Goal: Information Seeking & Learning: Check status

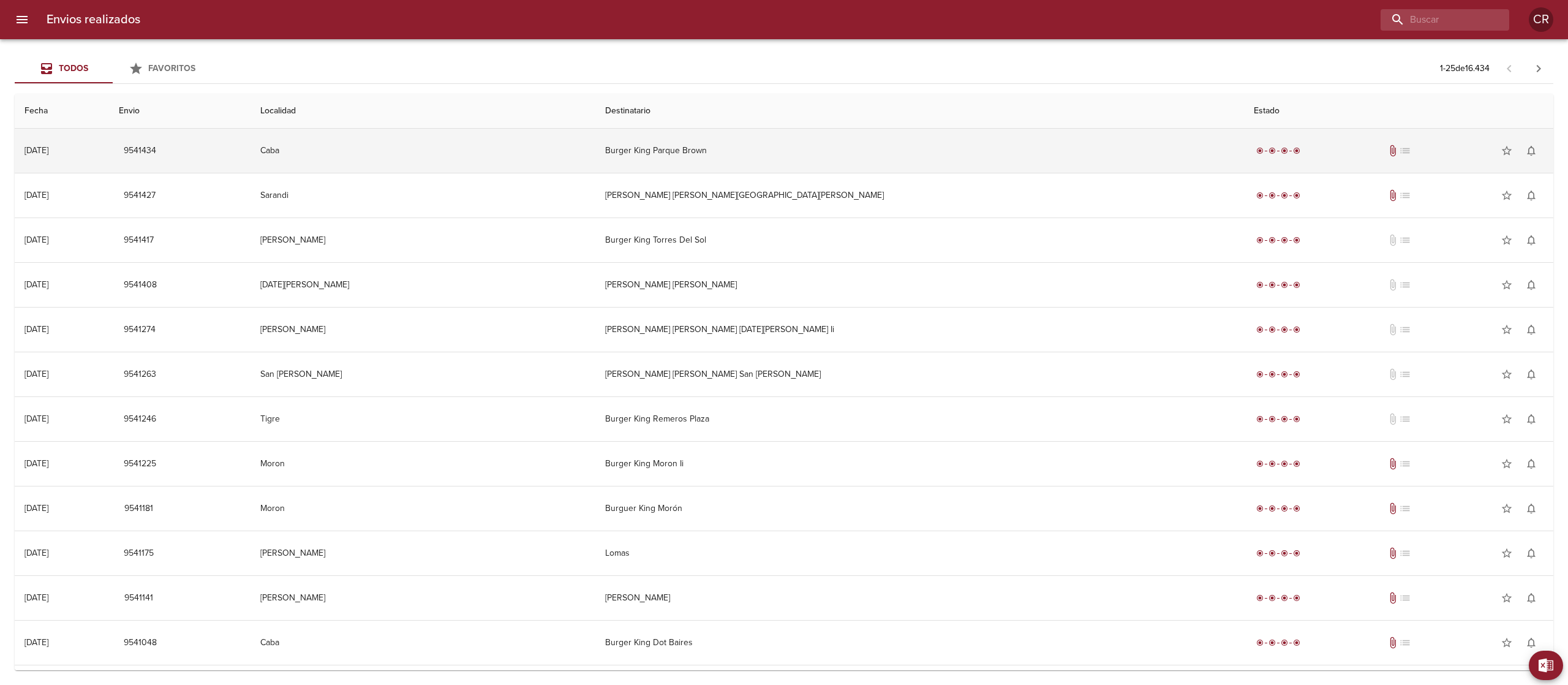
click at [753, 168] on td "Burger King Parque Brown" at bounding box center [920, 151] width 649 height 44
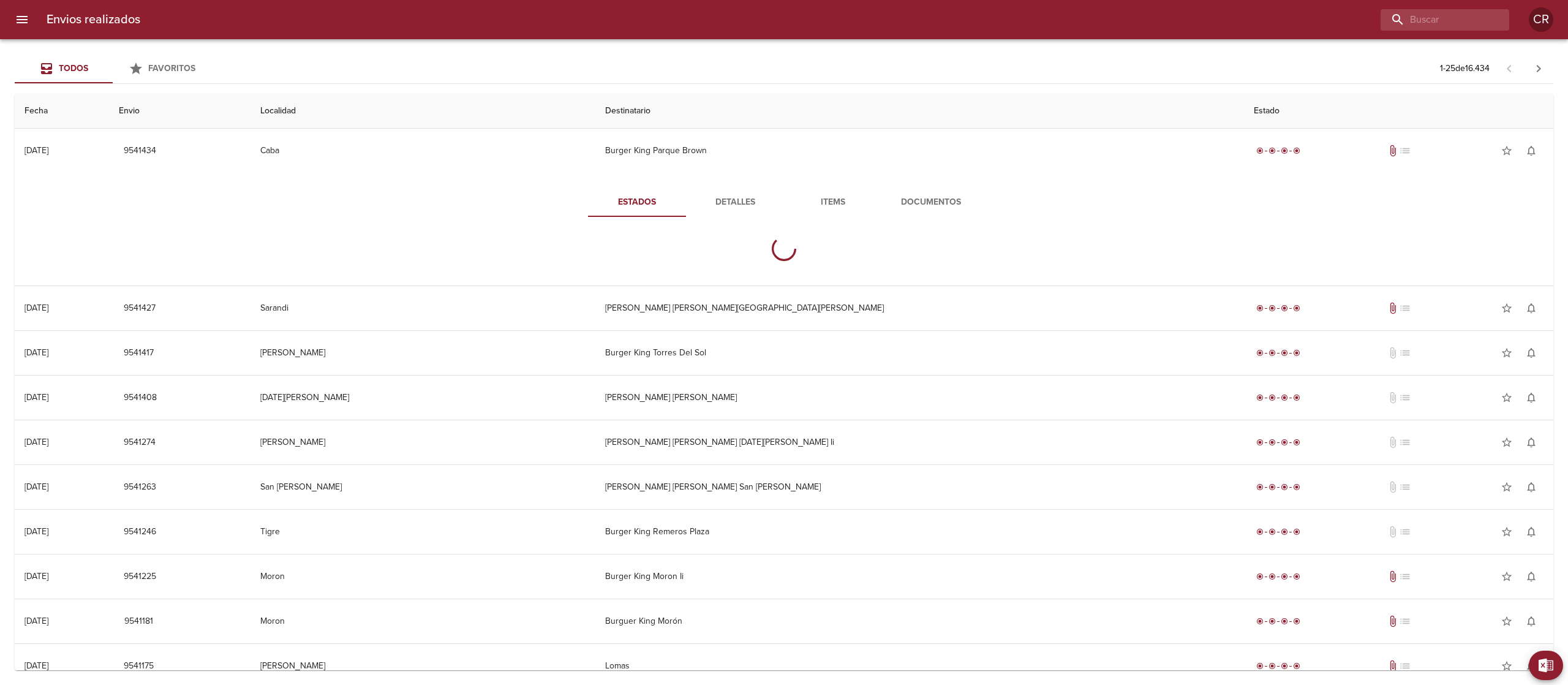
click at [732, 211] on button "Detalles" at bounding box center [734, 202] width 98 height 30
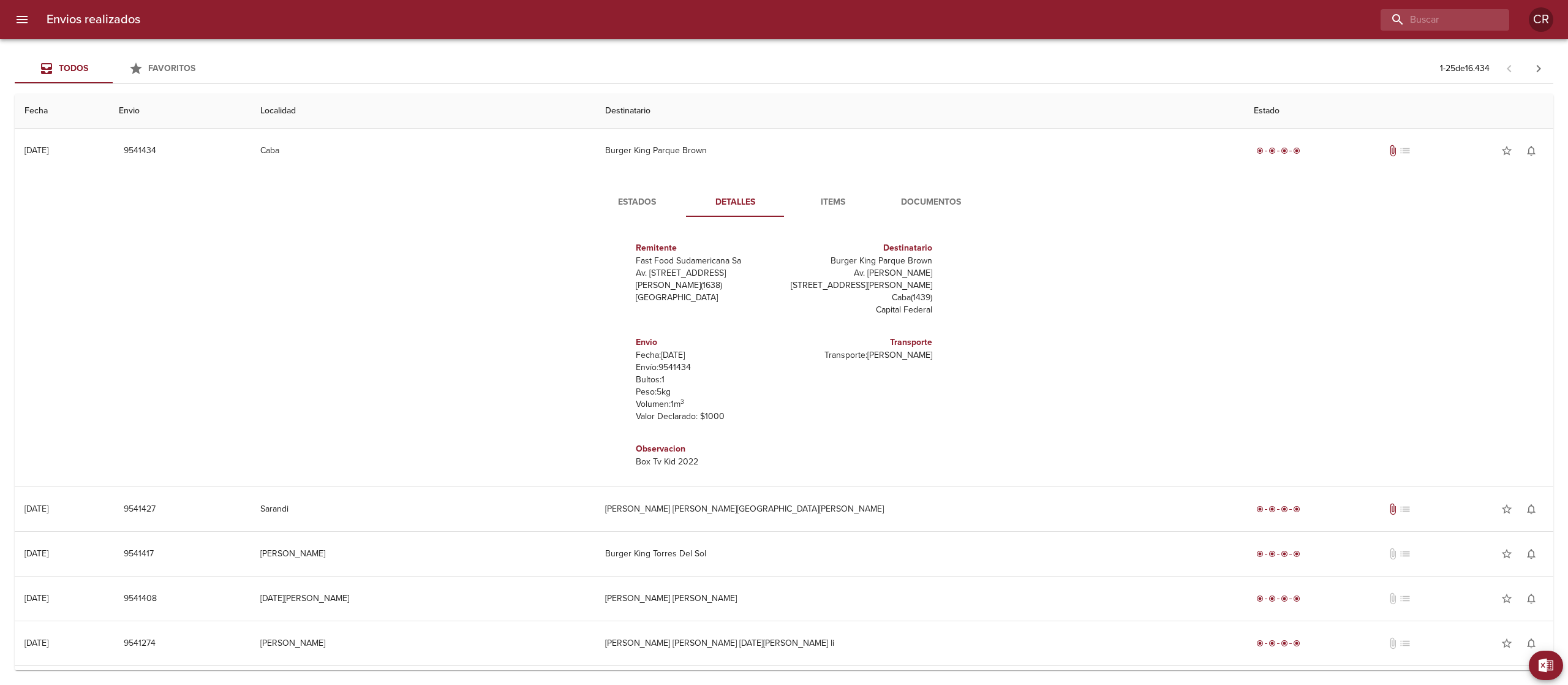
scroll to position [5, 0]
click at [924, 200] on span "Documentos" at bounding box center [931, 203] width 83 height 15
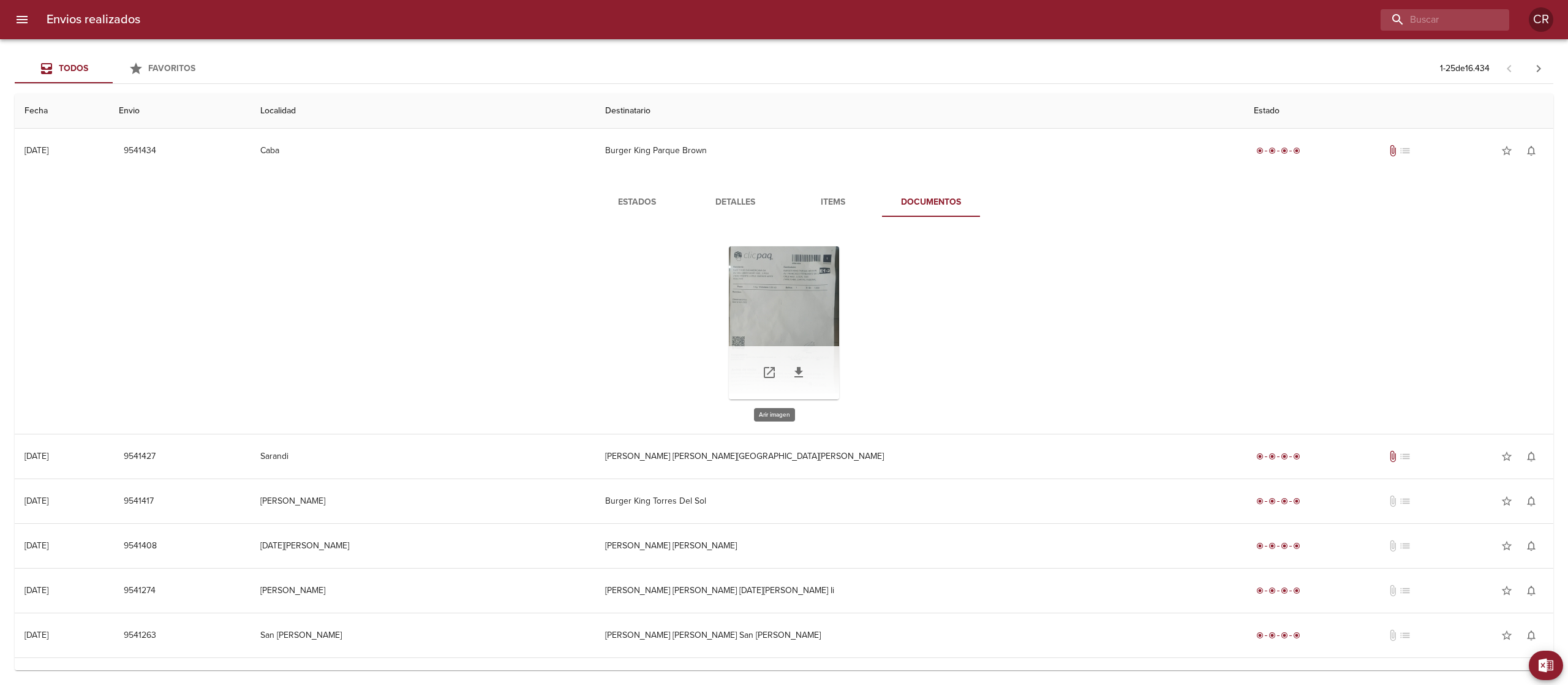
click at [761, 309] on div "Tabla de envíos del cliente" at bounding box center [784, 323] width 111 height 153
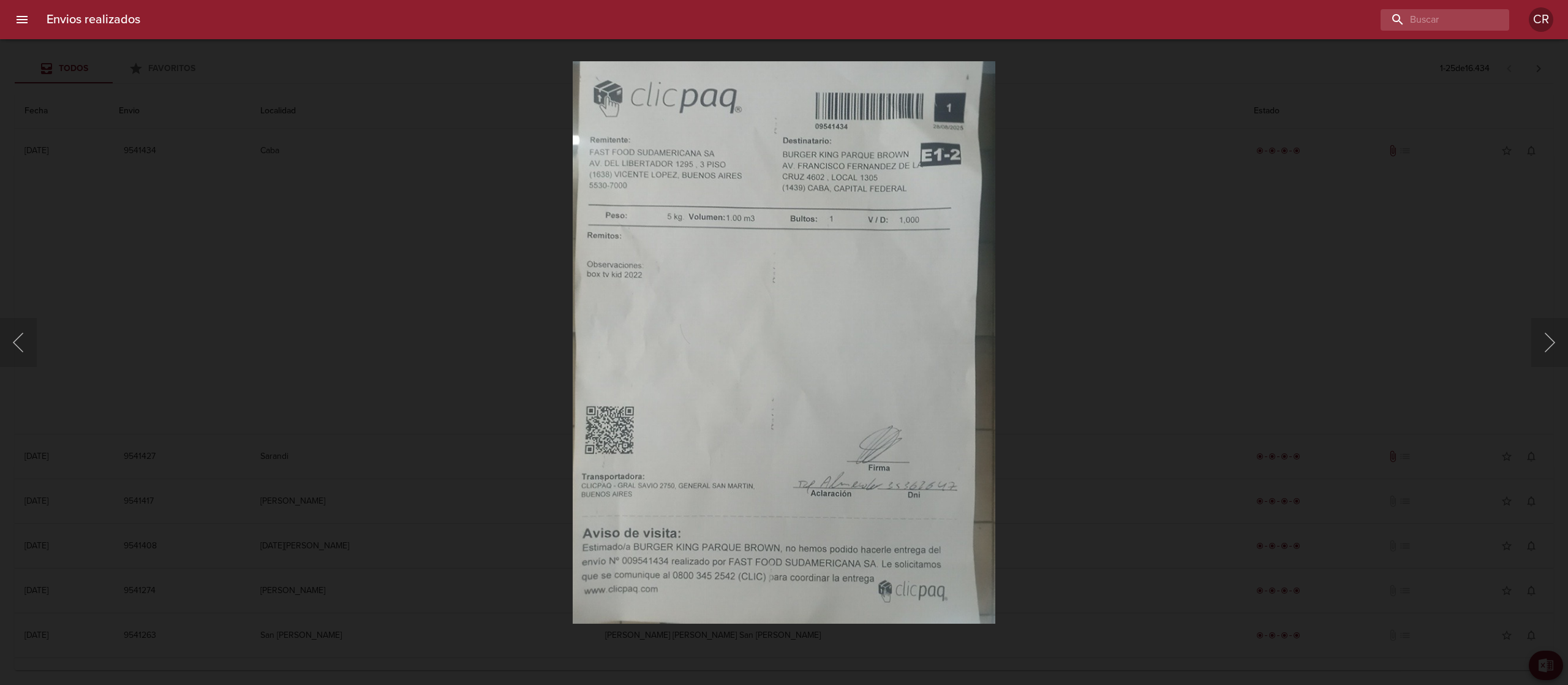
click at [1321, 117] on div "Lightbox" at bounding box center [784, 342] width 1568 height 685
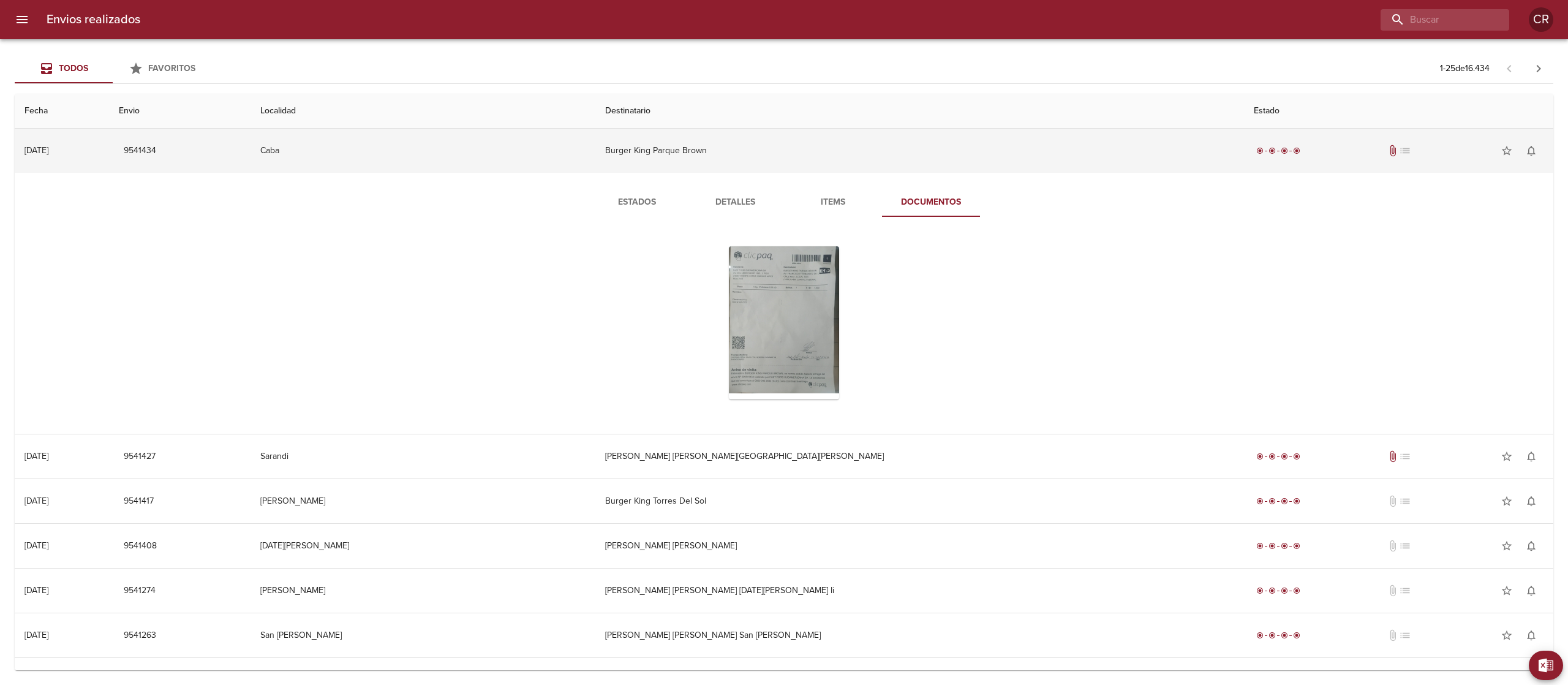
click at [804, 148] on td "Burger King Parque Brown" at bounding box center [920, 151] width 649 height 44
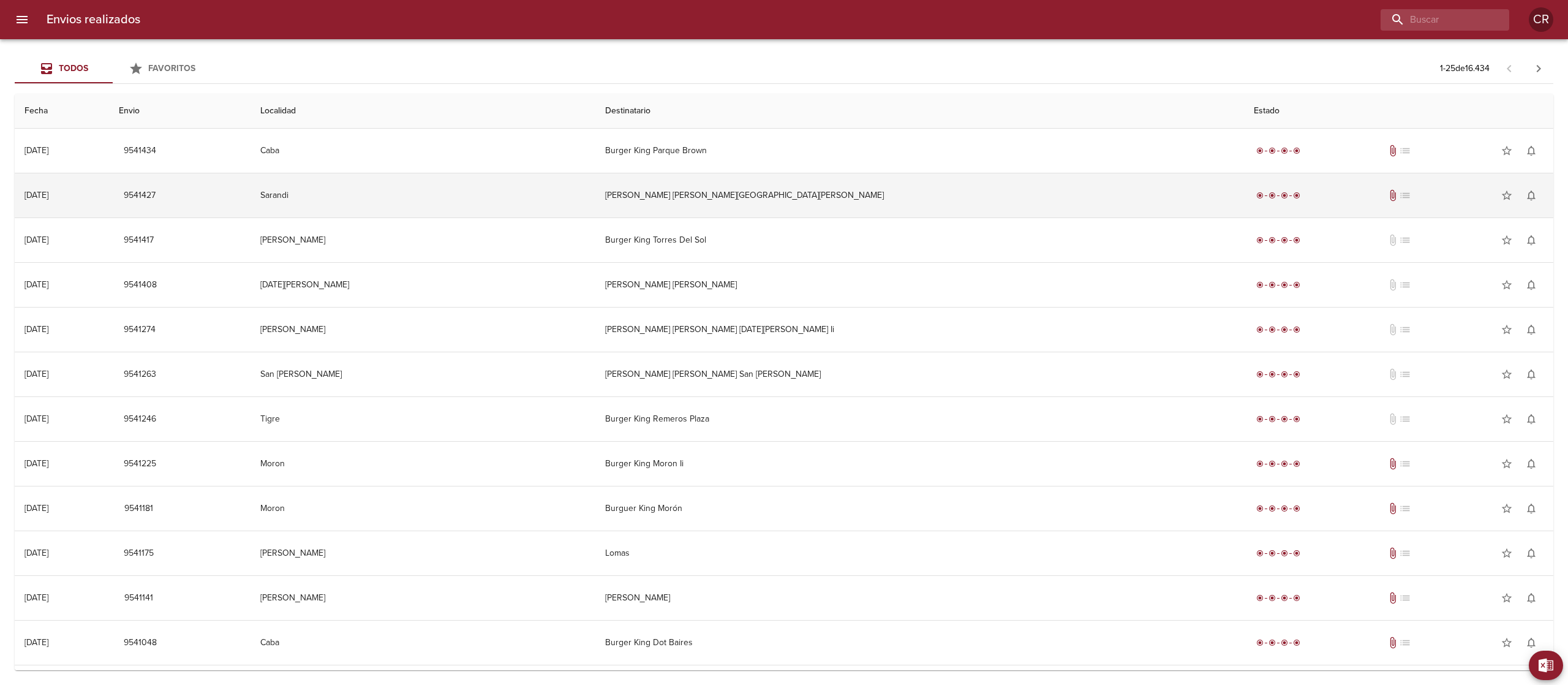
click at [784, 200] on td "[PERSON_NAME] [PERSON_NAME][GEOGRAPHIC_DATA][PERSON_NAME]" at bounding box center [920, 196] width 649 height 44
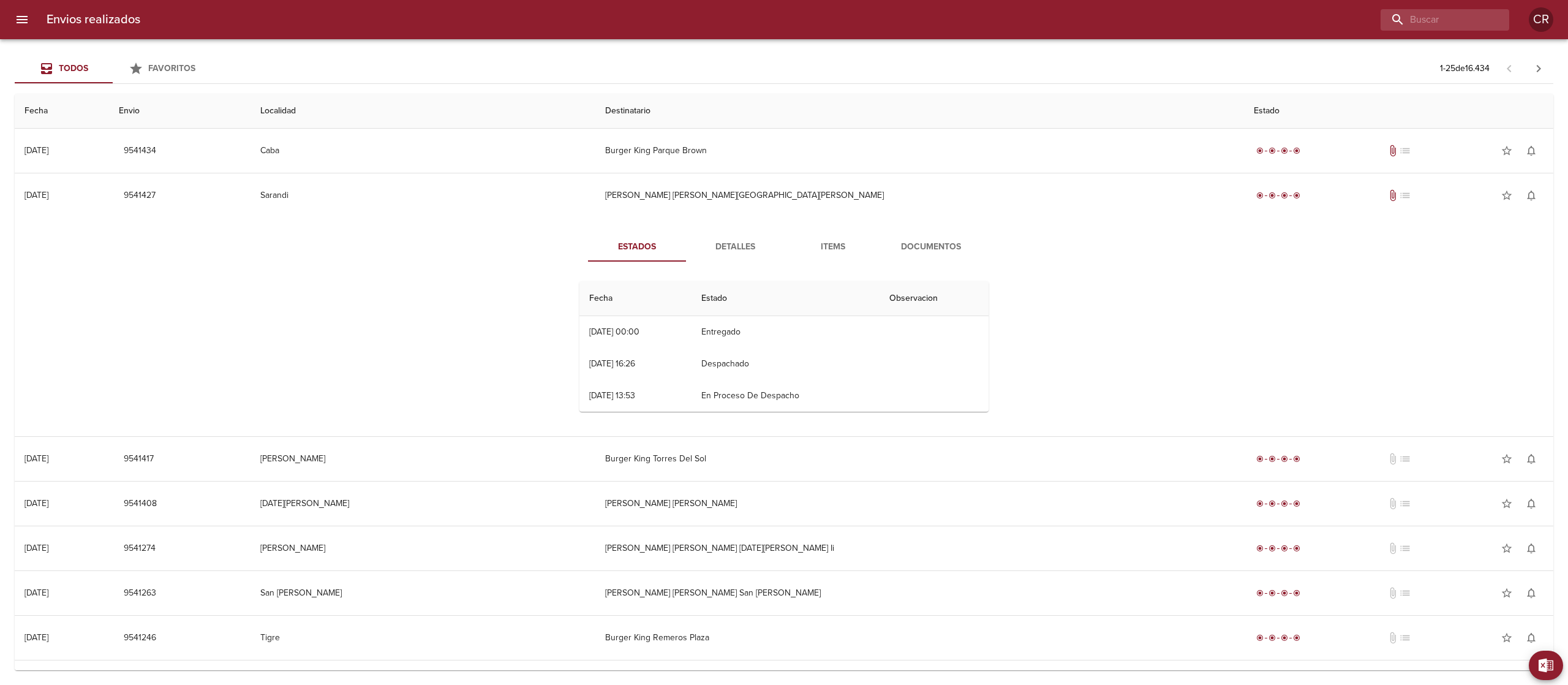
click at [728, 243] on span "Detalles" at bounding box center [735, 248] width 83 height 15
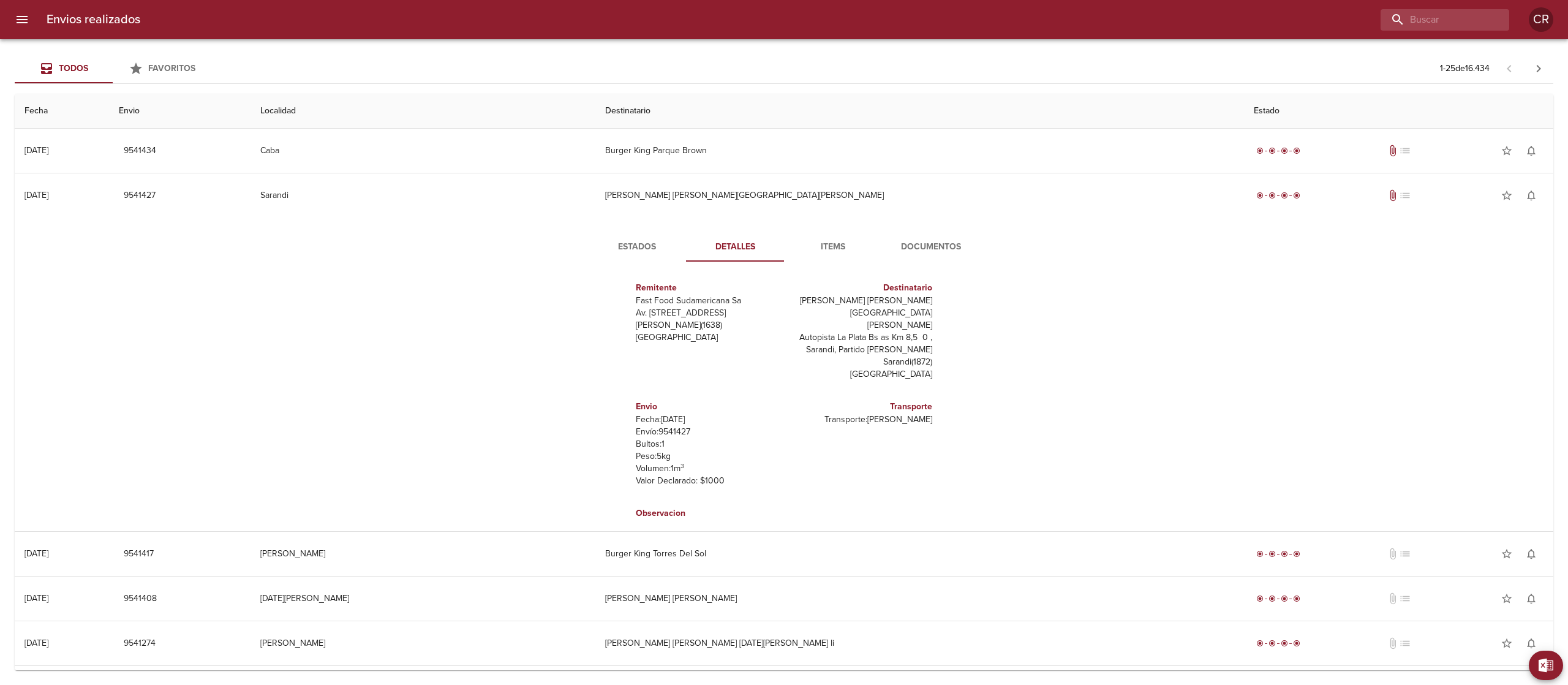
scroll to position [5, 0]
click at [921, 229] on div "Estados Detalles Items Documentos Remitente Fast Food Sudamericana Sa Av. Del L…" at bounding box center [784, 374] width 1520 height 314
click at [917, 244] on span "Documentos" at bounding box center [931, 248] width 83 height 15
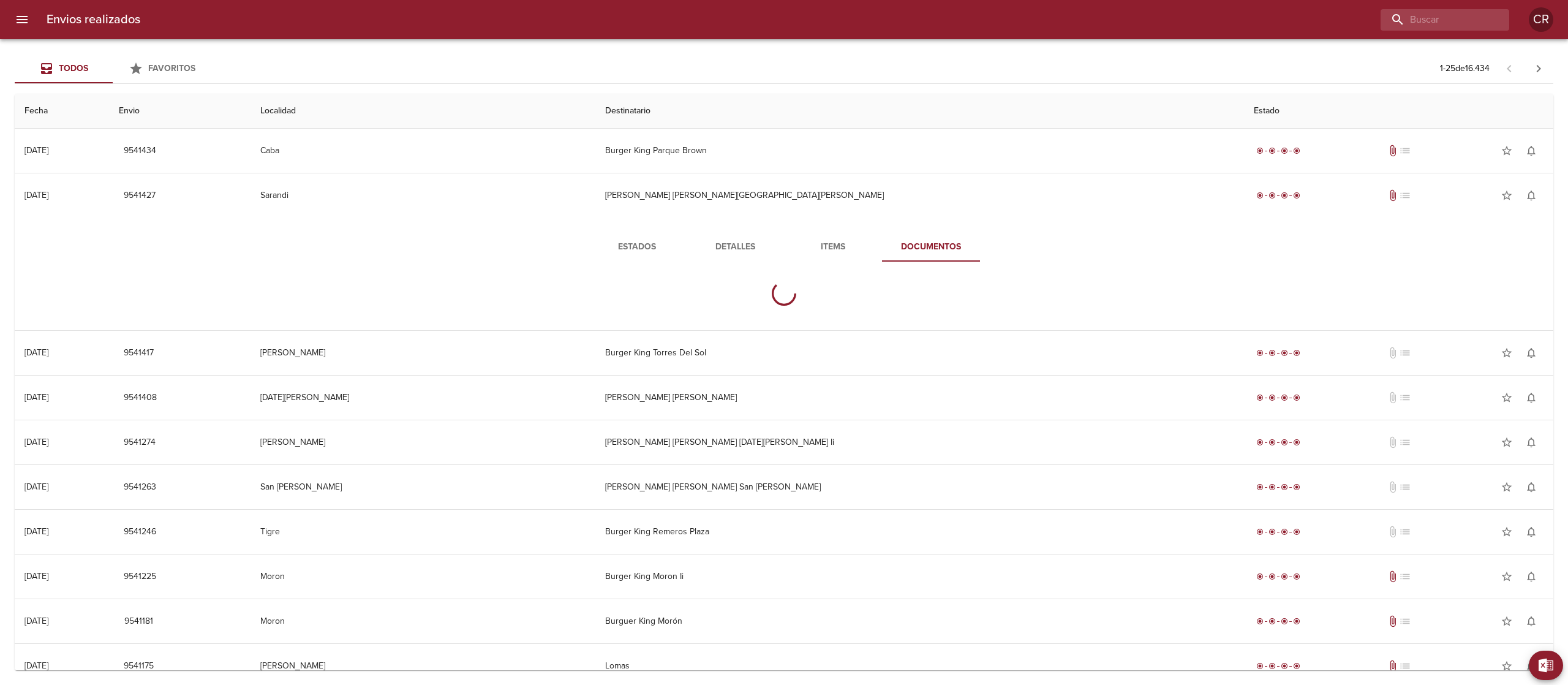
scroll to position [0, 0]
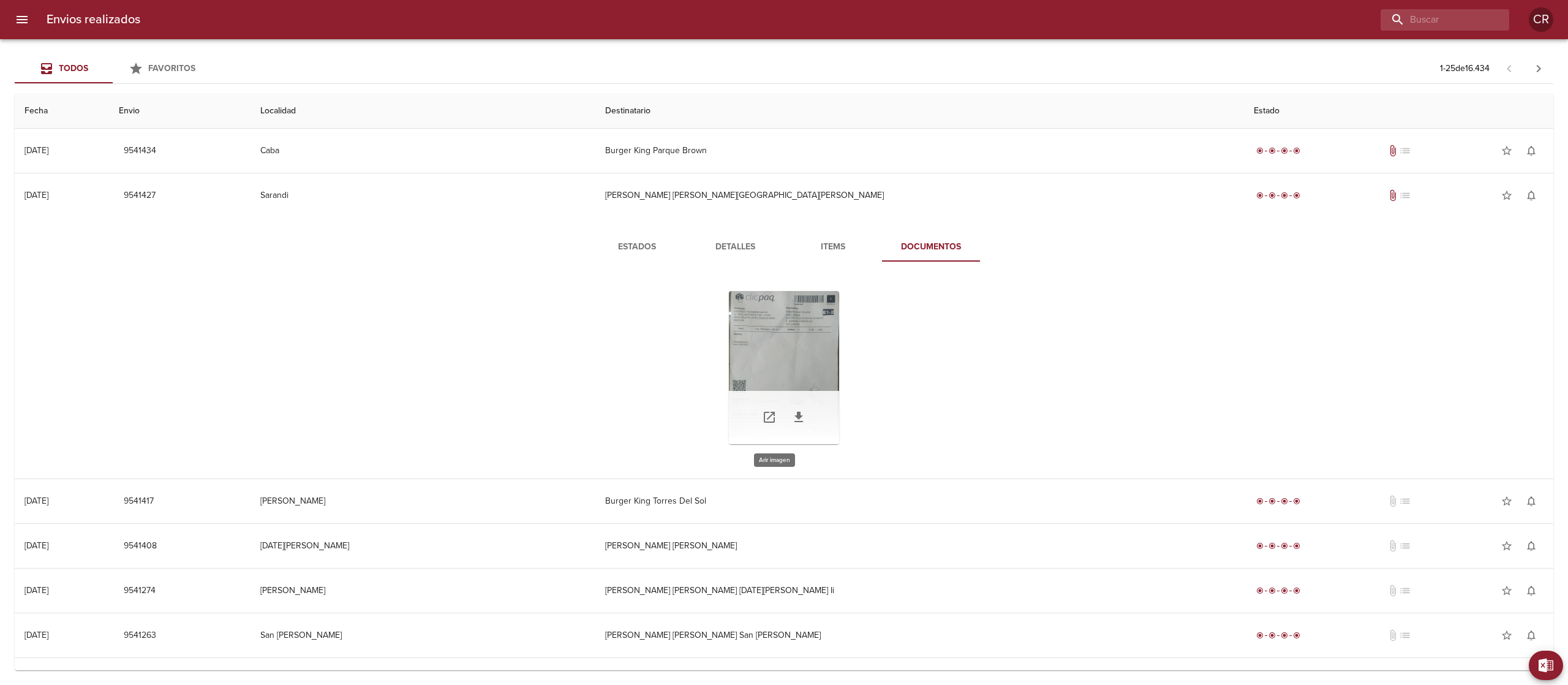
click at [778, 347] on div "Tabla de envíos del cliente" at bounding box center [784, 368] width 111 height 153
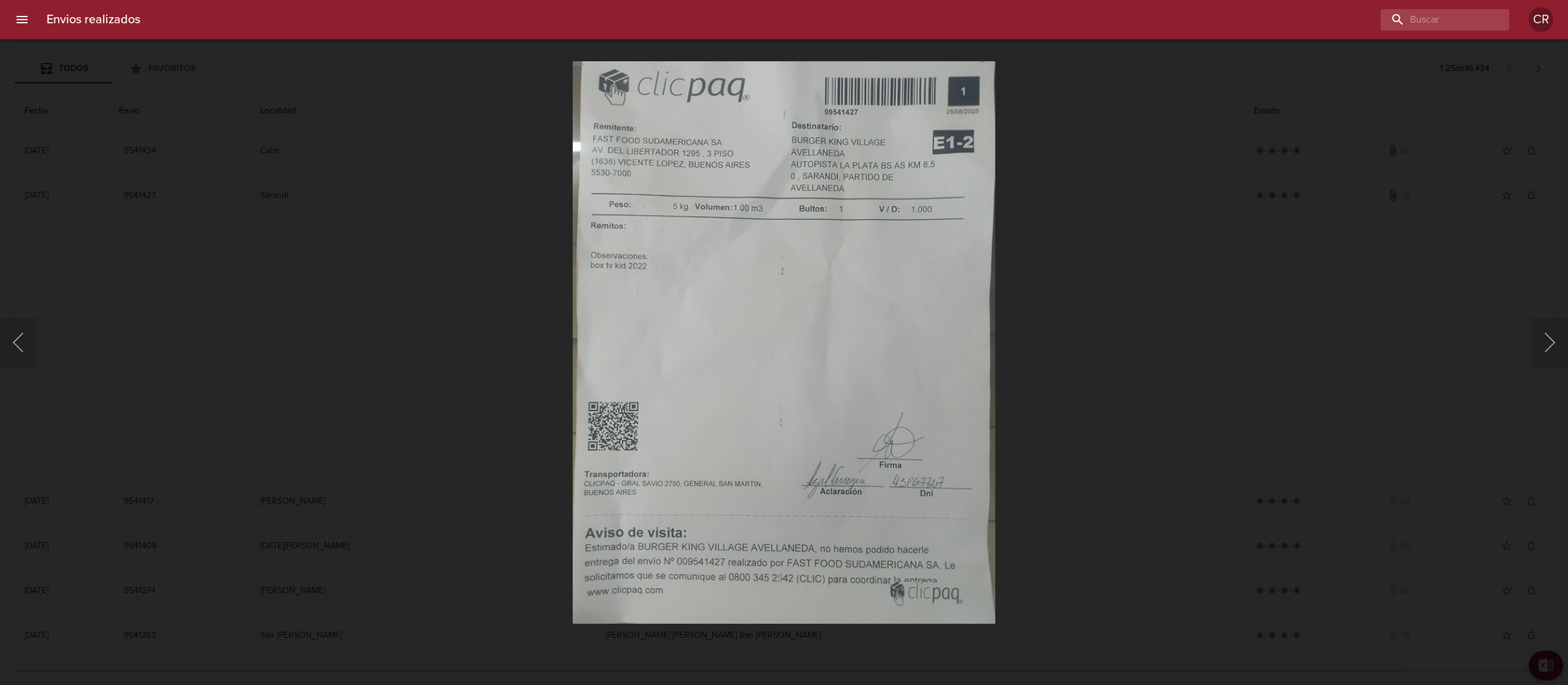
click at [1092, 233] on div "Lightbox" at bounding box center [784, 342] width 1568 height 685
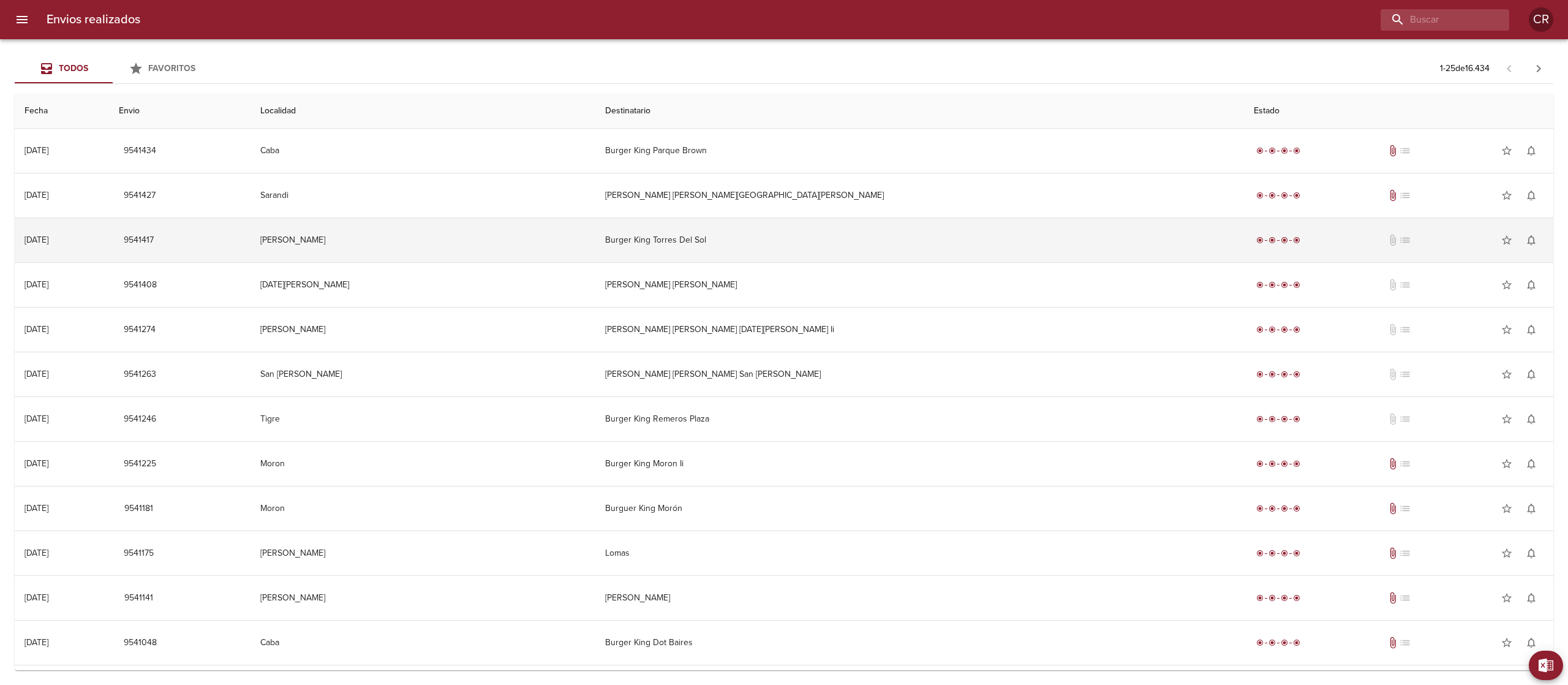
click at [757, 244] on td "Burger King Torres Del Sol" at bounding box center [920, 240] width 649 height 44
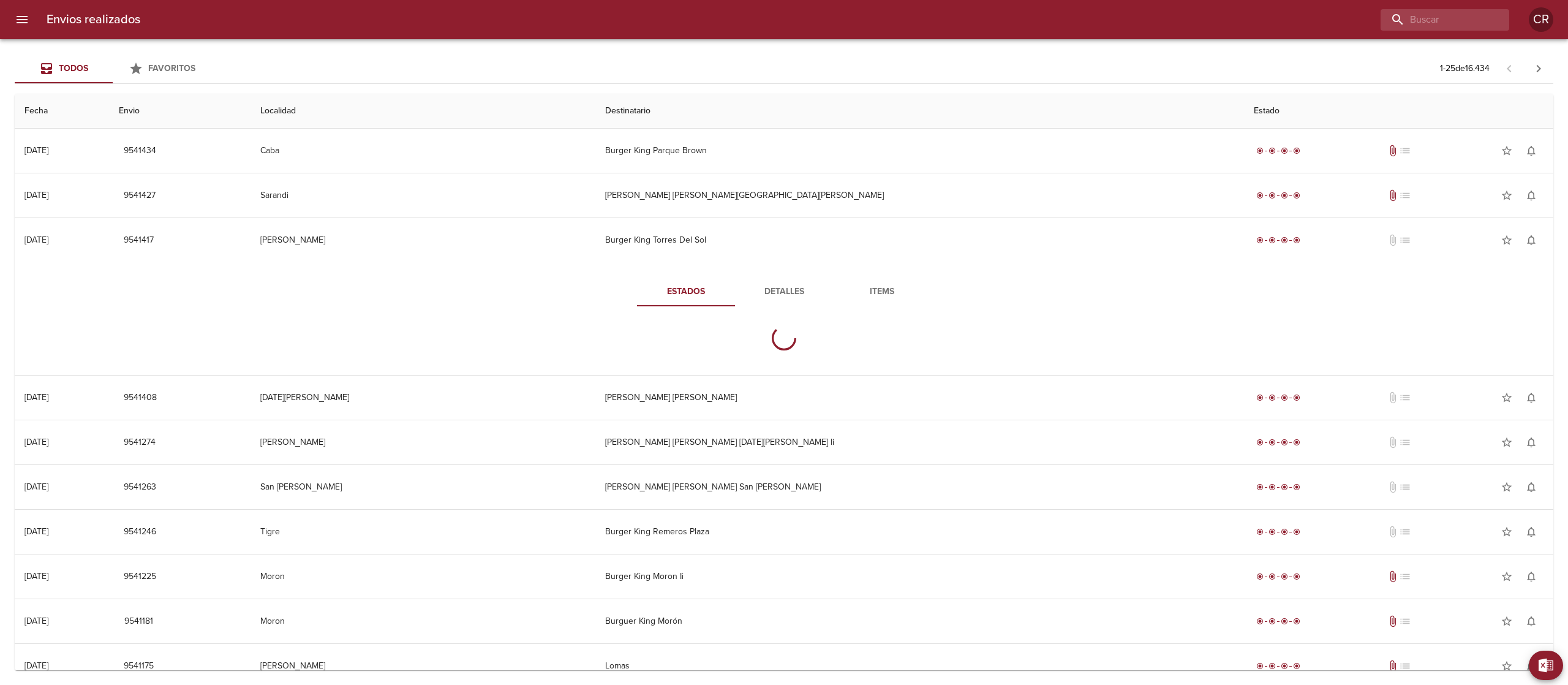
click at [779, 296] on span "Detalles" at bounding box center [784, 292] width 83 height 15
click at [675, 288] on span "Estados" at bounding box center [686, 292] width 83 height 15
click at [788, 287] on span "Detalles" at bounding box center [784, 292] width 83 height 15
click at [863, 291] on span "Items" at bounding box center [882, 292] width 83 height 15
click at [782, 294] on span "Detalles" at bounding box center [784, 292] width 83 height 15
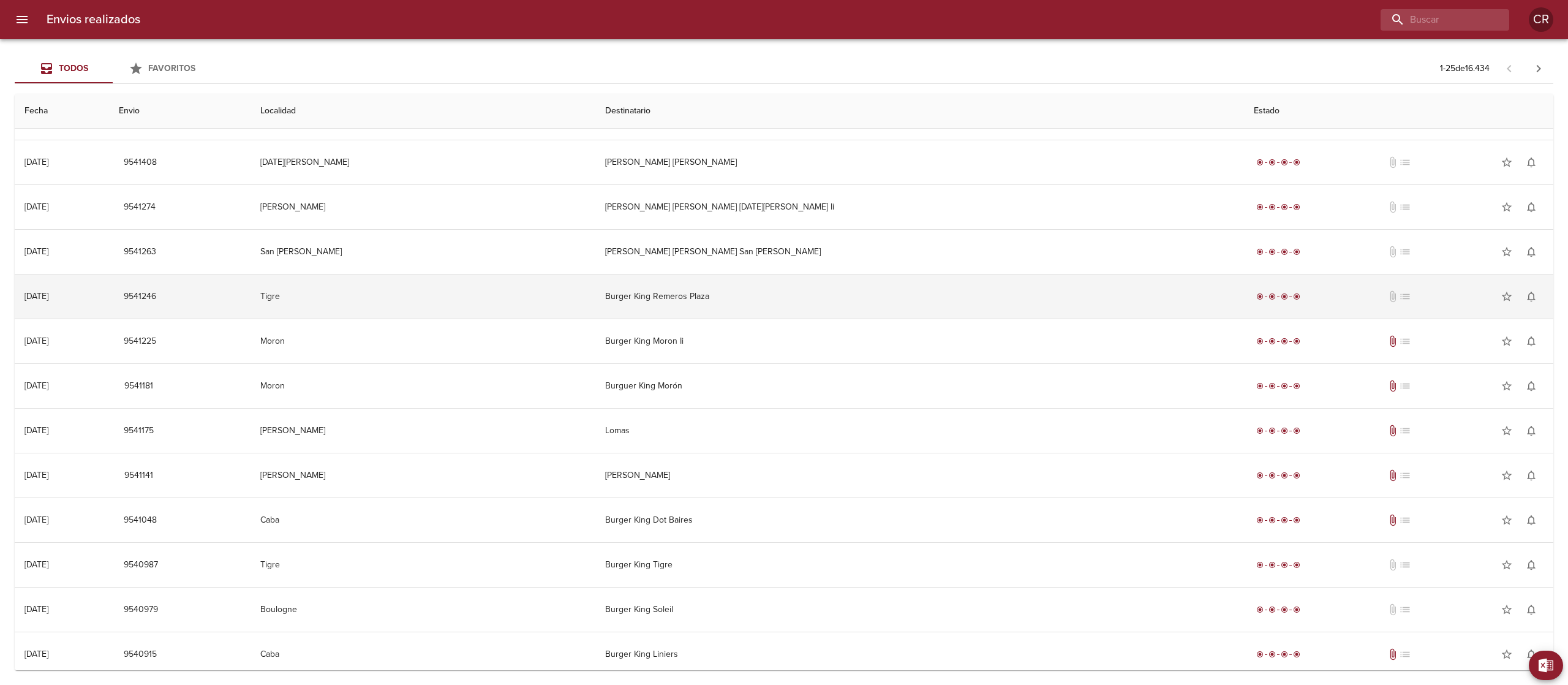
scroll to position [245, 0]
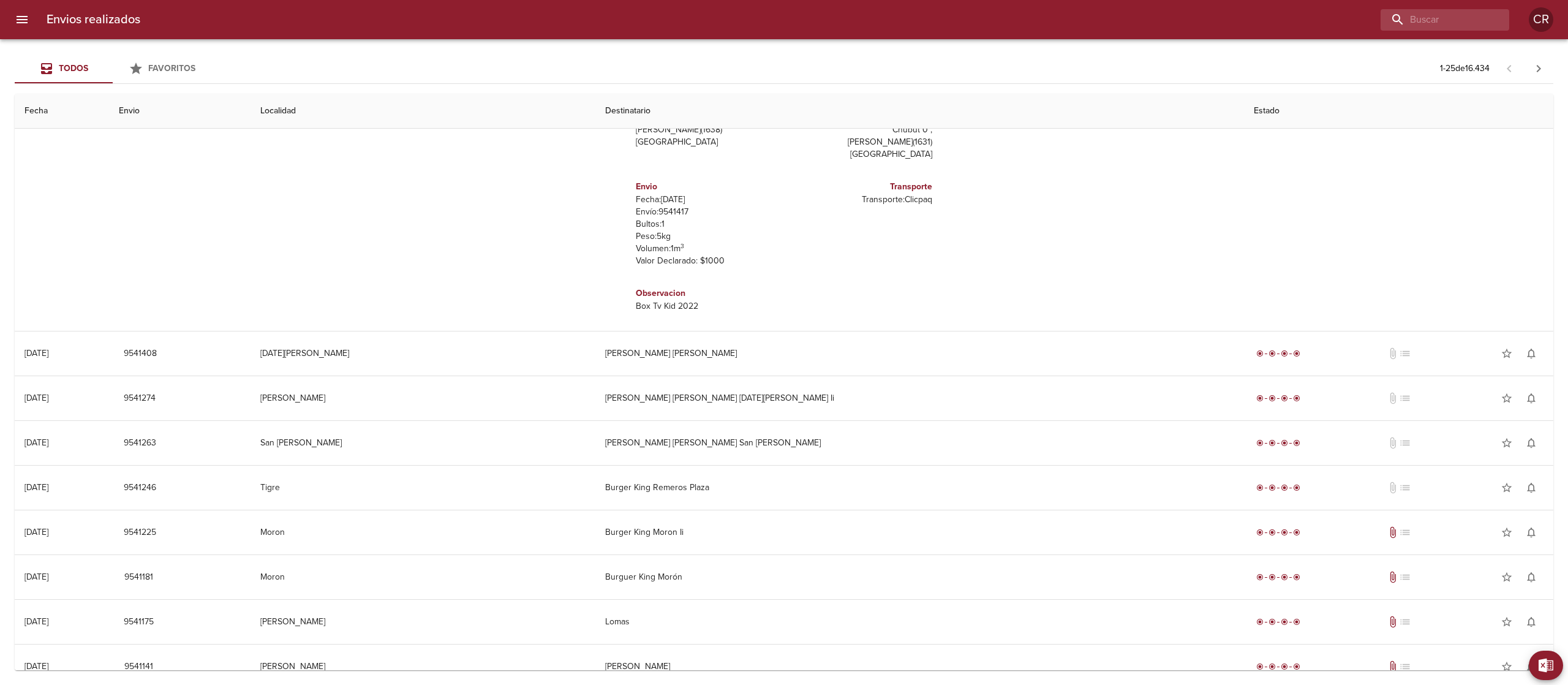
click at [784, 174] on div "Transporte Transporte: Clicpaq" at bounding box center [861, 223] width 153 height 106
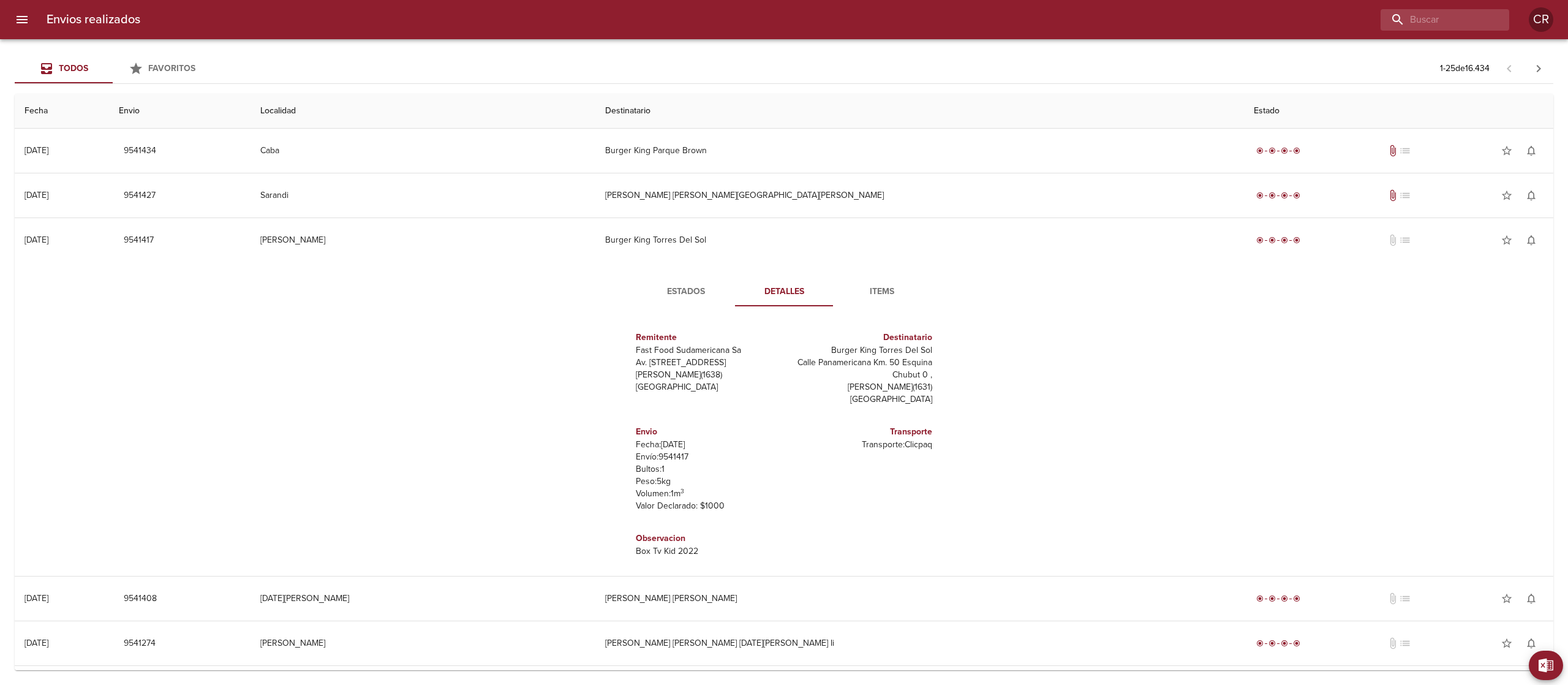
click at [673, 291] on span "Estados" at bounding box center [686, 292] width 83 height 15
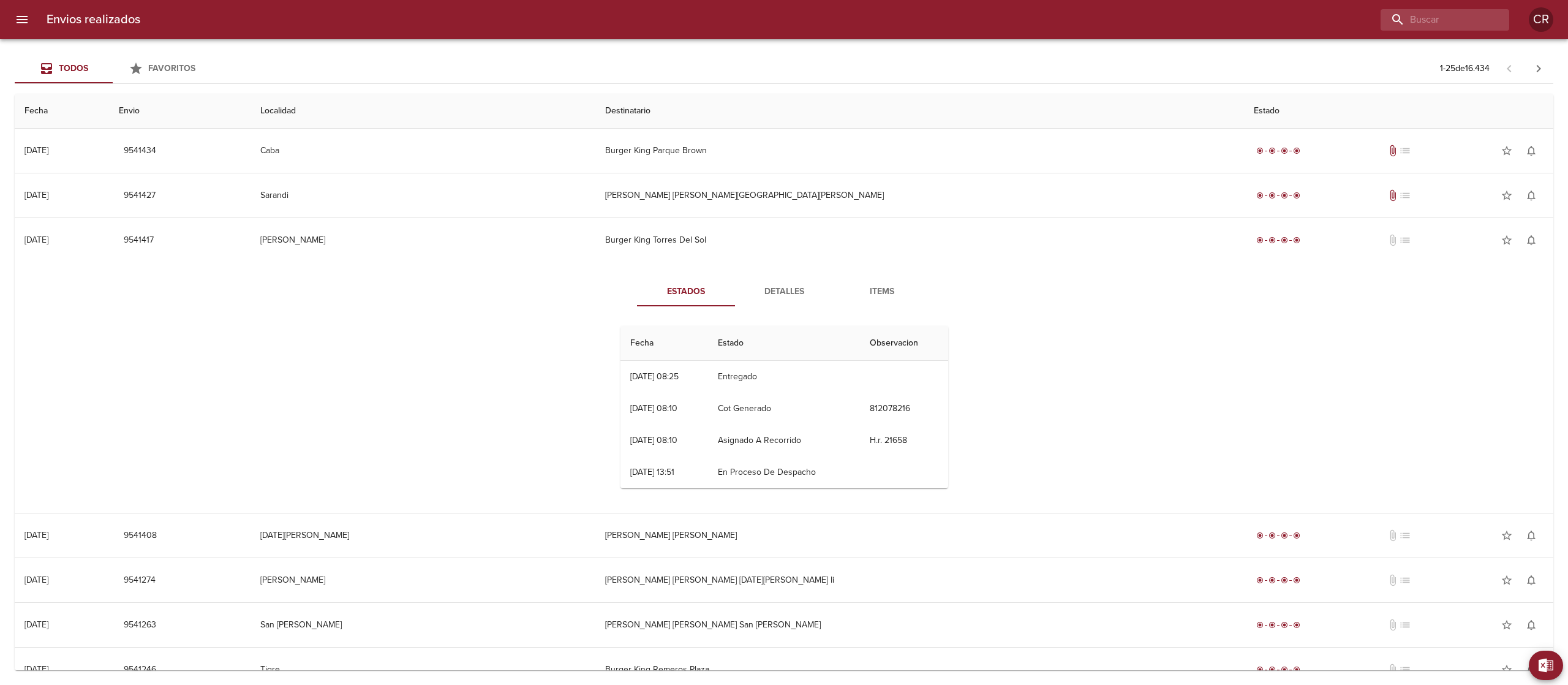
click at [1114, 338] on div "Estados Detalles Items Fecha Estado Observacion 01/09 [DATE] 08:25 Entregado 29…" at bounding box center [784, 387] width 1520 height 250
click at [1088, 323] on div "Estados Detalles Items Fecha Estado Observacion 01/09 [DATE] 08:25 Entregado 29…" at bounding box center [784, 387] width 1520 height 250
click at [446, 375] on div "Estados Detalles Items Fecha Estado Observacion 01/09 [DATE] 08:25 Entregado 29…" at bounding box center [784, 387] width 1520 height 250
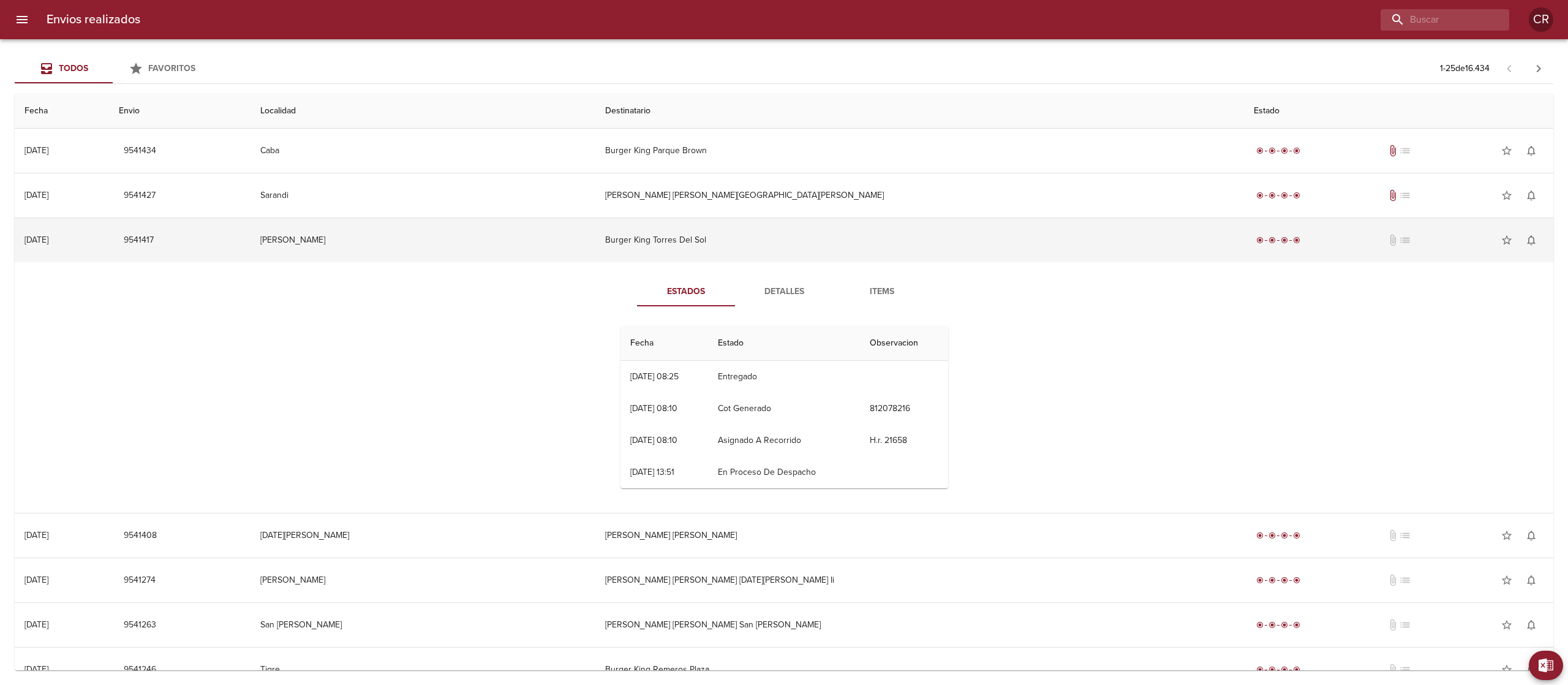
click at [596, 248] on td "[PERSON_NAME]" at bounding box center [422, 240] width 345 height 44
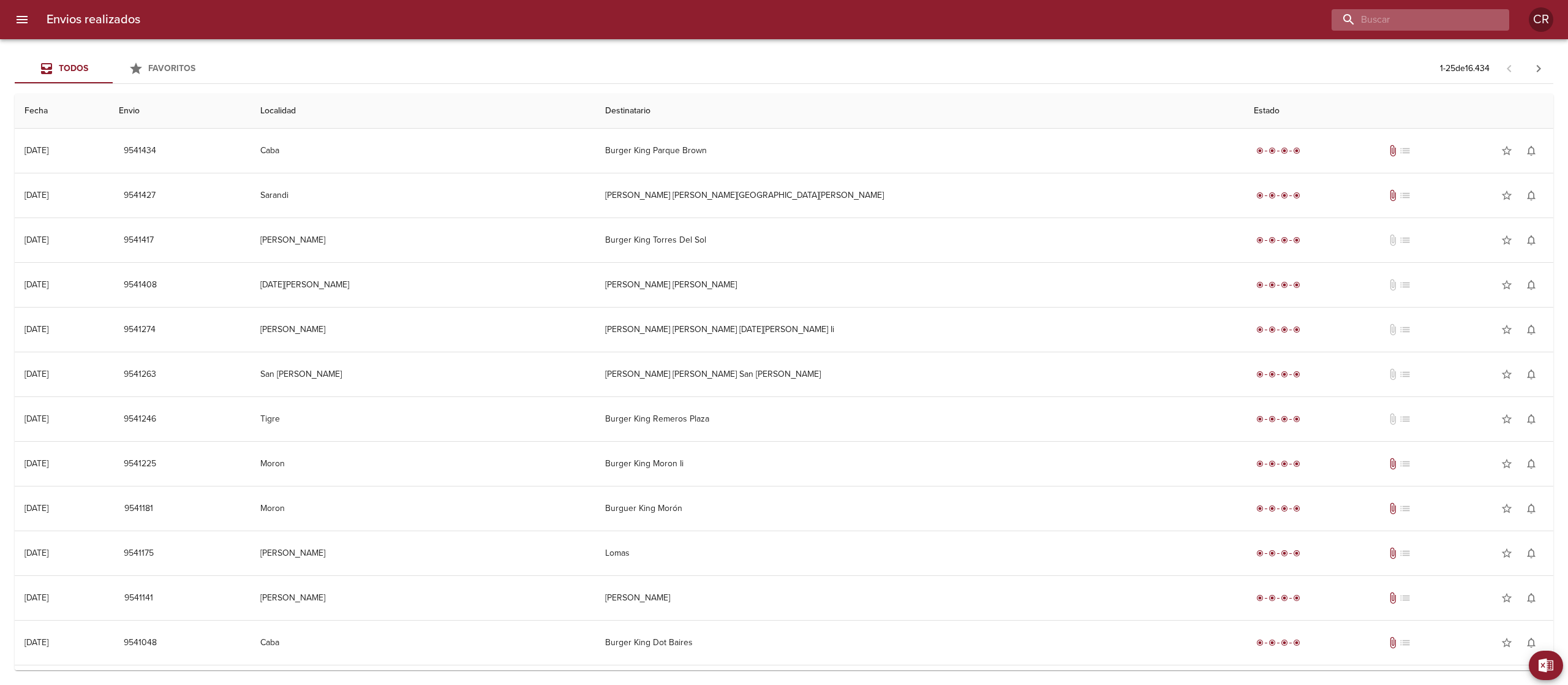
click at [1470, 12] on input "buscar" at bounding box center [1410, 20] width 157 height 21
type input "[PERSON_NAME]"
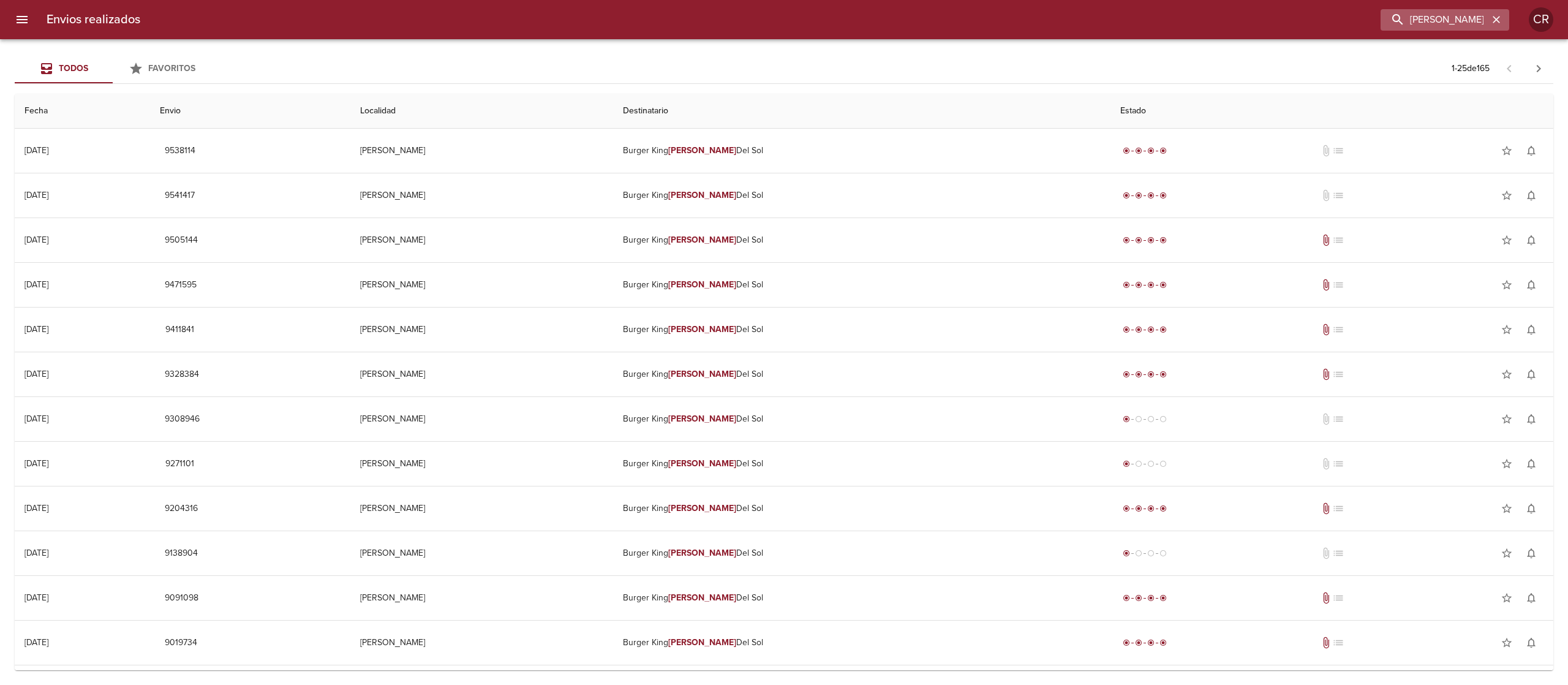
click at [1496, 19] on icon "button" at bounding box center [1497, 20] width 8 height 8
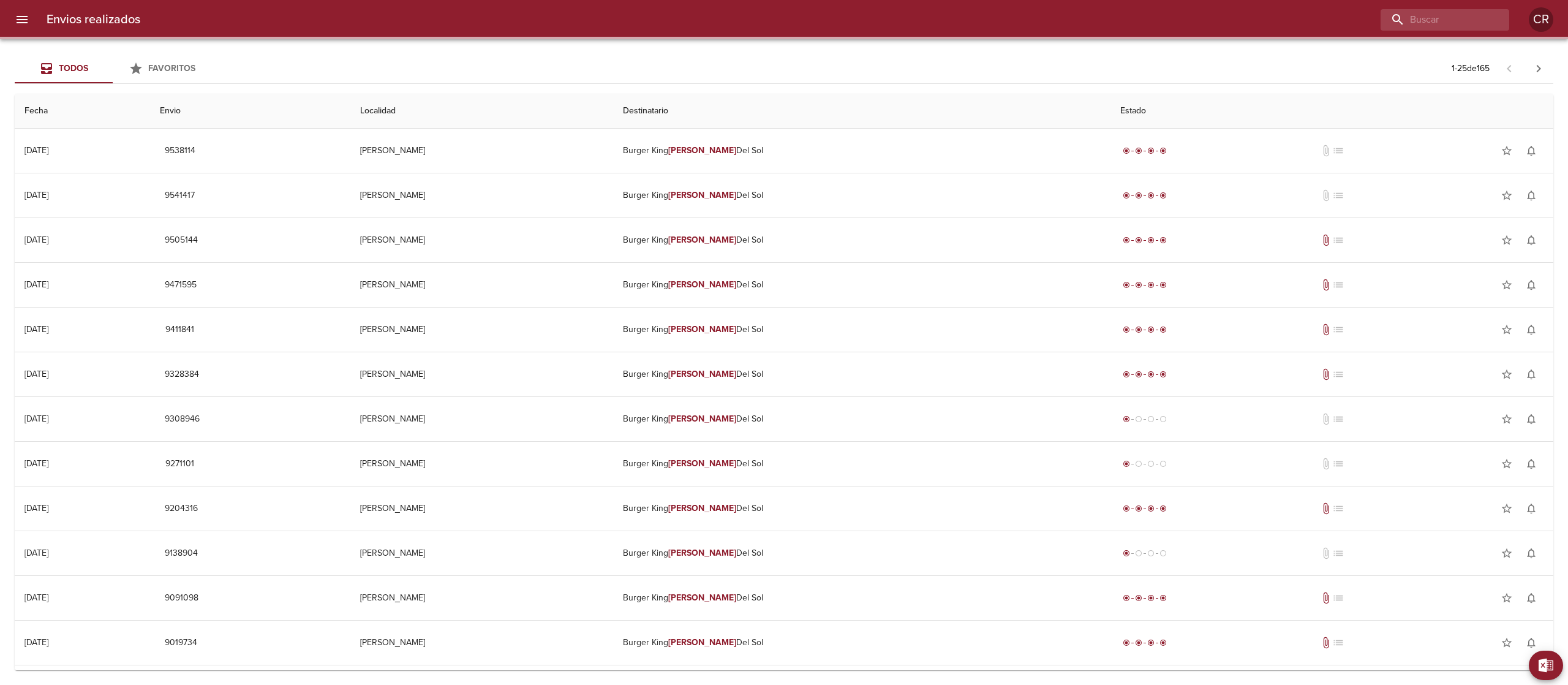
click at [1027, 23] on div at bounding box center [830, 20] width 1360 height 21
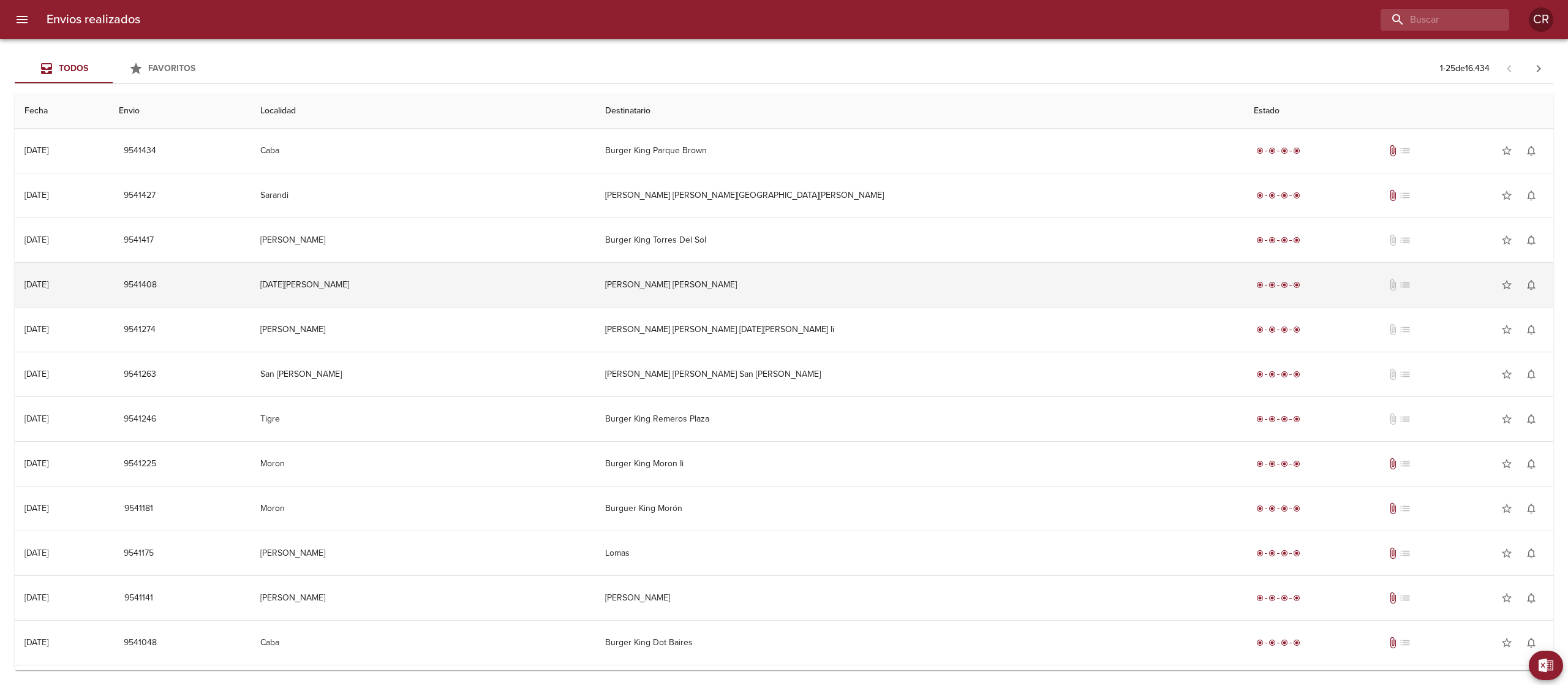
click at [802, 286] on td "[PERSON_NAME] [PERSON_NAME]" at bounding box center [920, 285] width 649 height 44
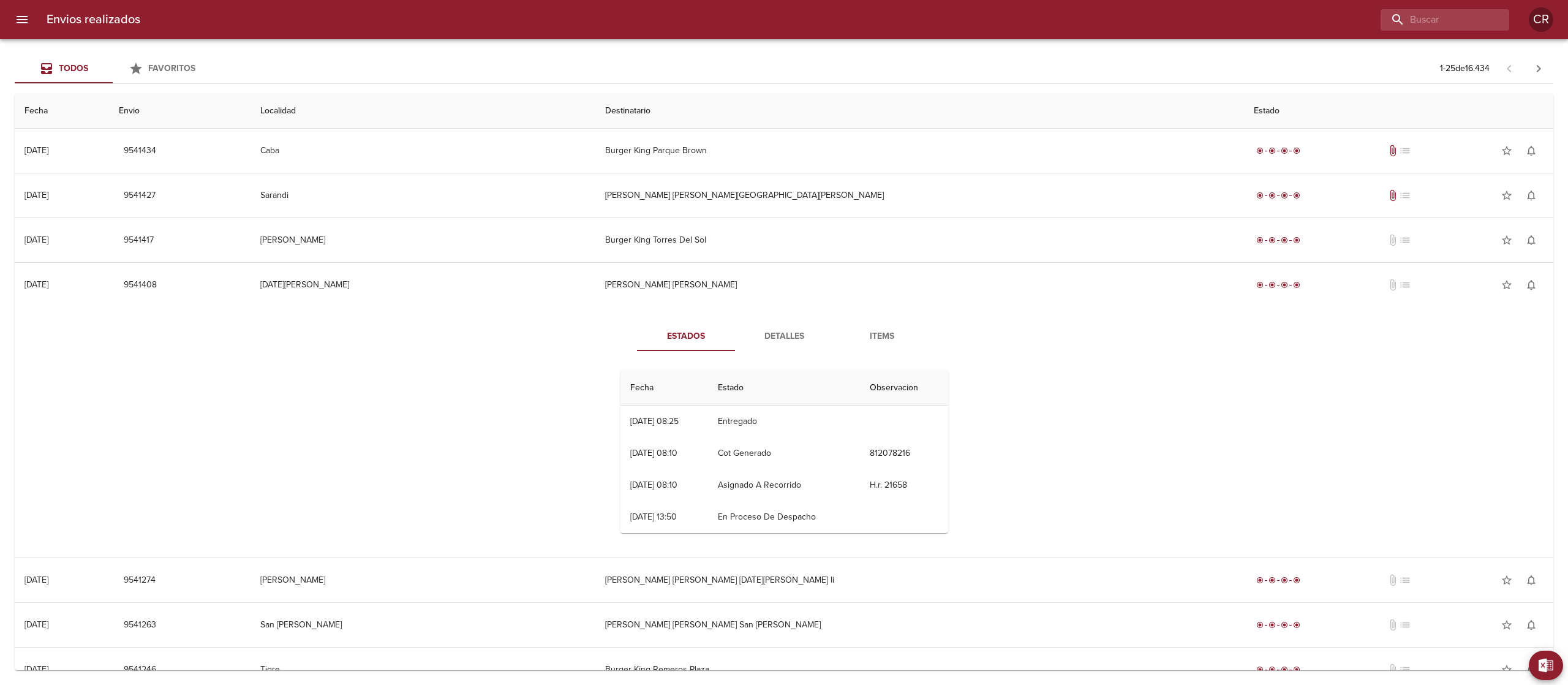
click at [751, 340] on span "Detalles" at bounding box center [784, 337] width 83 height 15
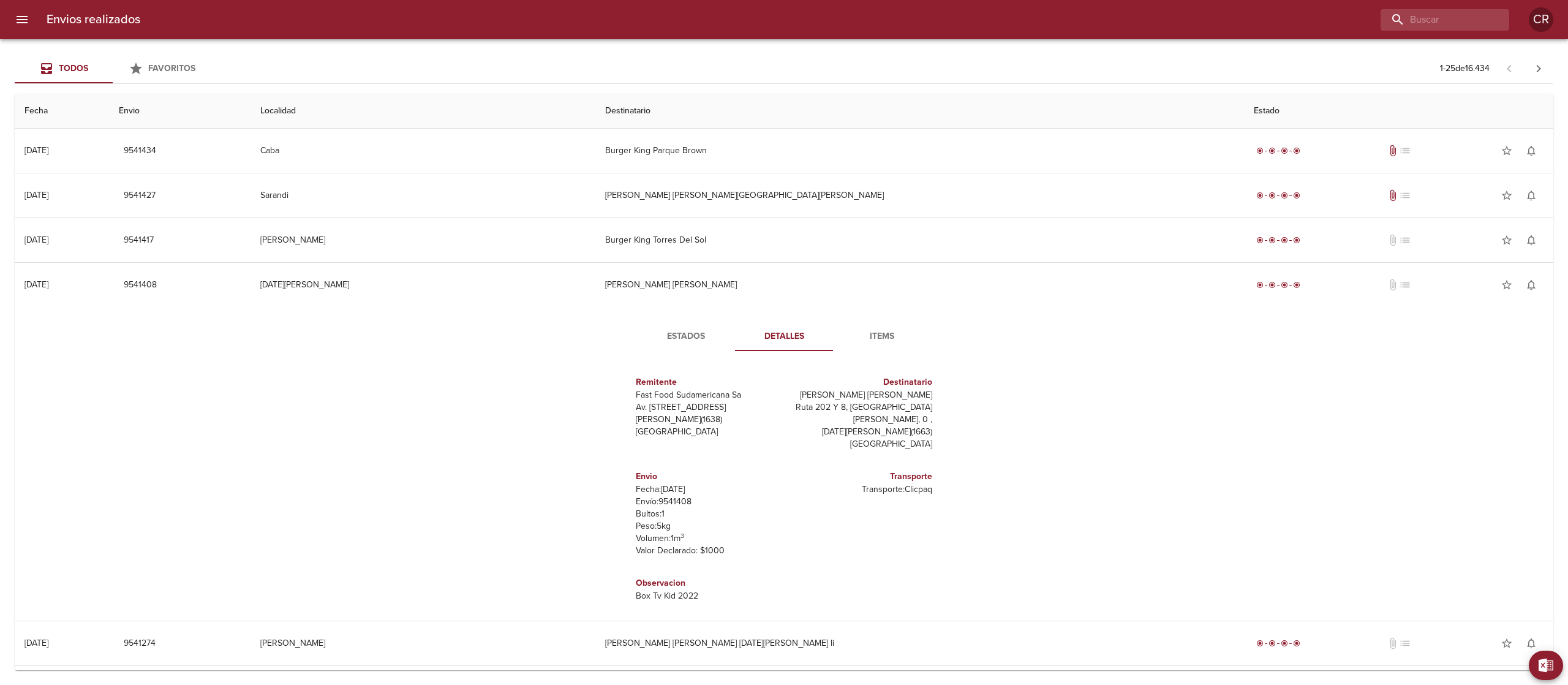
click at [687, 334] on span "Estados" at bounding box center [686, 337] width 83 height 15
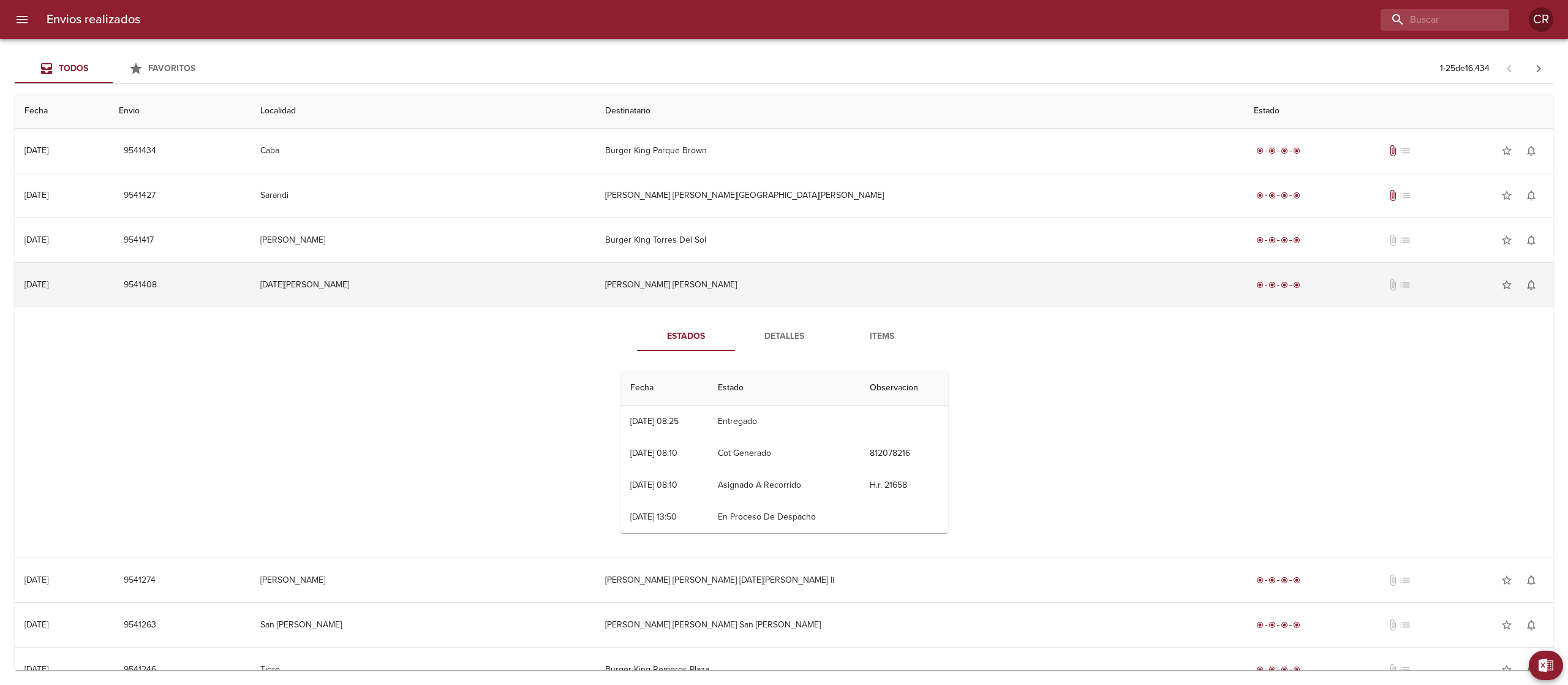
click at [772, 292] on td "[PERSON_NAME] [PERSON_NAME]" at bounding box center [920, 285] width 649 height 44
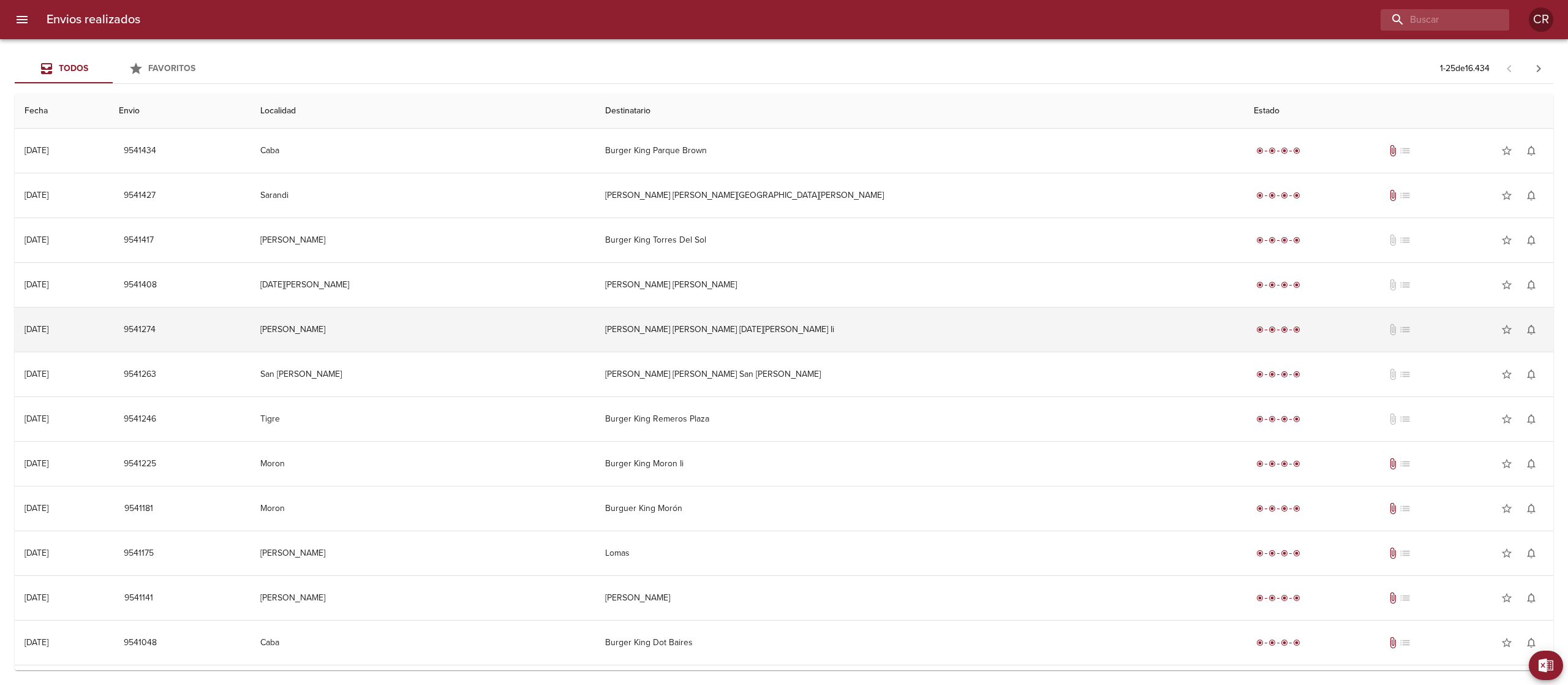
click at [780, 345] on td "[PERSON_NAME] [PERSON_NAME] [DATE][PERSON_NAME] Ii" at bounding box center [920, 329] width 649 height 44
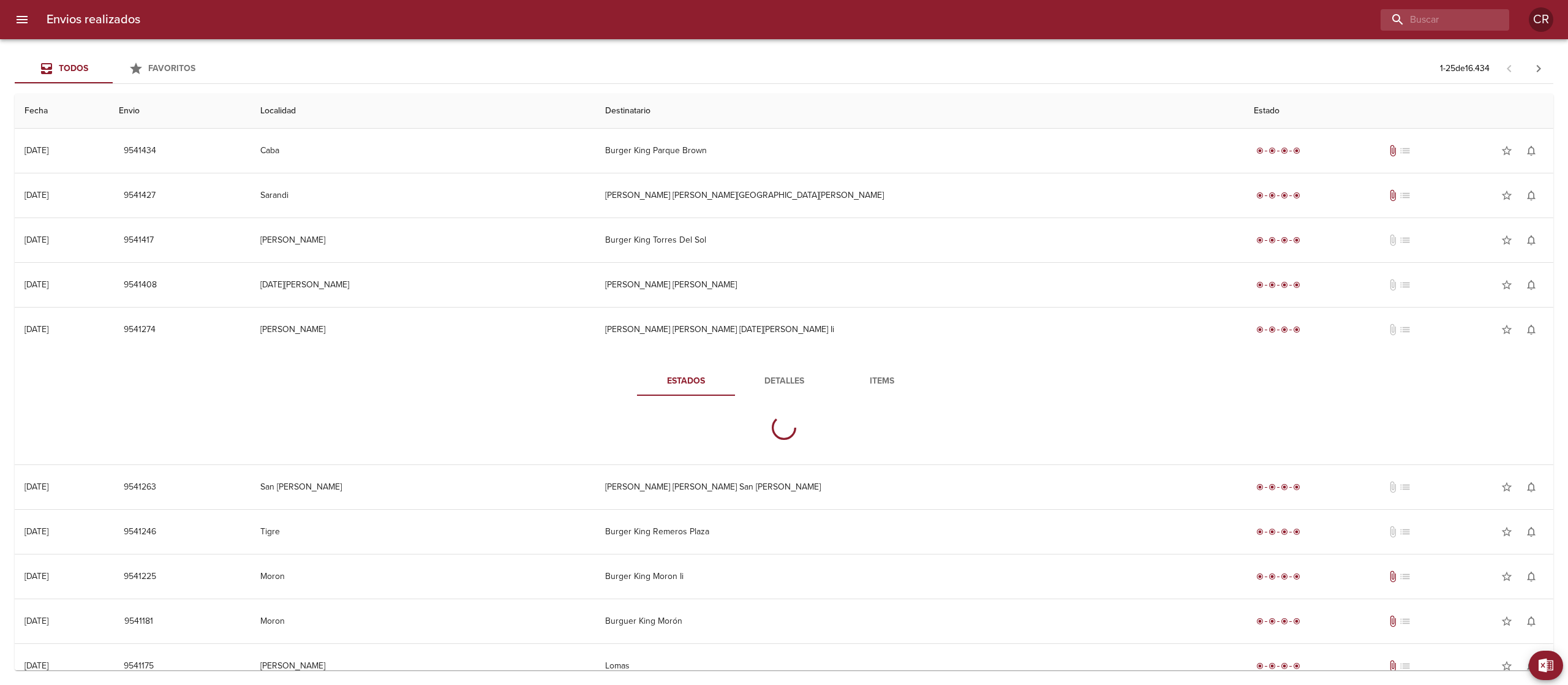
click at [757, 392] on button "Detalles" at bounding box center [784, 381] width 98 height 30
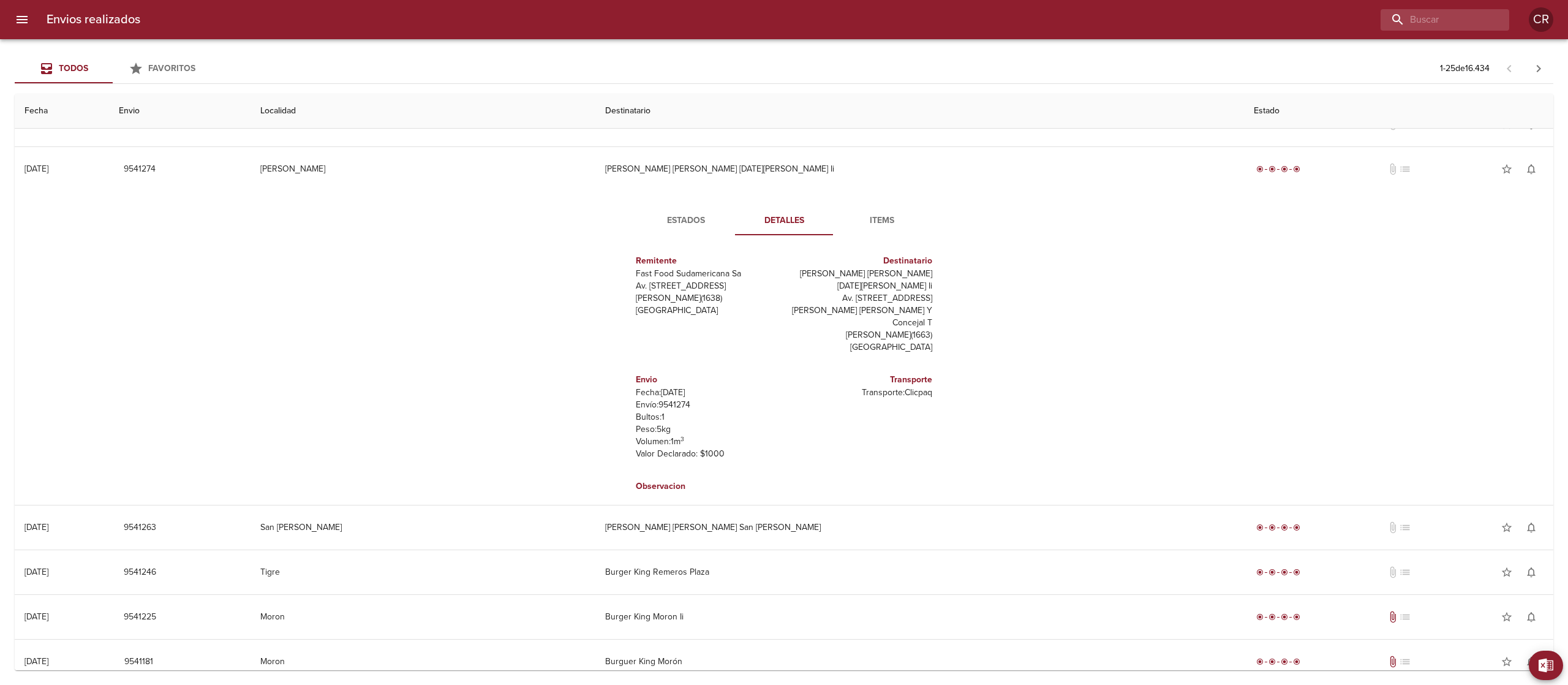
scroll to position [123, 0]
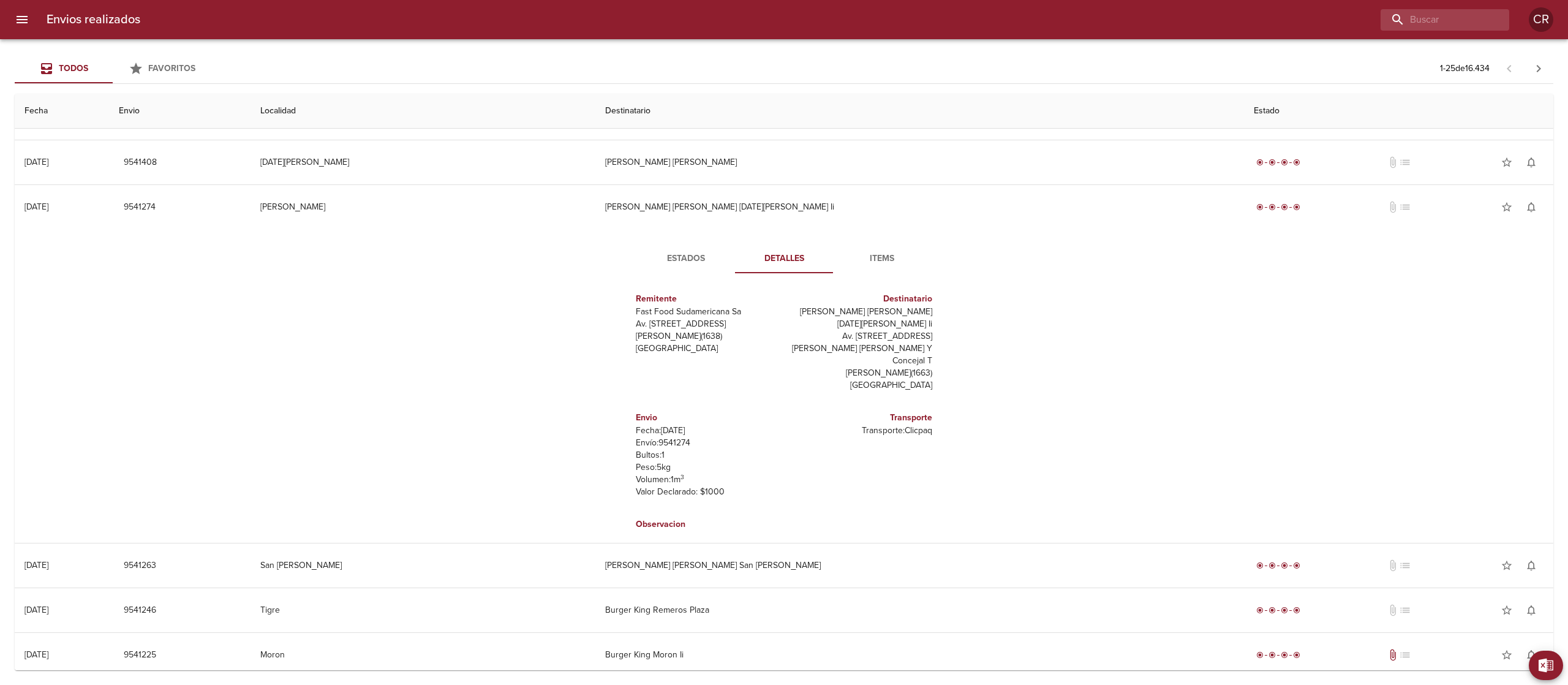
click at [687, 254] on span "Estados" at bounding box center [686, 259] width 83 height 15
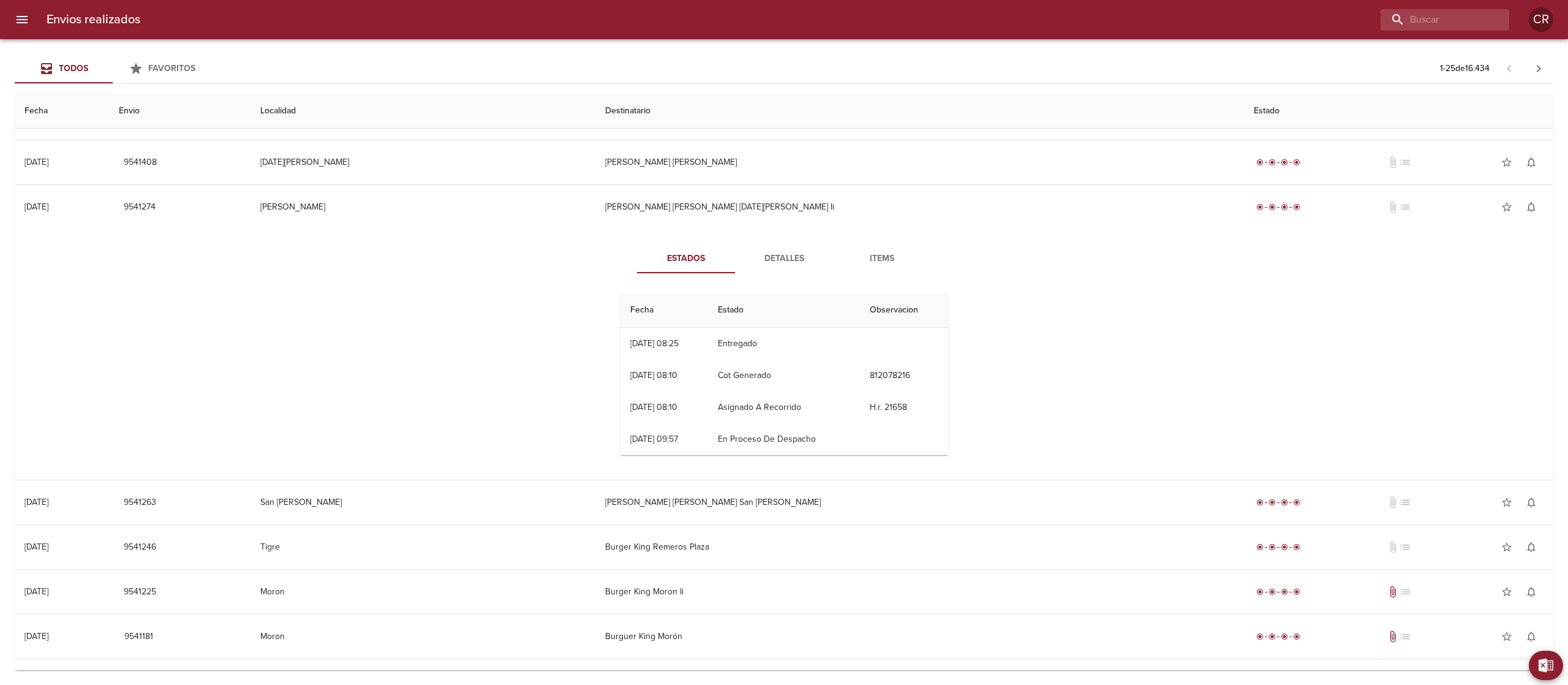
click at [1130, 330] on div "Estados Detalles Items Fecha Estado Observacion 01/09 [DATE] 08:25 Entregado 29…" at bounding box center [784, 354] width 1520 height 250
click at [790, 264] on span "Detalles" at bounding box center [784, 259] width 83 height 15
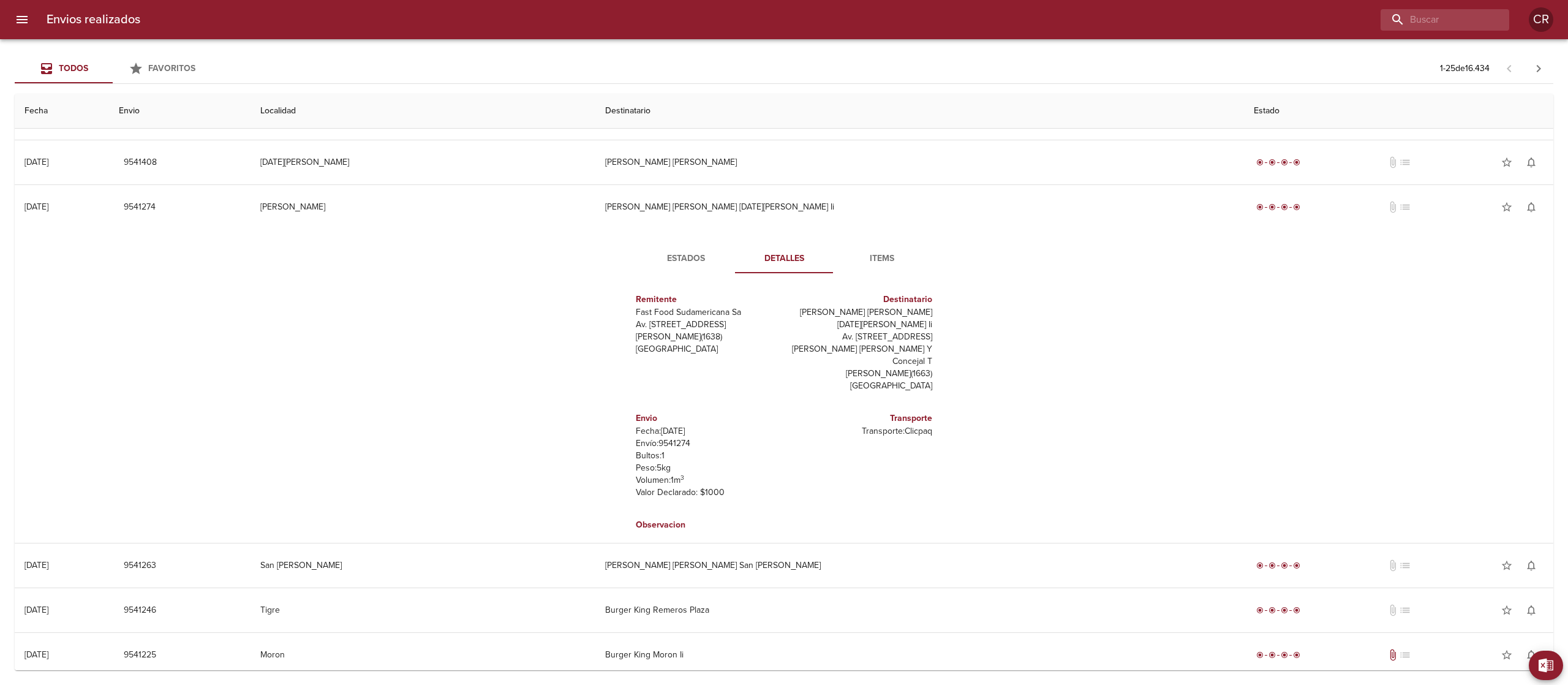
scroll to position [5, 0]
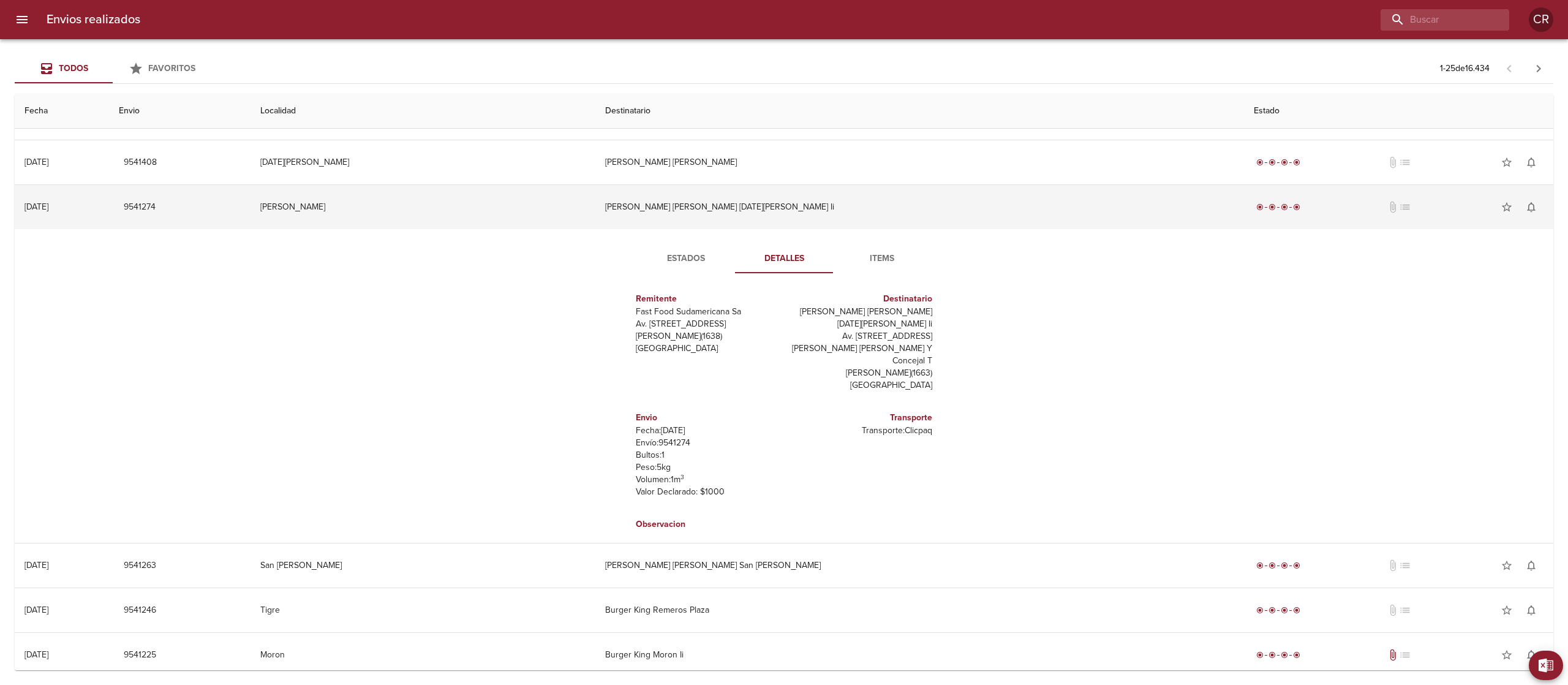
click at [596, 220] on td "[PERSON_NAME]" at bounding box center [422, 207] width 345 height 44
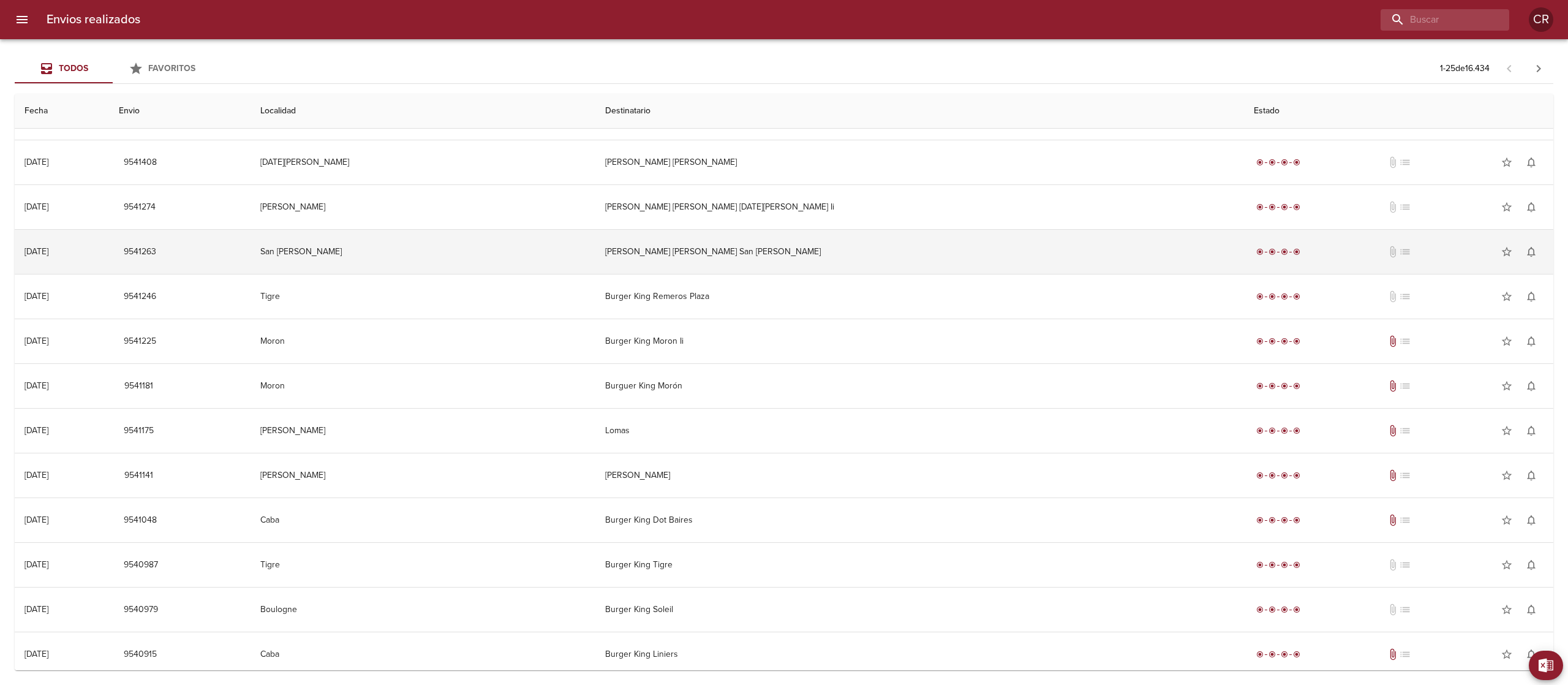
click at [733, 247] on td "[PERSON_NAME] [PERSON_NAME] San [PERSON_NAME]" at bounding box center [920, 252] width 649 height 44
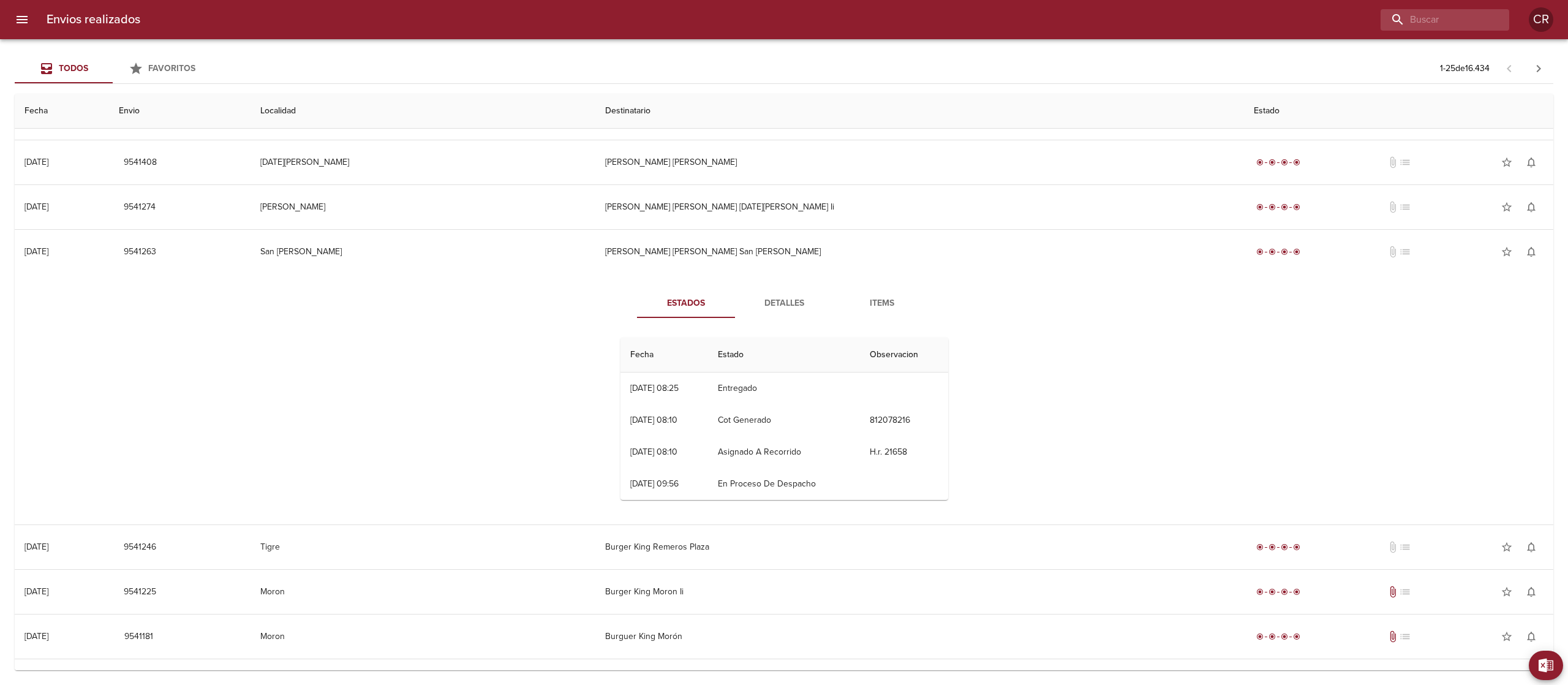
click at [790, 308] on span "Detalles" at bounding box center [784, 304] width 83 height 15
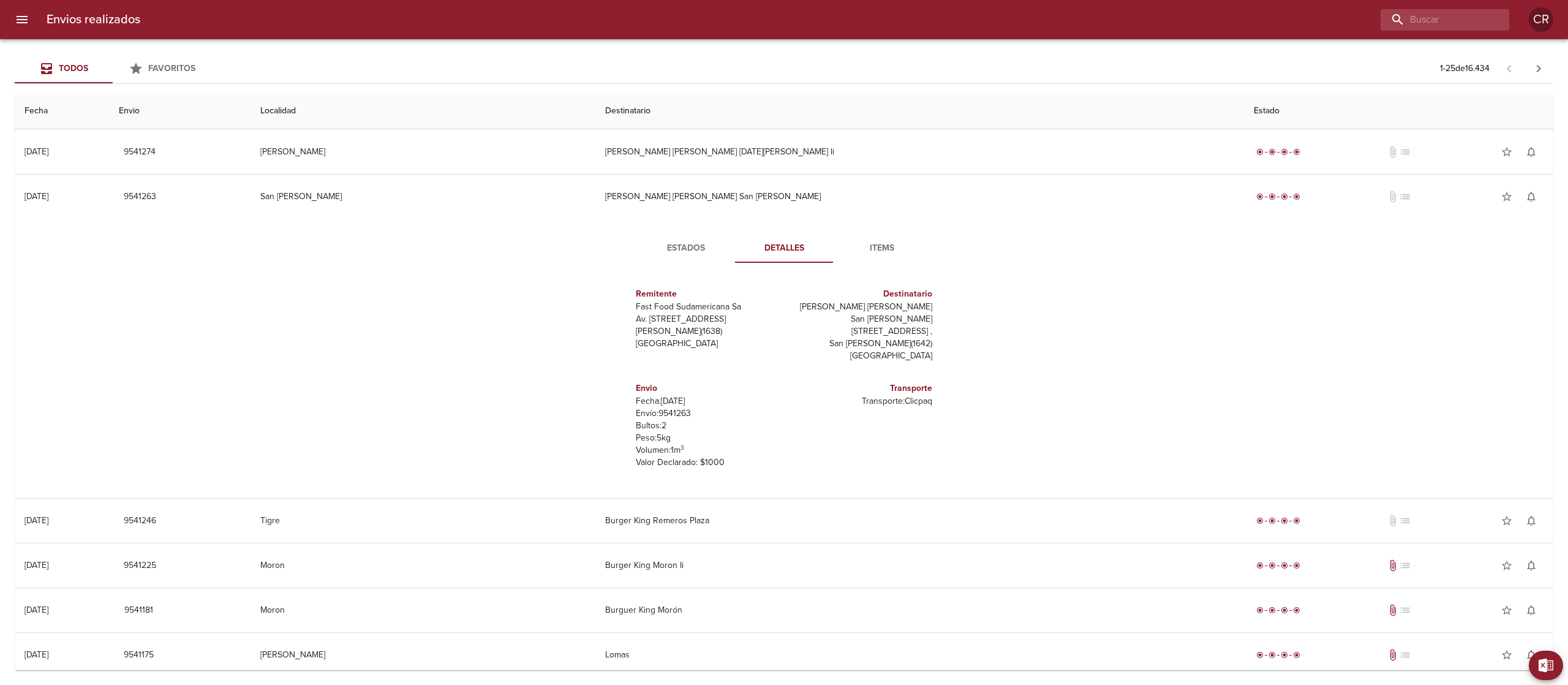
scroll to position [123, 0]
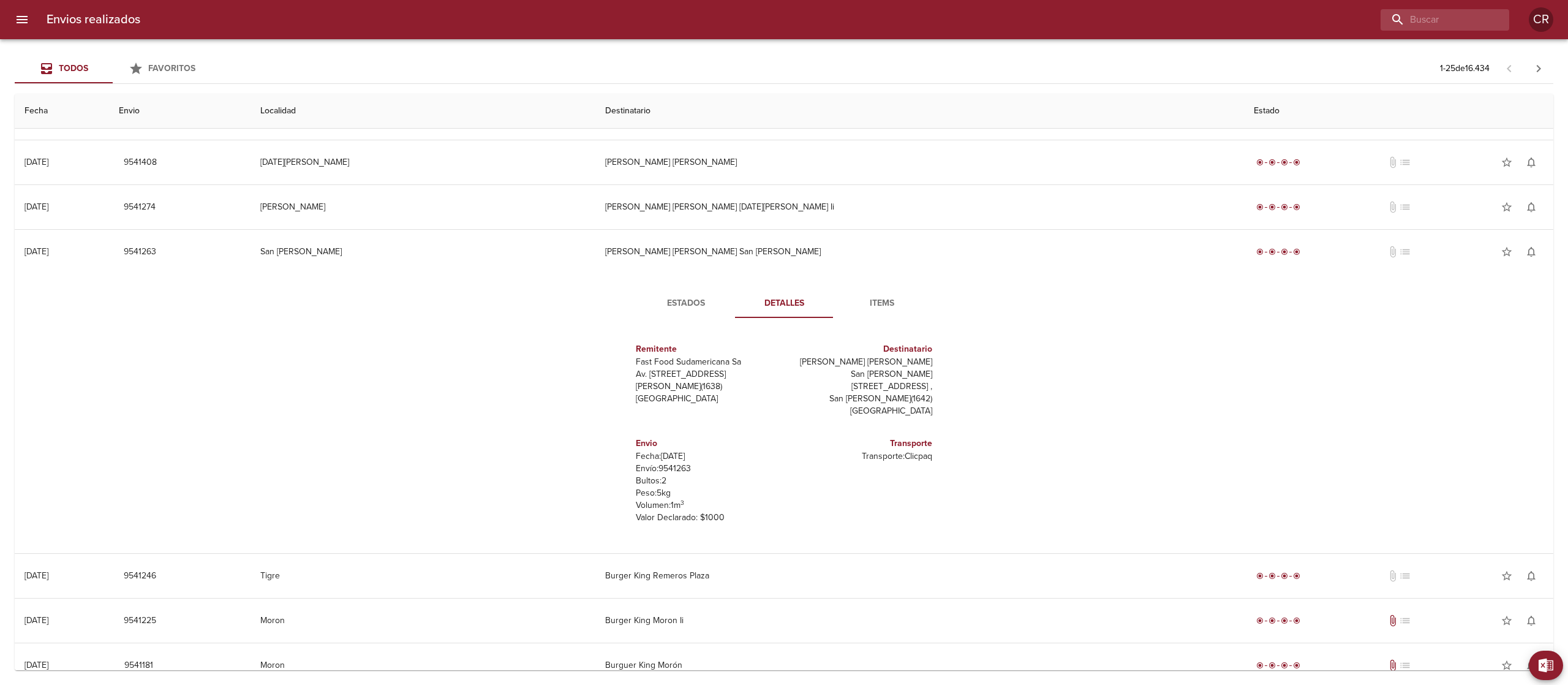
click at [681, 306] on span "Estados" at bounding box center [686, 304] width 83 height 15
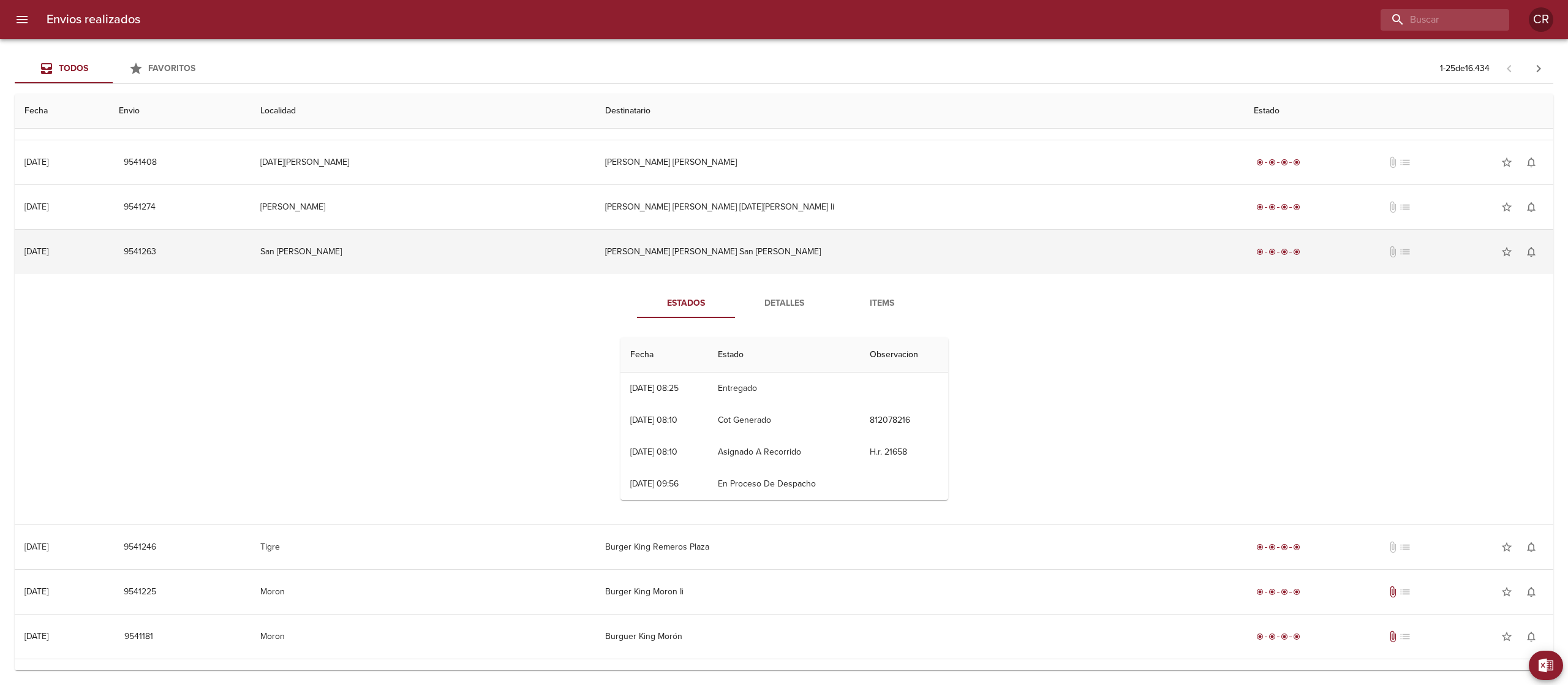
click at [797, 255] on td "[PERSON_NAME] [PERSON_NAME] San [PERSON_NAME]" at bounding box center [920, 252] width 649 height 44
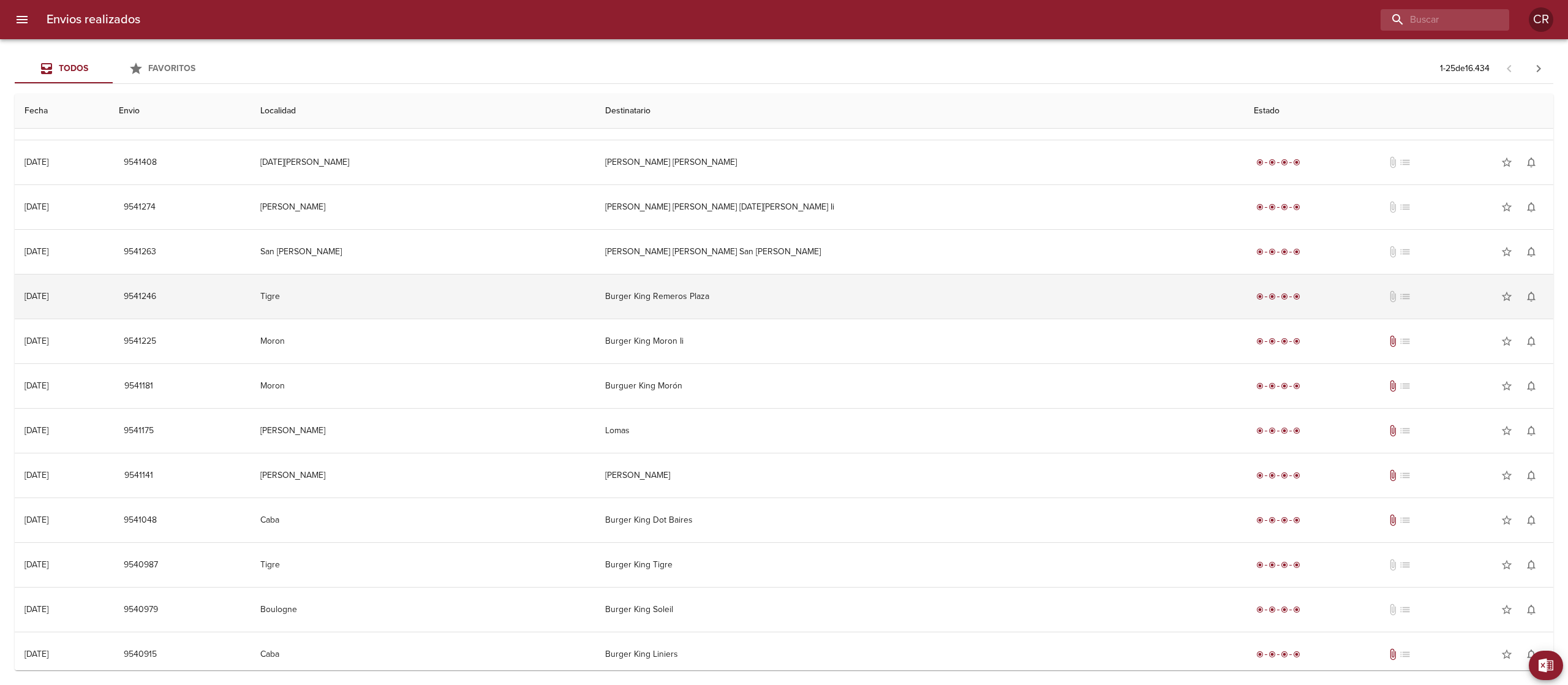
click at [801, 306] on td "Burger King Remeros Plaza" at bounding box center [920, 297] width 649 height 44
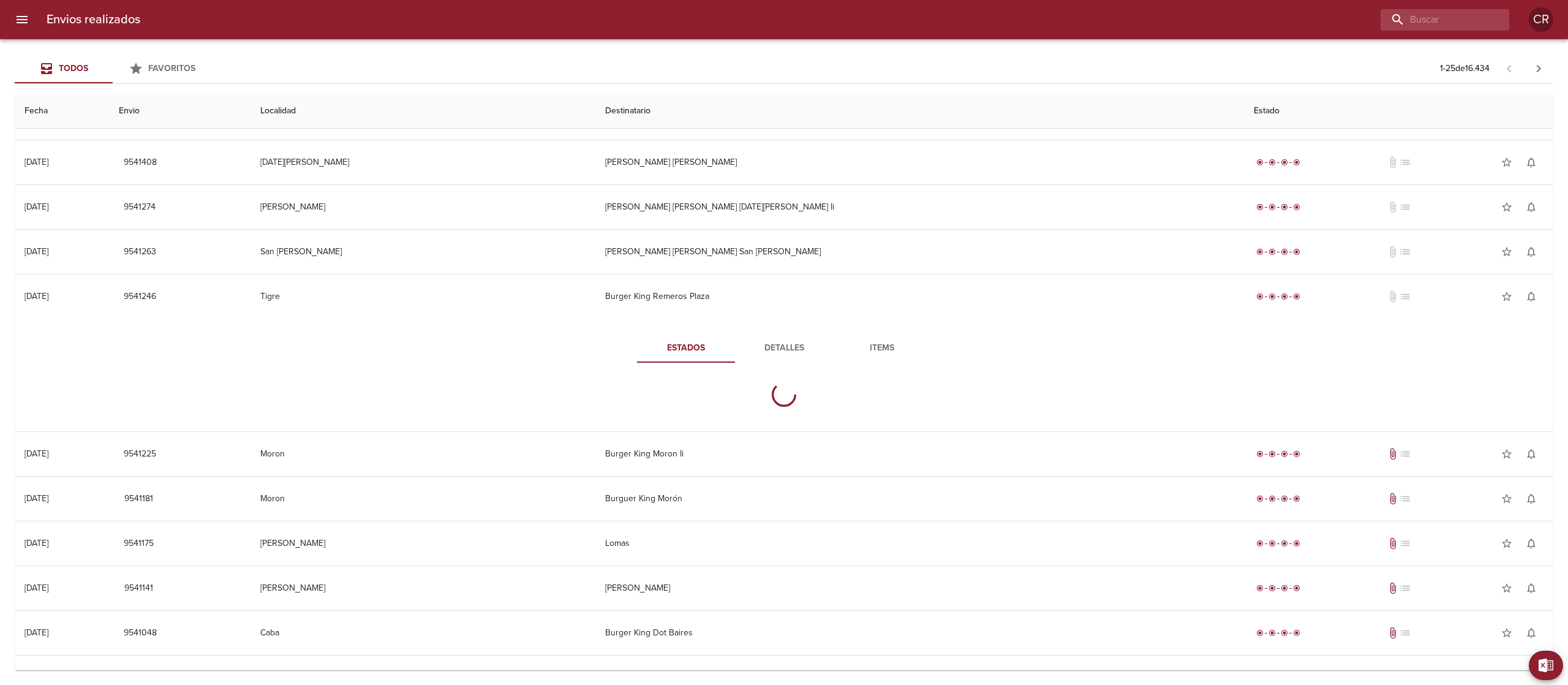
click at [758, 355] on span "Detalles" at bounding box center [784, 348] width 83 height 15
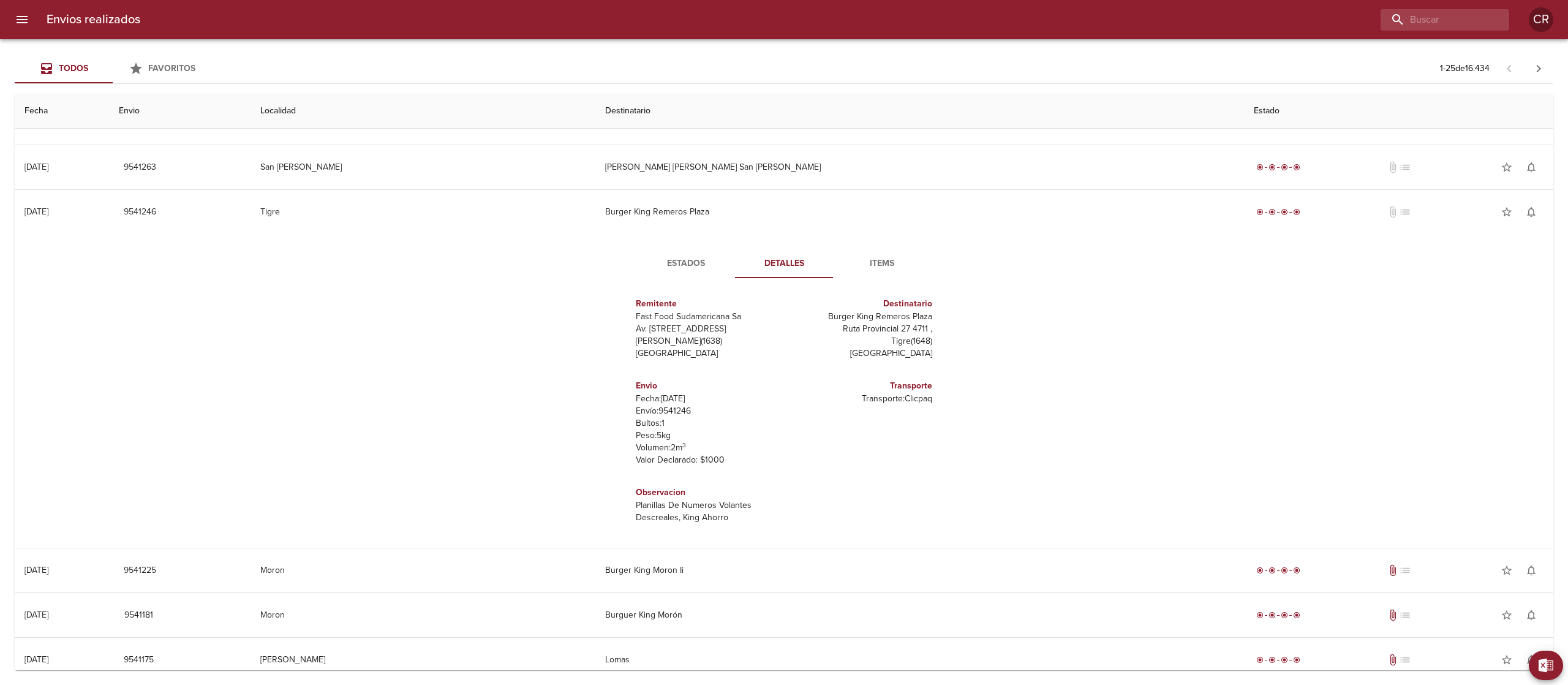
scroll to position [245, 0]
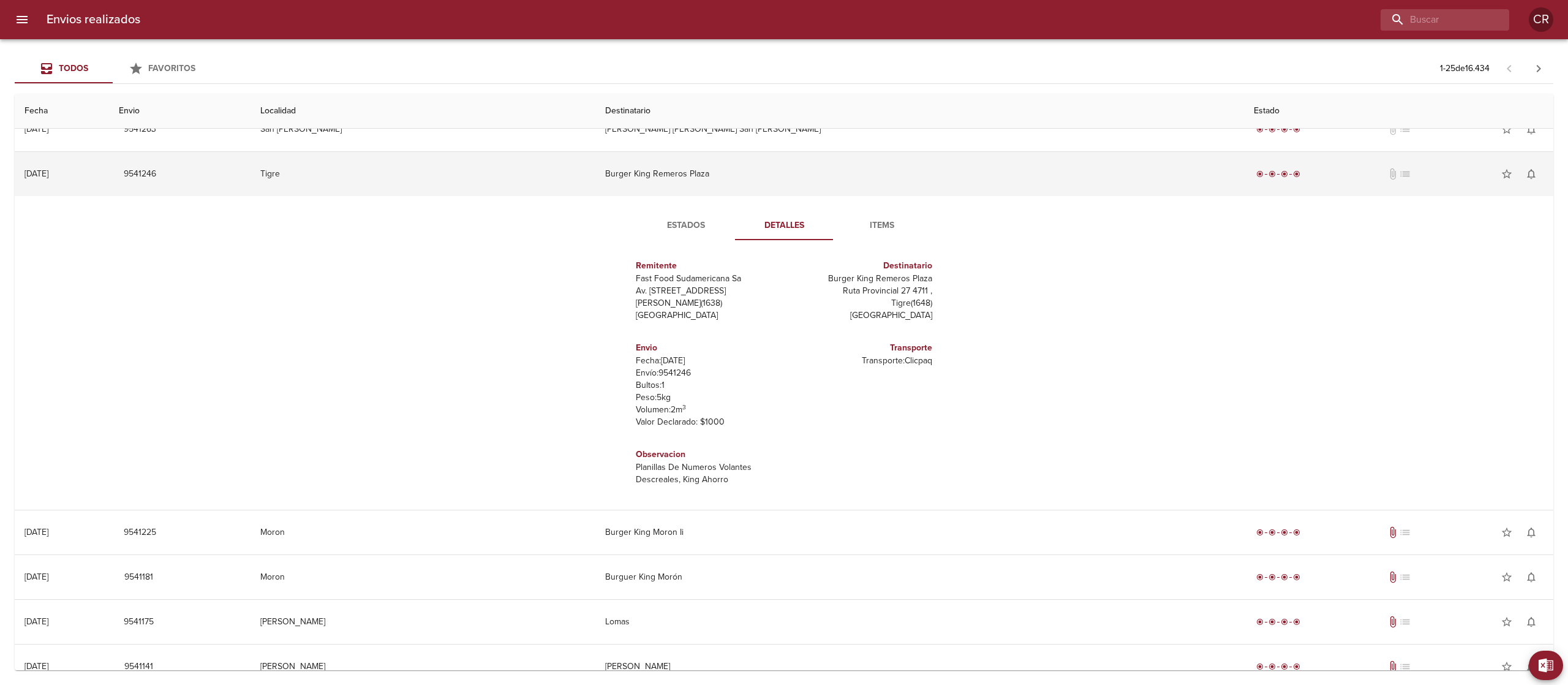
click at [784, 167] on td "Burger King Remeros Plaza" at bounding box center [920, 174] width 649 height 44
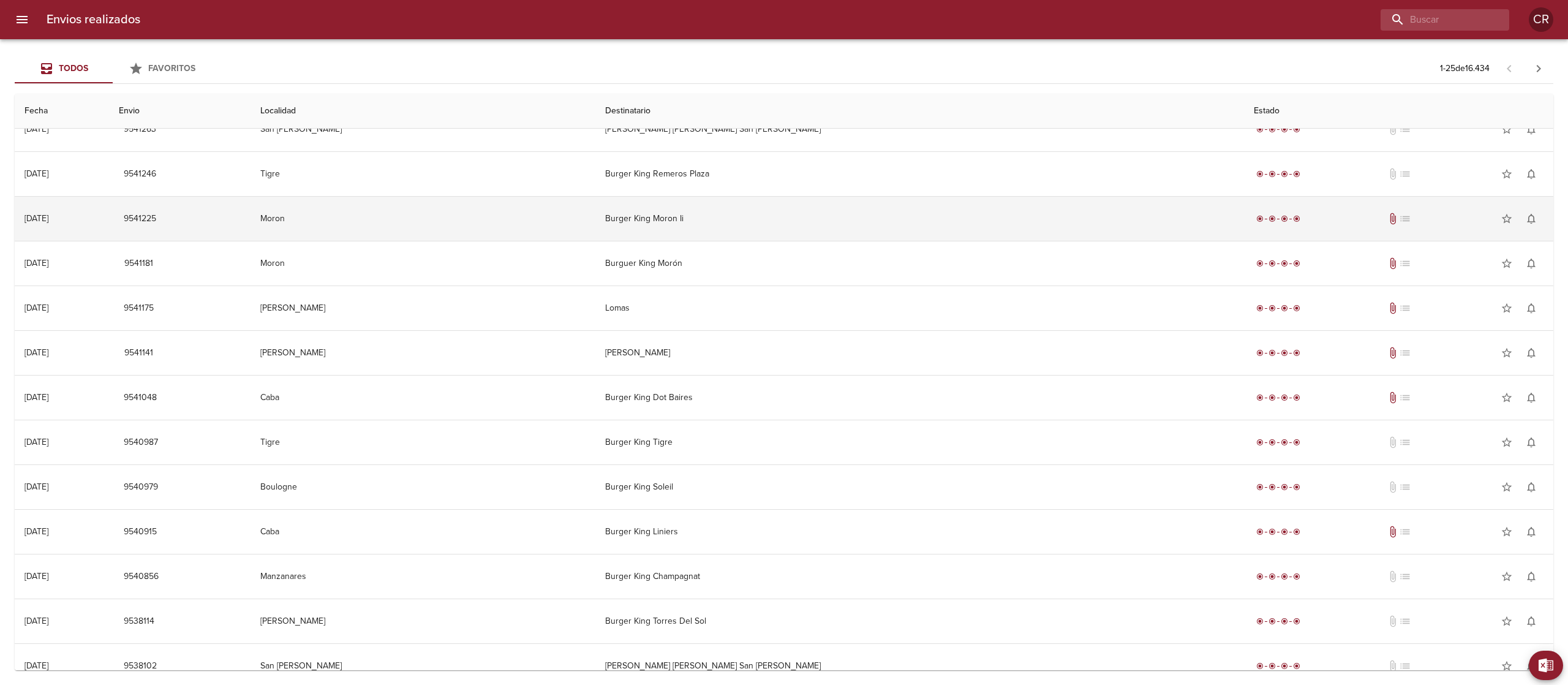
click at [778, 222] on td "Burger King Moron Ii" at bounding box center [920, 219] width 649 height 44
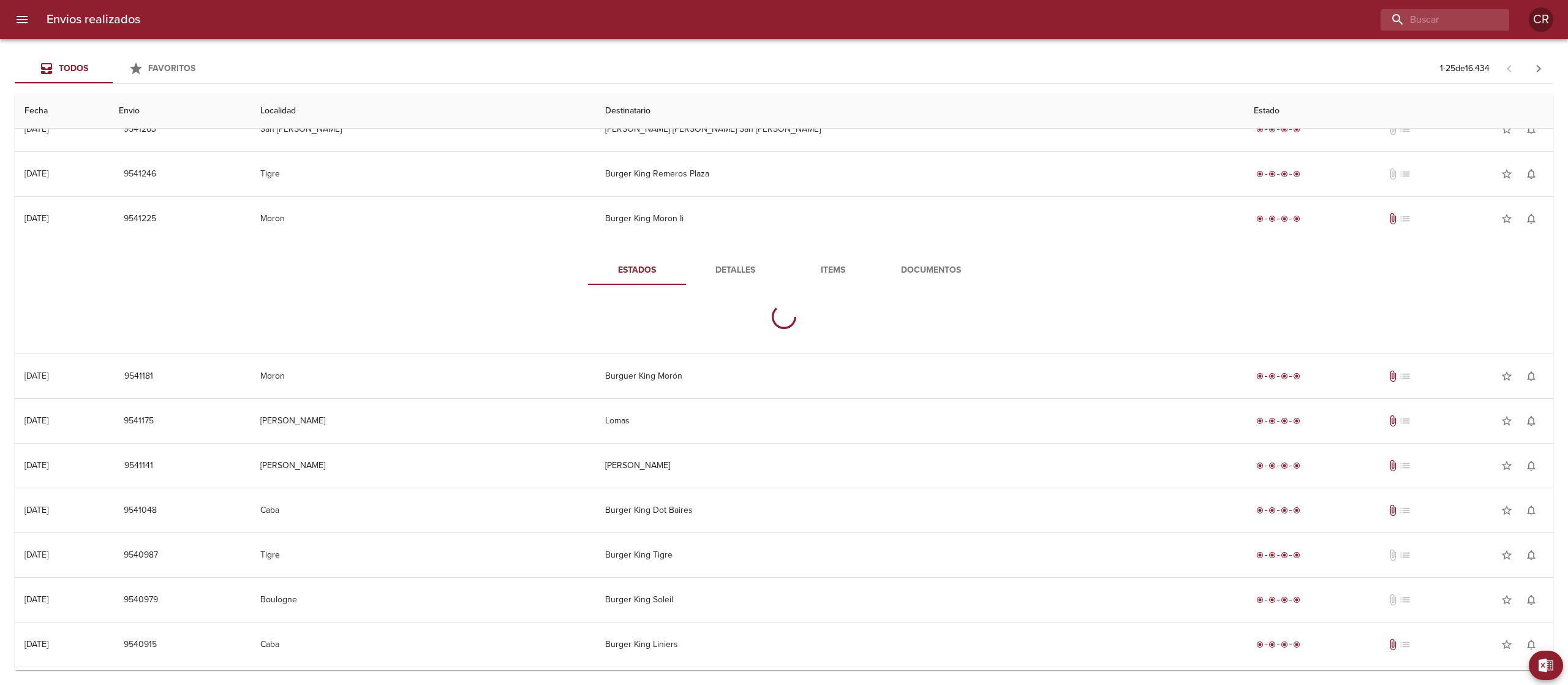
click at [738, 271] on span "Detalles" at bounding box center [735, 271] width 83 height 15
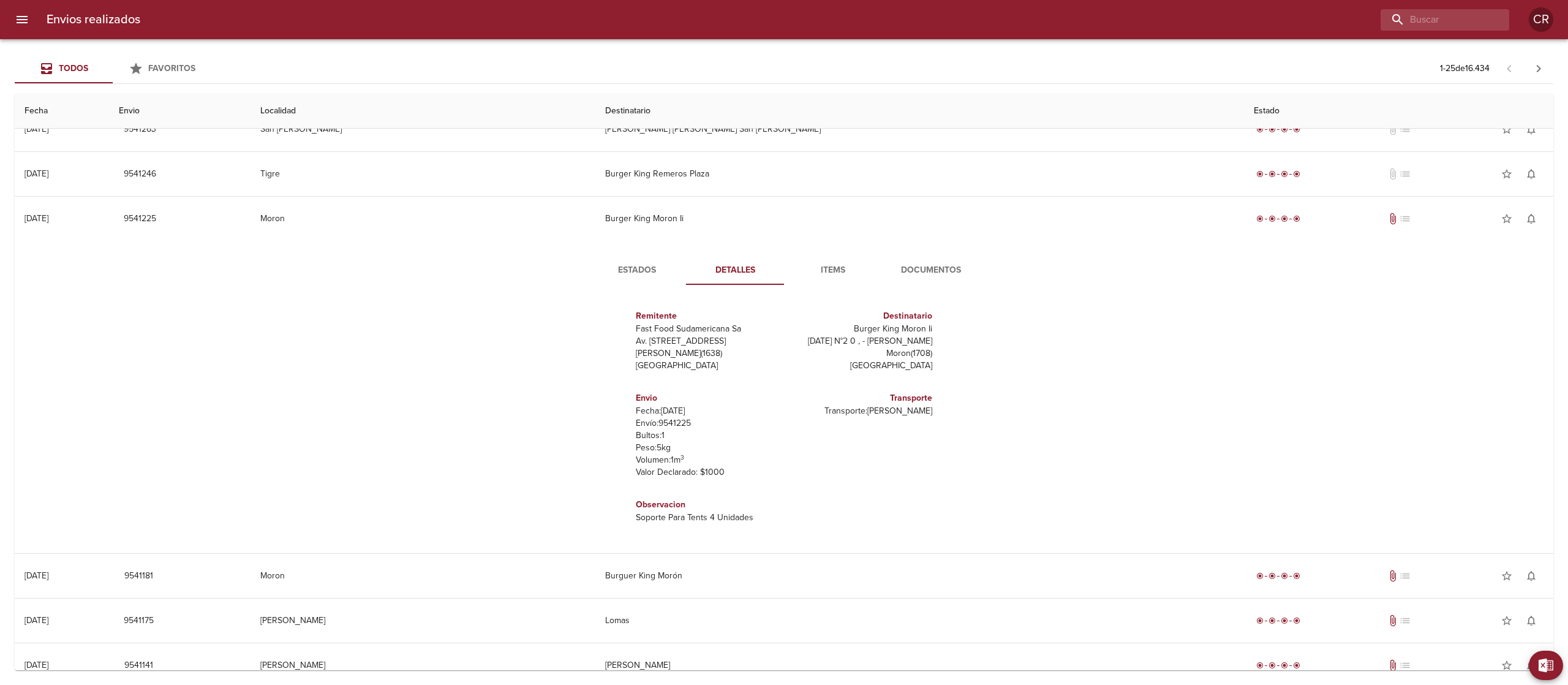
click at [927, 287] on div "Estados Detalles Items Documentos Remitente Fast Food Sudamericana Sa Av. Del L…" at bounding box center [784, 397] width 441 height 283
click at [921, 277] on span "Documentos" at bounding box center [931, 271] width 83 height 15
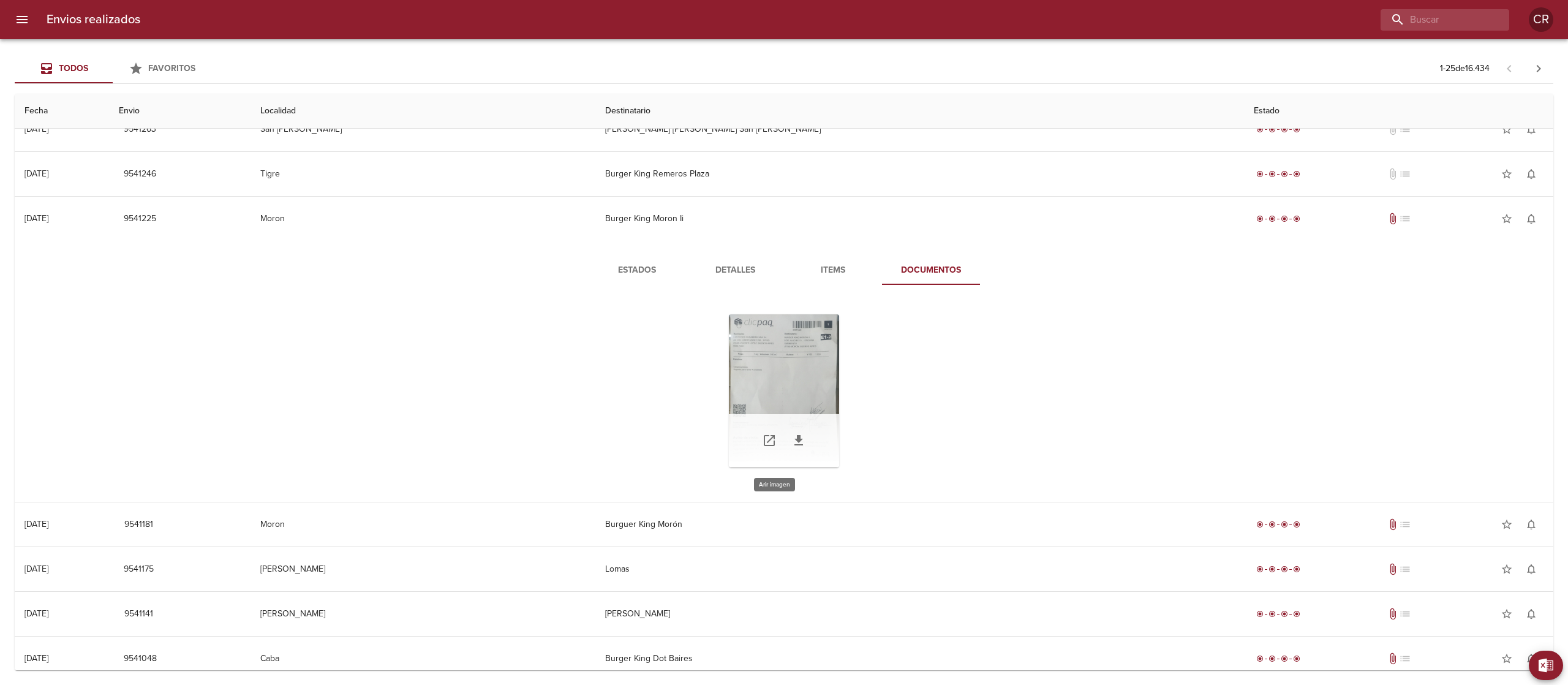
click at [765, 373] on div "Tabla de envíos del cliente" at bounding box center [784, 391] width 111 height 153
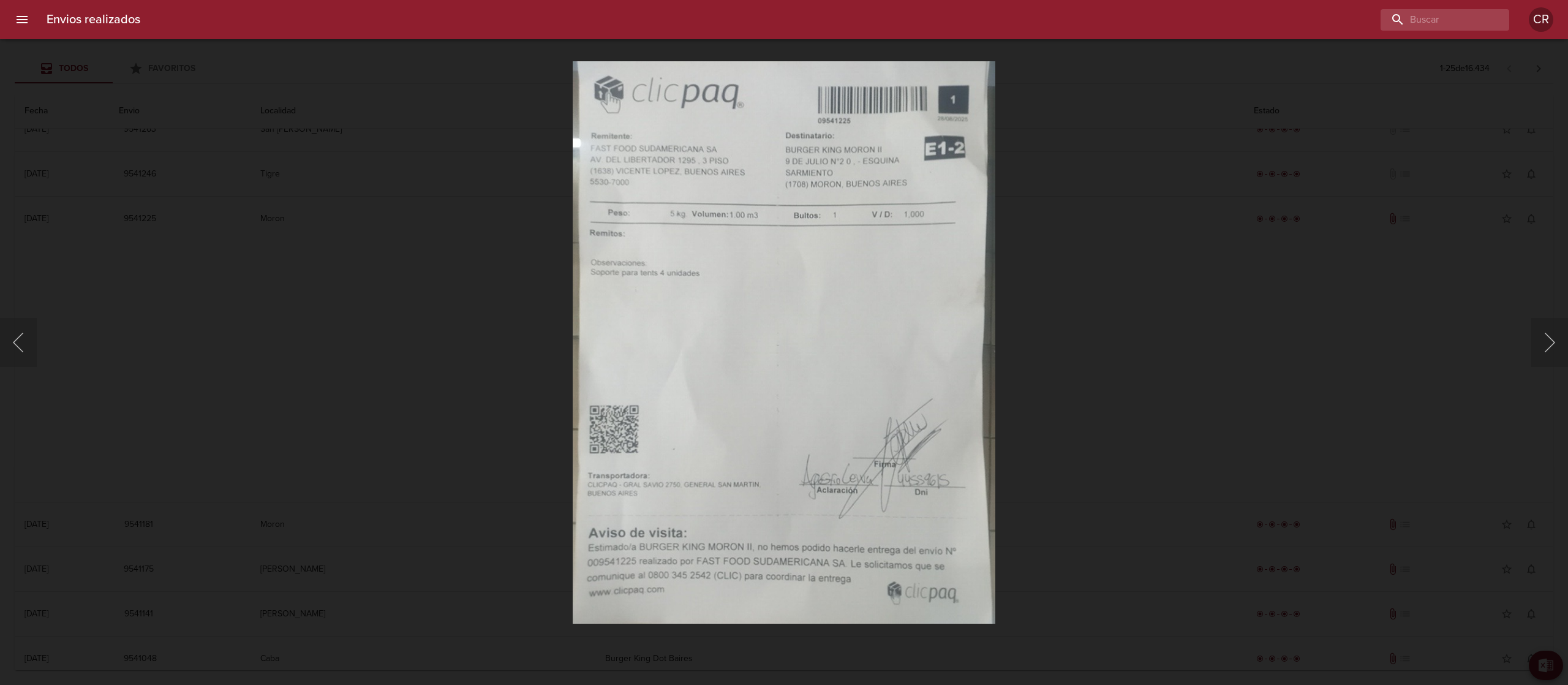
click at [1394, 139] on div "Lightbox" at bounding box center [784, 342] width 1568 height 685
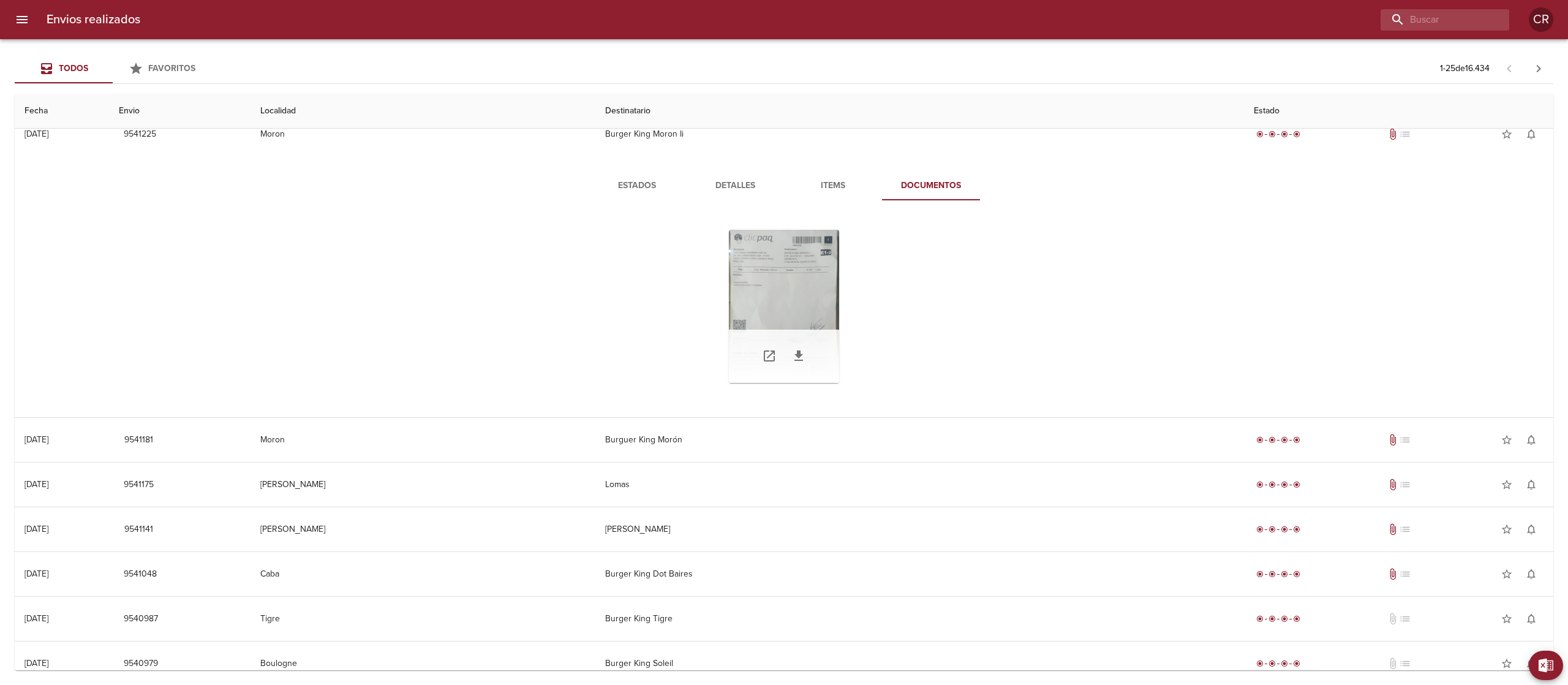
scroll to position [368, 0]
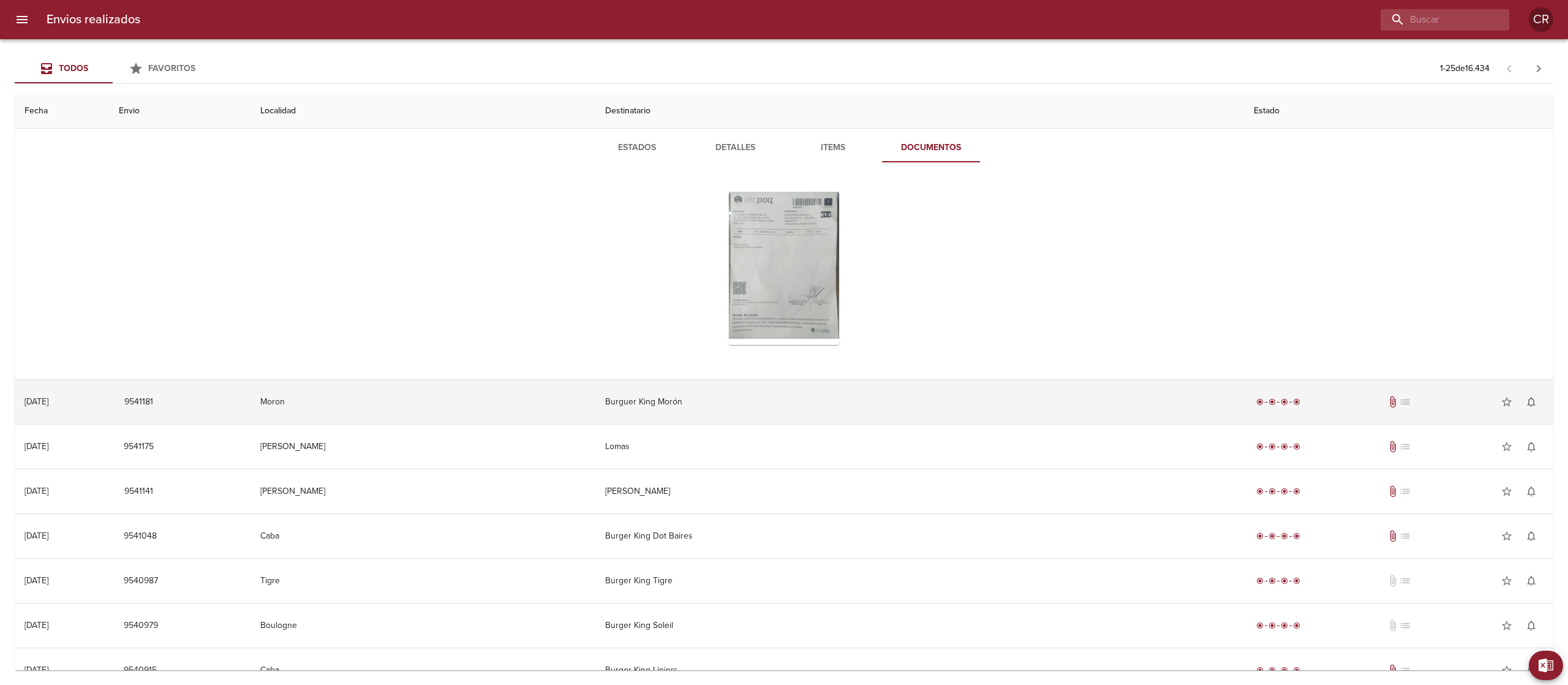
click at [802, 406] on td "Burguer King Morón" at bounding box center [920, 402] width 649 height 44
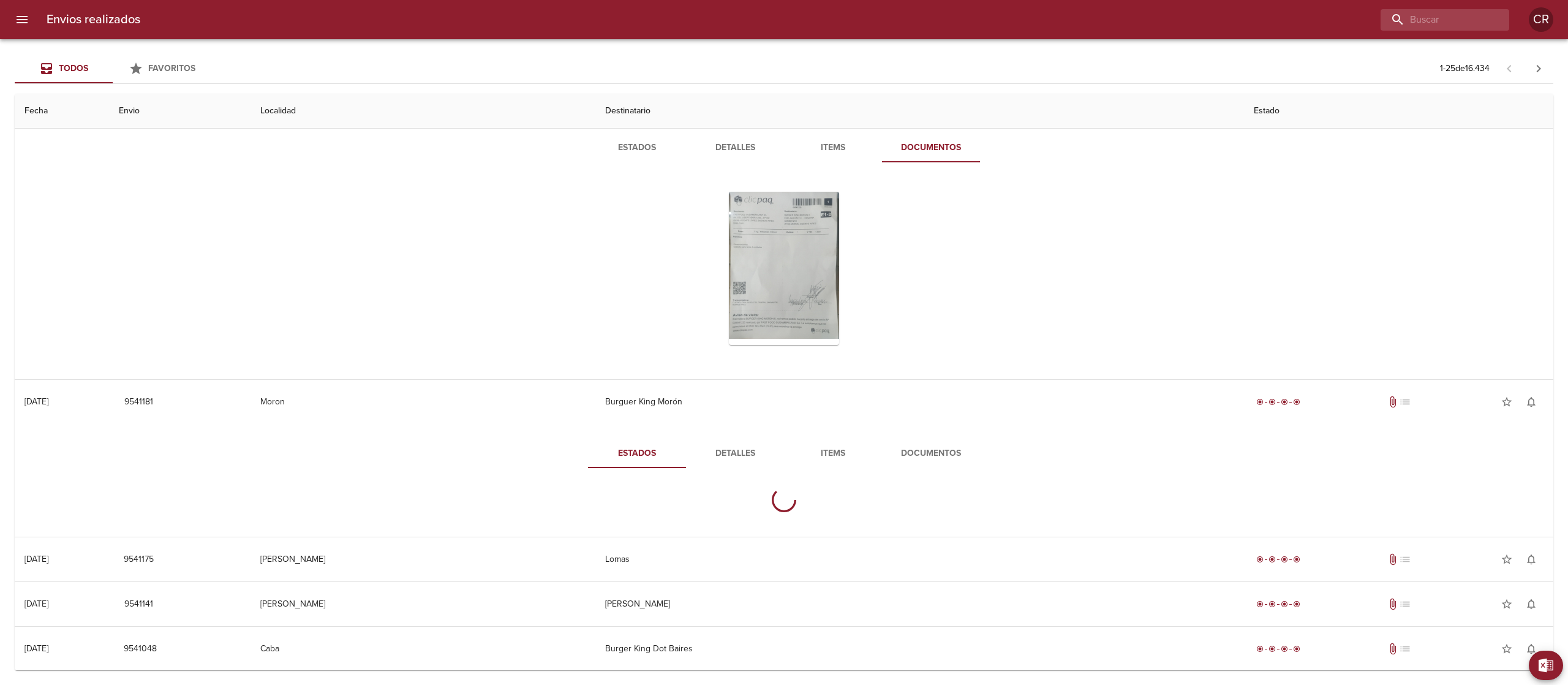
click at [732, 454] on span "Detalles" at bounding box center [735, 454] width 83 height 15
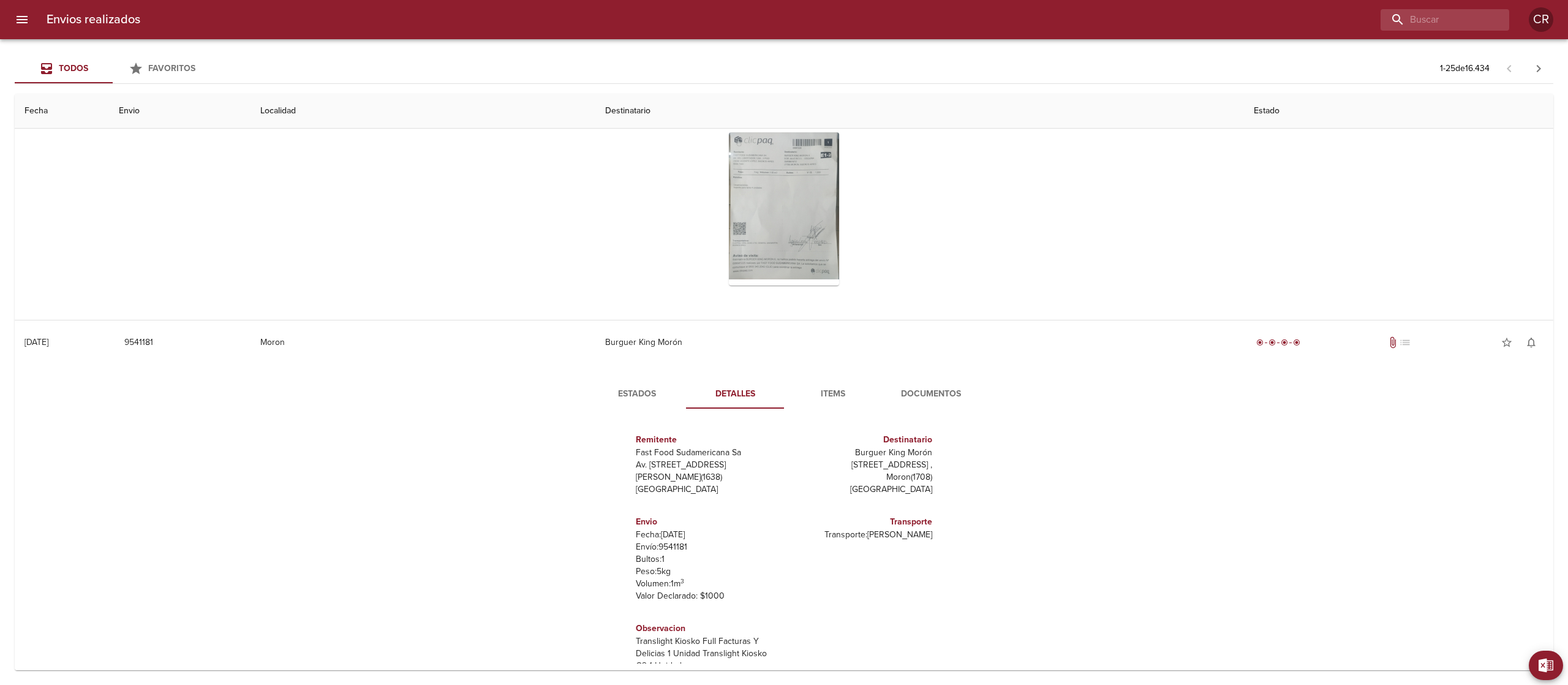
scroll to position [613, 0]
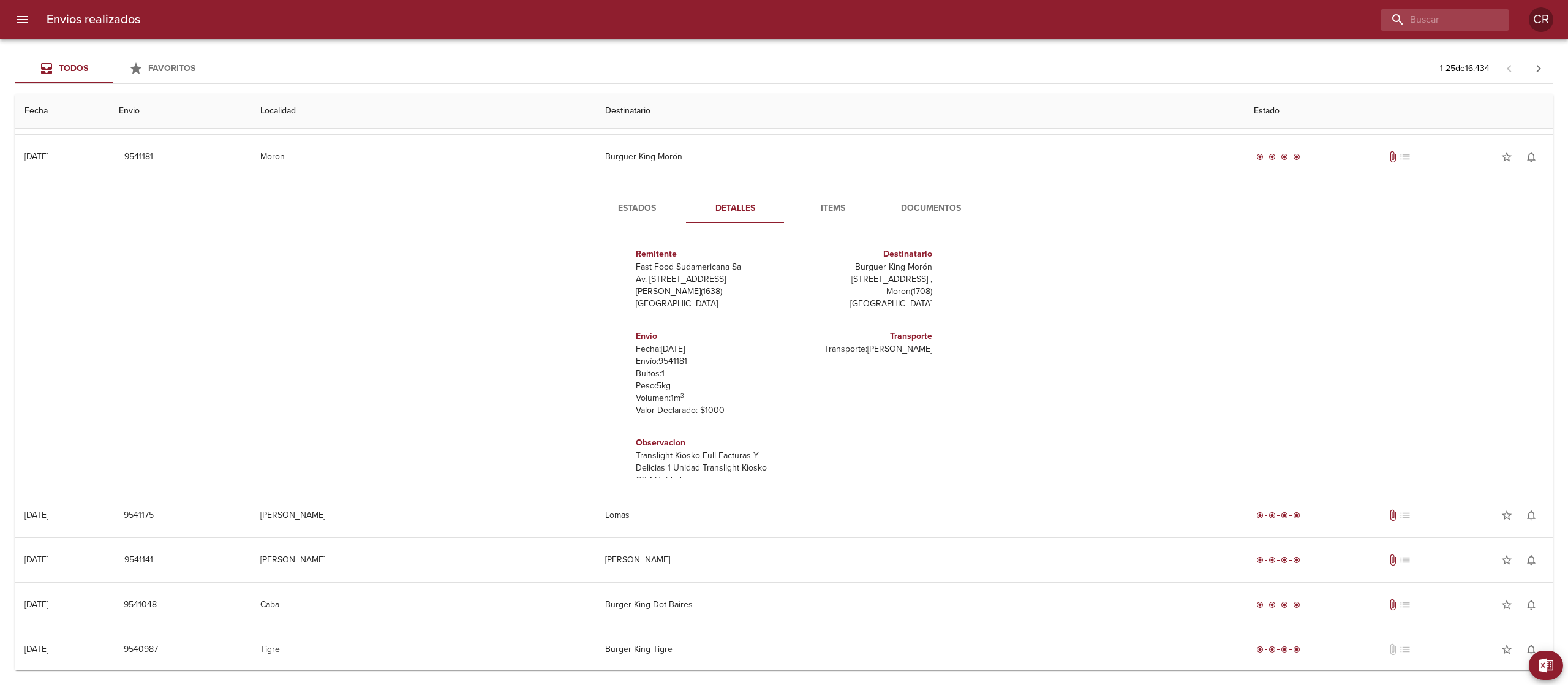
click at [912, 210] on span "Documentos" at bounding box center [931, 208] width 83 height 15
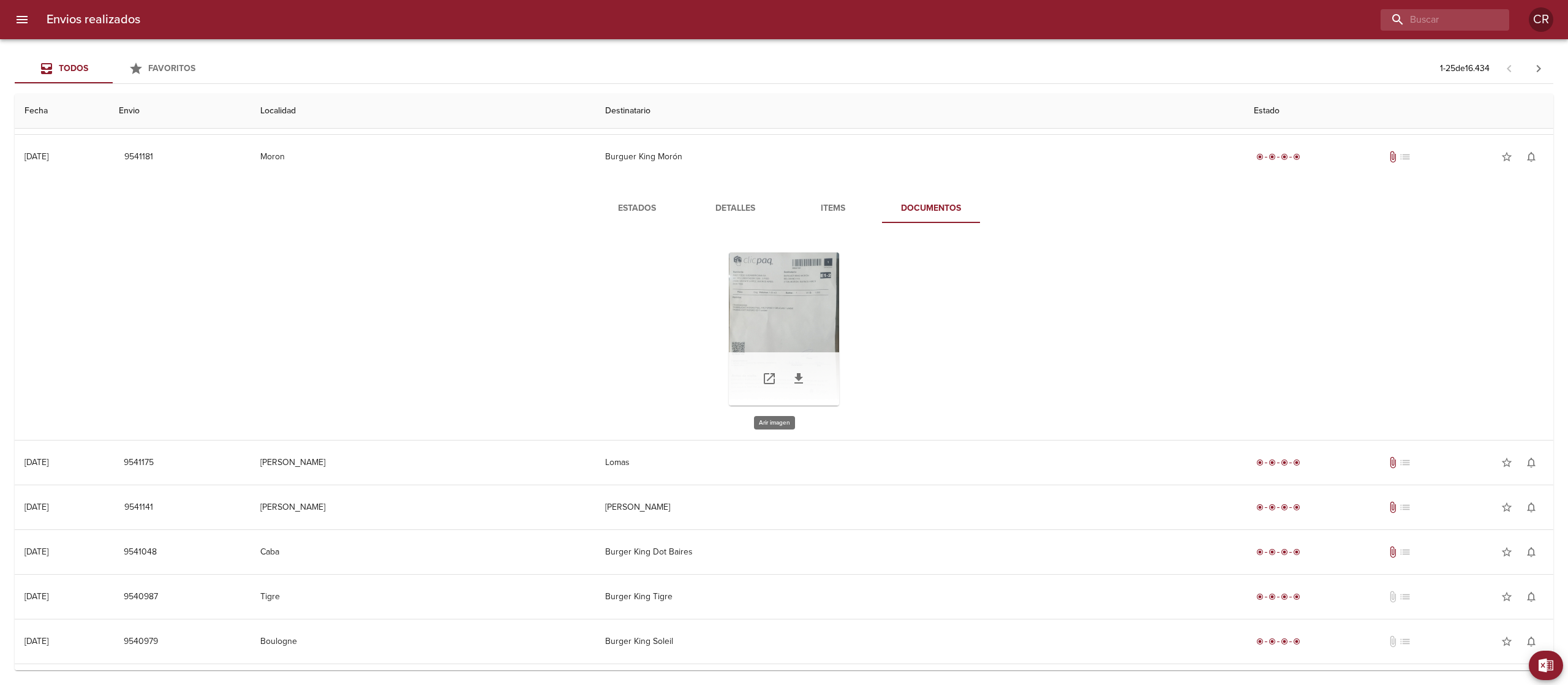
click at [770, 301] on div "Tabla de envíos del cliente" at bounding box center [784, 329] width 111 height 153
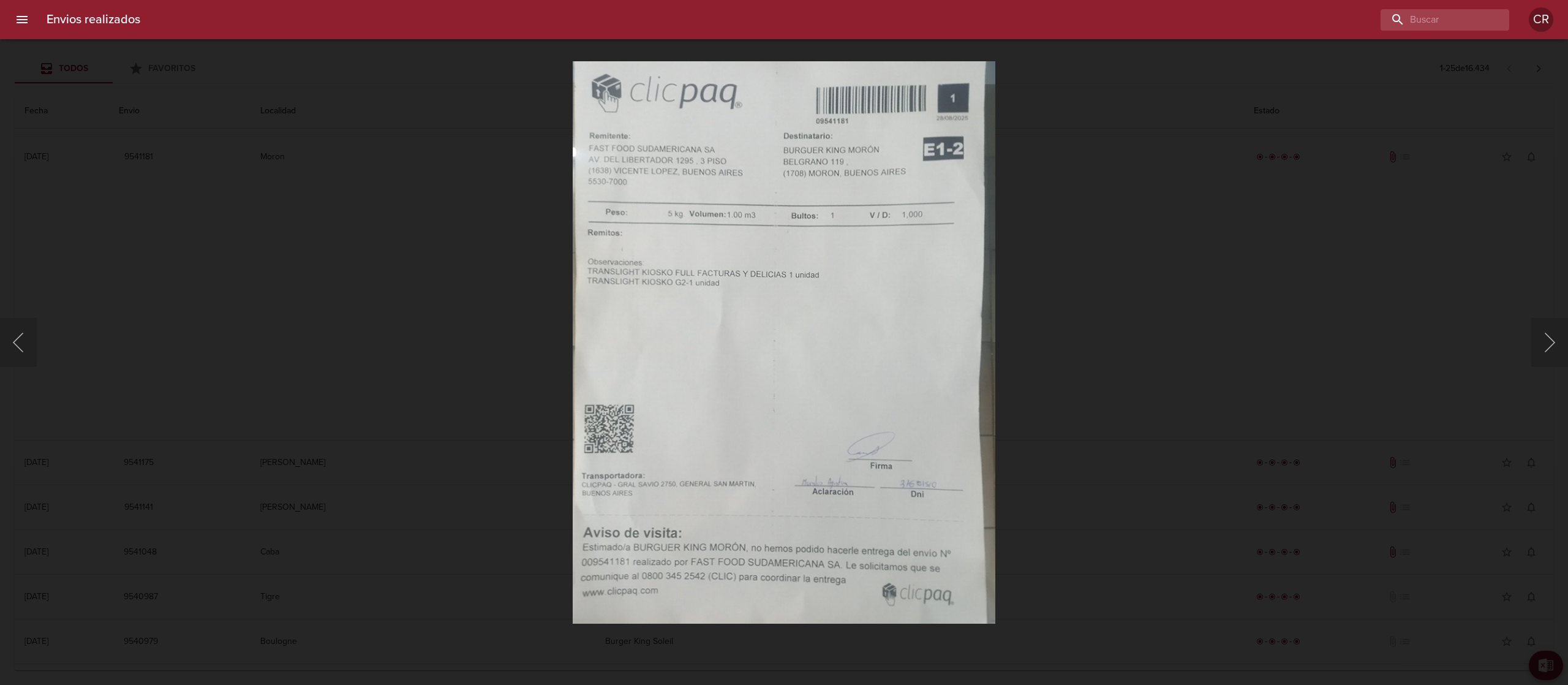
click at [1200, 208] on div "Lightbox" at bounding box center [784, 342] width 1568 height 685
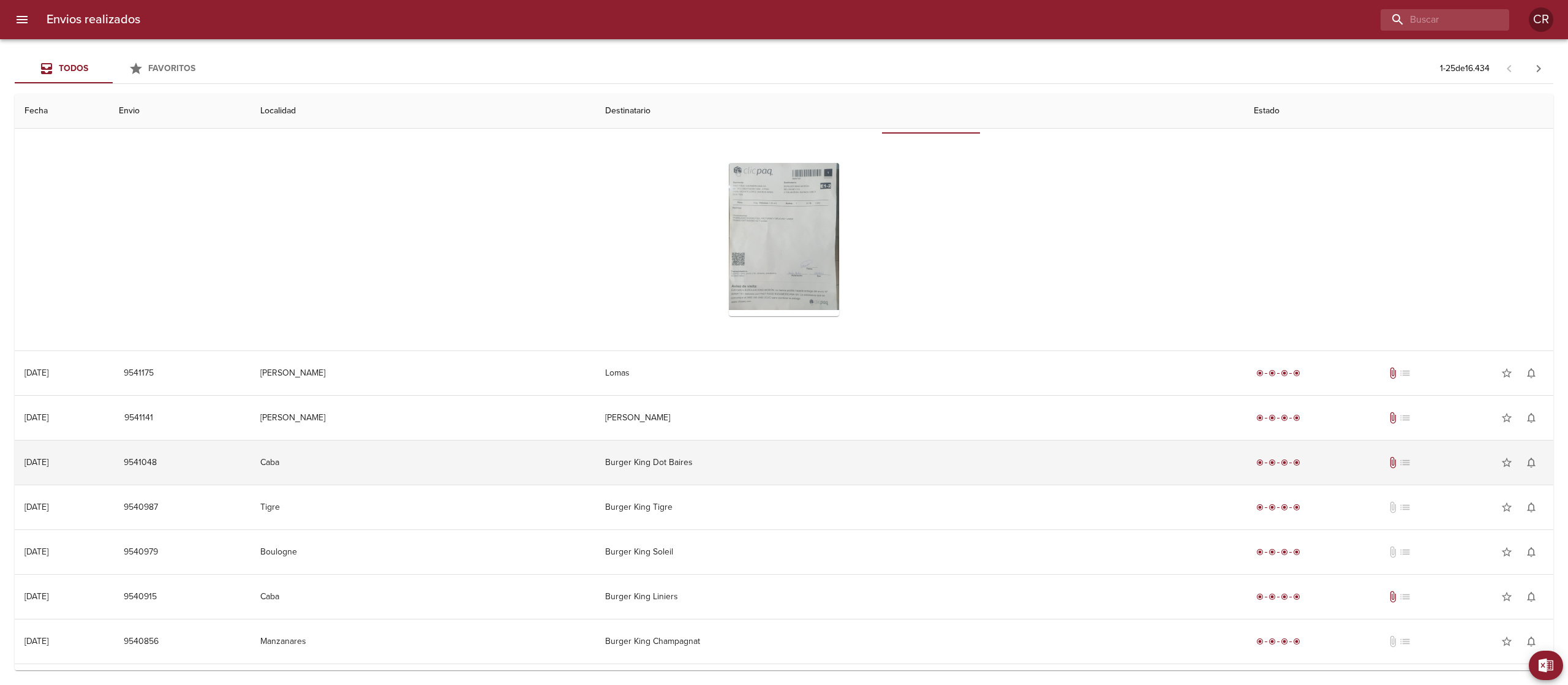
scroll to position [735, 0]
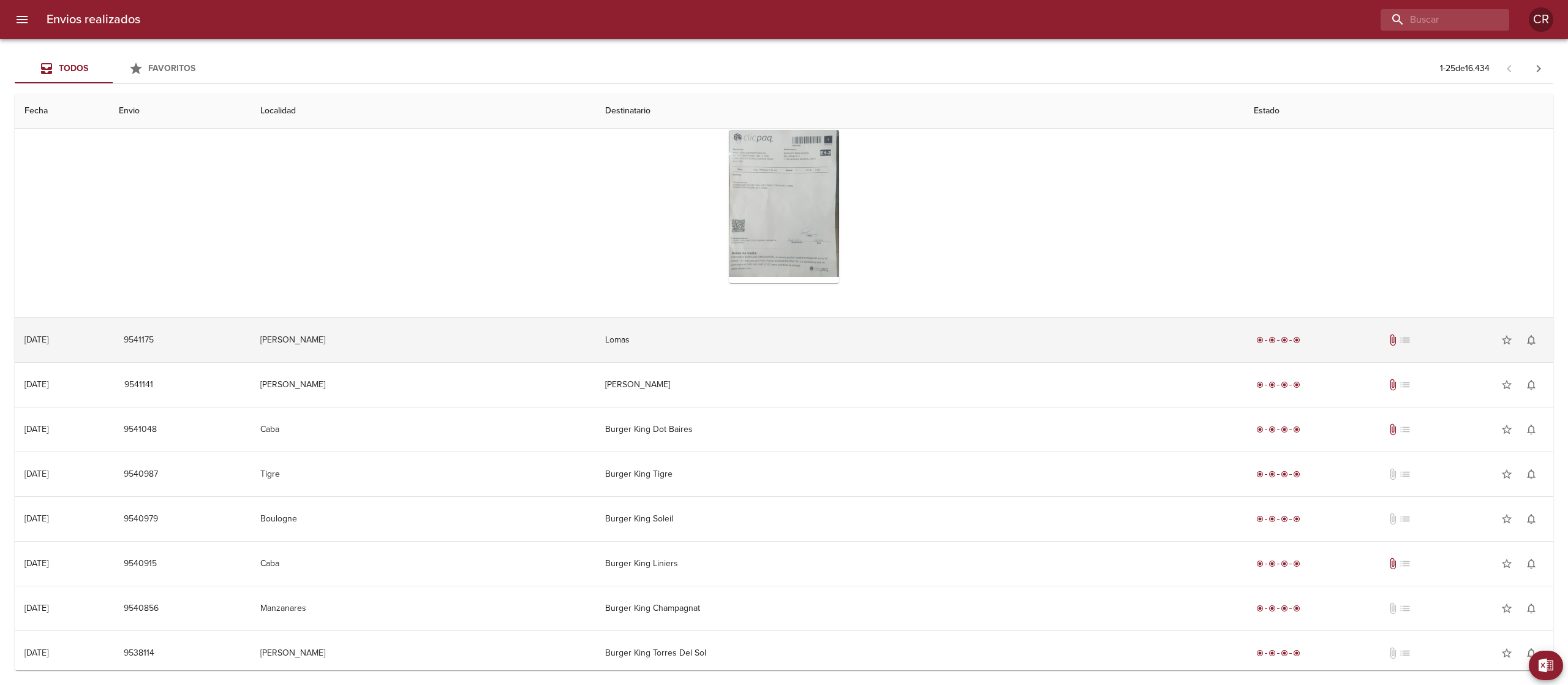
click at [768, 362] on td "Lomas" at bounding box center [920, 340] width 649 height 44
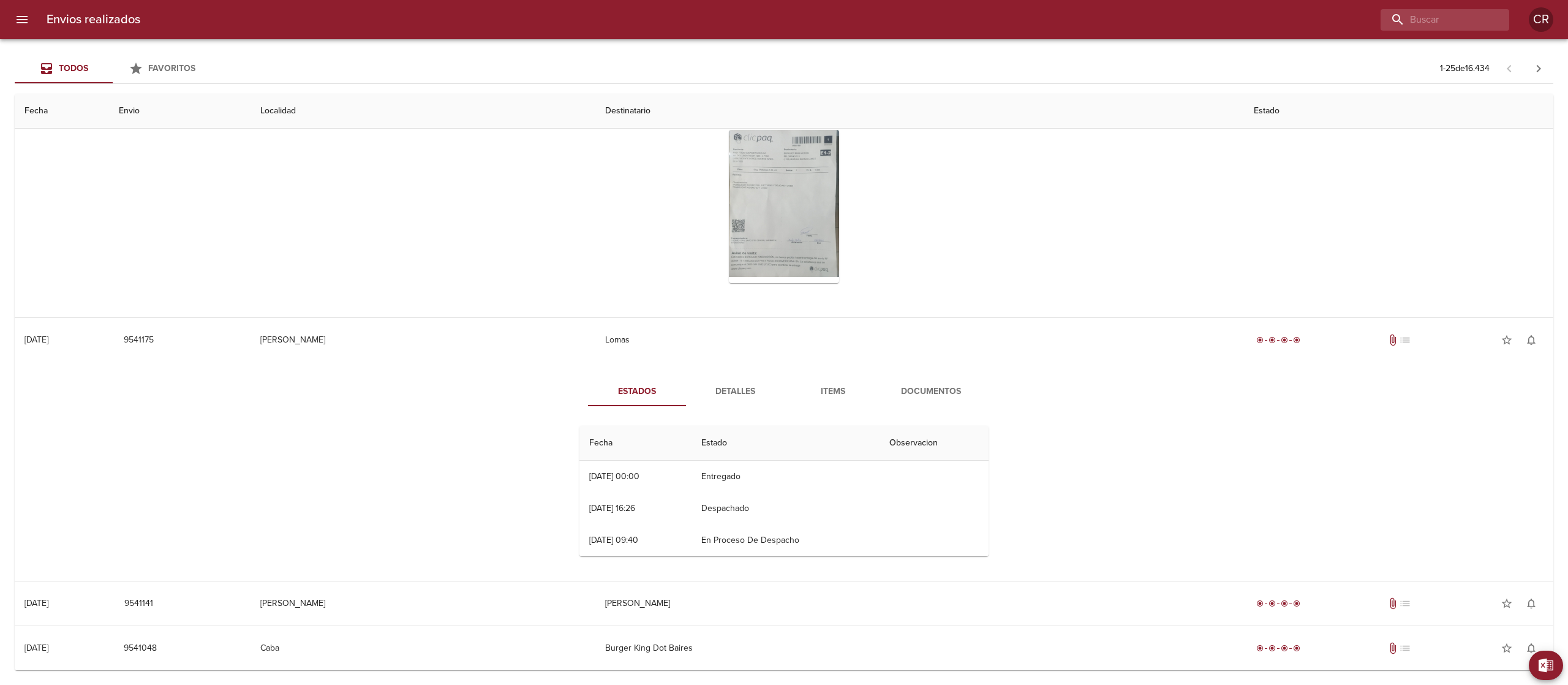
click at [727, 387] on span "Detalles" at bounding box center [735, 391] width 83 height 15
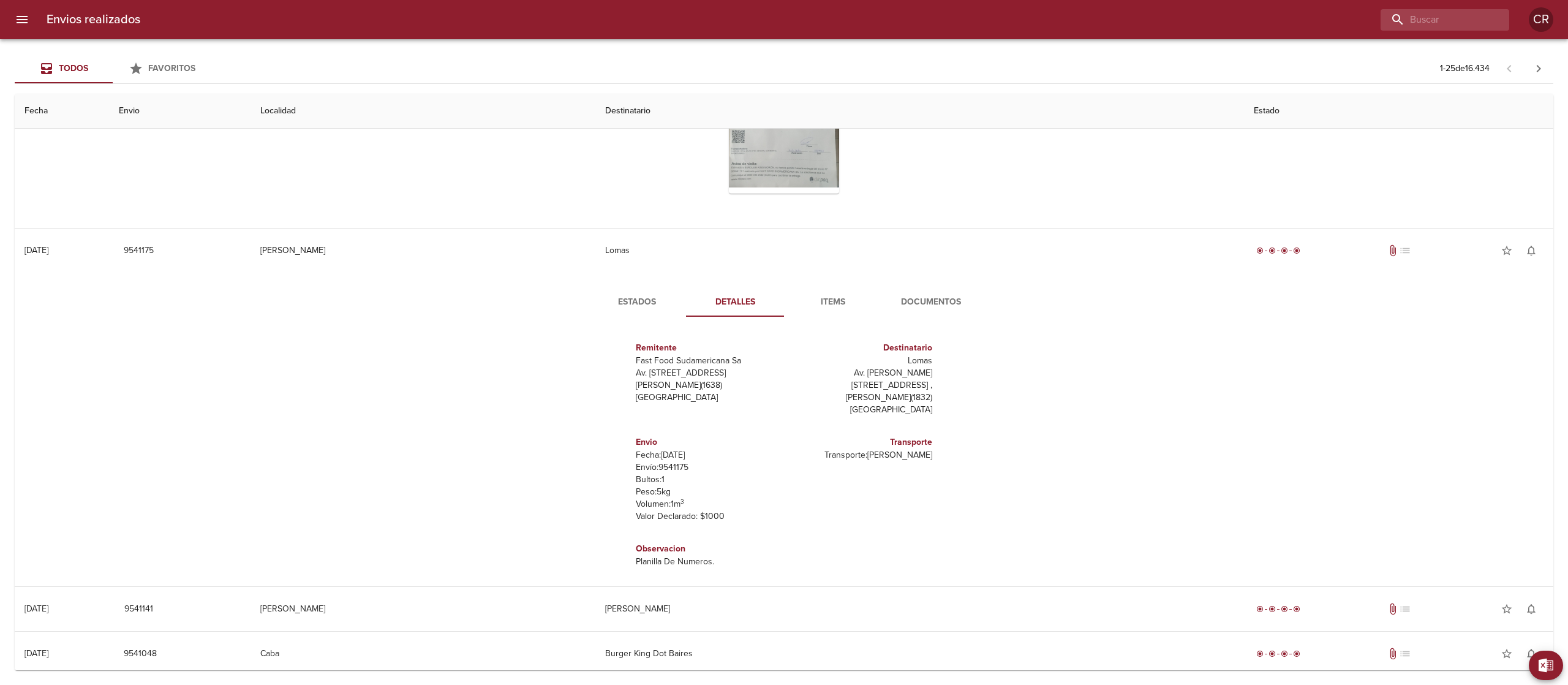
scroll to position [858, 0]
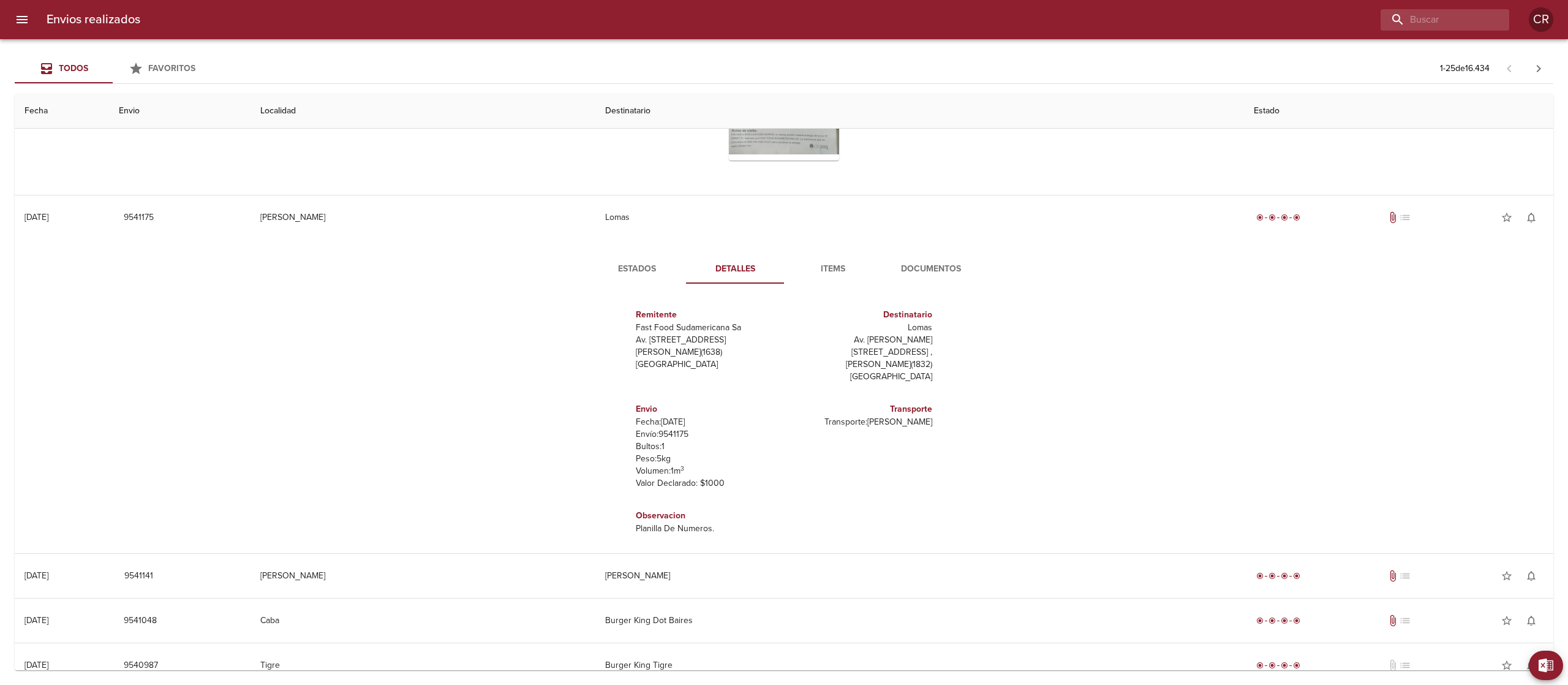
click at [918, 244] on div "Estados Detalles Items Documentos Remitente Fast Food Sudamericana Sa Av. [STRE…" at bounding box center [784, 397] width 1520 height 314
click at [924, 261] on button "Documentos" at bounding box center [931, 269] width 98 height 30
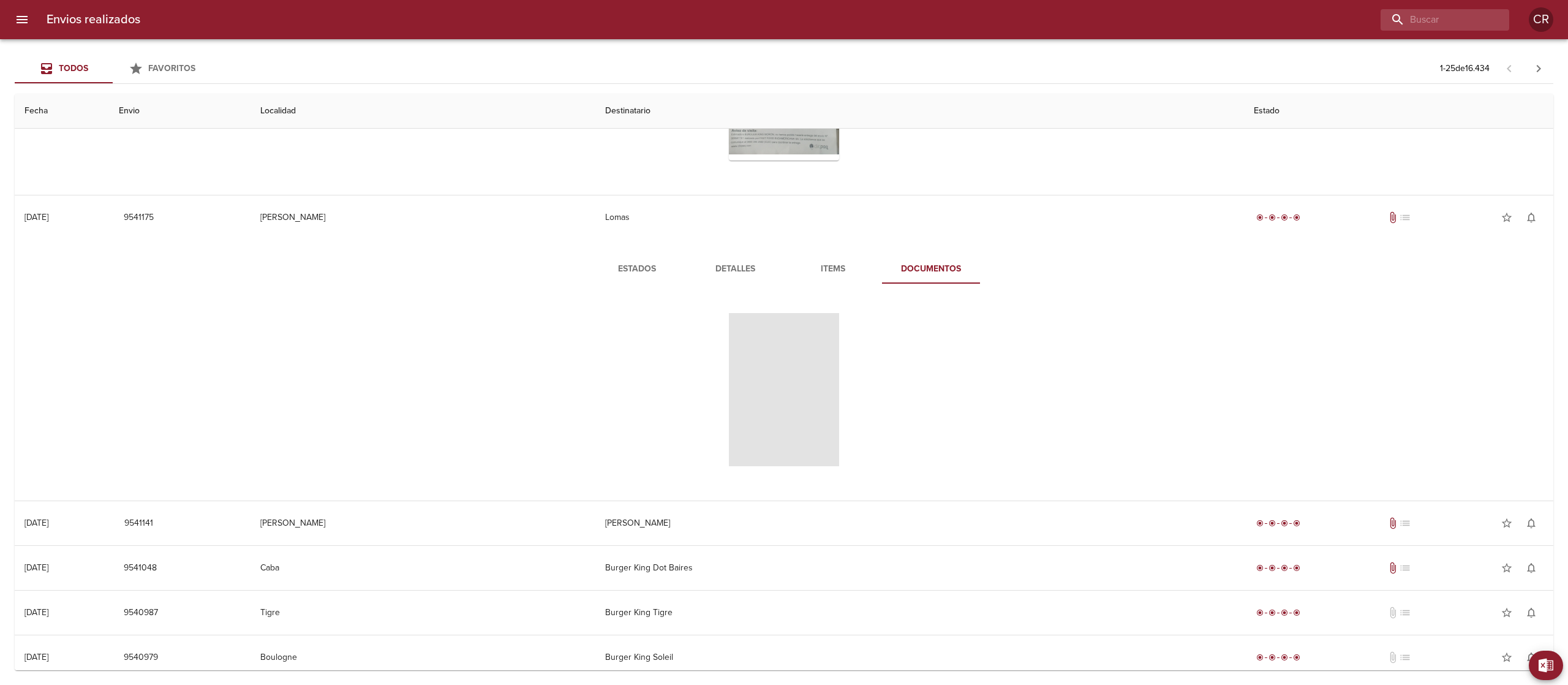
click at [761, 362] on span "Tabla de envíos del cliente" at bounding box center [784, 390] width 111 height 153
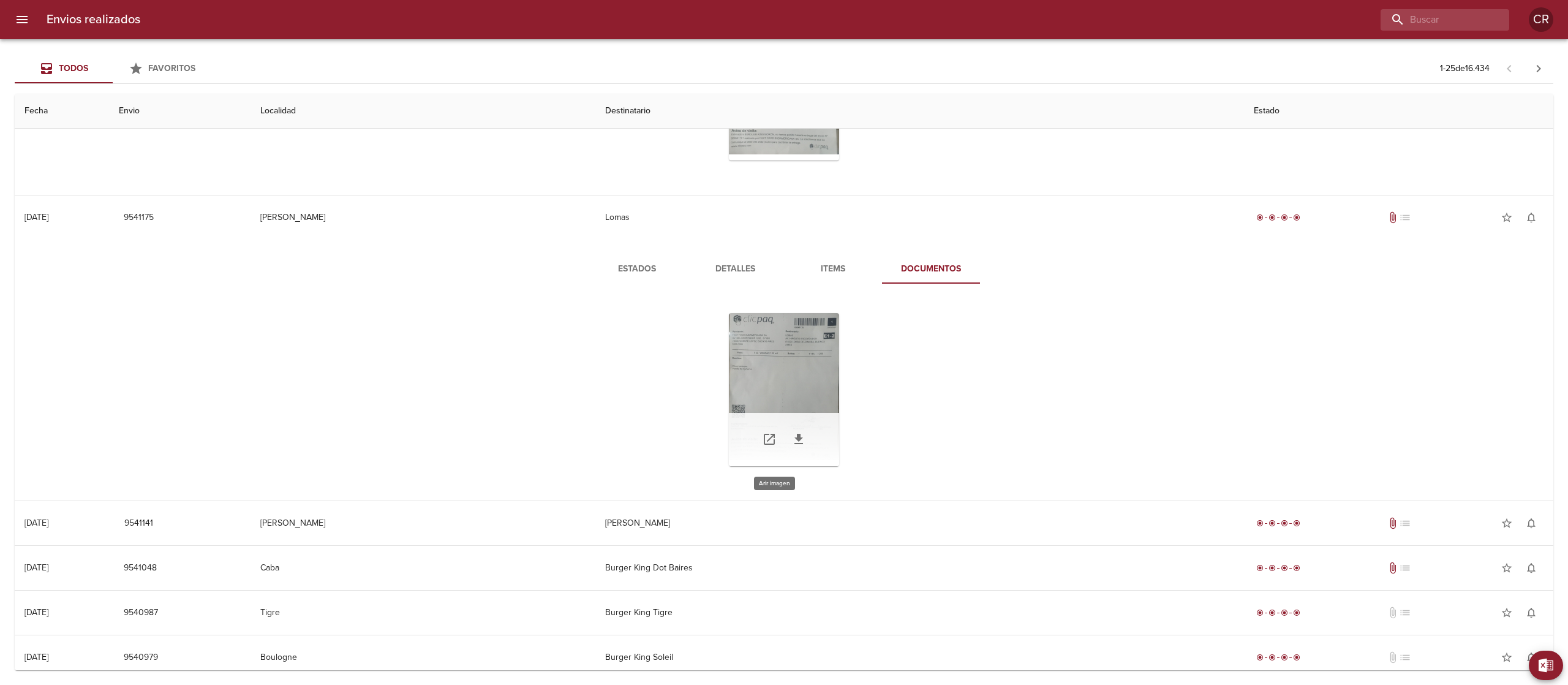
click at [750, 376] on div "Tabla de envíos del cliente" at bounding box center [784, 390] width 111 height 153
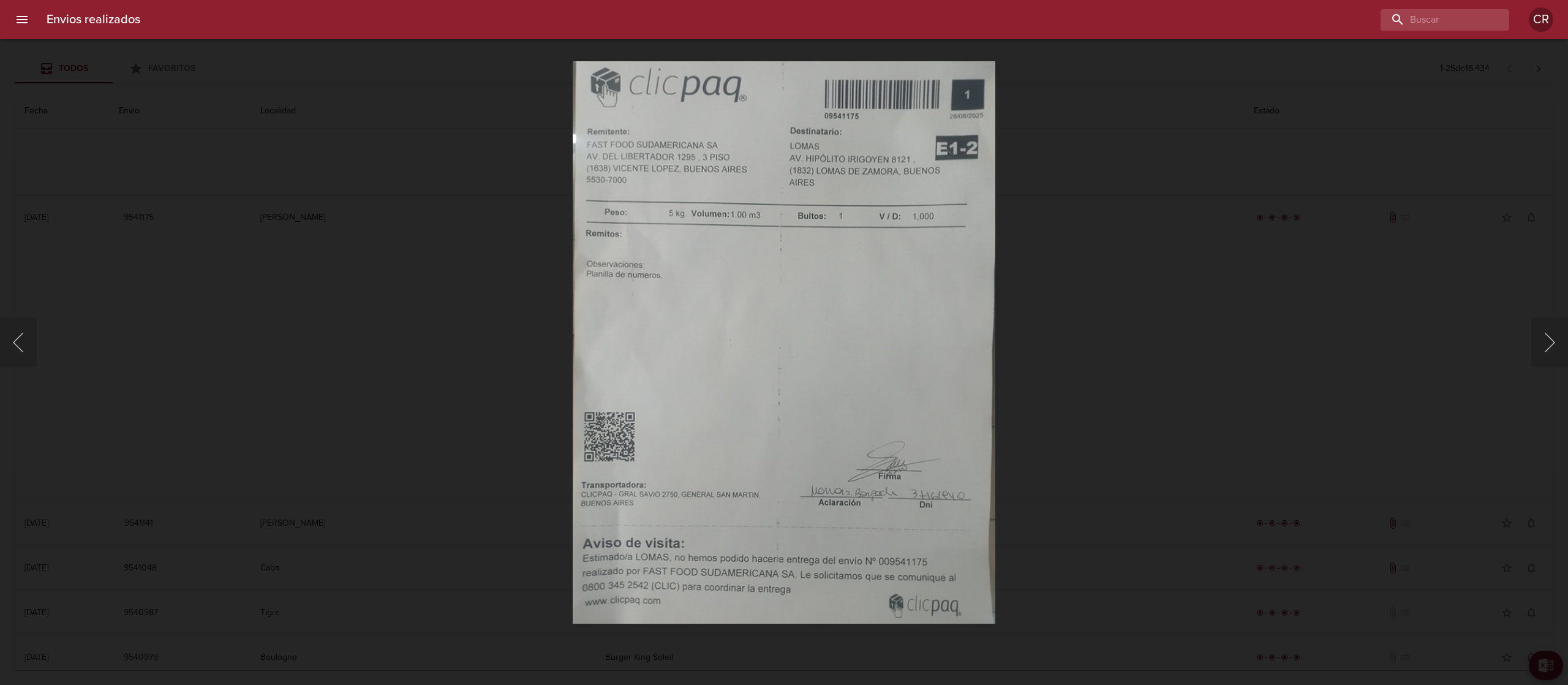
click at [1120, 174] on div "Lightbox" at bounding box center [784, 342] width 1568 height 685
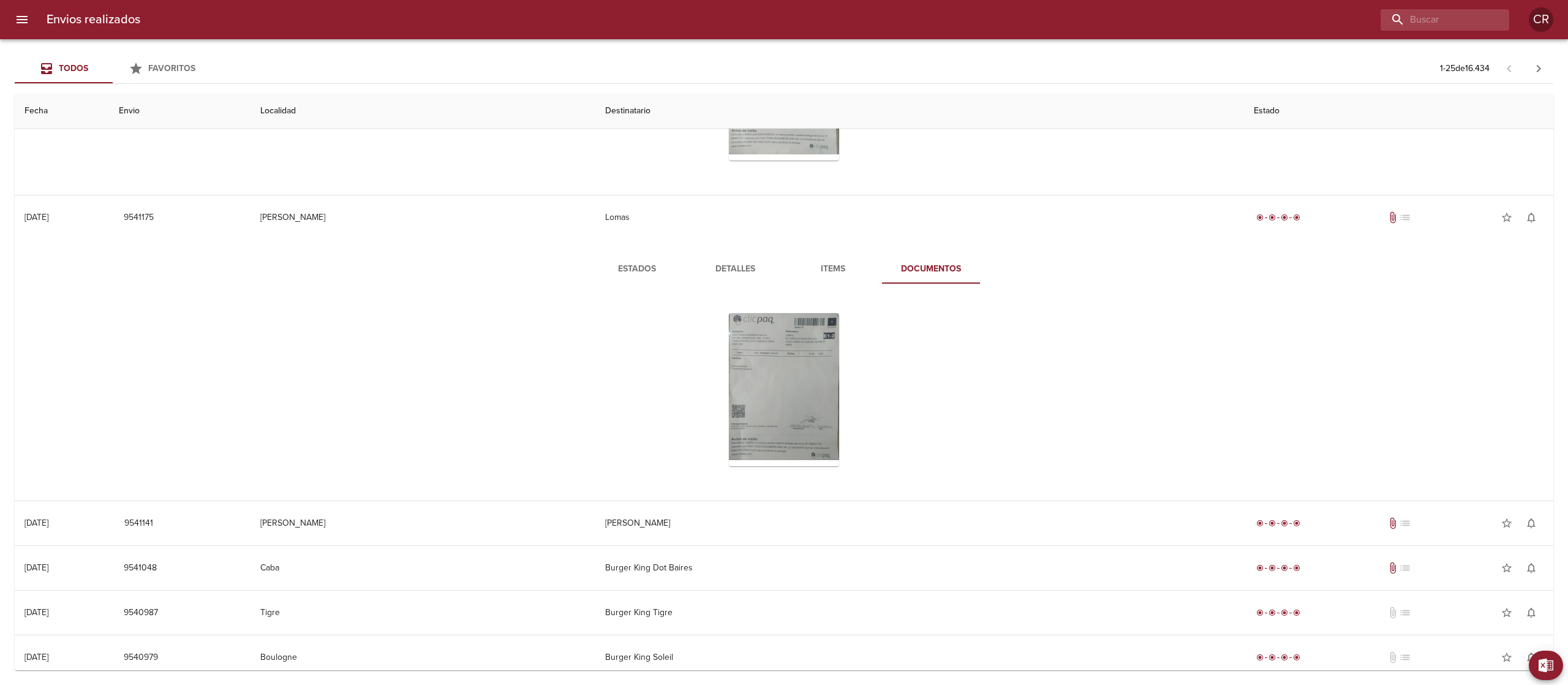
scroll to position [980, 0]
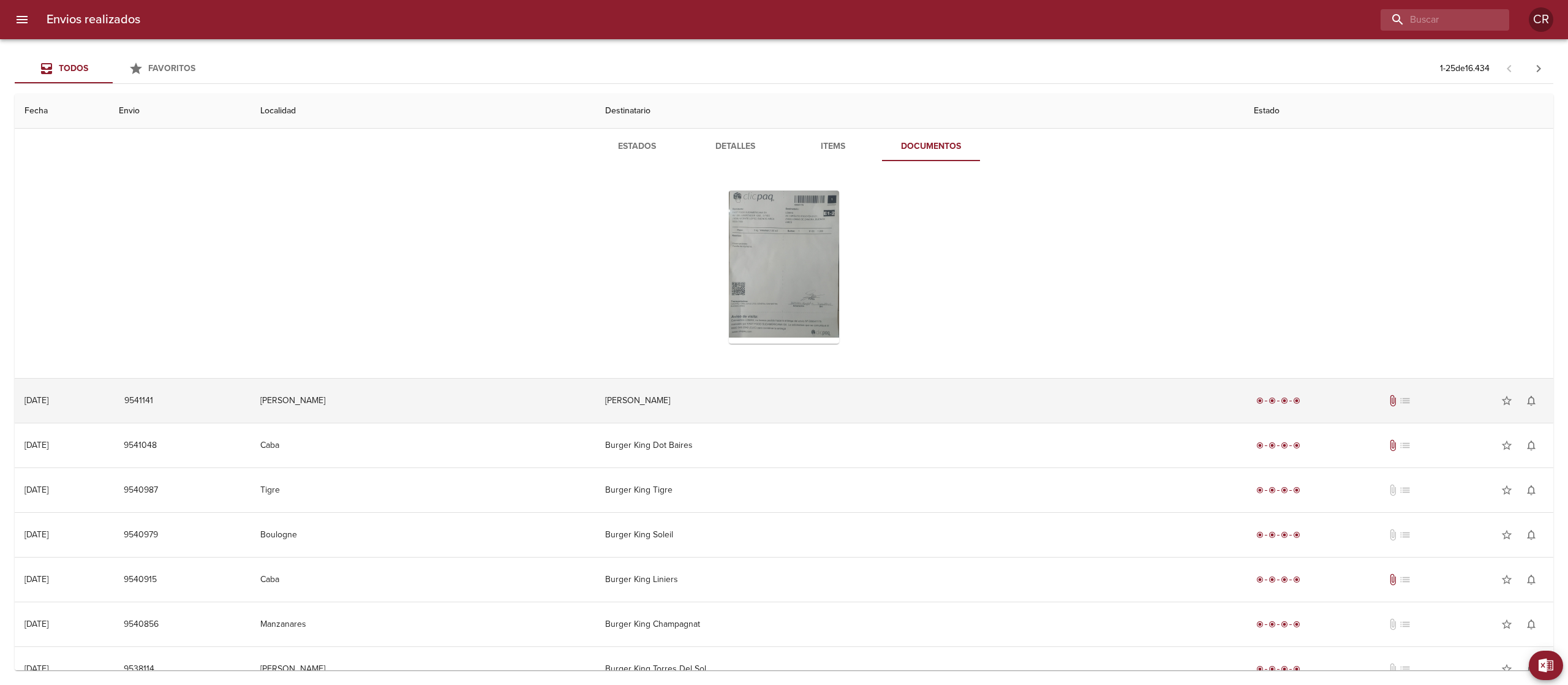
click at [762, 403] on td "[PERSON_NAME]" at bounding box center [920, 401] width 649 height 44
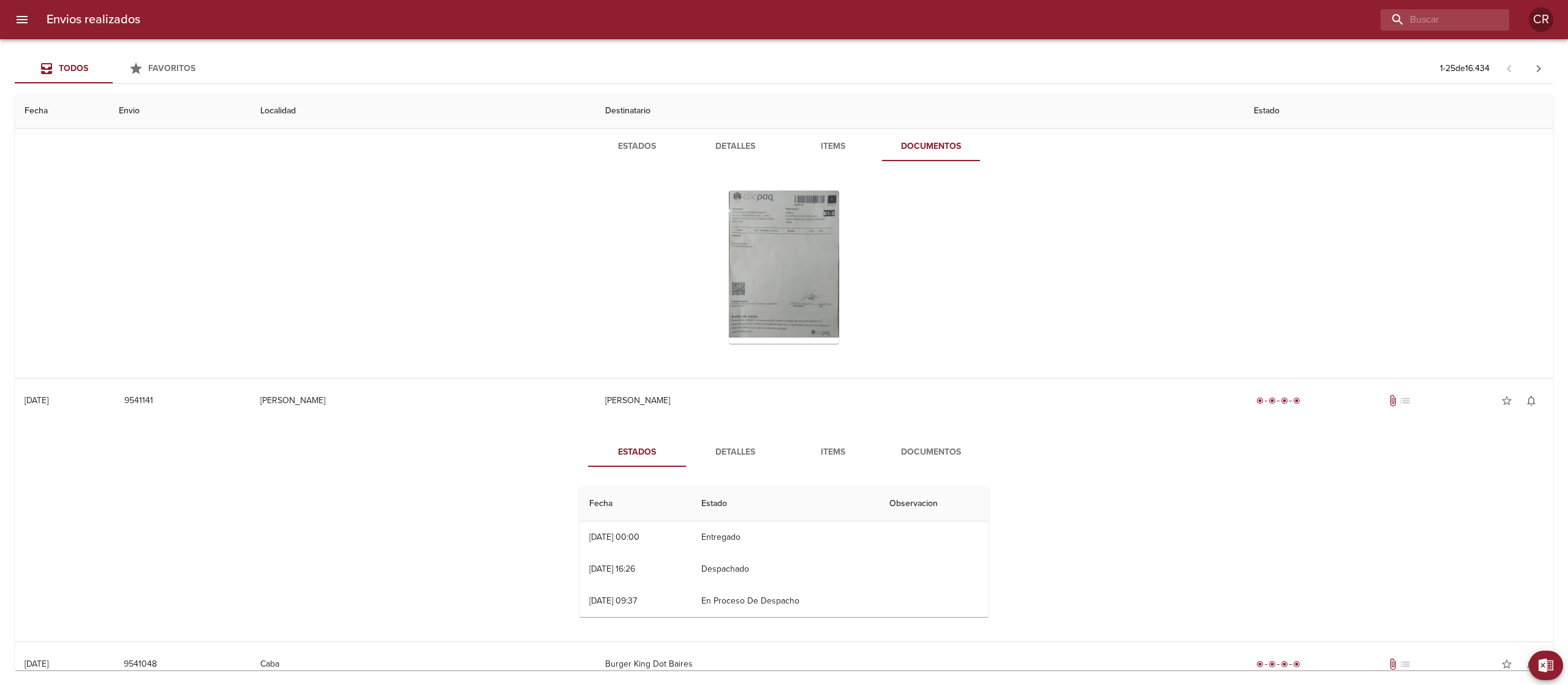
click at [738, 454] on span "Detalles" at bounding box center [735, 453] width 83 height 15
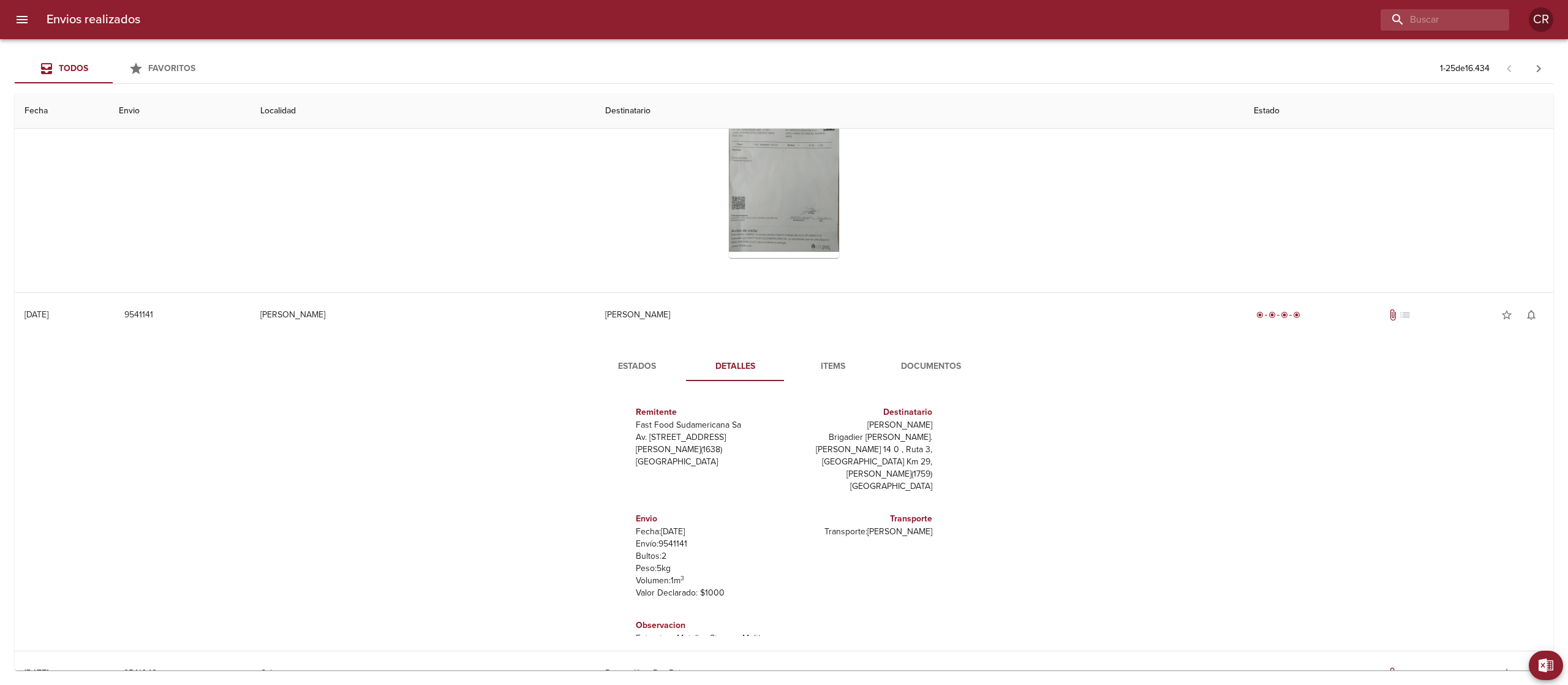
scroll to position [1103, 0]
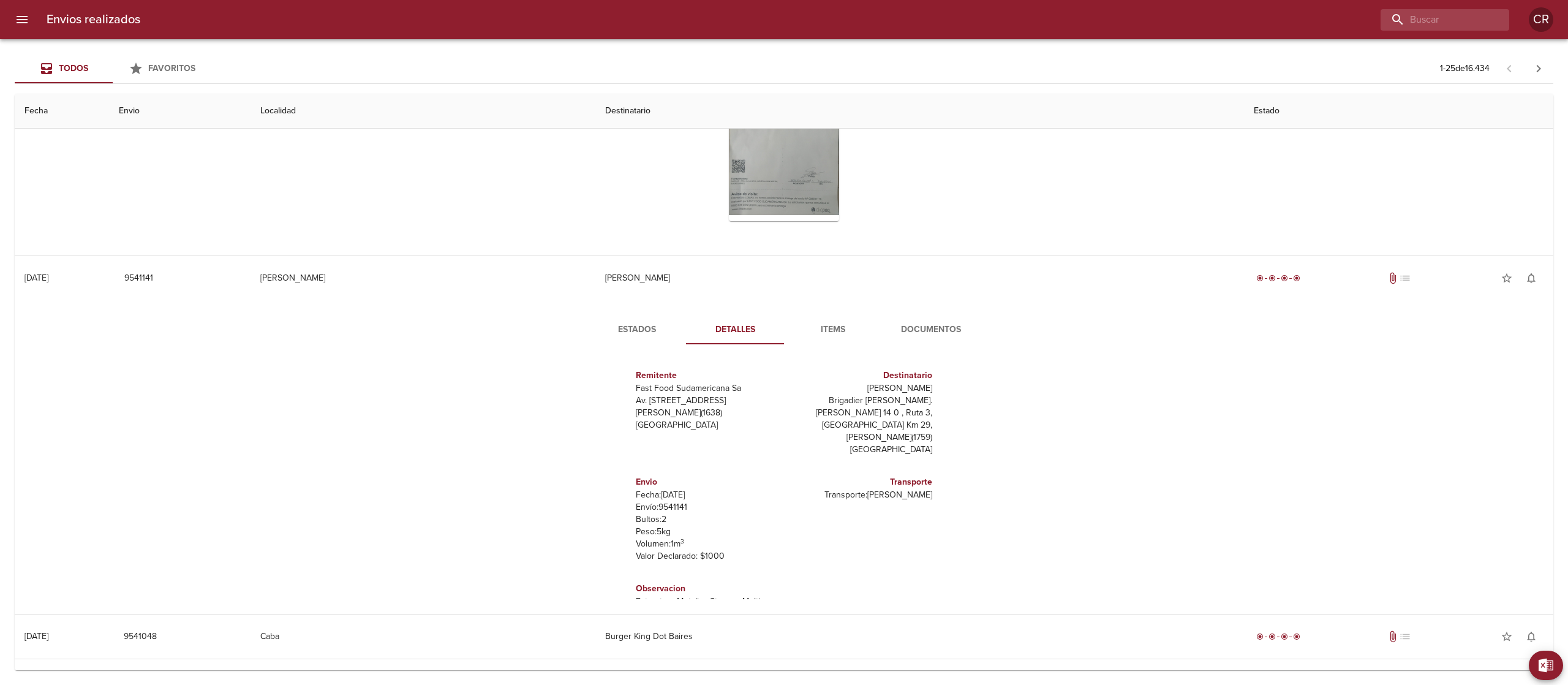
click at [944, 328] on span "Documentos" at bounding box center [931, 330] width 83 height 15
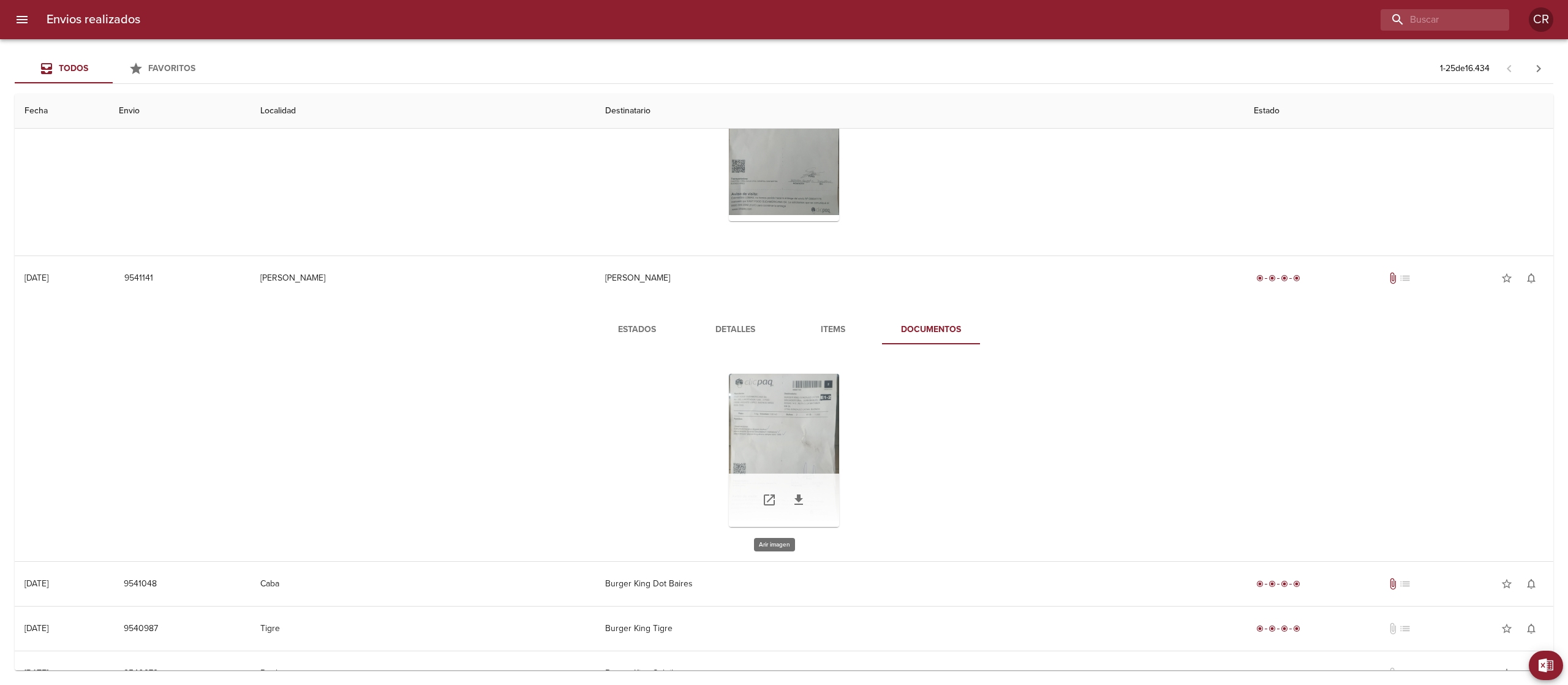
click at [761, 435] on div "Tabla de envíos del cliente" at bounding box center [784, 450] width 111 height 153
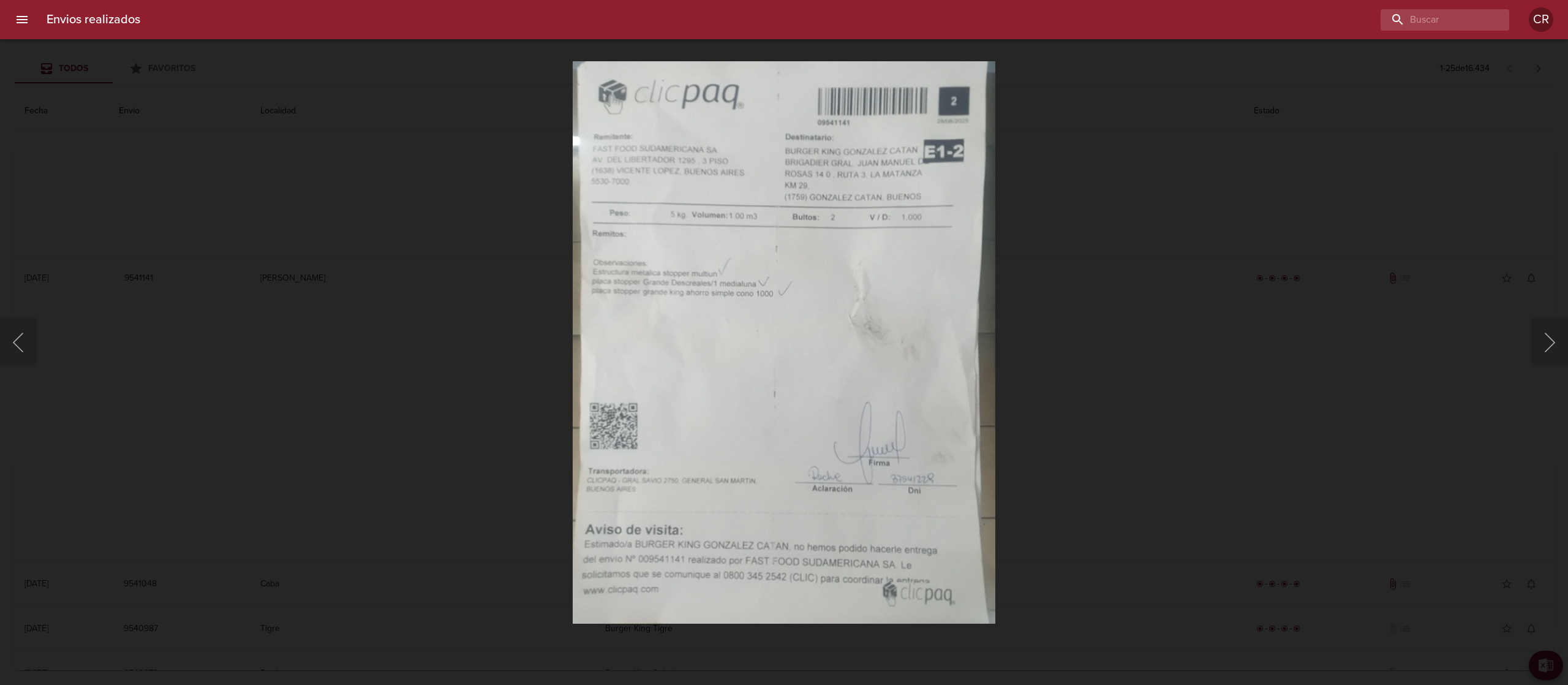
click at [1148, 248] on div "Lightbox" at bounding box center [784, 342] width 1568 height 685
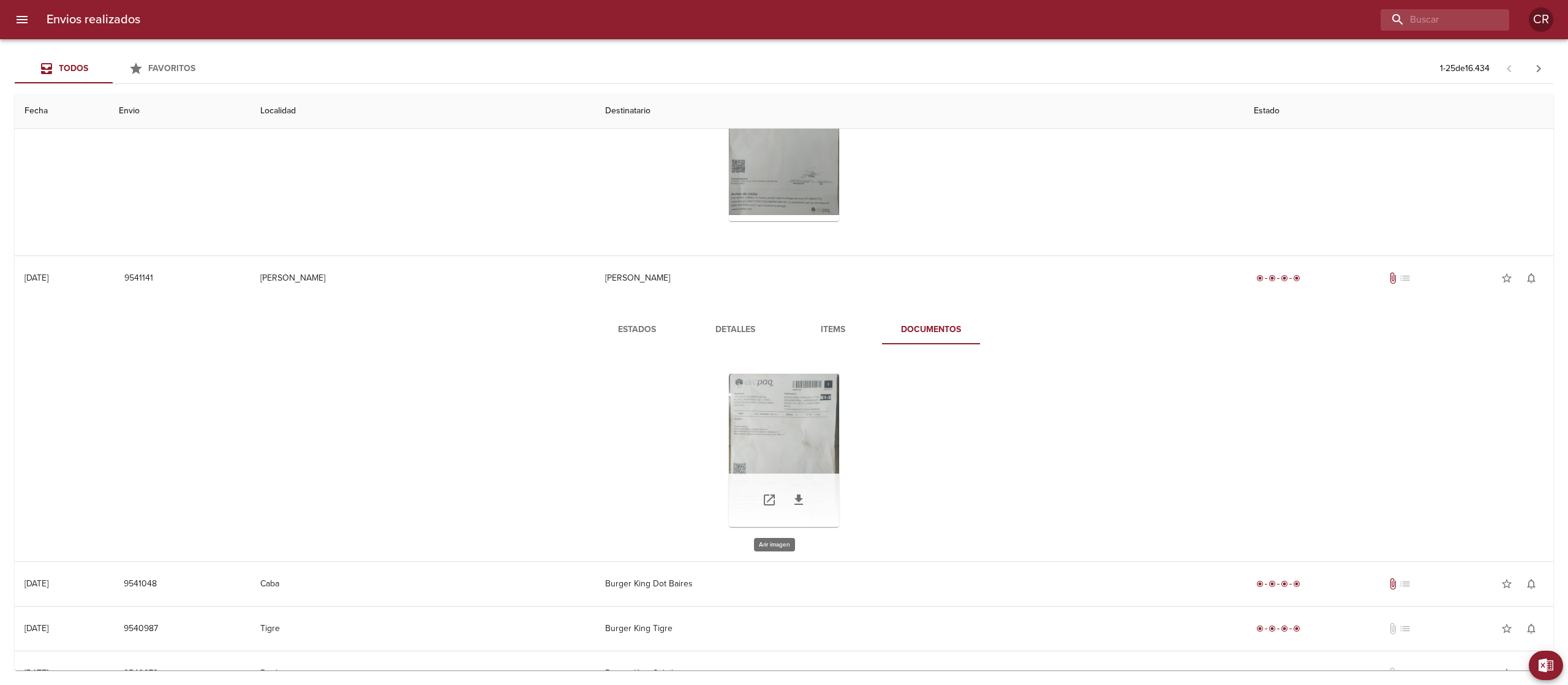
click at [752, 424] on div "Tabla de envíos del cliente" at bounding box center [784, 450] width 111 height 153
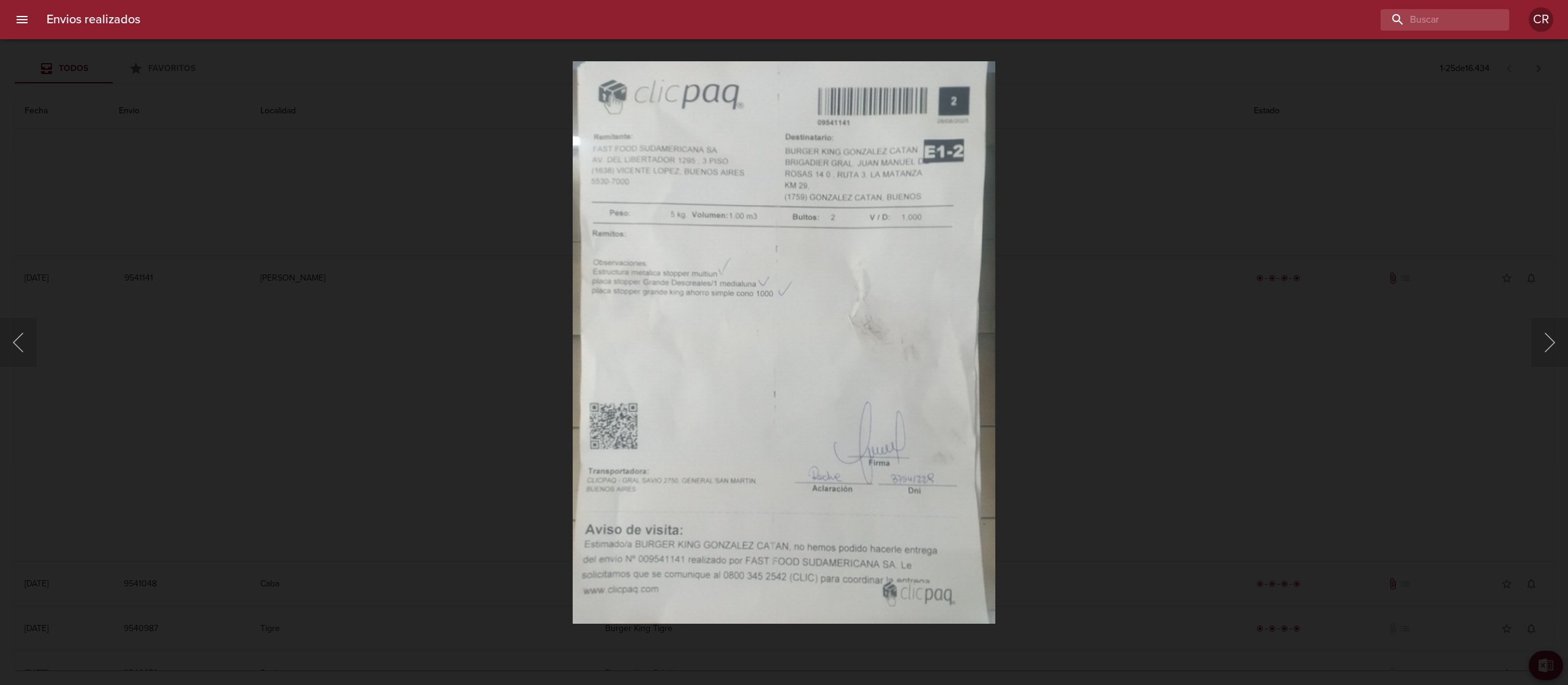
click at [1047, 312] on div "Lightbox" at bounding box center [784, 342] width 1568 height 685
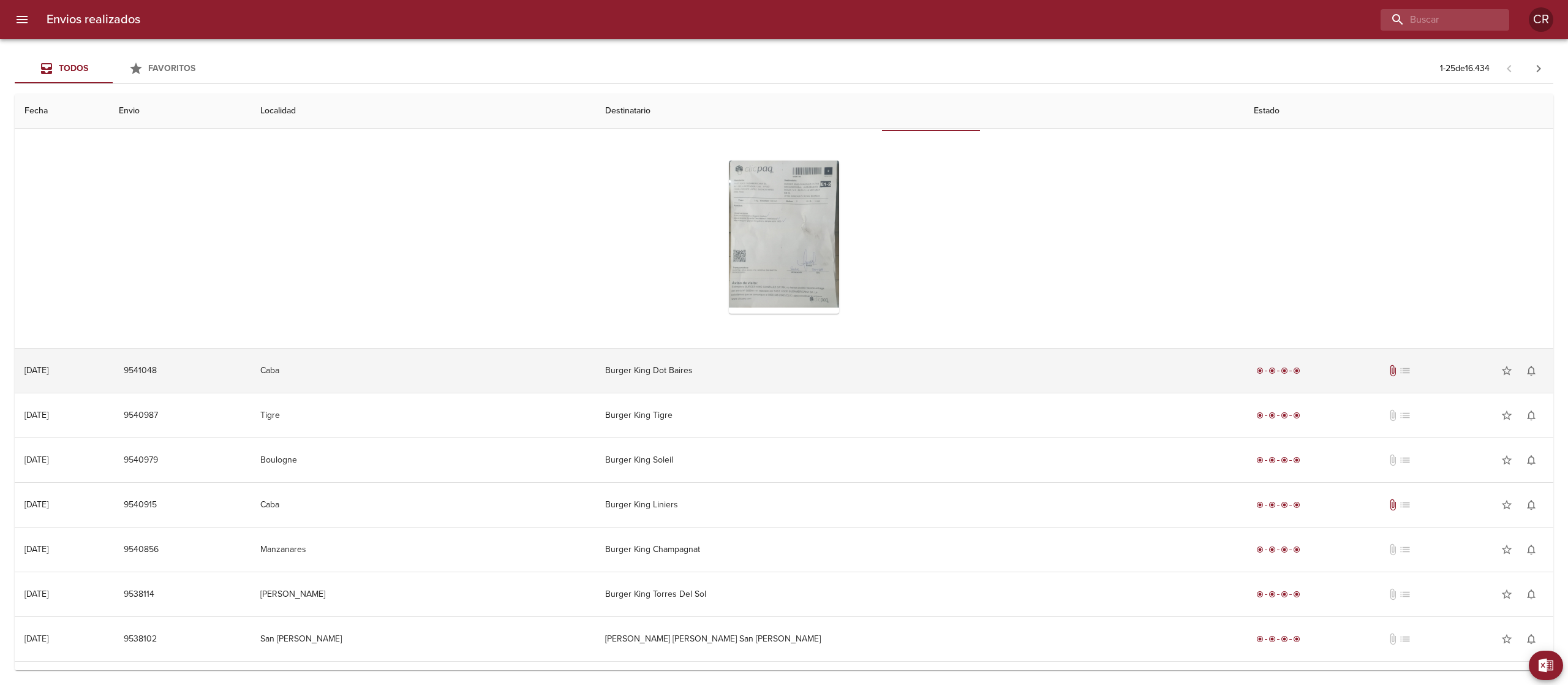
scroll to position [1348, 0]
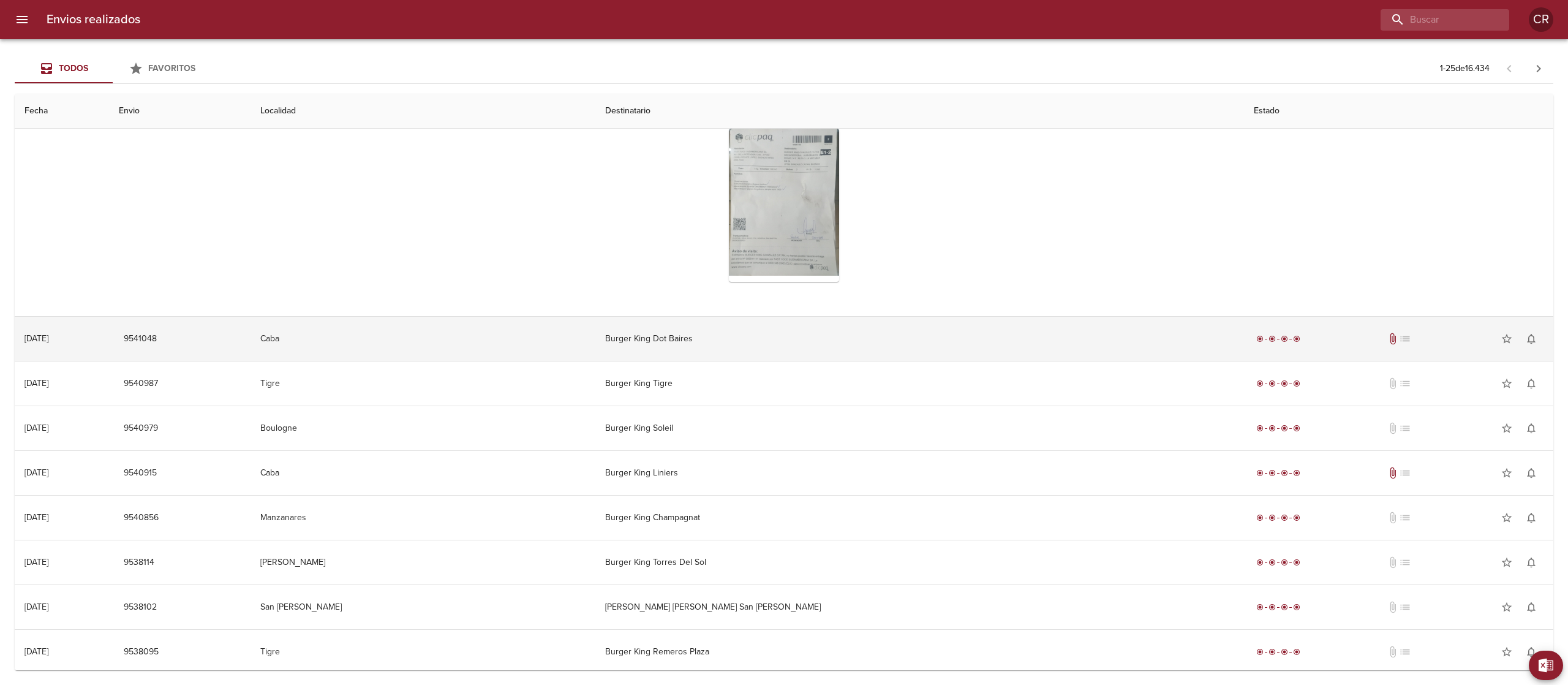
click at [792, 336] on td "Burger King Dot Baires" at bounding box center [920, 339] width 649 height 44
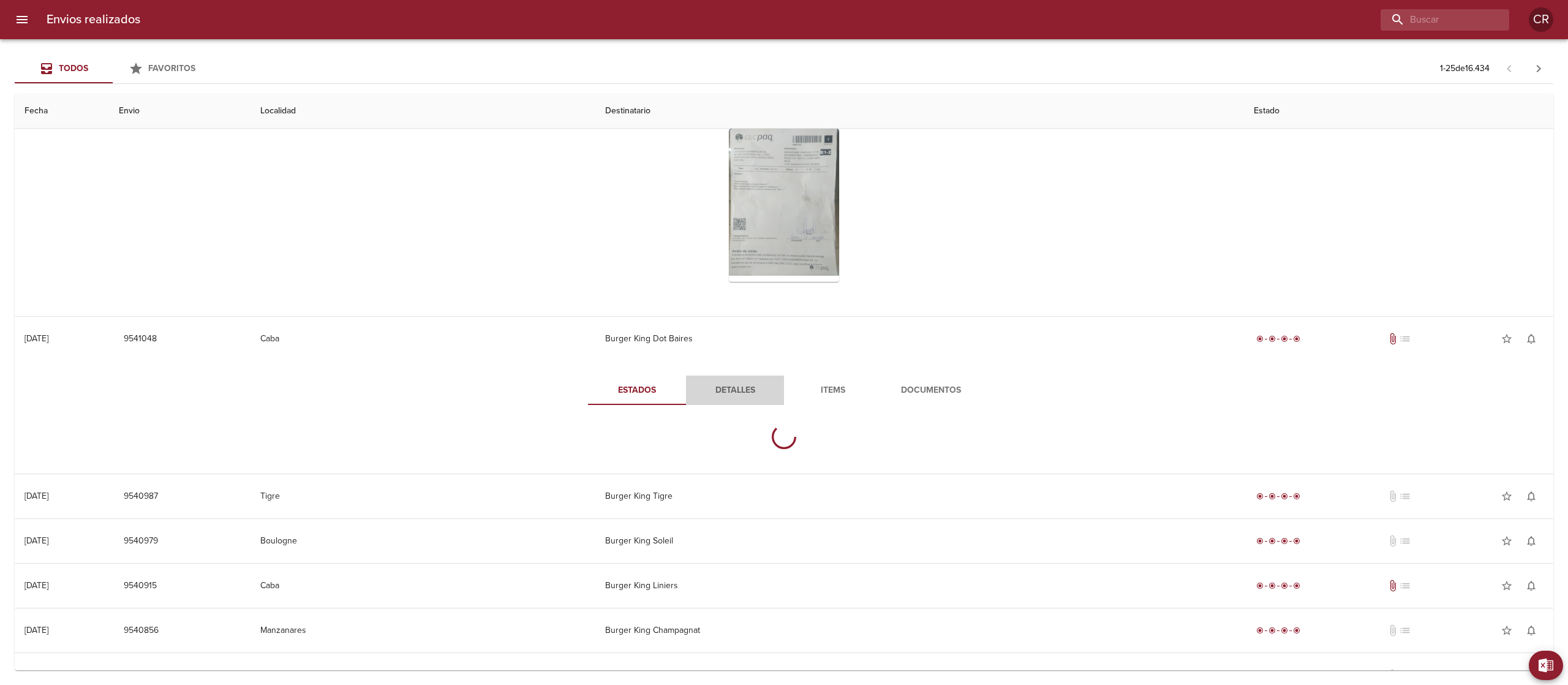
click at [745, 394] on span "Detalles" at bounding box center [735, 391] width 83 height 15
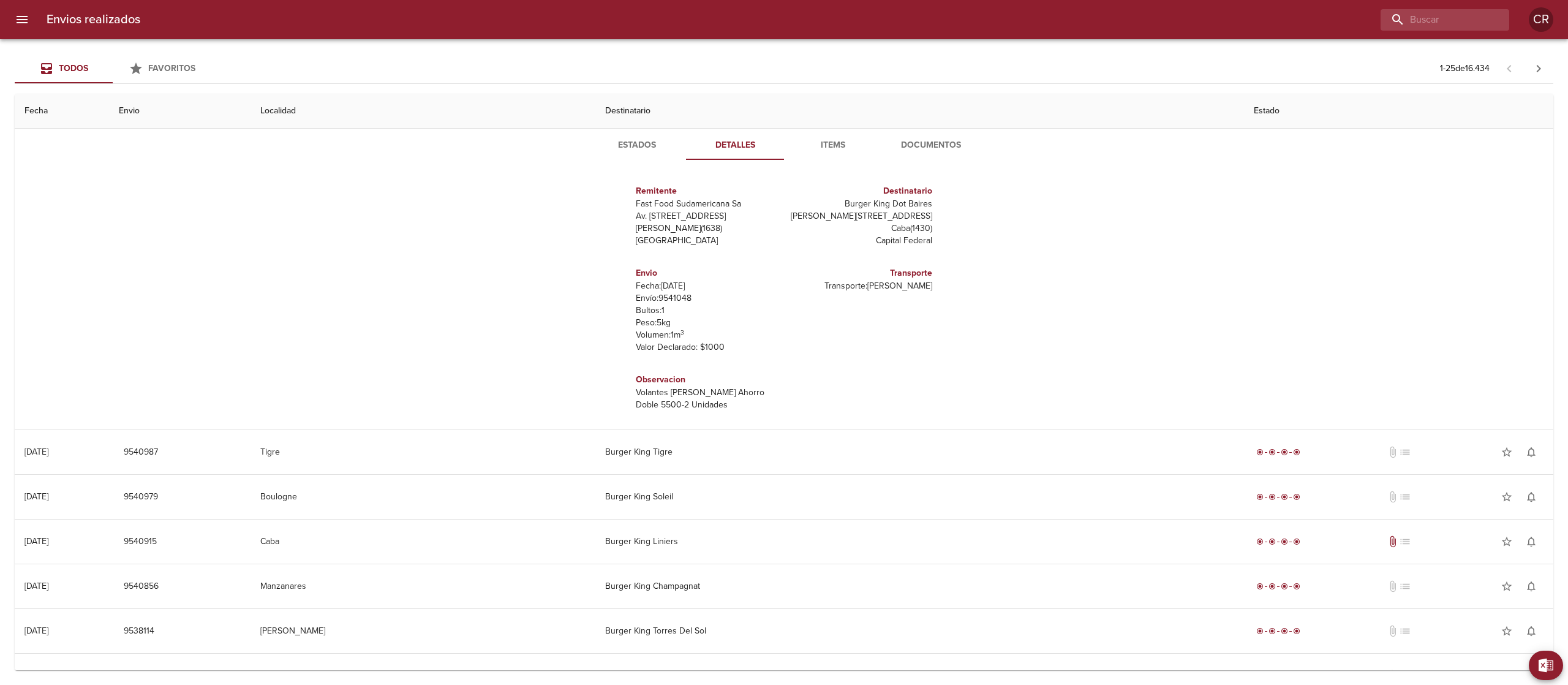
scroll to position [1470, 0]
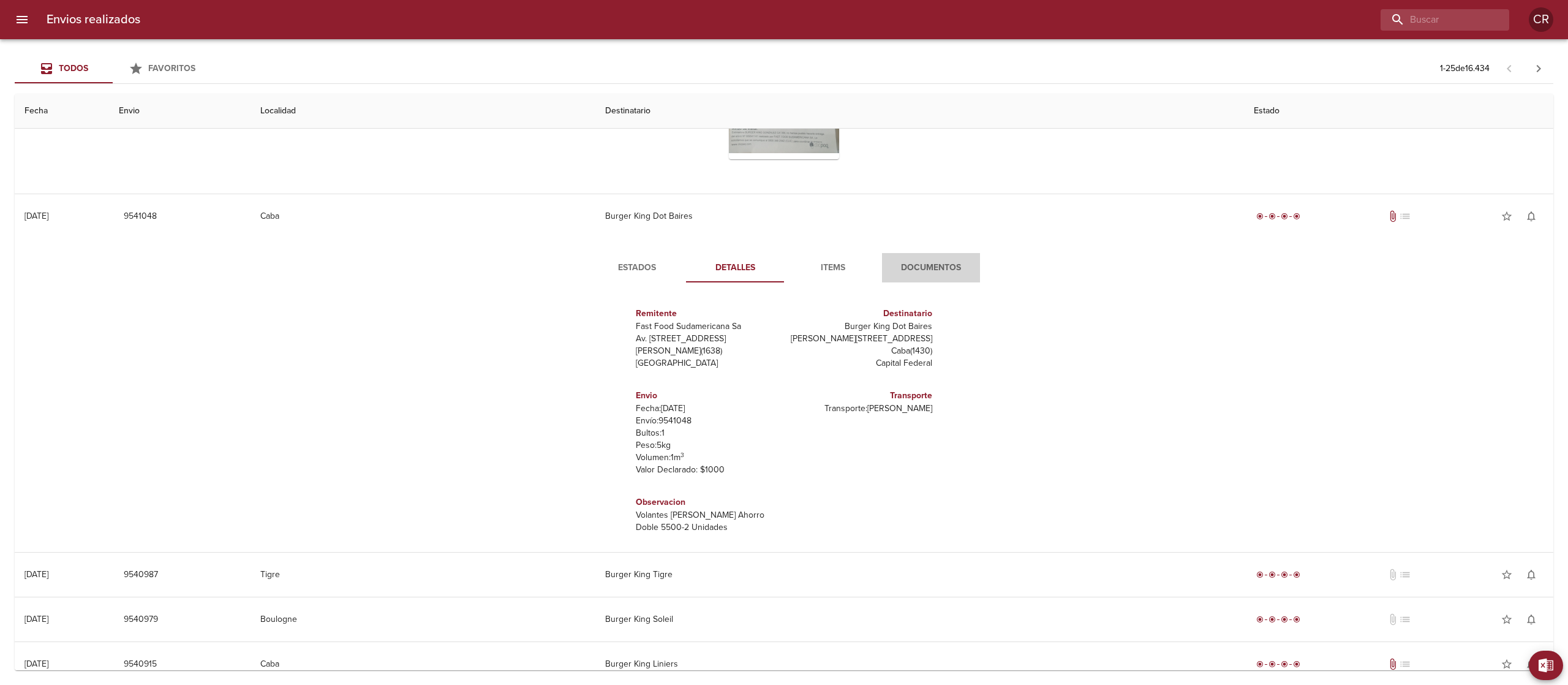
click at [910, 275] on span "Documentos" at bounding box center [931, 268] width 83 height 15
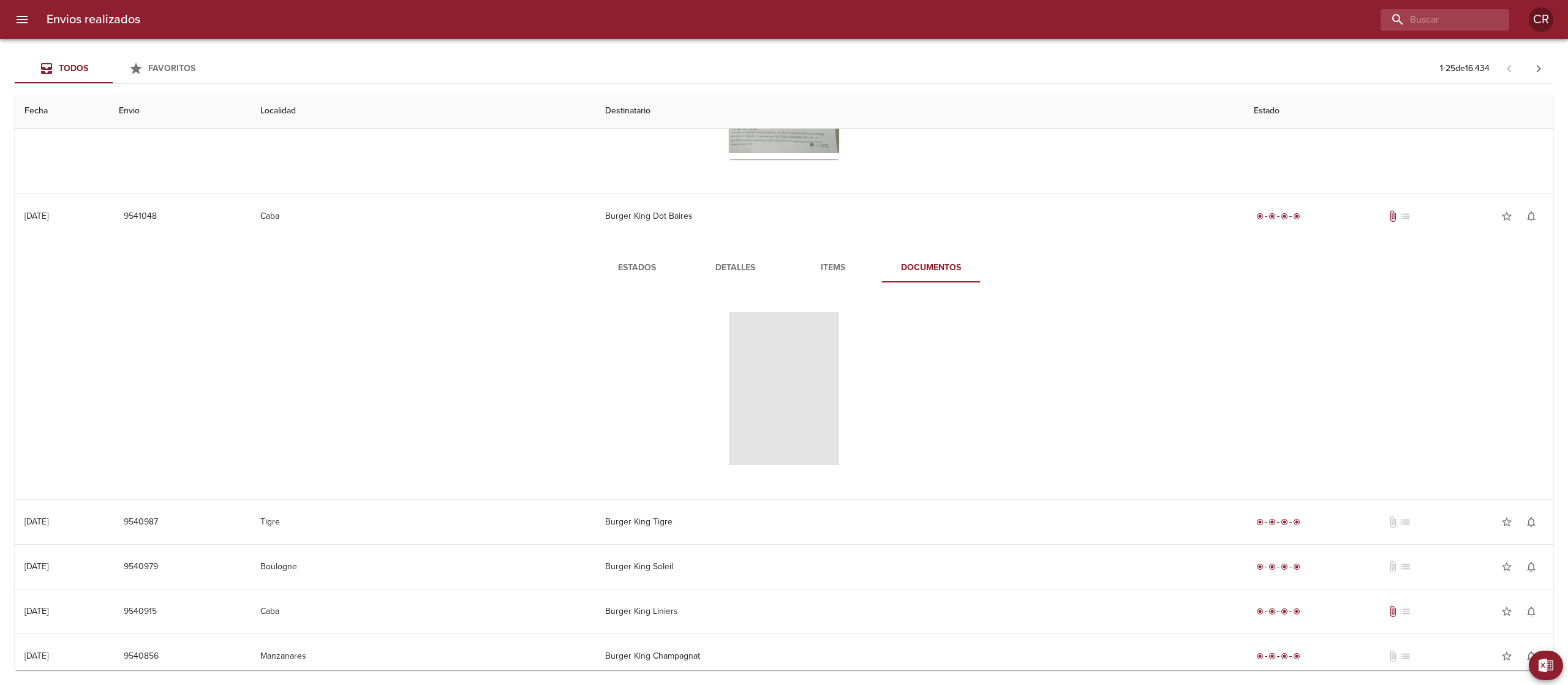
click at [762, 342] on span "Tabla de envíos del cliente" at bounding box center [784, 388] width 111 height 153
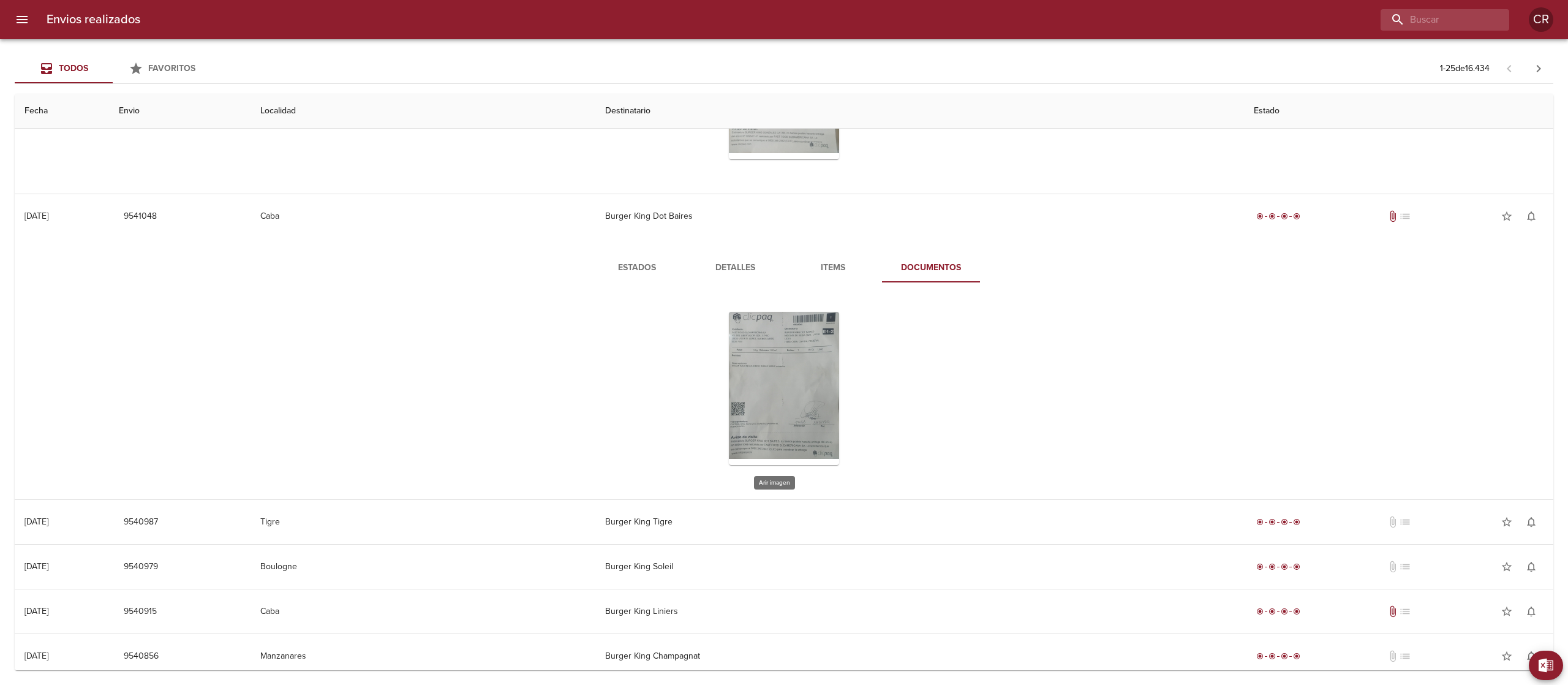
click at [751, 364] on div "Tabla de envíos del cliente" at bounding box center [784, 388] width 111 height 153
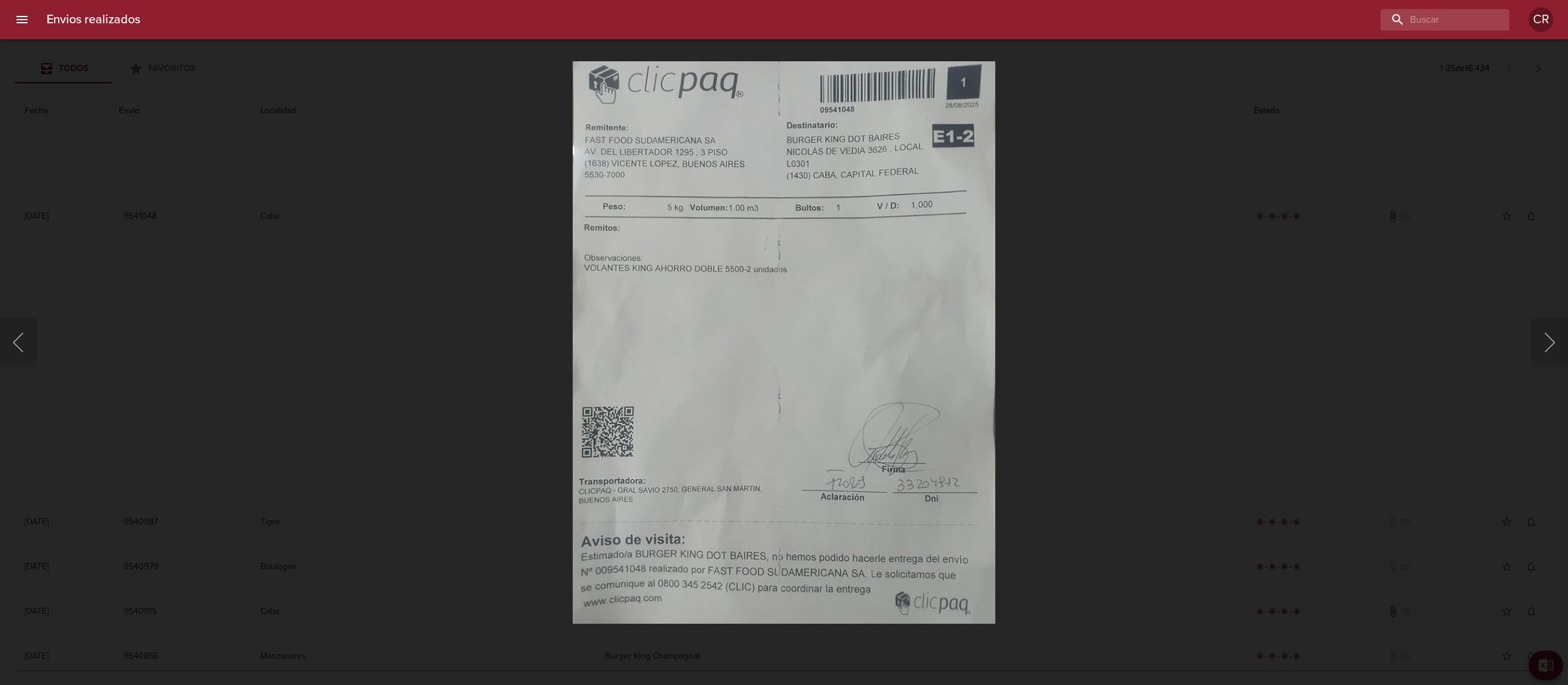
click at [1165, 207] on div "Lightbox" at bounding box center [784, 342] width 1568 height 685
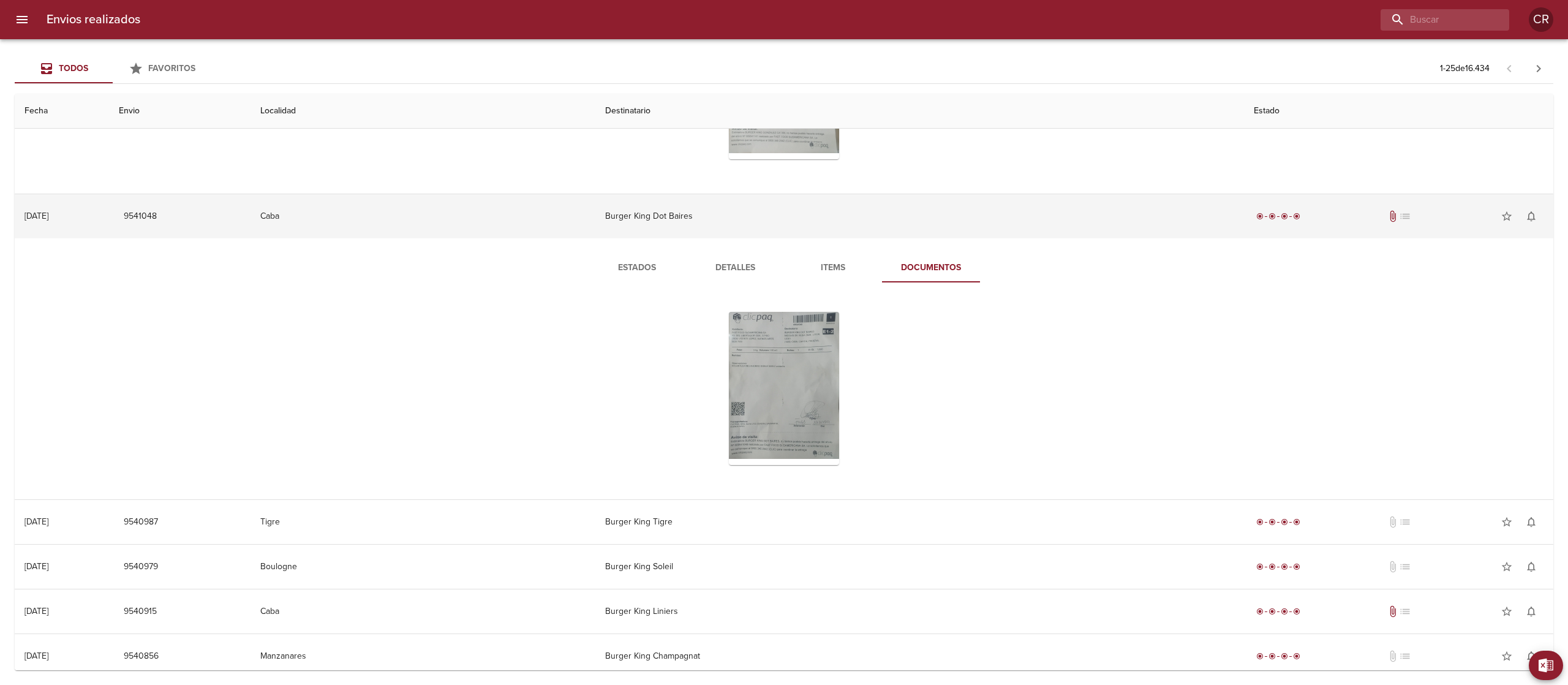
click at [789, 217] on td "Burger King Dot Baires" at bounding box center [920, 216] width 649 height 44
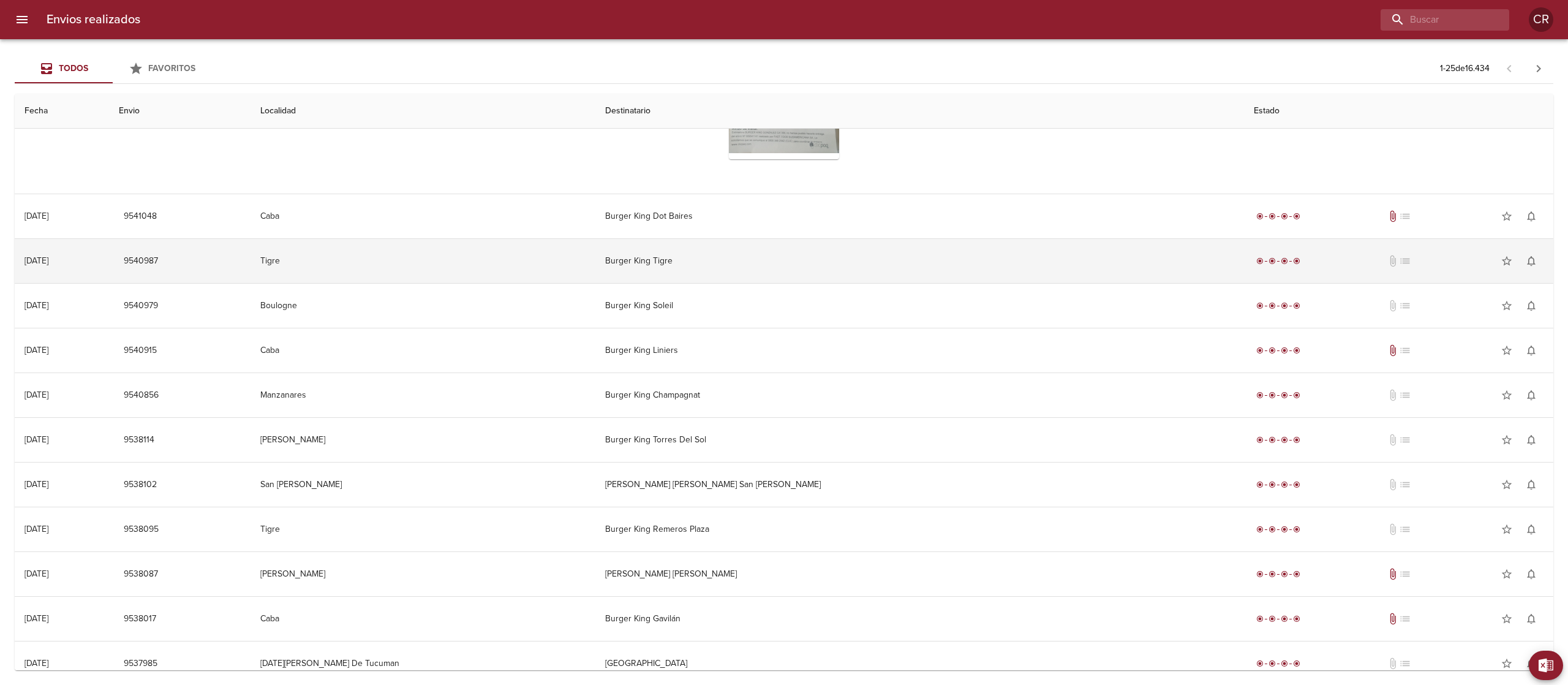
click at [786, 275] on td "Burger King Tigre" at bounding box center [920, 261] width 649 height 44
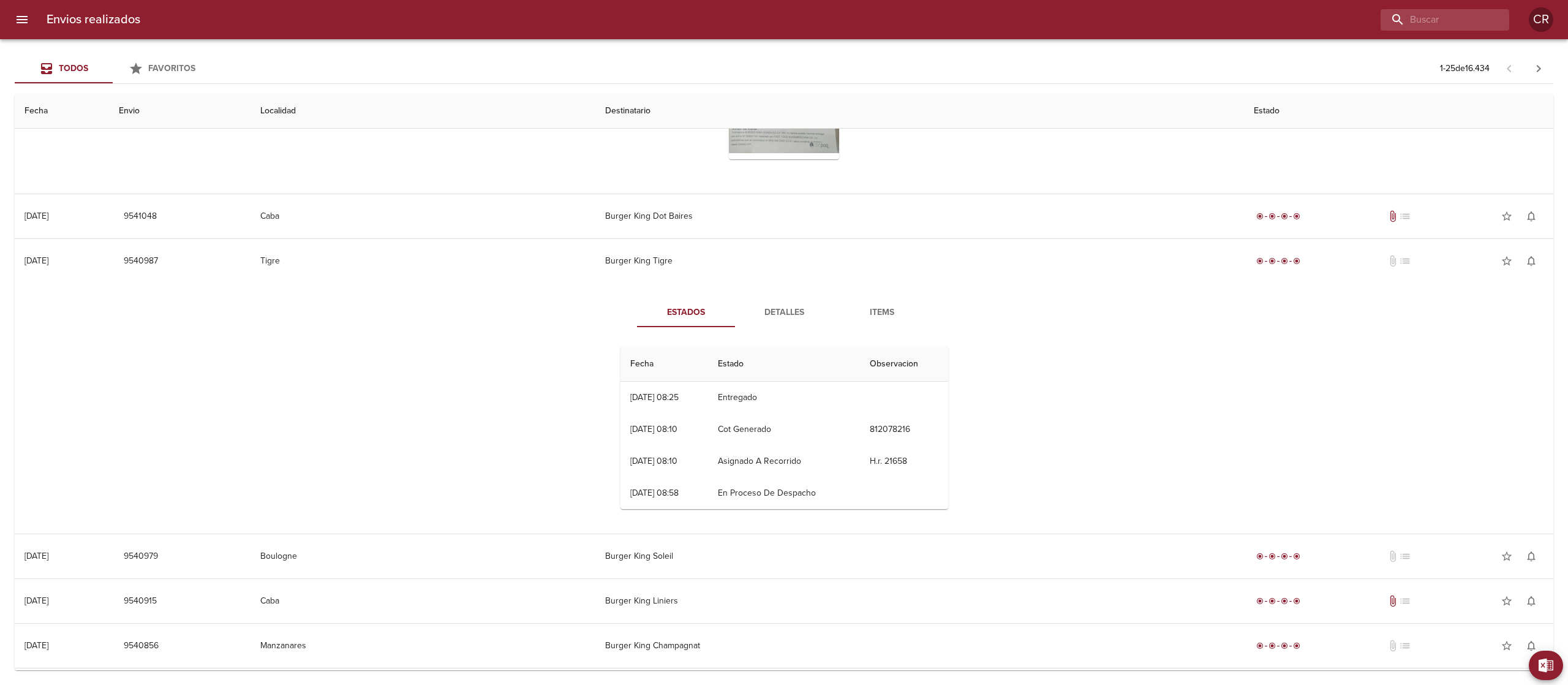
click at [752, 318] on span "Detalles" at bounding box center [784, 313] width 83 height 15
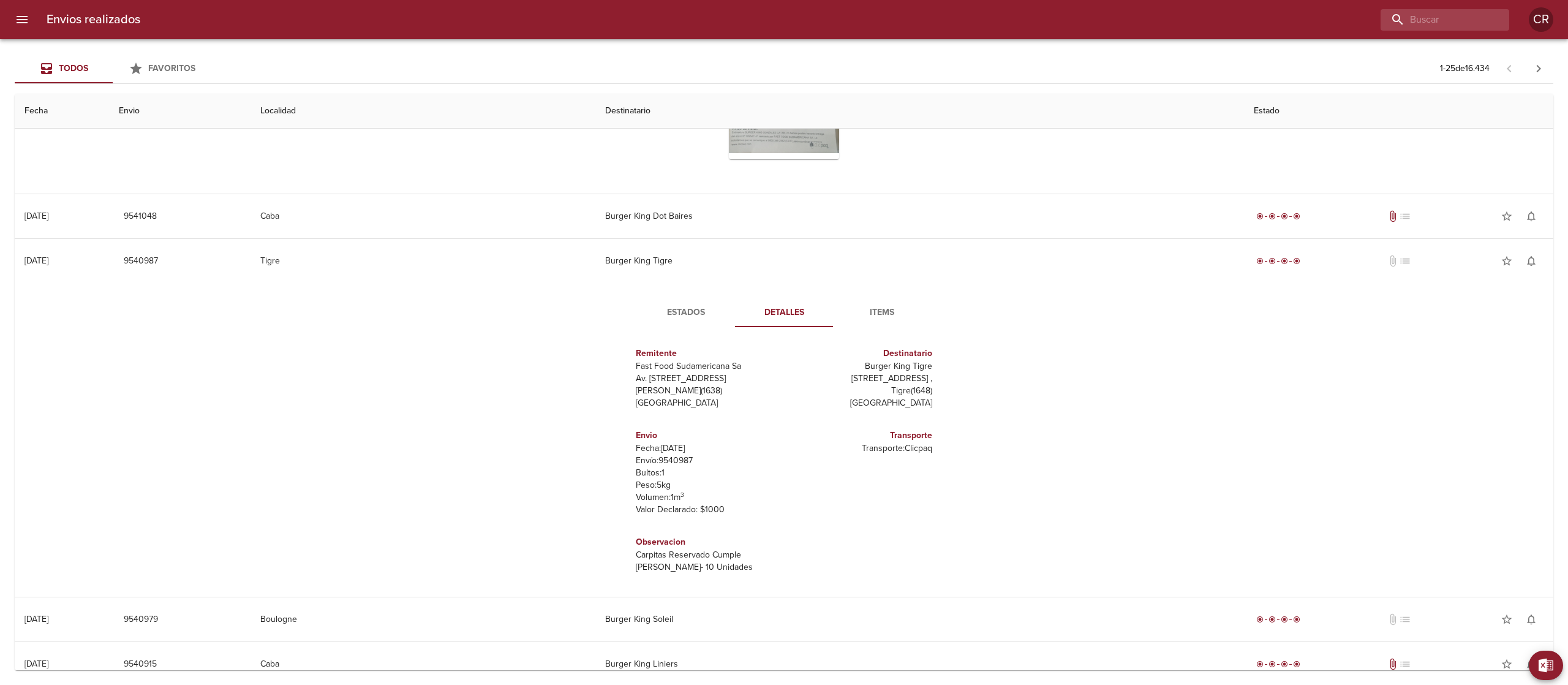
scroll to position [5, 0]
click at [681, 312] on span "Estados" at bounding box center [686, 313] width 83 height 15
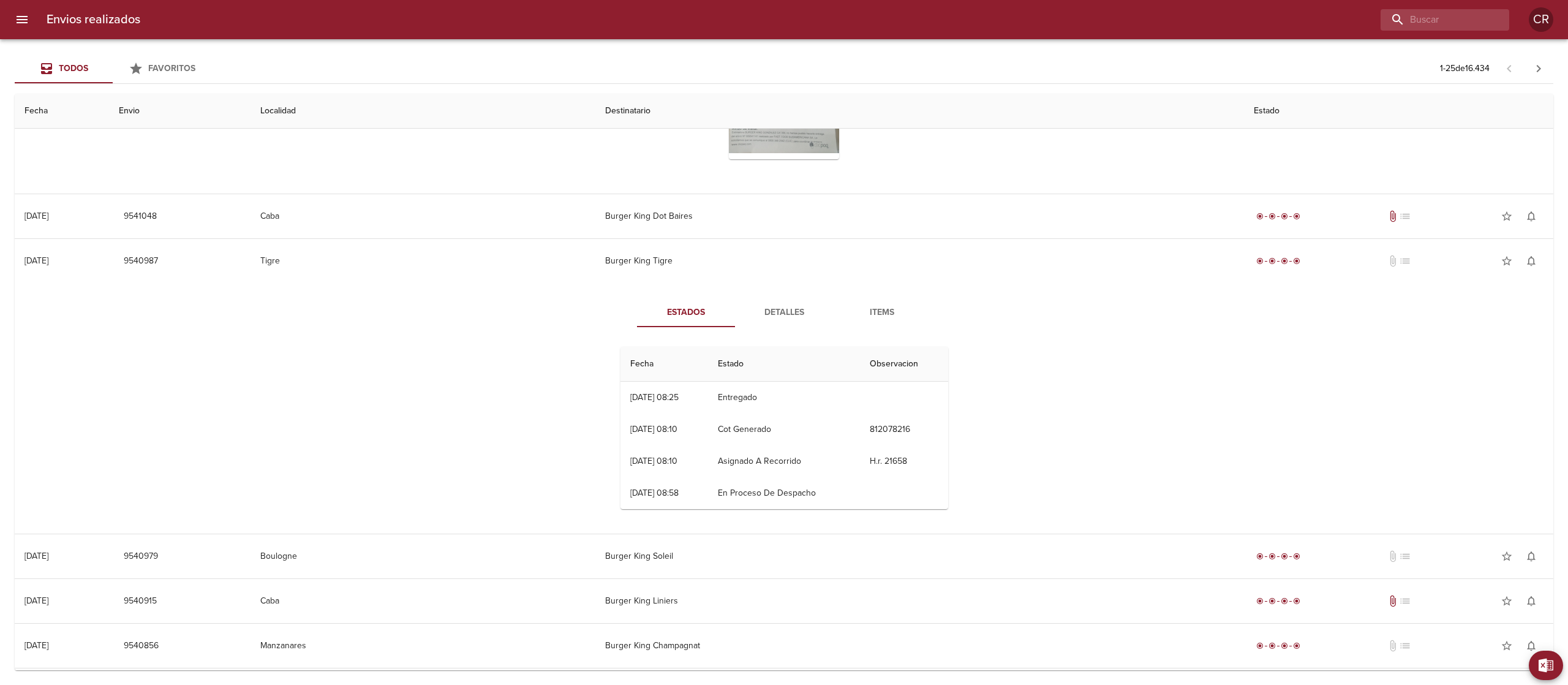
scroll to position [0, 0]
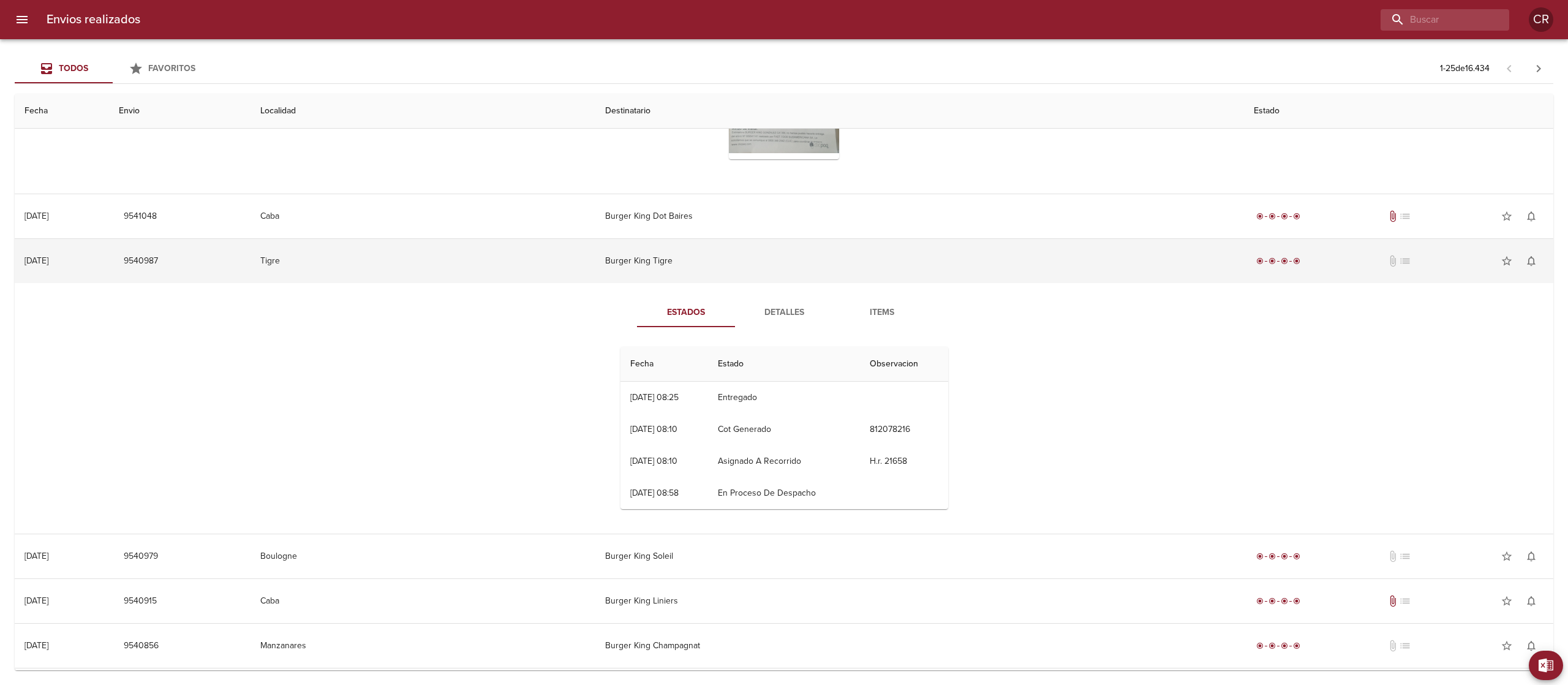
click at [822, 256] on td "Burger King Tigre" at bounding box center [920, 261] width 649 height 44
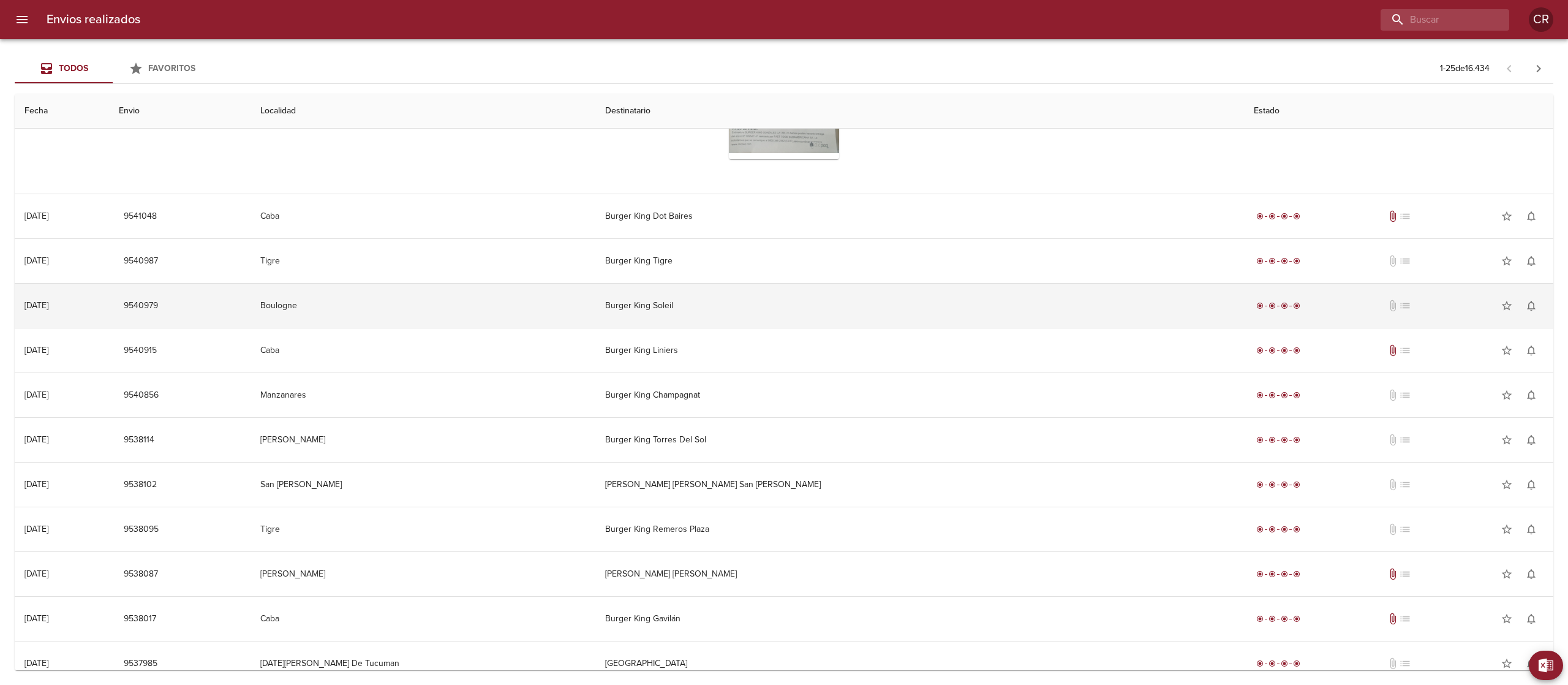
click at [773, 317] on td "Burger King Soleil" at bounding box center [920, 305] width 649 height 44
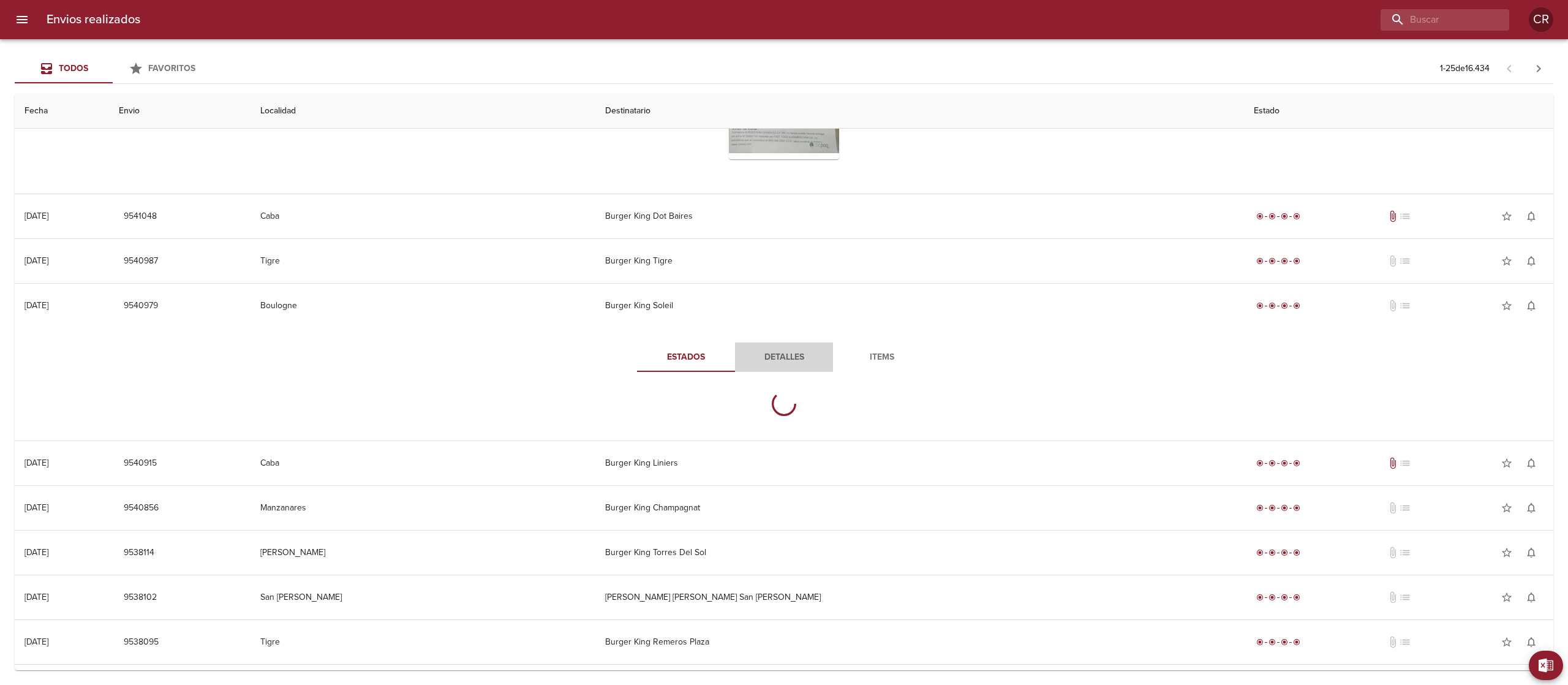
click at [774, 357] on span "Detalles" at bounding box center [784, 357] width 83 height 15
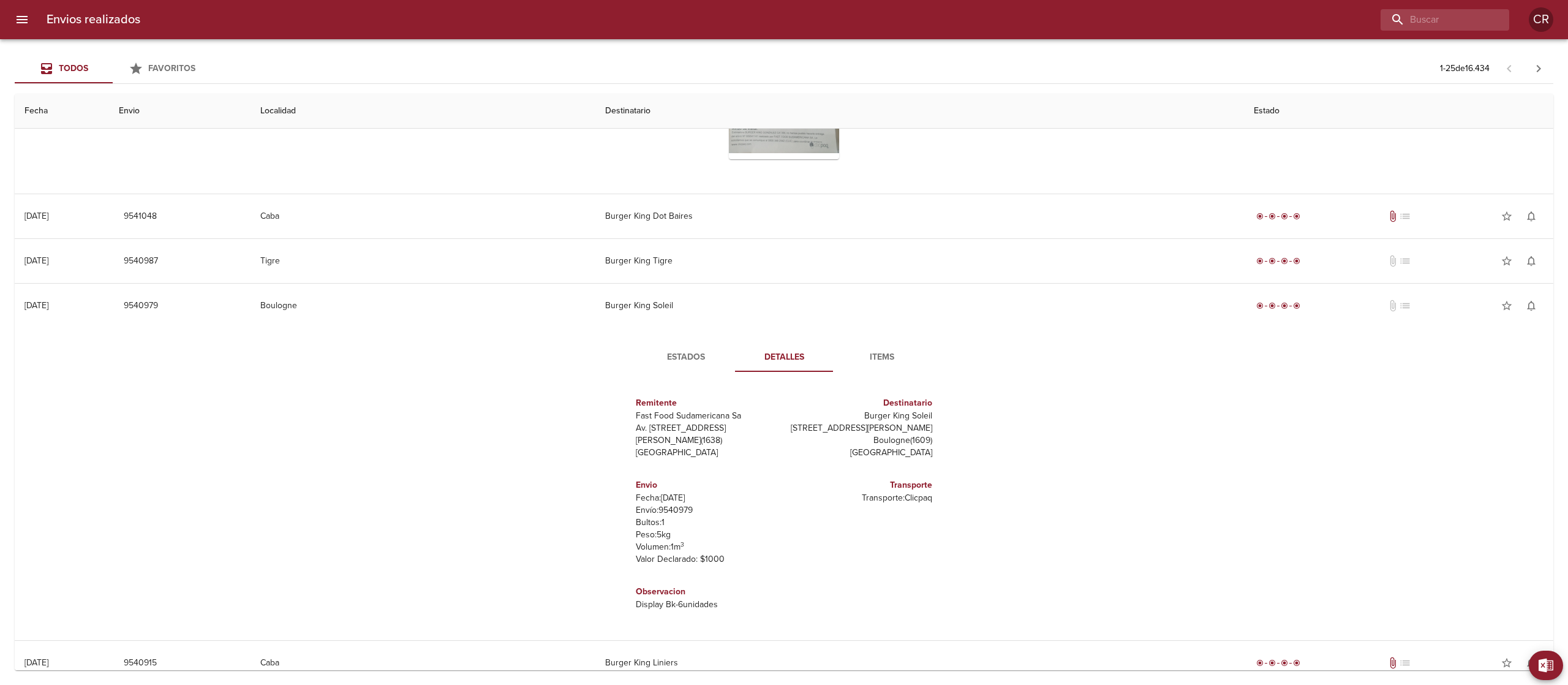
scroll to position [5, 0]
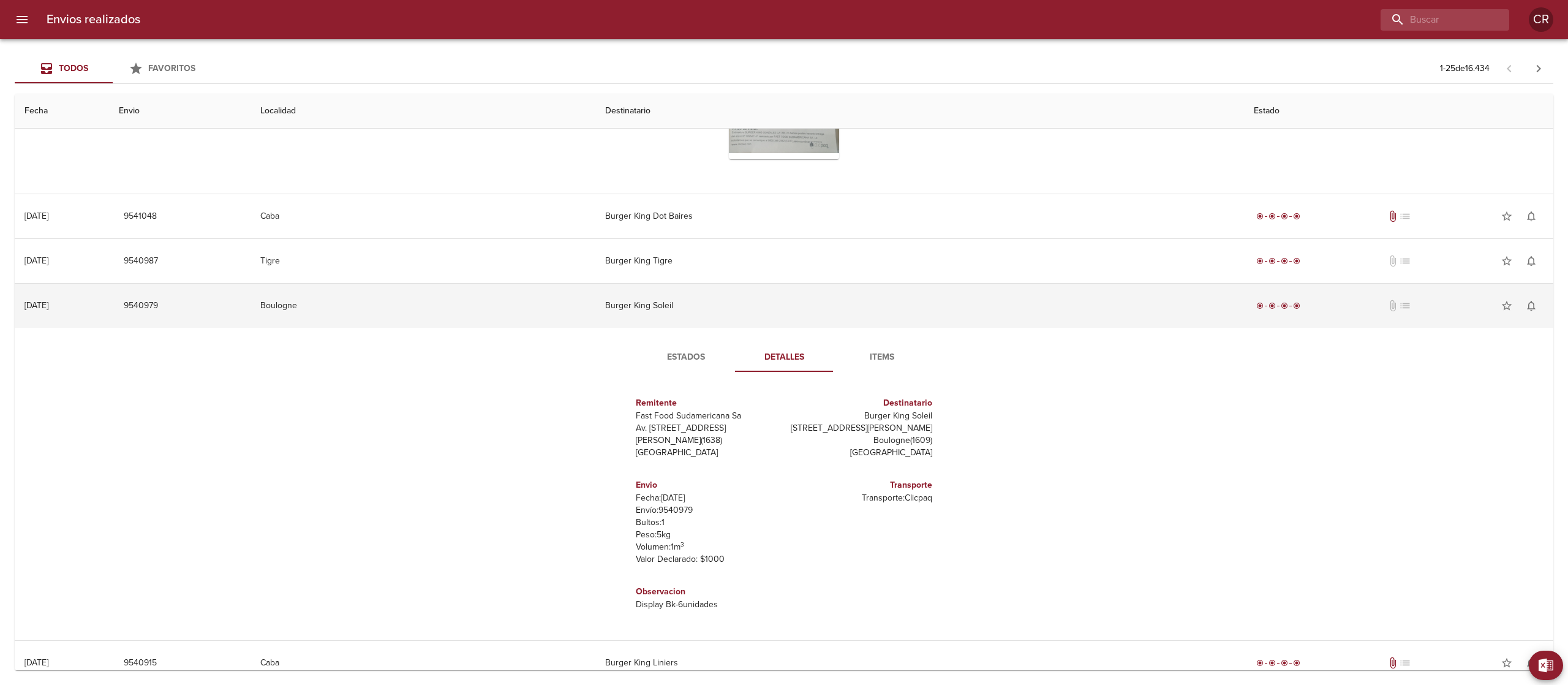
click at [758, 299] on td "Burger King Soleil" at bounding box center [920, 305] width 649 height 44
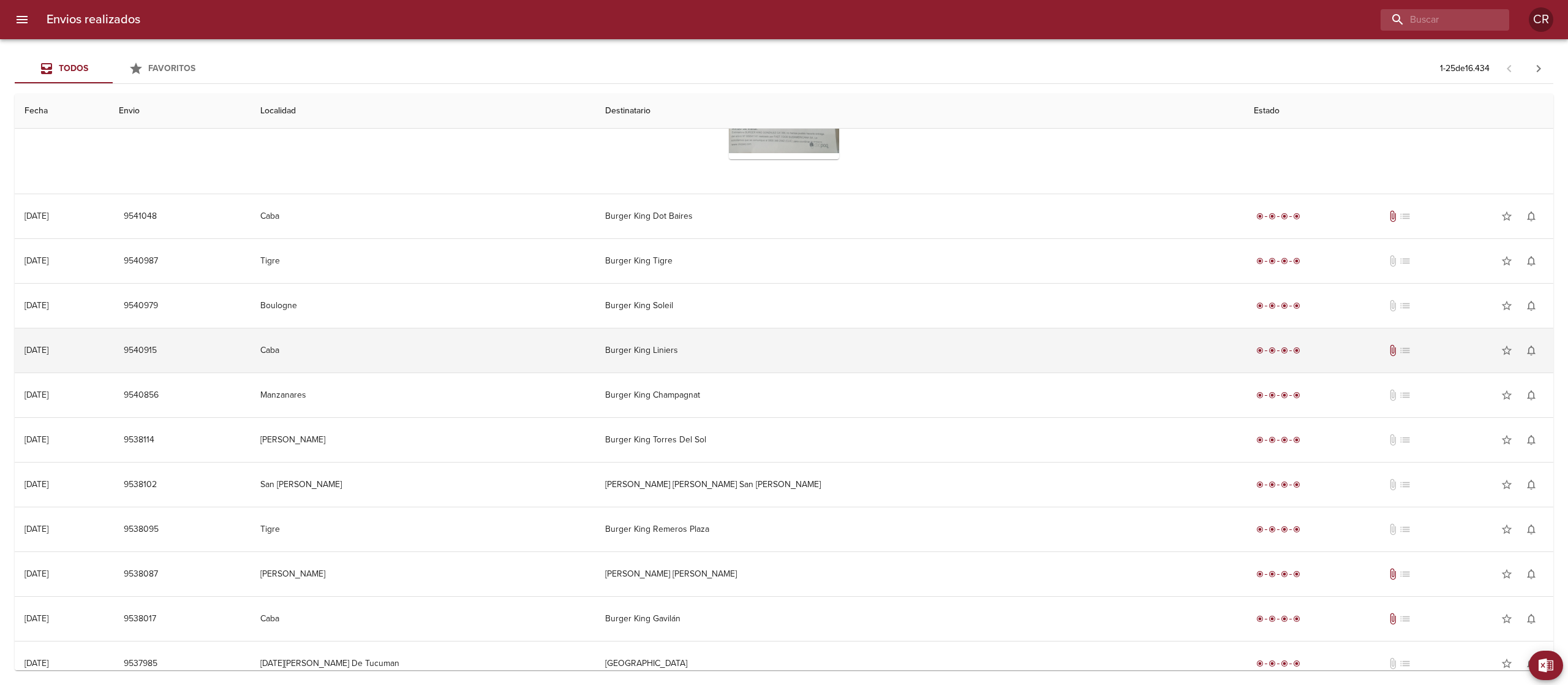
click at [782, 364] on td "Burger King Liniers" at bounding box center [920, 351] width 649 height 44
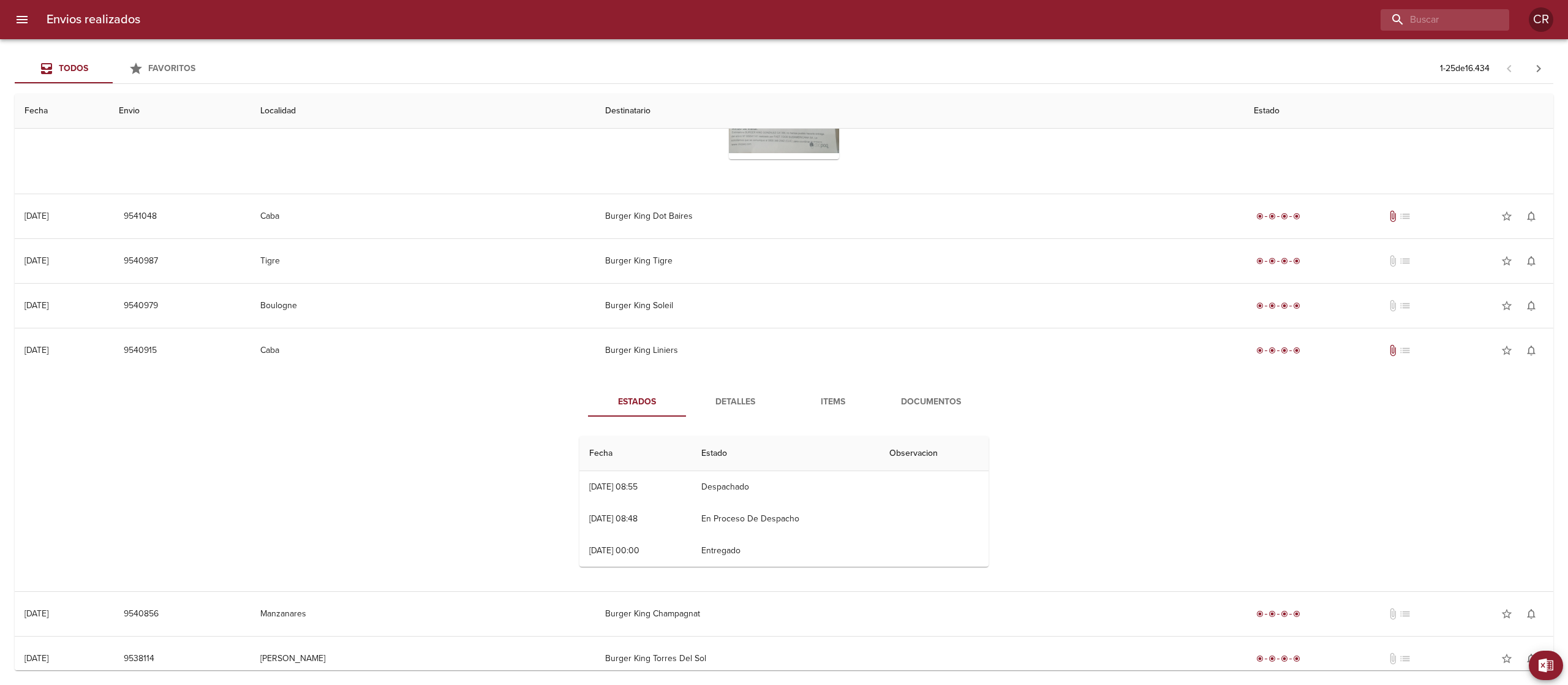
click at [748, 408] on span "Detalles" at bounding box center [735, 402] width 83 height 15
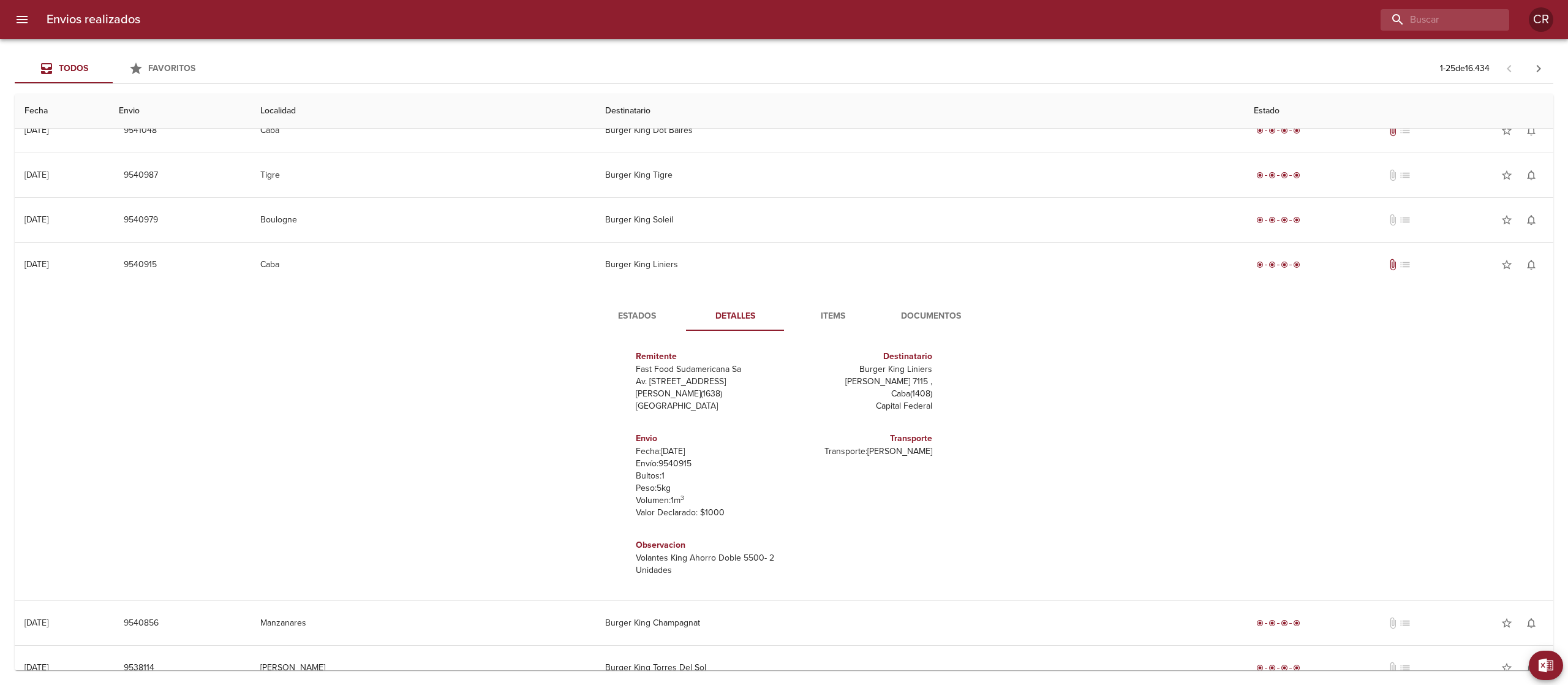
scroll to position [1593, 0]
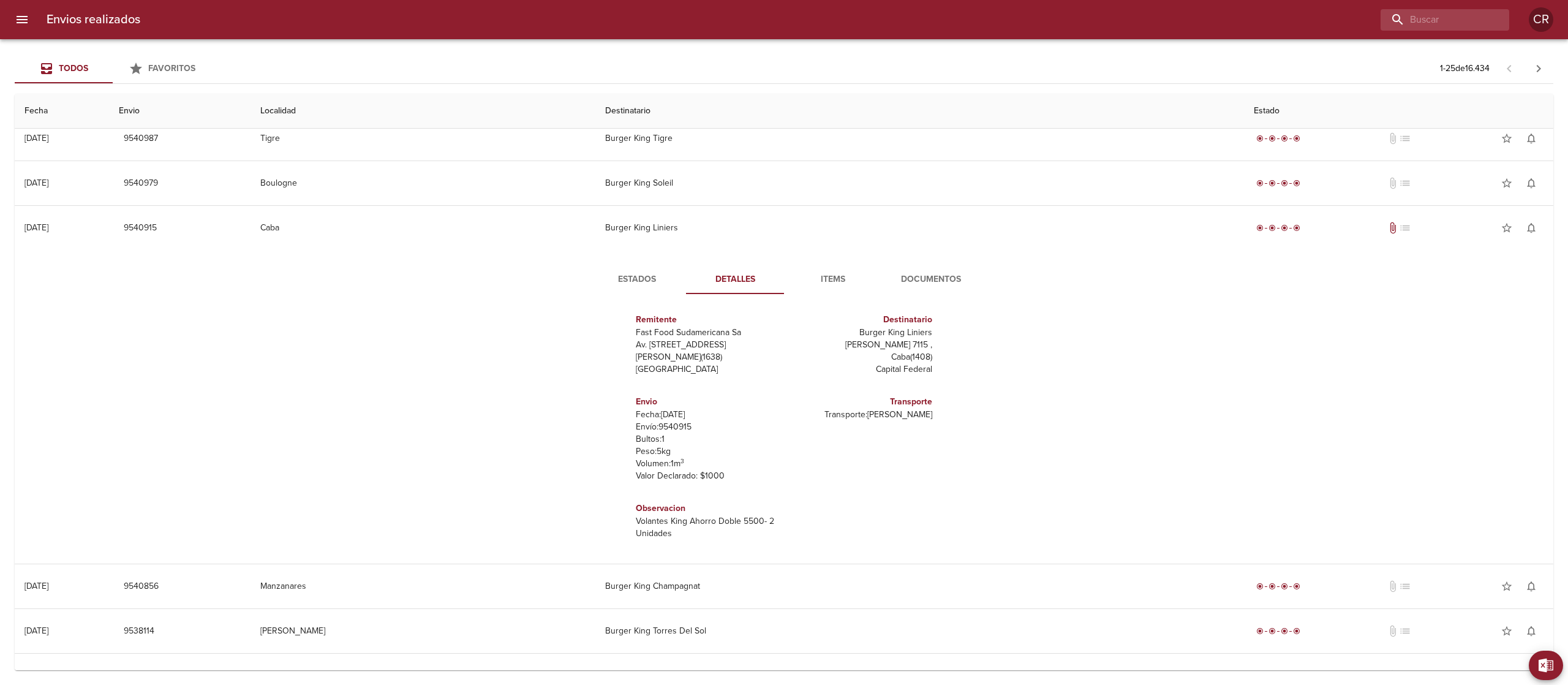
click at [903, 279] on span "Documentos" at bounding box center [931, 280] width 83 height 15
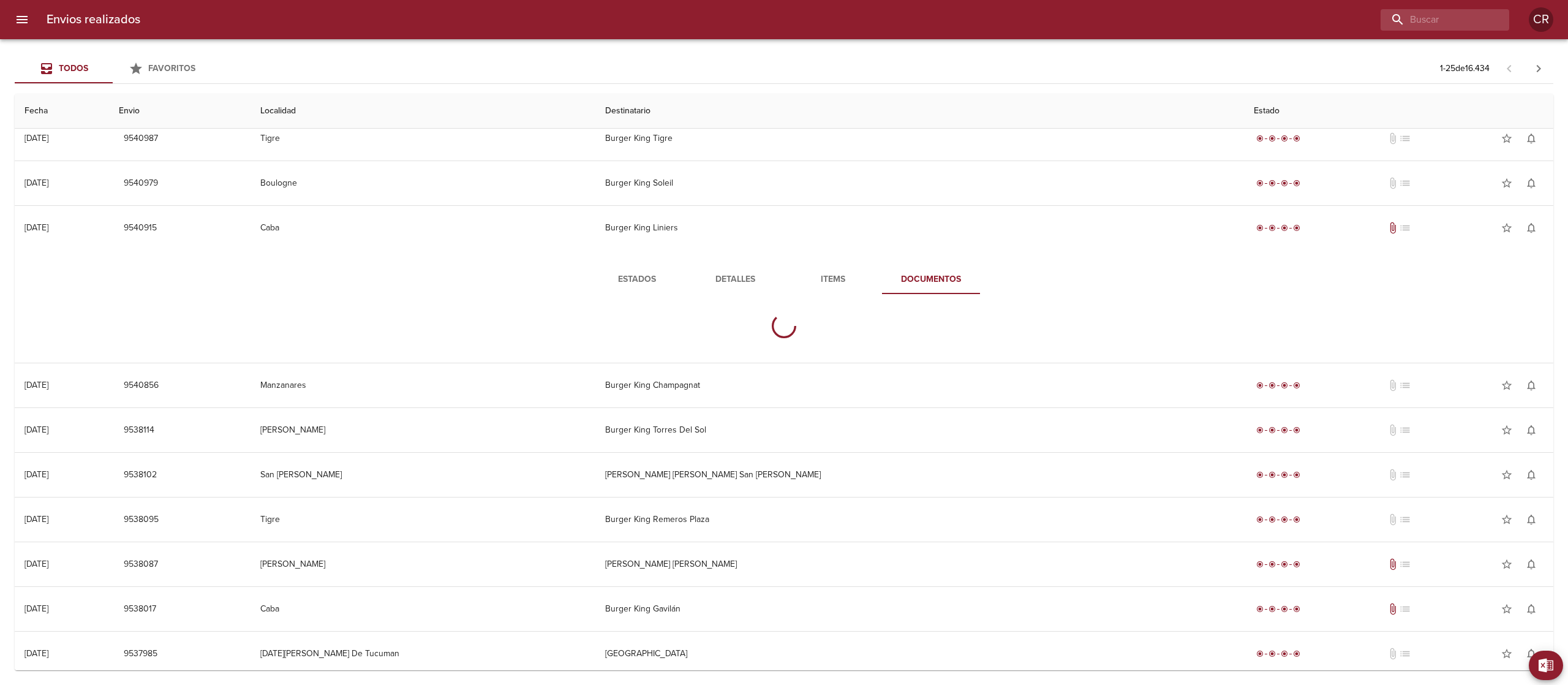
scroll to position [0, 0]
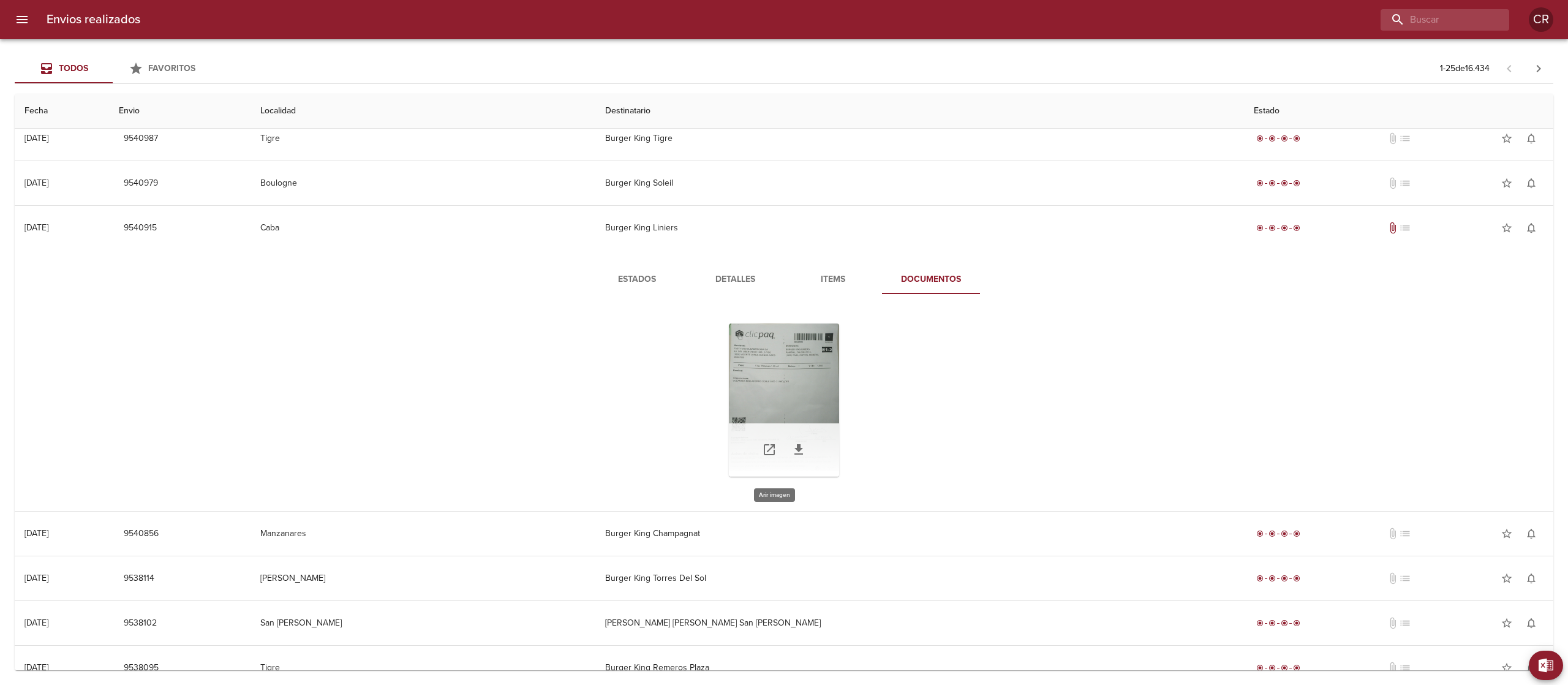
click at [758, 394] on div "Tabla de envíos del cliente" at bounding box center [784, 400] width 111 height 153
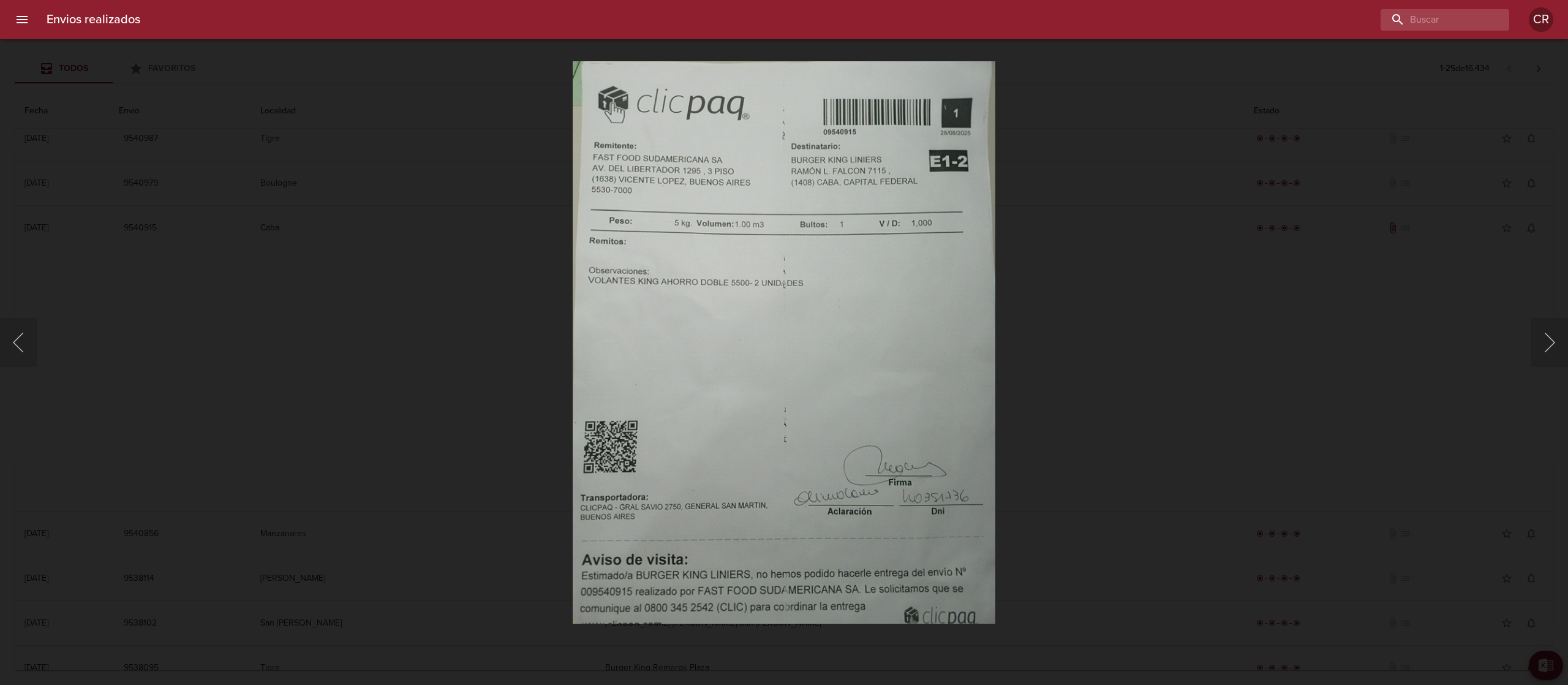
click at [1121, 226] on div "Lightbox" at bounding box center [784, 342] width 1568 height 685
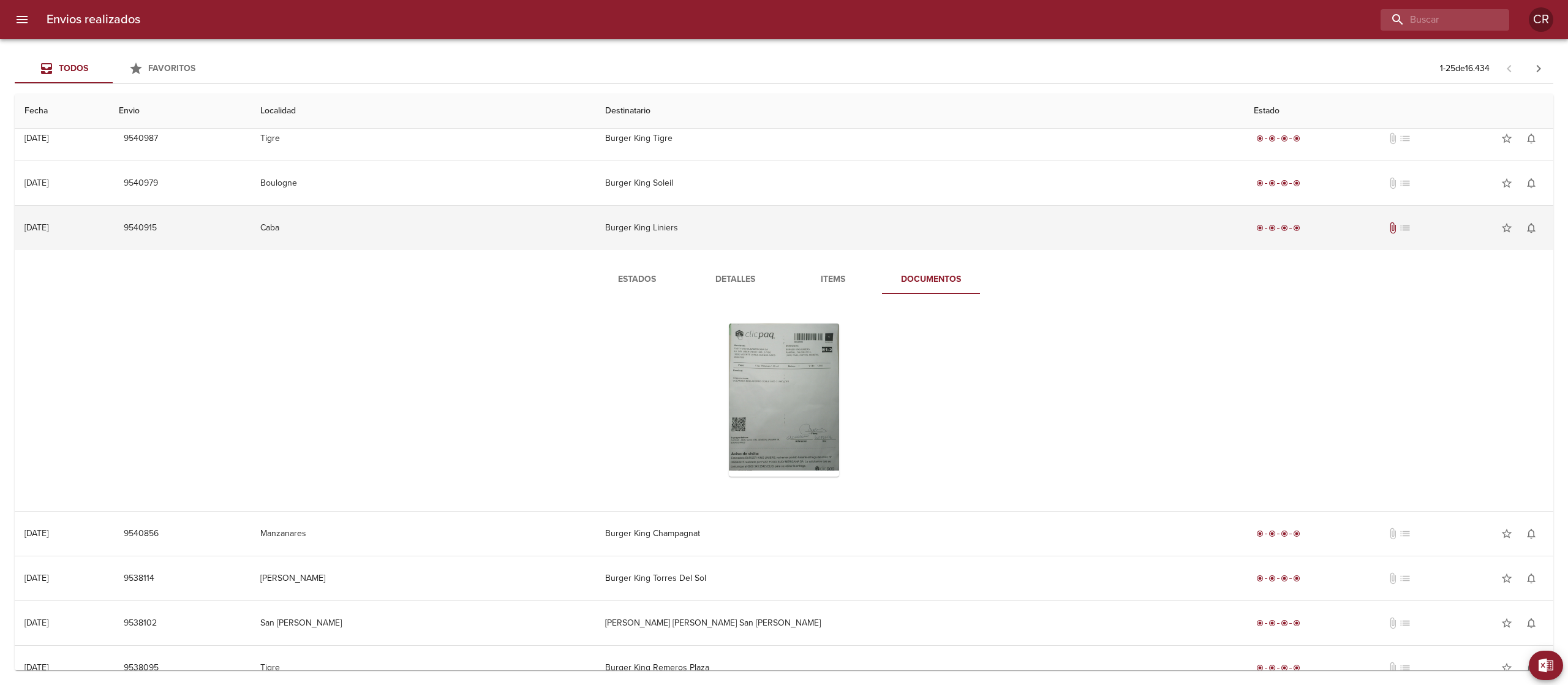
drag, startPoint x: 789, startPoint y: 215, endPoint x: 790, endPoint y: 222, distance: 7.1
click at [791, 215] on td "Burger King Liniers" at bounding box center [920, 228] width 649 height 44
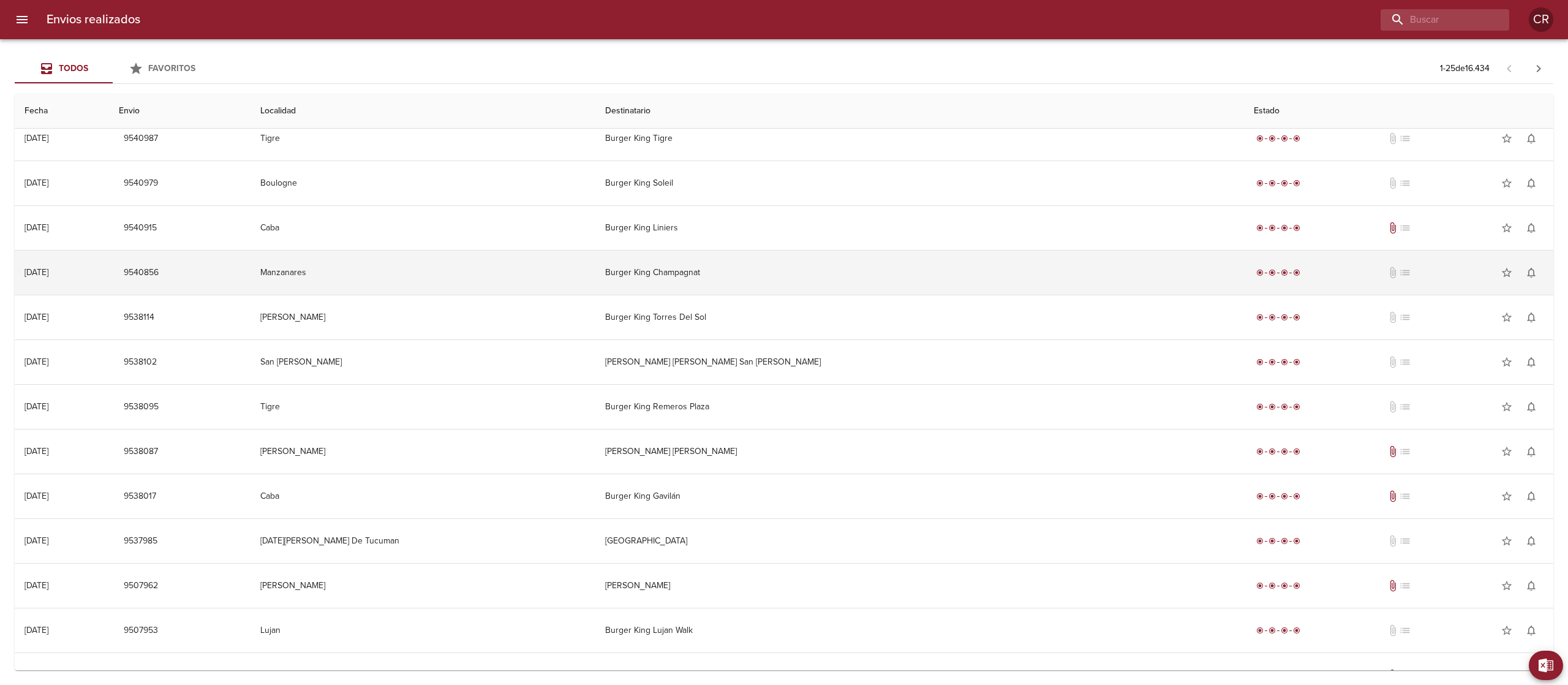
click at [785, 287] on td "Burger King Champagnat" at bounding box center [920, 272] width 649 height 44
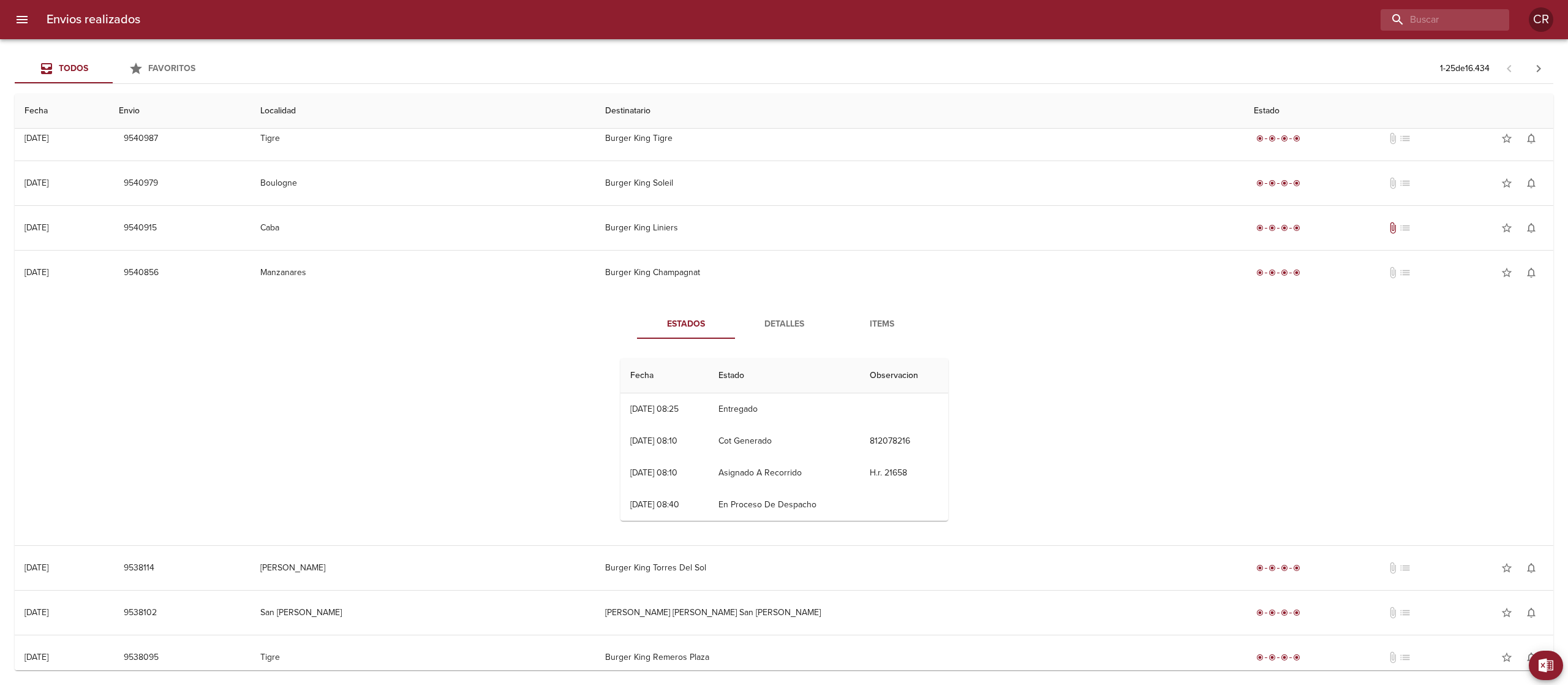
click at [782, 328] on span "Detalles" at bounding box center [784, 324] width 83 height 15
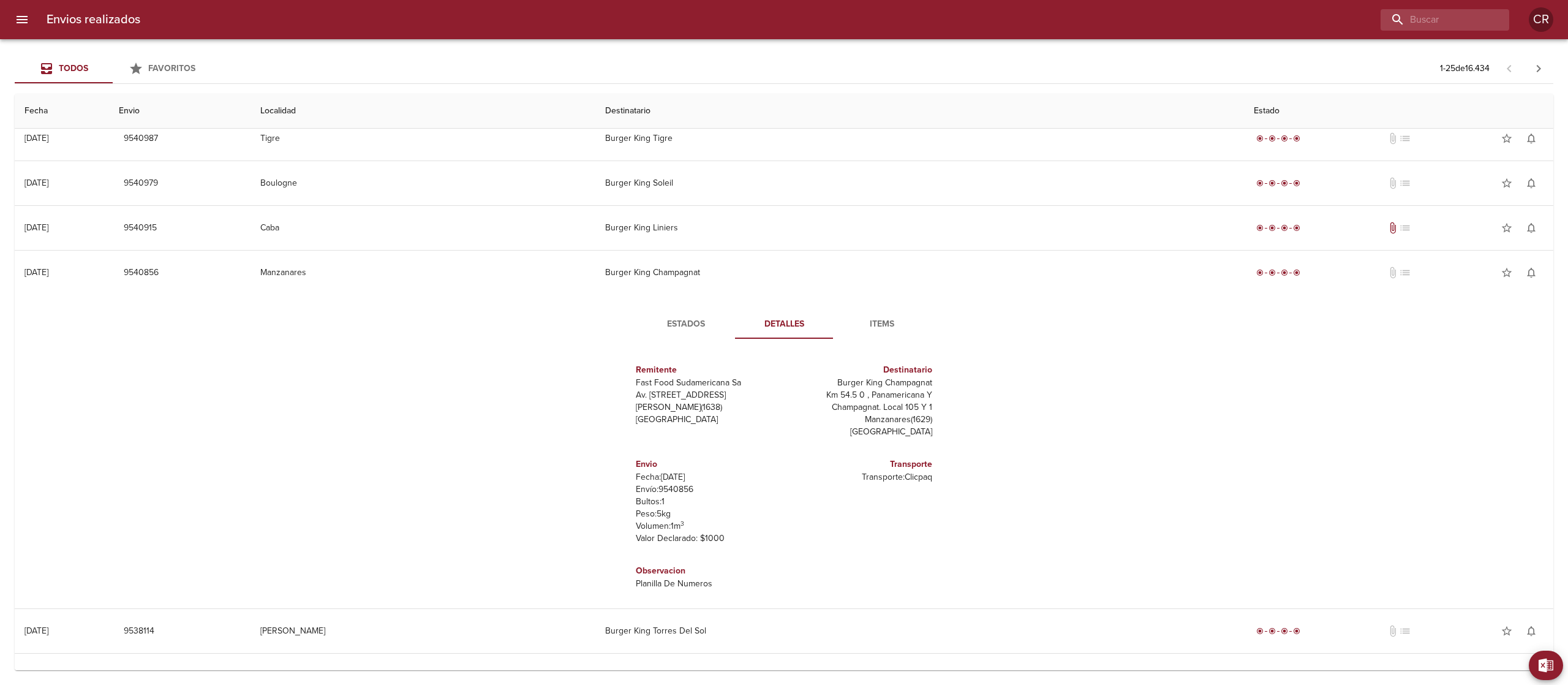
click at [697, 339] on button "Estados" at bounding box center [686, 324] width 98 height 30
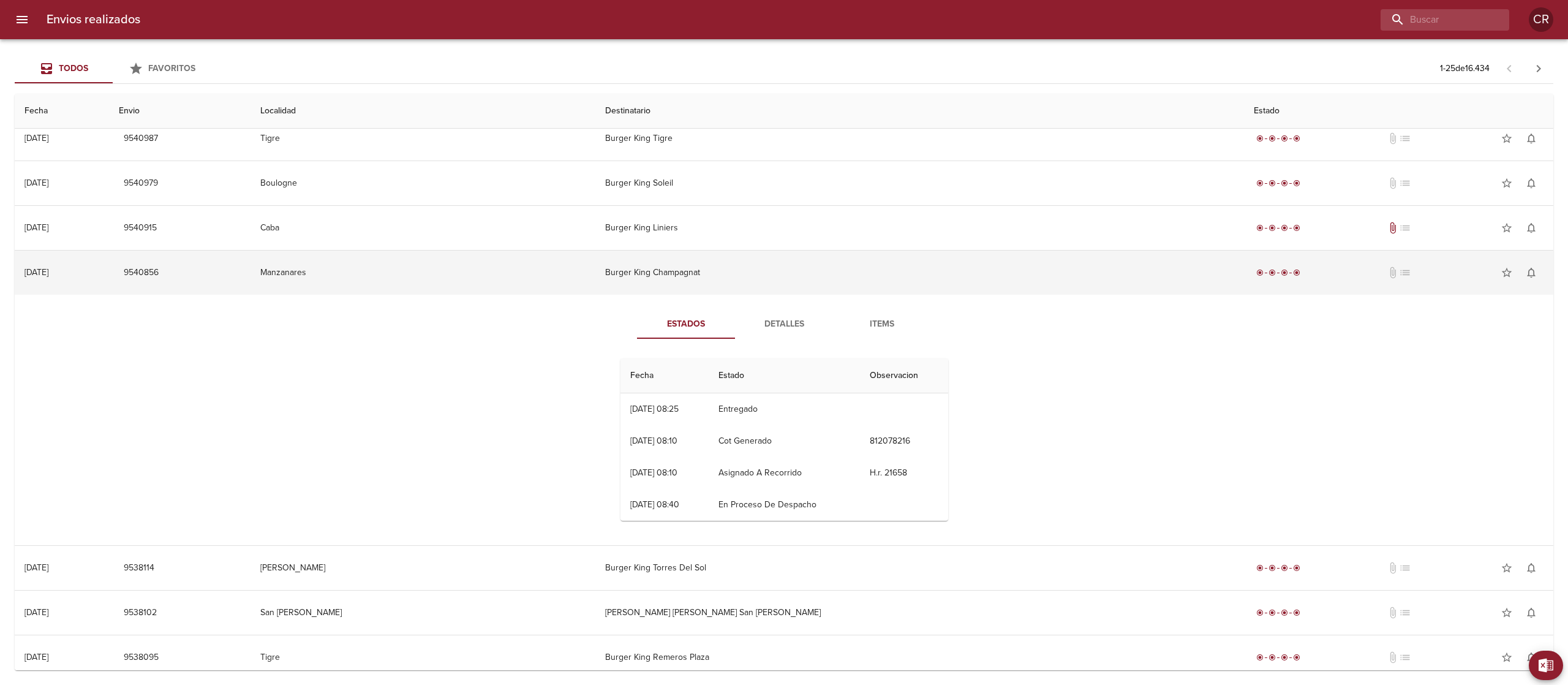
click at [799, 260] on td "Burger King Champagnat" at bounding box center [920, 272] width 649 height 44
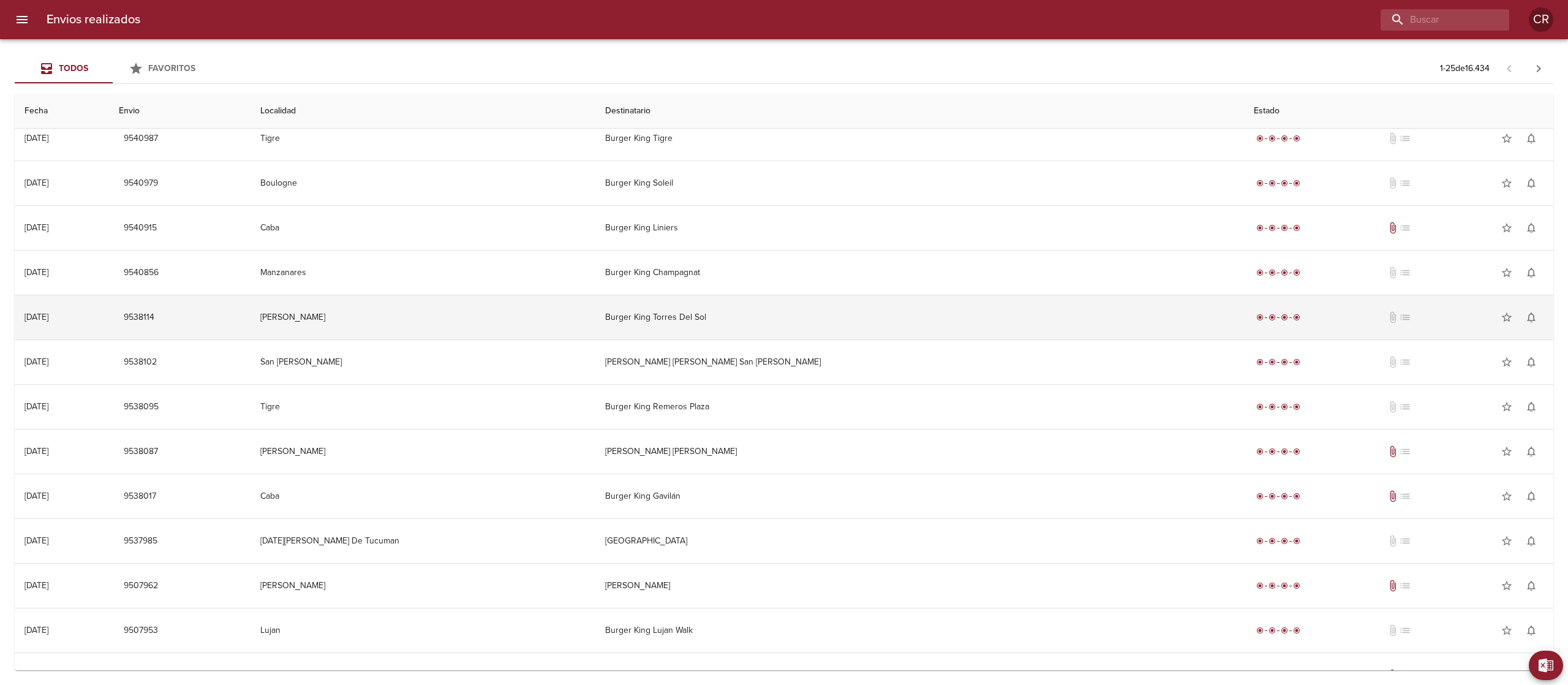
click at [784, 329] on td "Burger King Torres Del Sol" at bounding box center [920, 317] width 649 height 44
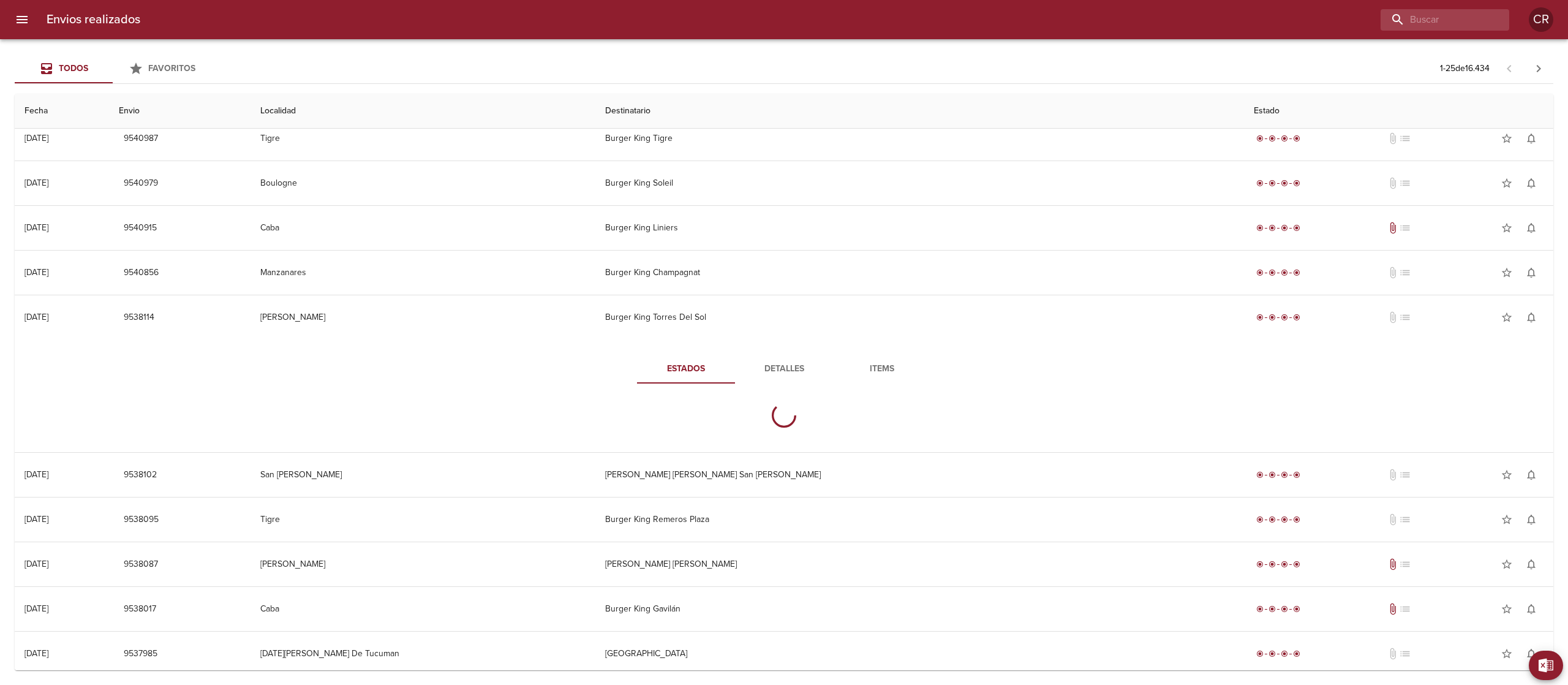
click at [767, 377] on span "Detalles" at bounding box center [784, 369] width 83 height 15
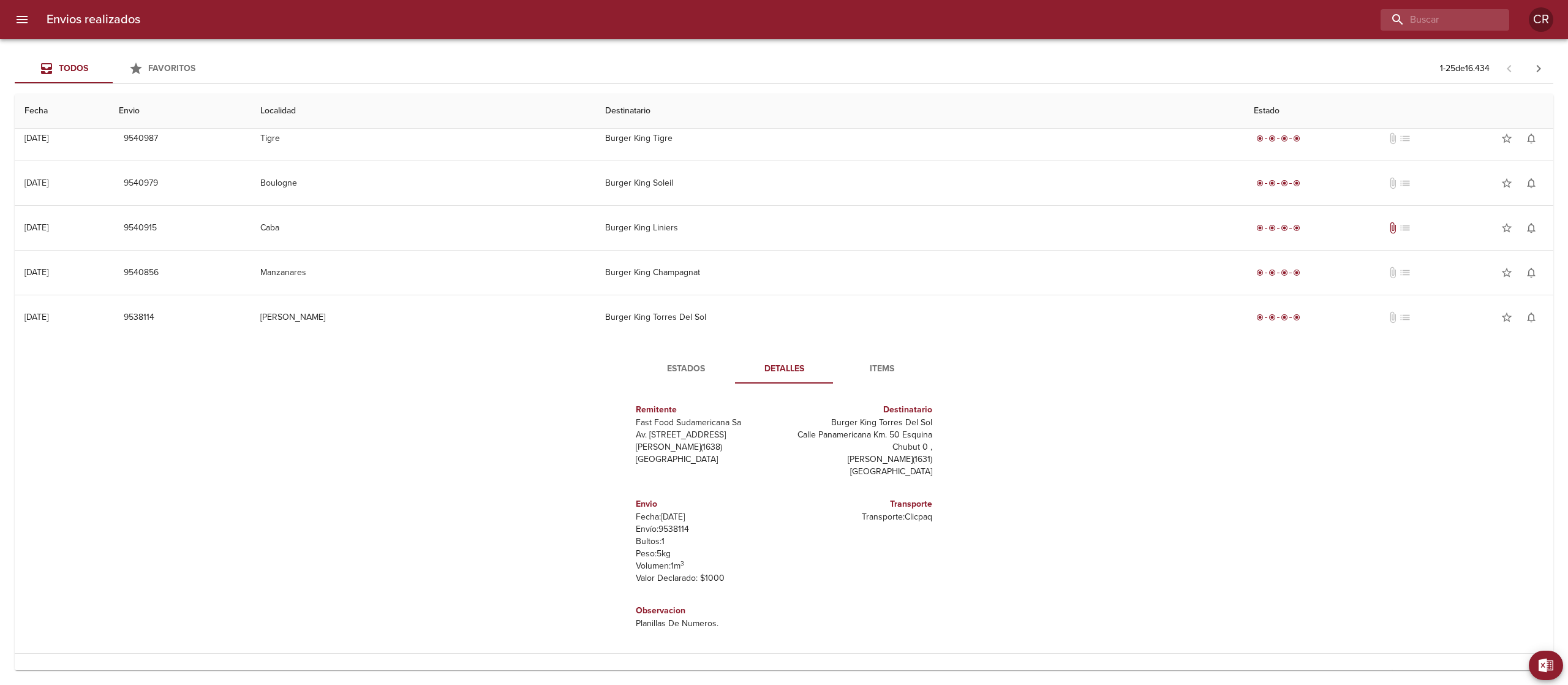
scroll to position [5, 0]
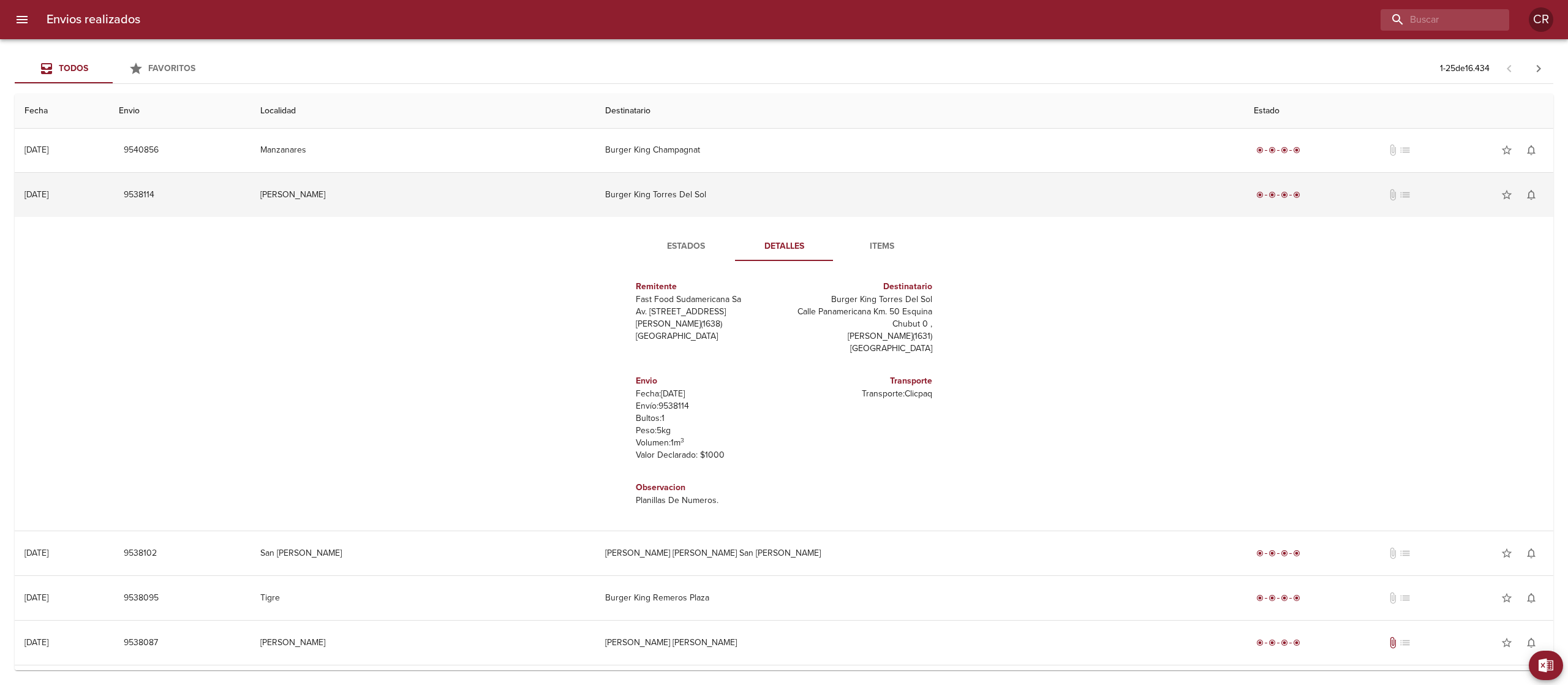
click at [796, 200] on td "Burger King Torres Del Sol" at bounding box center [920, 195] width 649 height 44
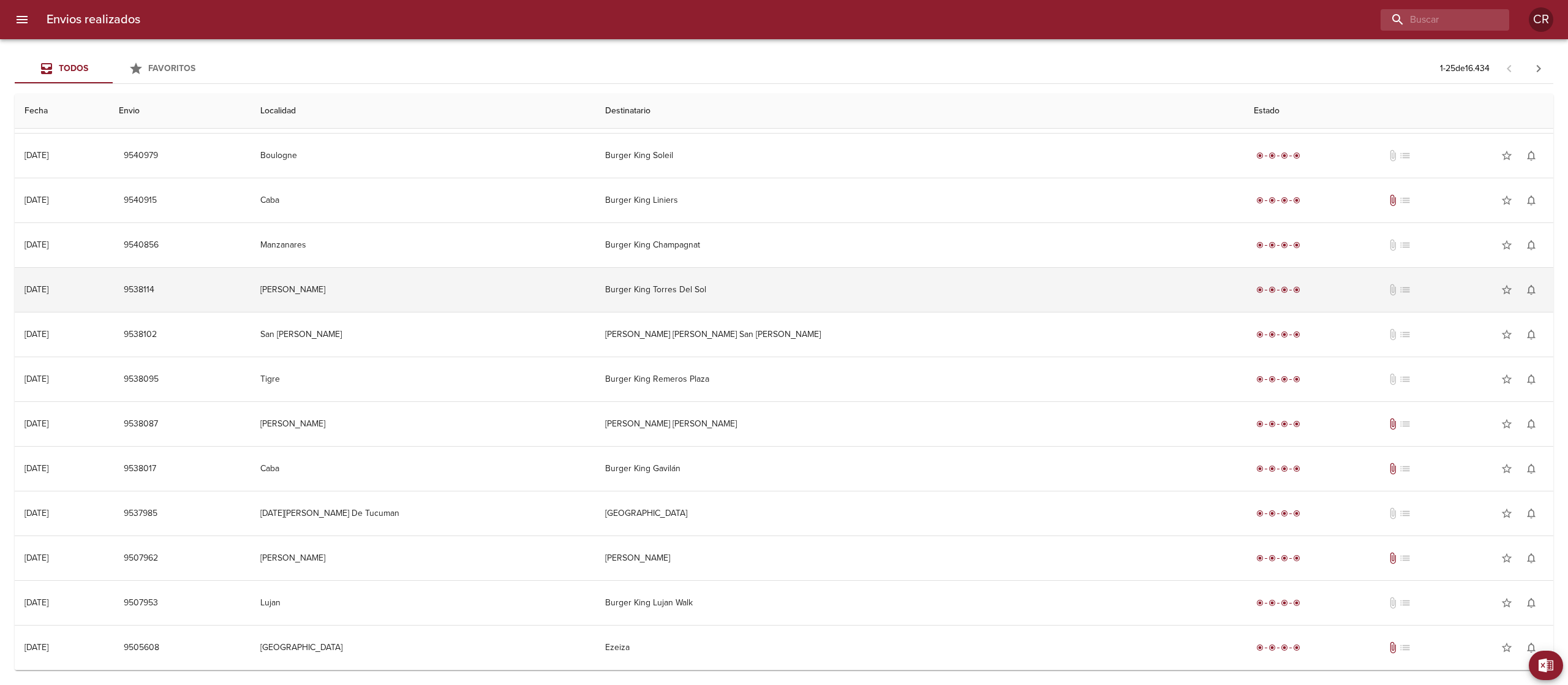
scroll to position [1625, 0]
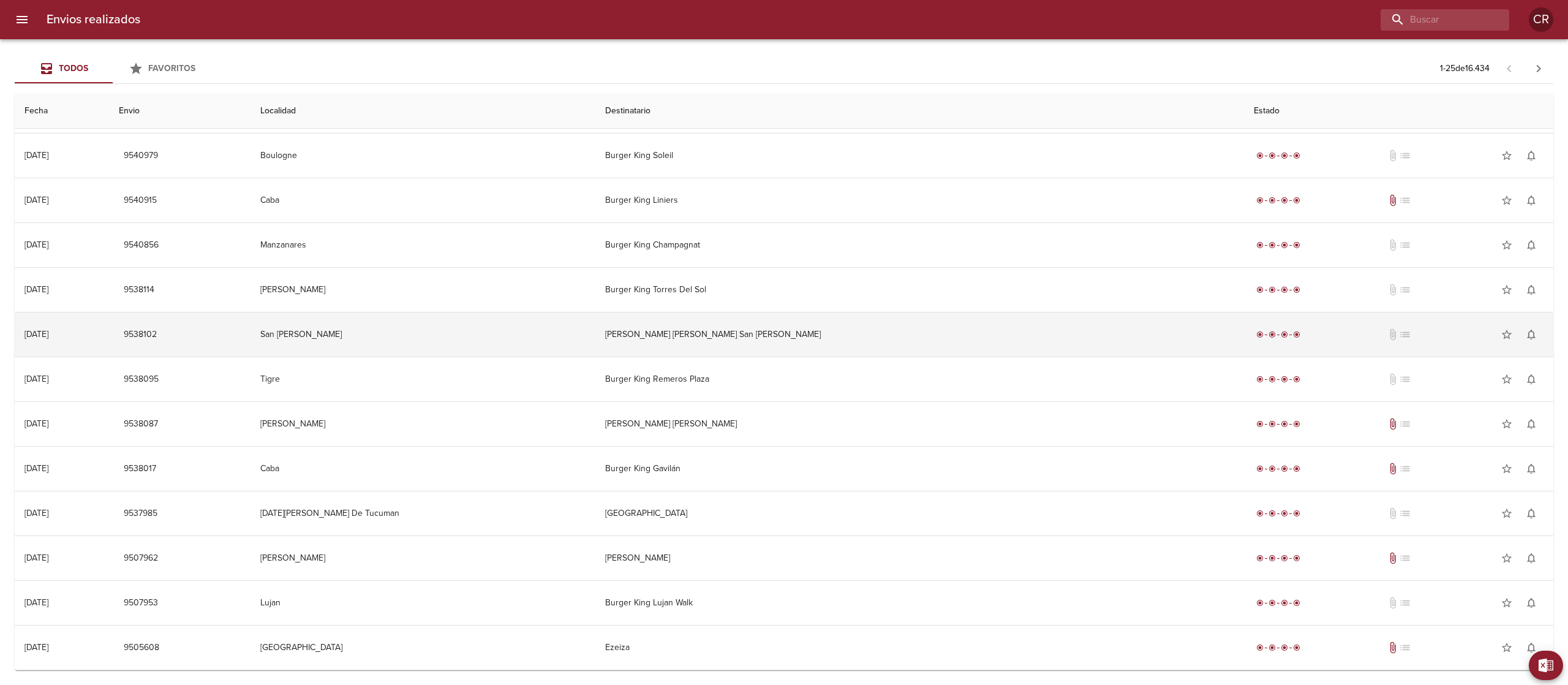
click at [786, 342] on td "[PERSON_NAME] [PERSON_NAME] San [PERSON_NAME]" at bounding box center [920, 334] width 649 height 44
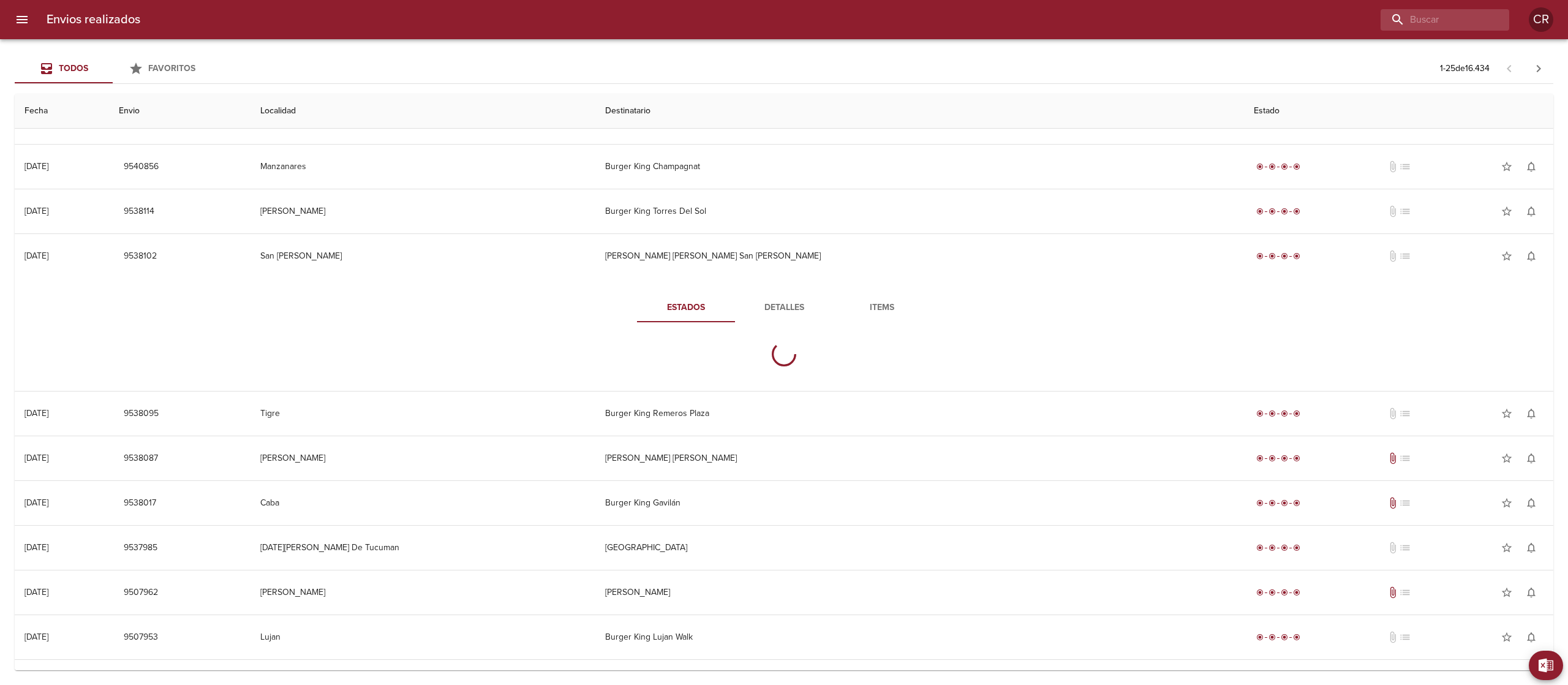
scroll to position [1715, 0]
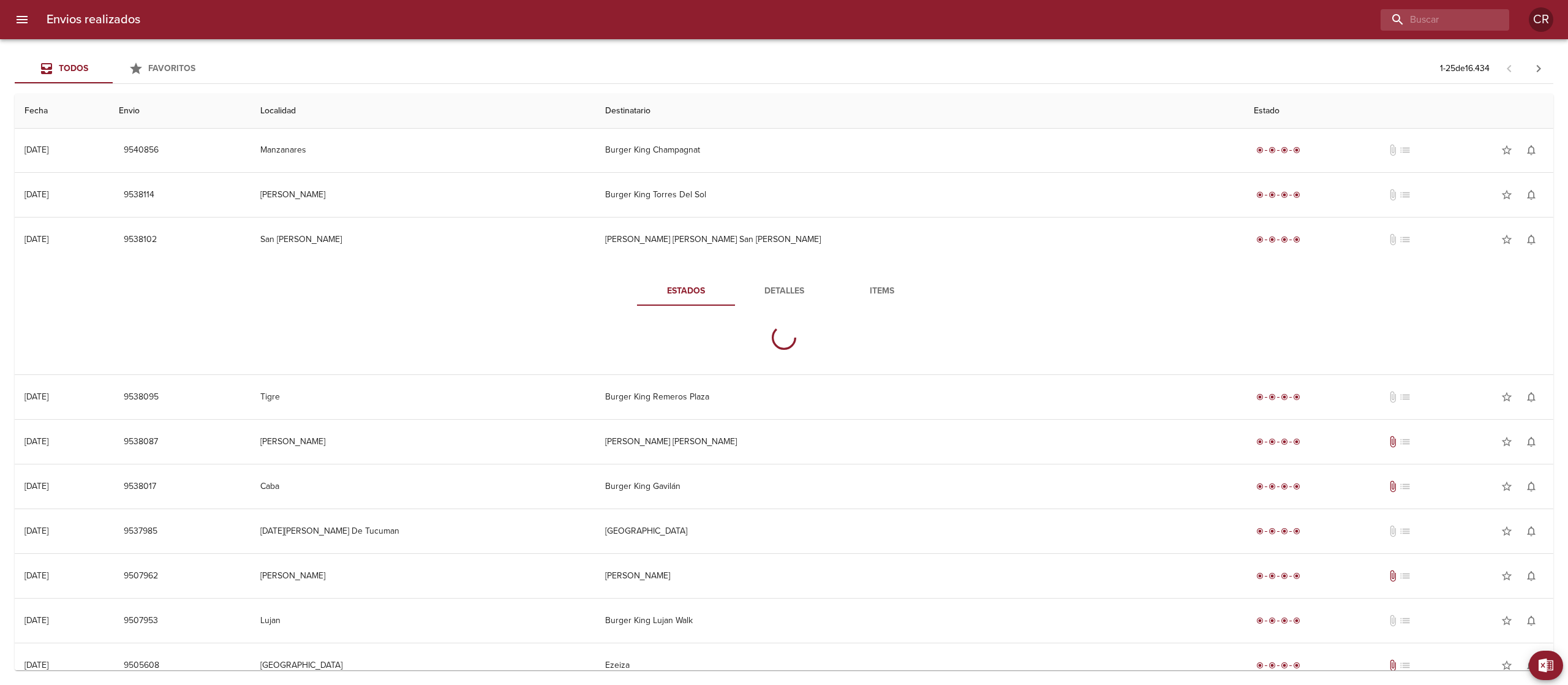
click at [778, 288] on span "Detalles" at bounding box center [784, 291] width 83 height 15
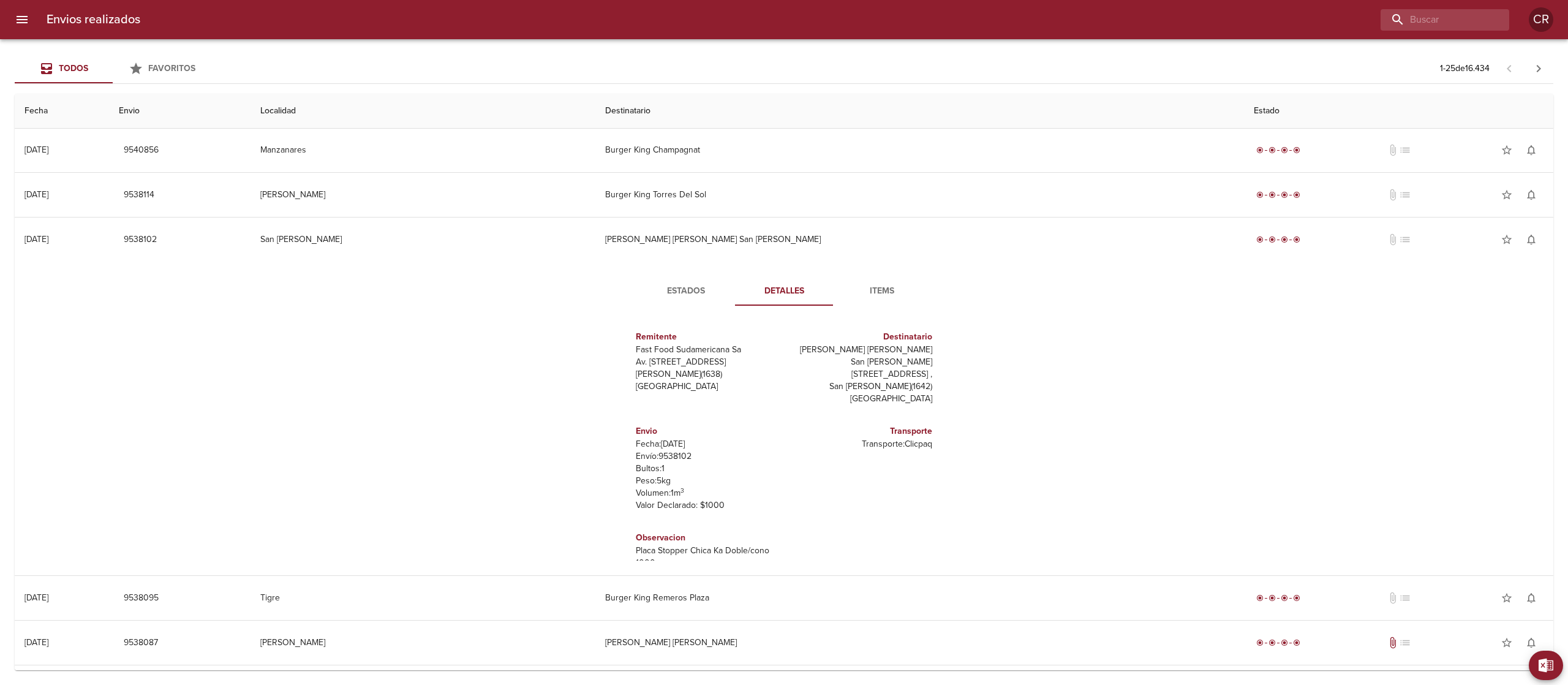
click at [659, 298] on span "Estados" at bounding box center [686, 291] width 83 height 15
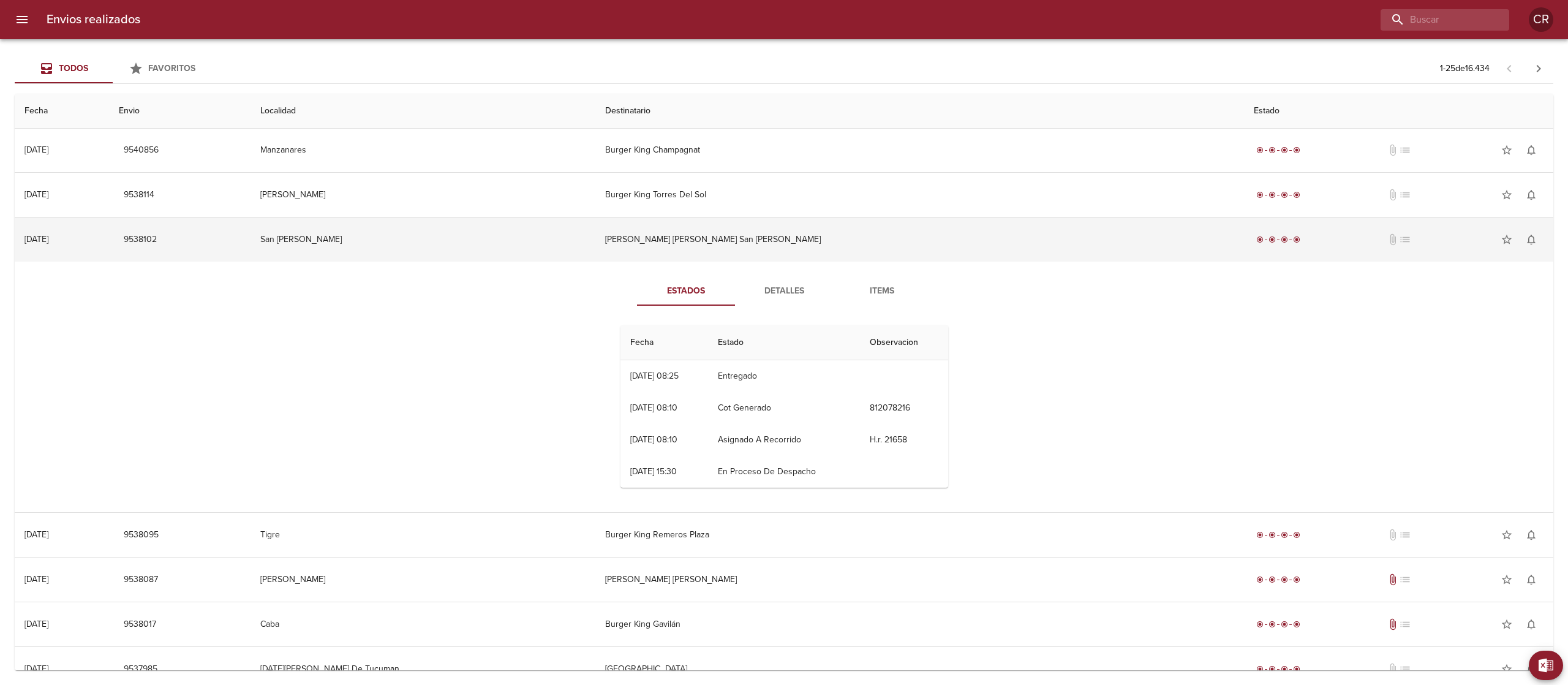
click at [748, 230] on td "[PERSON_NAME] [PERSON_NAME] San [PERSON_NAME]" at bounding box center [920, 240] width 649 height 44
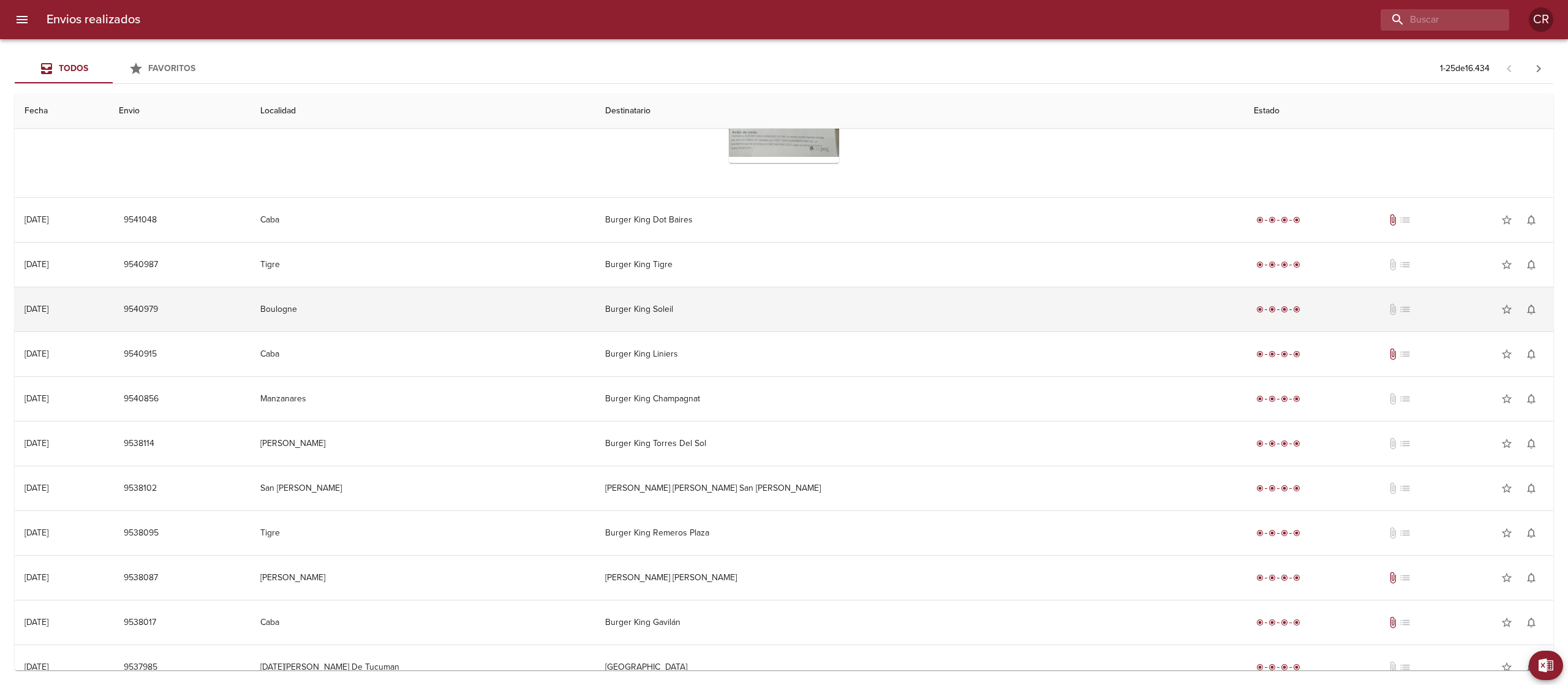
scroll to position [1503, 0]
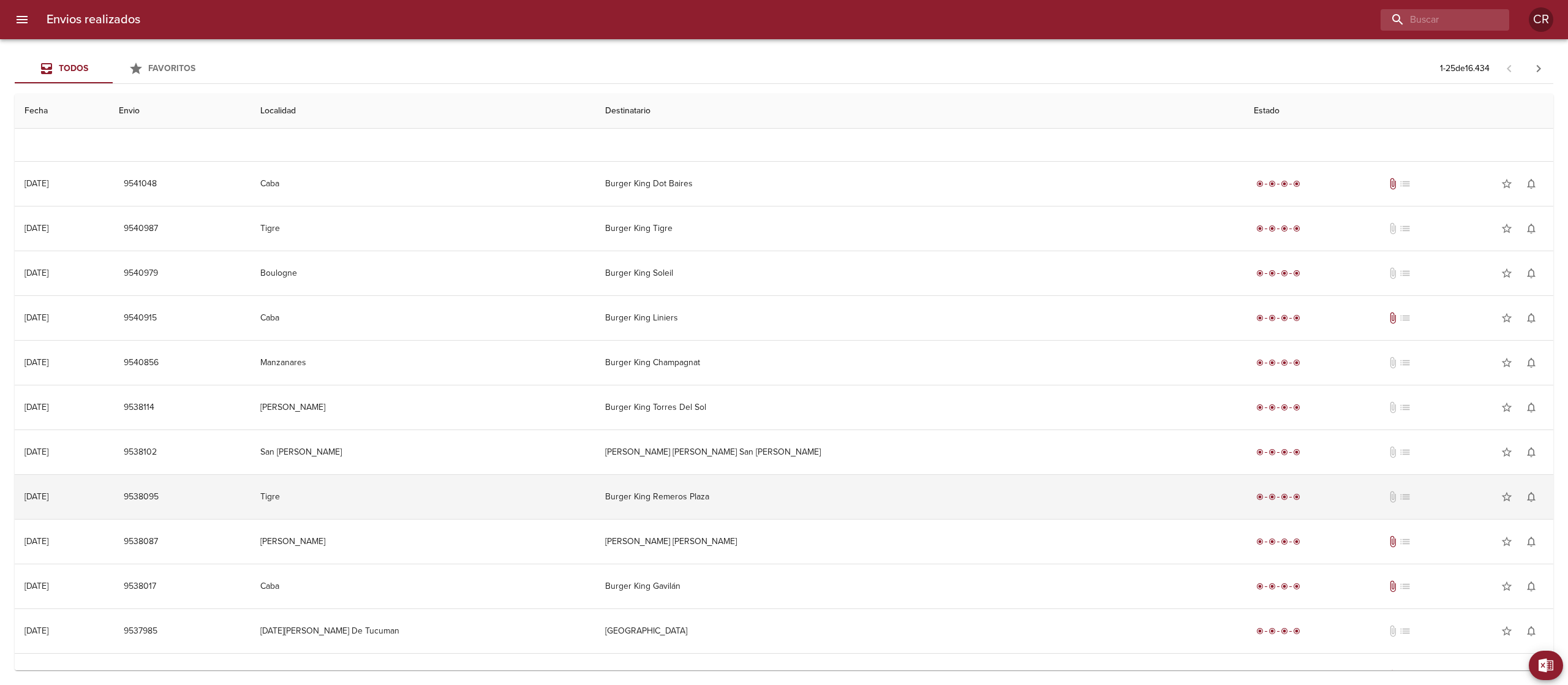
click at [790, 502] on td "Burger King Remeros Plaza" at bounding box center [920, 497] width 649 height 44
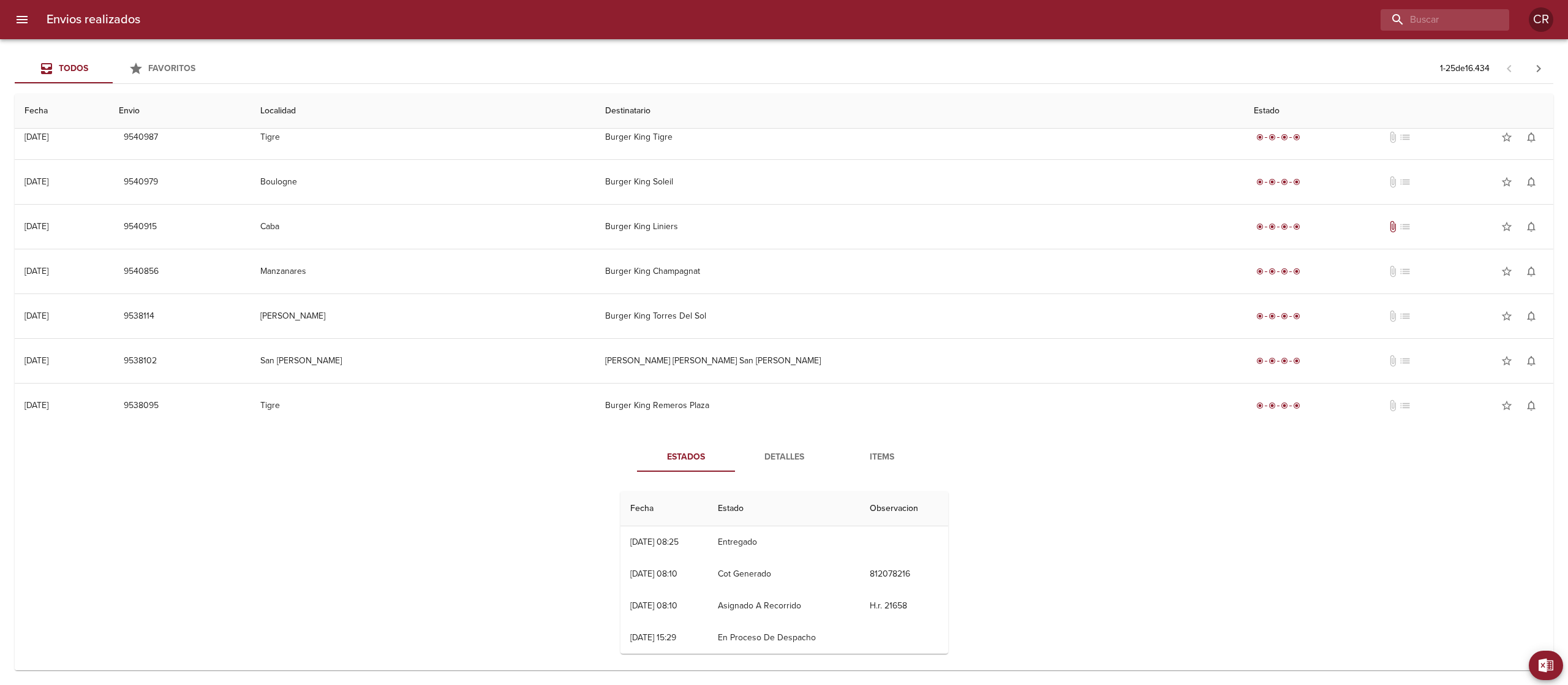
scroll to position [1625, 0]
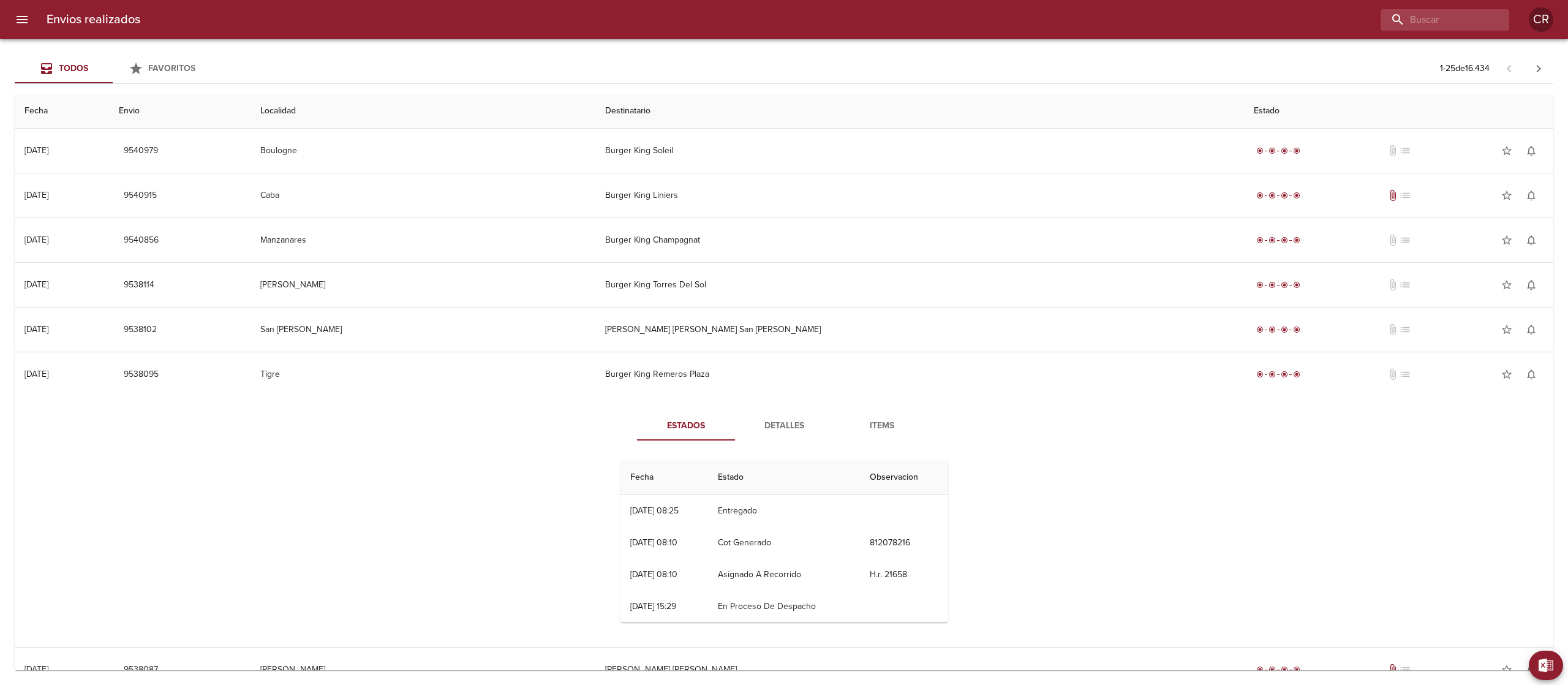
click at [782, 424] on span "Detalles" at bounding box center [784, 426] width 83 height 15
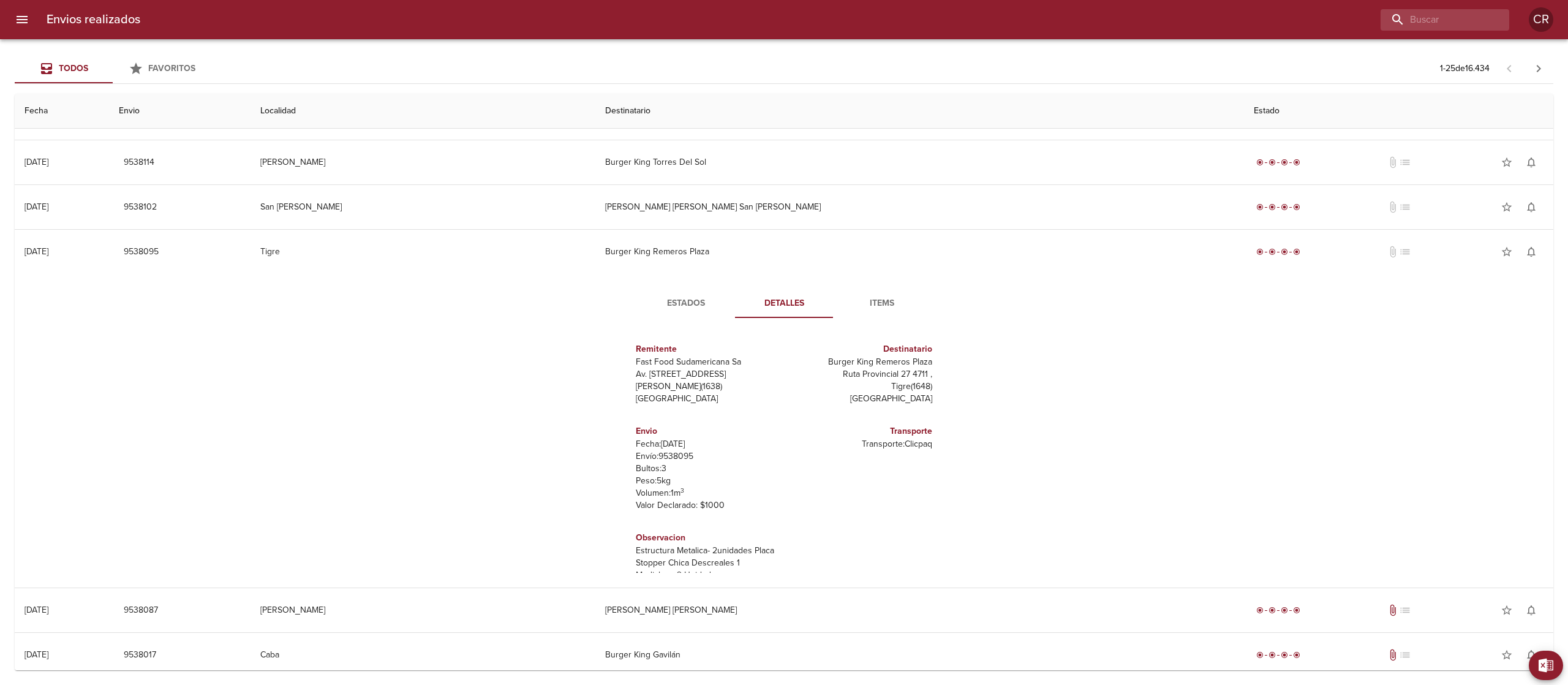
scroll to position [18, 0]
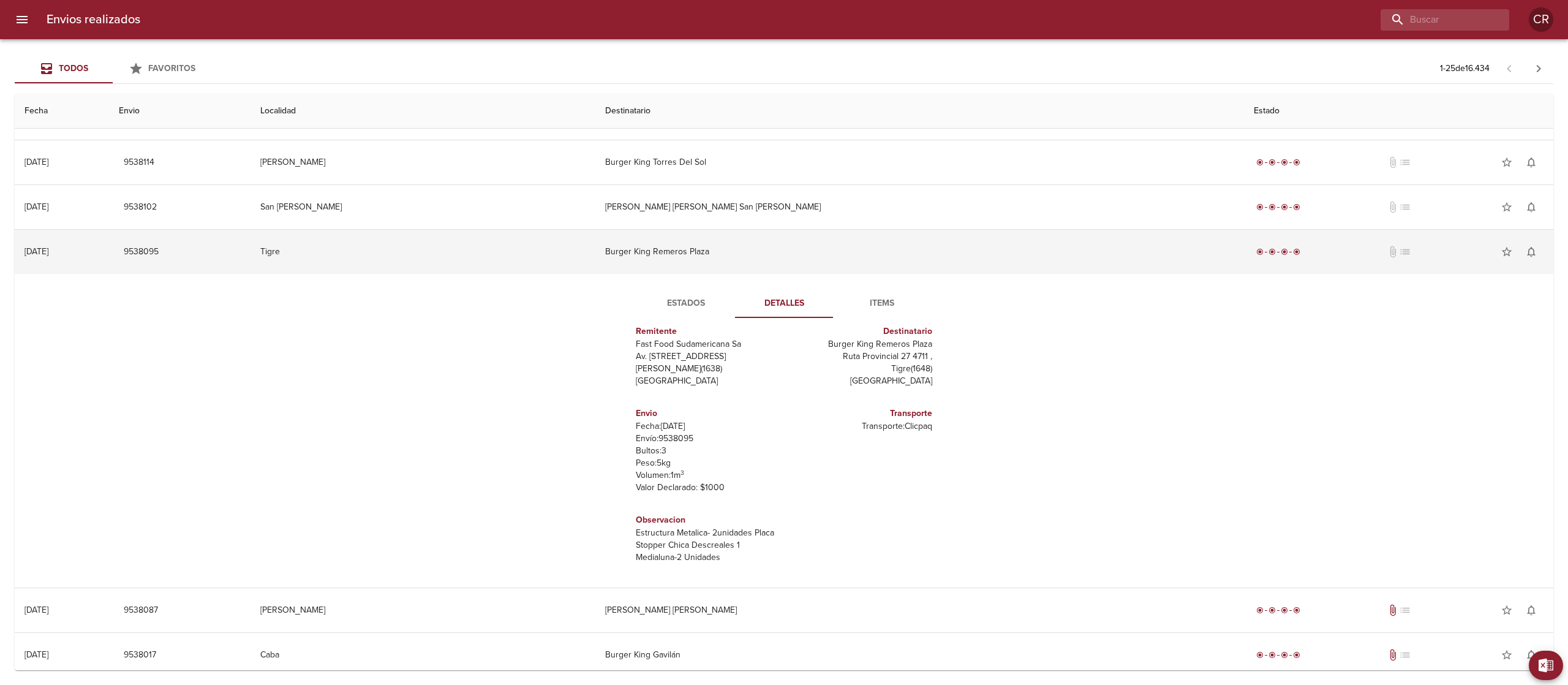
click at [808, 253] on td "Burger King Remeros Plaza" at bounding box center [920, 252] width 649 height 44
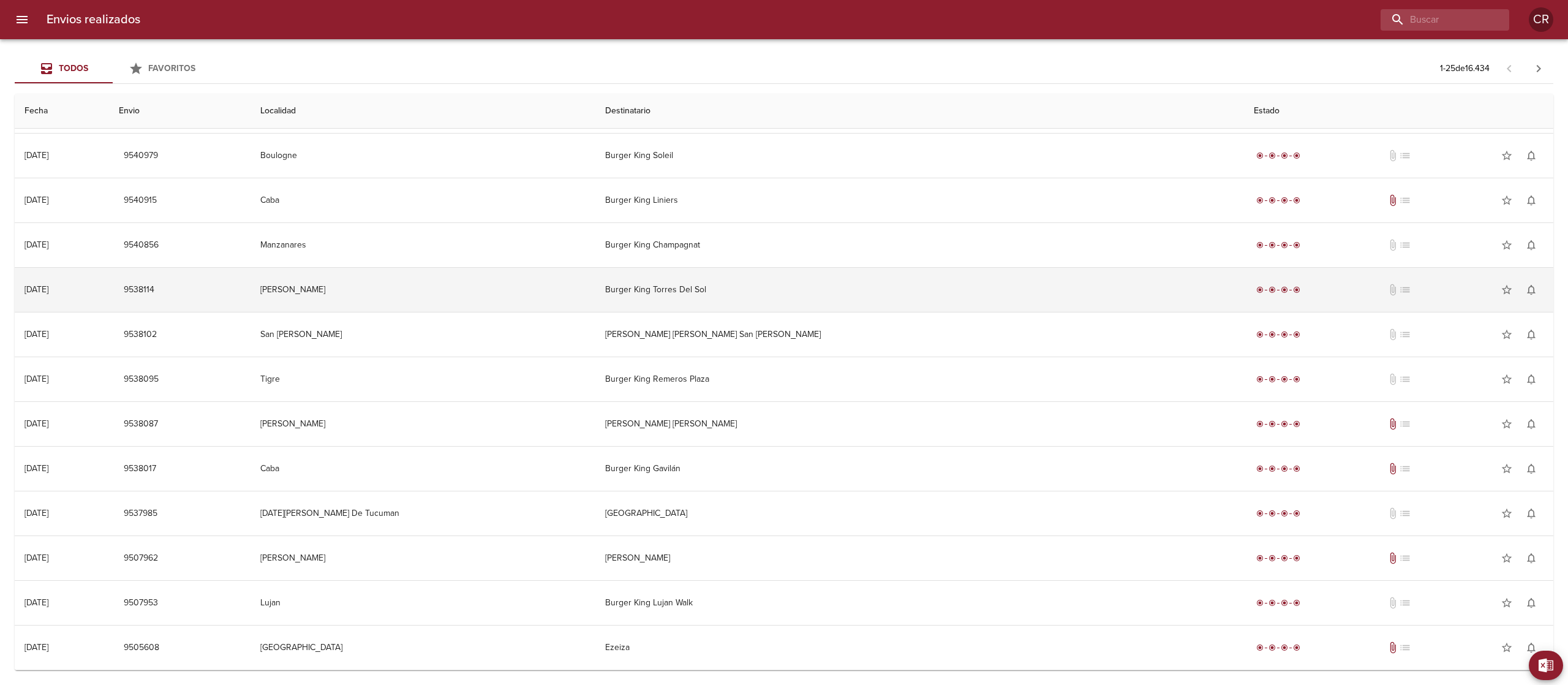
scroll to position [1625, 0]
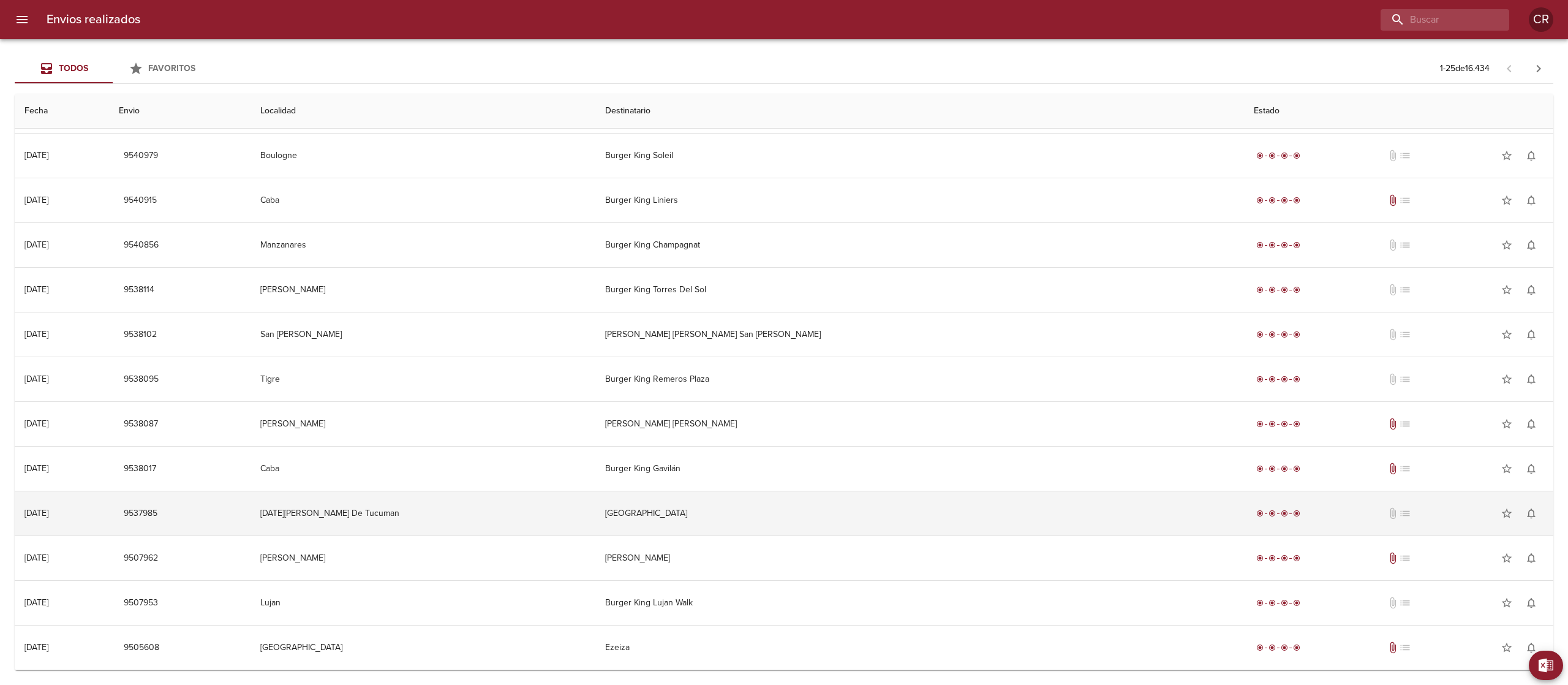
click at [773, 512] on td "[GEOGRAPHIC_DATA]" at bounding box center [920, 513] width 649 height 44
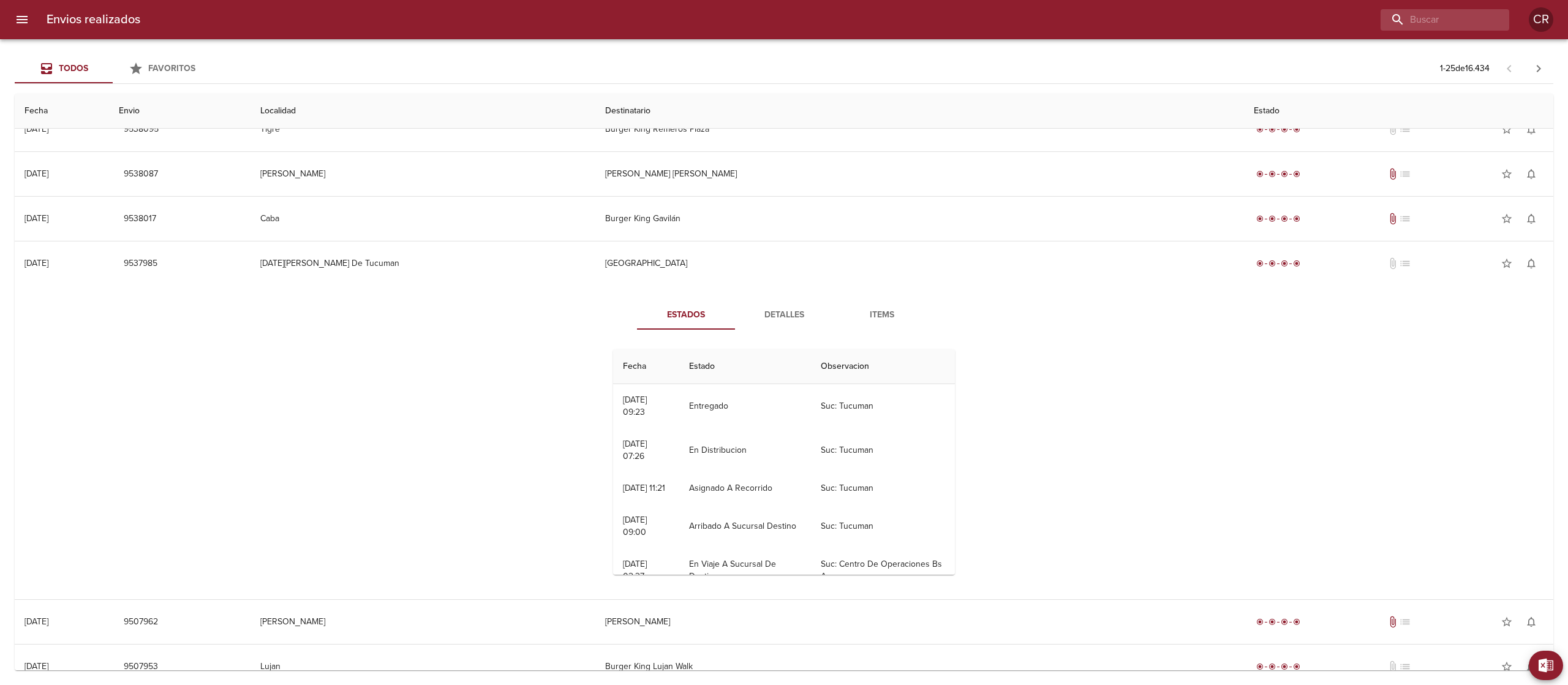
click at [778, 308] on button "Detalles" at bounding box center [784, 315] width 98 height 30
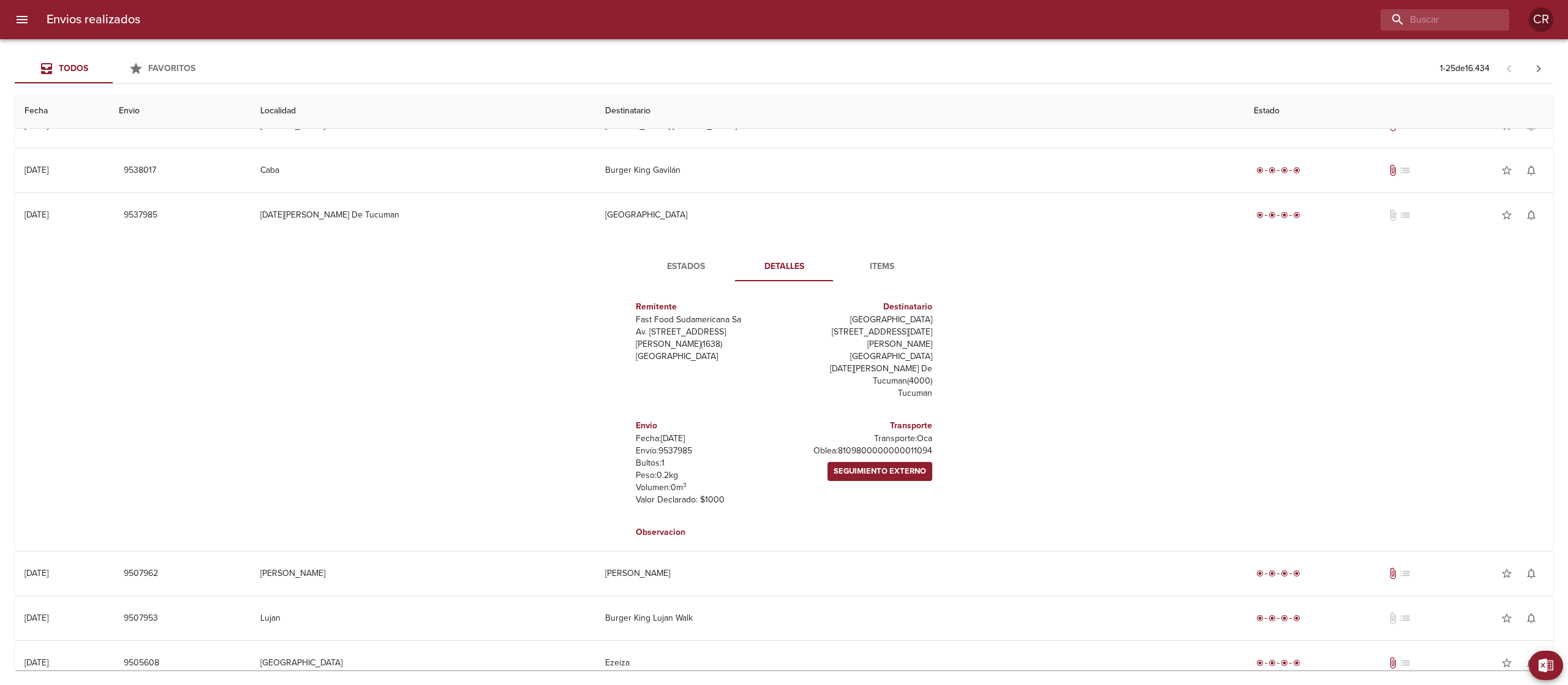
scroll to position [1939, 0]
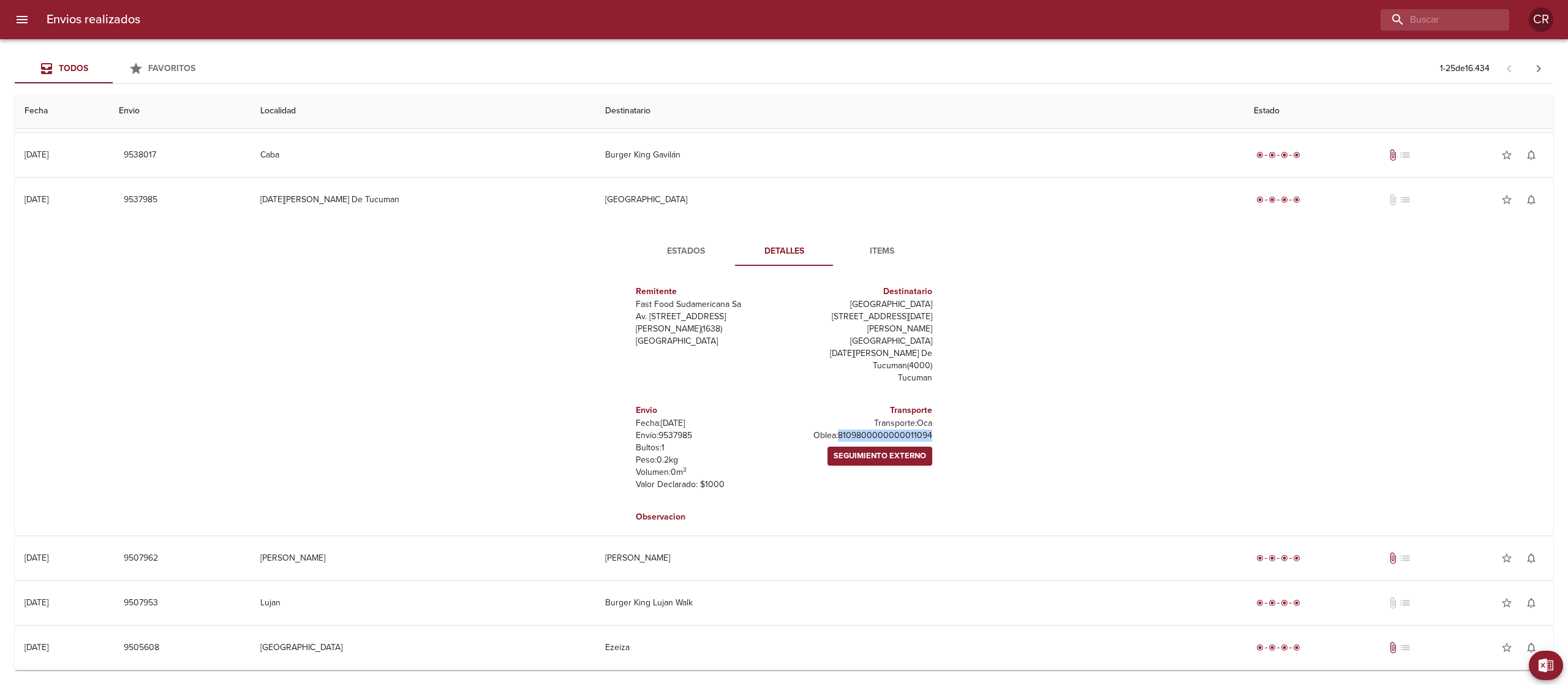
drag, startPoint x: 822, startPoint y: 409, endPoint x: 913, endPoint y: 414, distance: 91.1
click at [913, 430] on p "Oblea: 8109800000000011094" at bounding box center [860, 436] width 143 height 12
copy p "8109800000000011094"
click at [1138, 290] on div "Estados Detalles Items Remitente Fast Food Sudamericana Sa Av. [STREET_ADDRESS]…" at bounding box center [784, 379] width 1520 height 314
click at [677, 249] on span "Estados" at bounding box center [686, 252] width 83 height 15
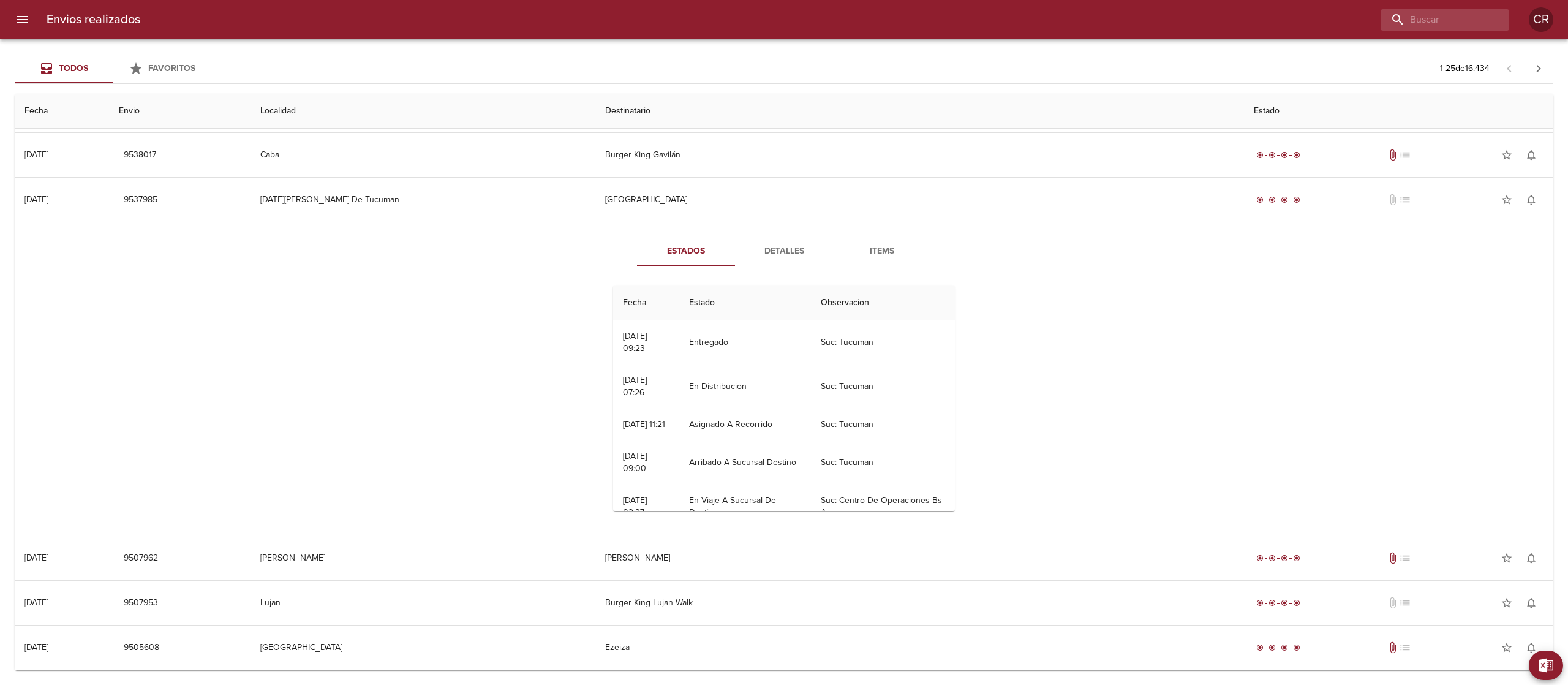
scroll to position [0, 0]
click at [1206, 334] on div "Estados Detalles Items Fecha Estado Observacion 01/09 [DATE] 09:23 Entregado Su…" at bounding box center [784, 379] width 1520 height 314
click at [770, 257] on span "Detalles" at bounding box center [784, 252] width 83 height 15
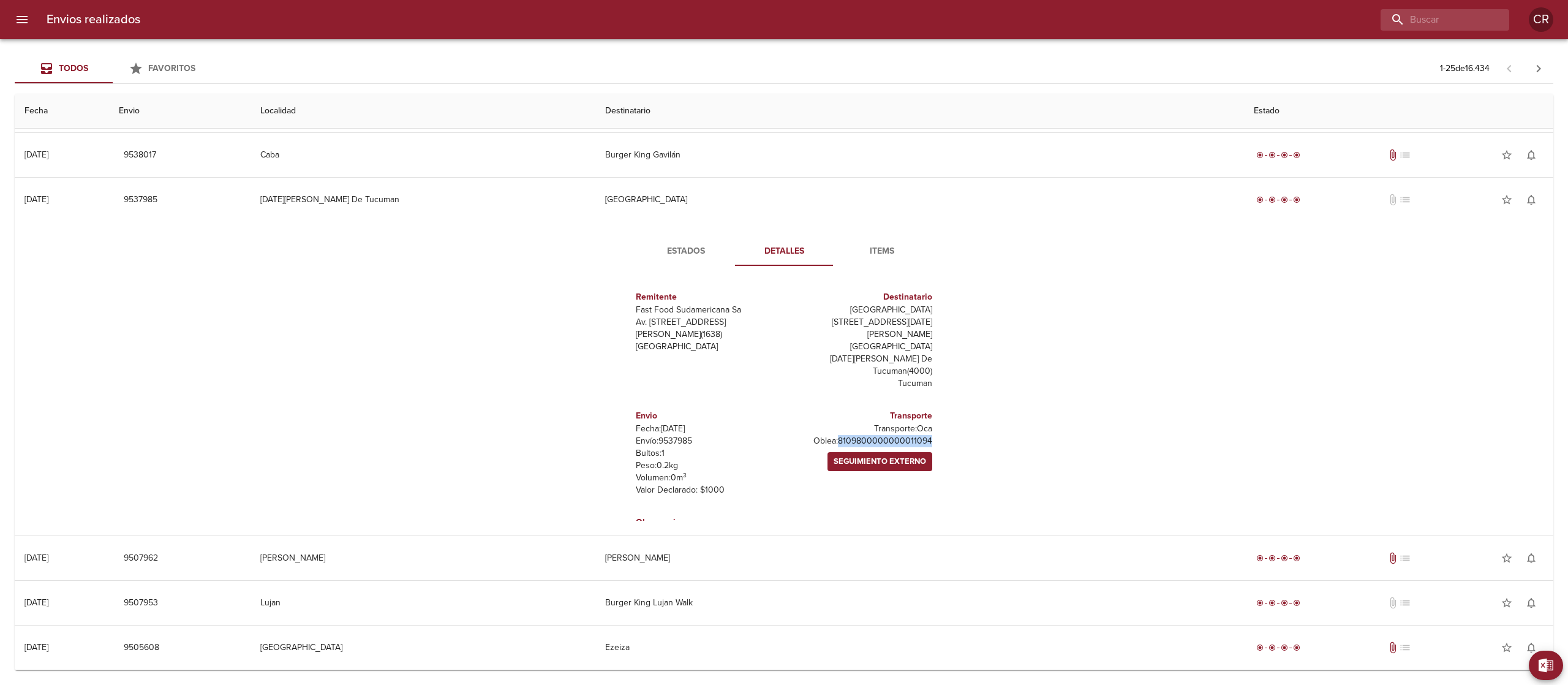
drag, startPoint x: 824, startPoint y: 415, endPoint x: 915, endPoint y: 420, distance: 91.1
click at [915, 420] on div "Transporte Transporte: Oca Oblea: 8109800000000011094 Seguimiento Externo" at bounding box center [861, 452] width 153 height 106
copy p "8109800000000011094"
click at [838, 435] on p "Oblea: 8109800000000011094" at bounding box center [860, 441] width 143 height 12
drag, startPoint x: 822, startPoint y: 415, endPoint x: 918, endPoint y: 415, distance: 96.0
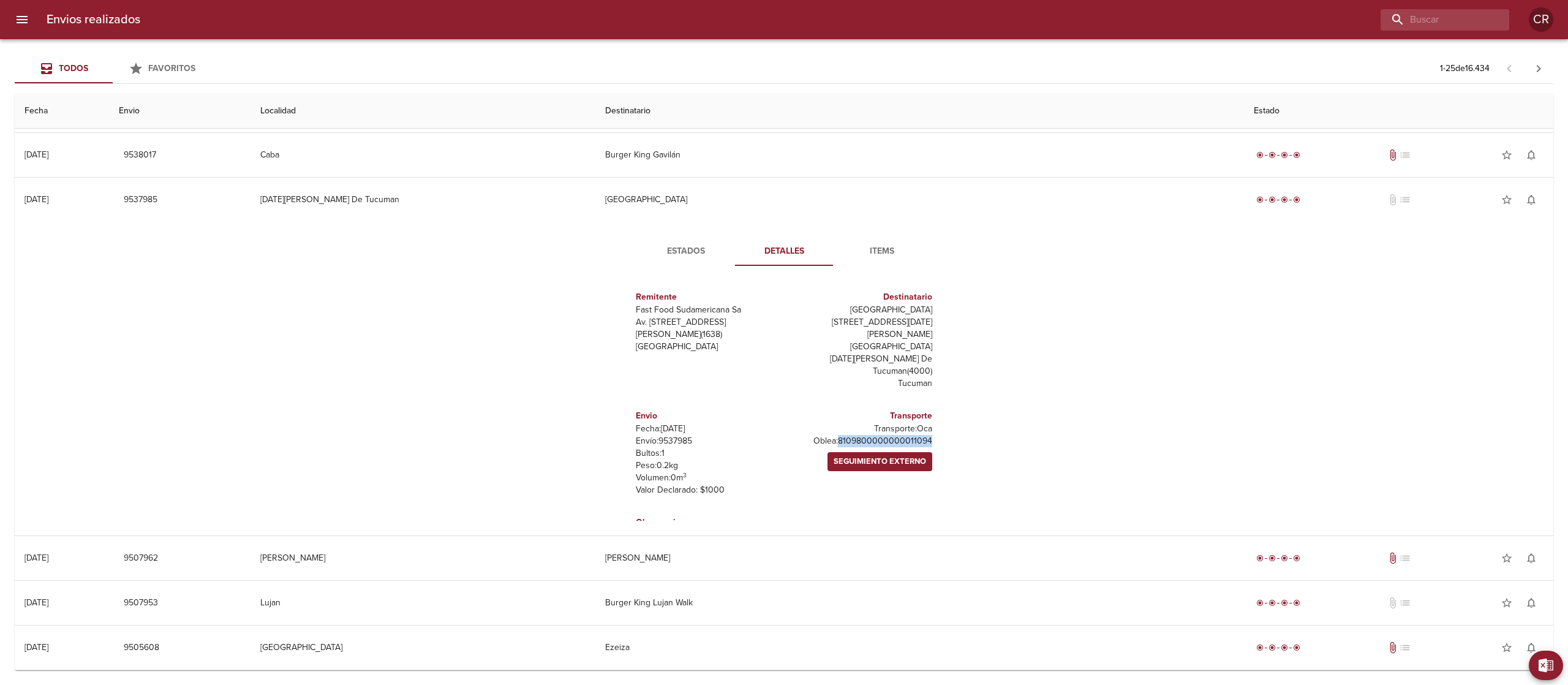
click at [918, 415] on div "Transporte Transporte: Oca Oblea: 8109800000000011094 Seguimiento Externo" at bounding box center [861, 452] width 153 height 106
copy p "8109800000000011094"
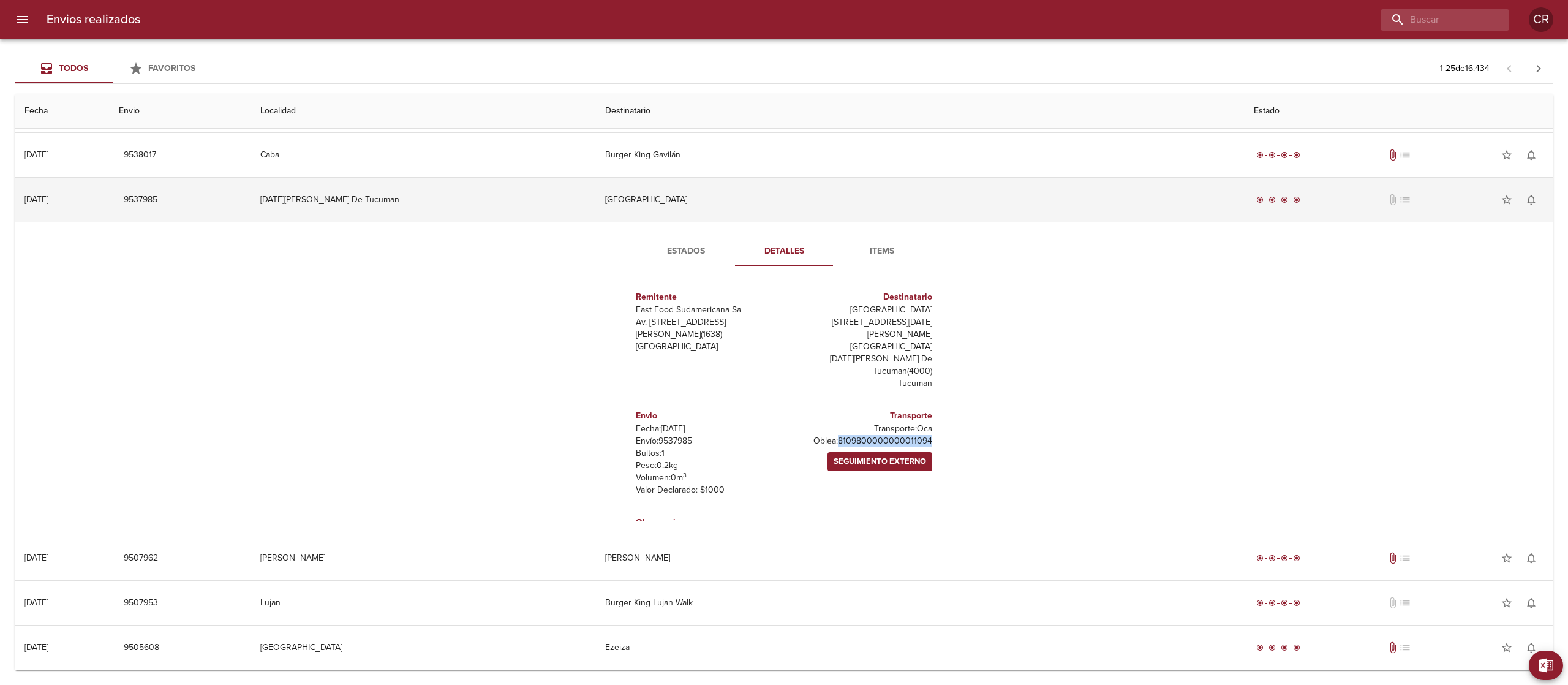
click at [730, 207] on td "[GEOGRAPHIC_DATA]" at bounding box center [920, 200] width 649 height 44
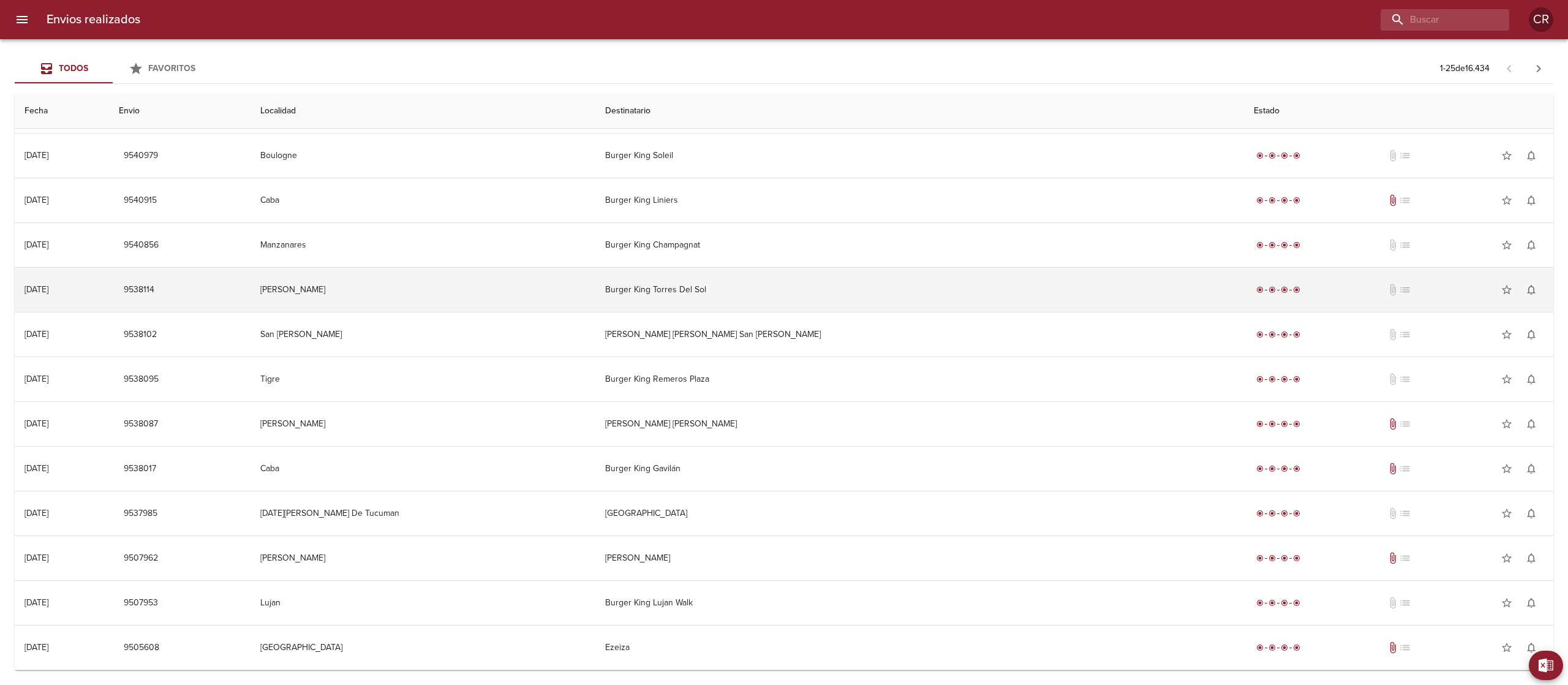
scroll to position [1625, 0]
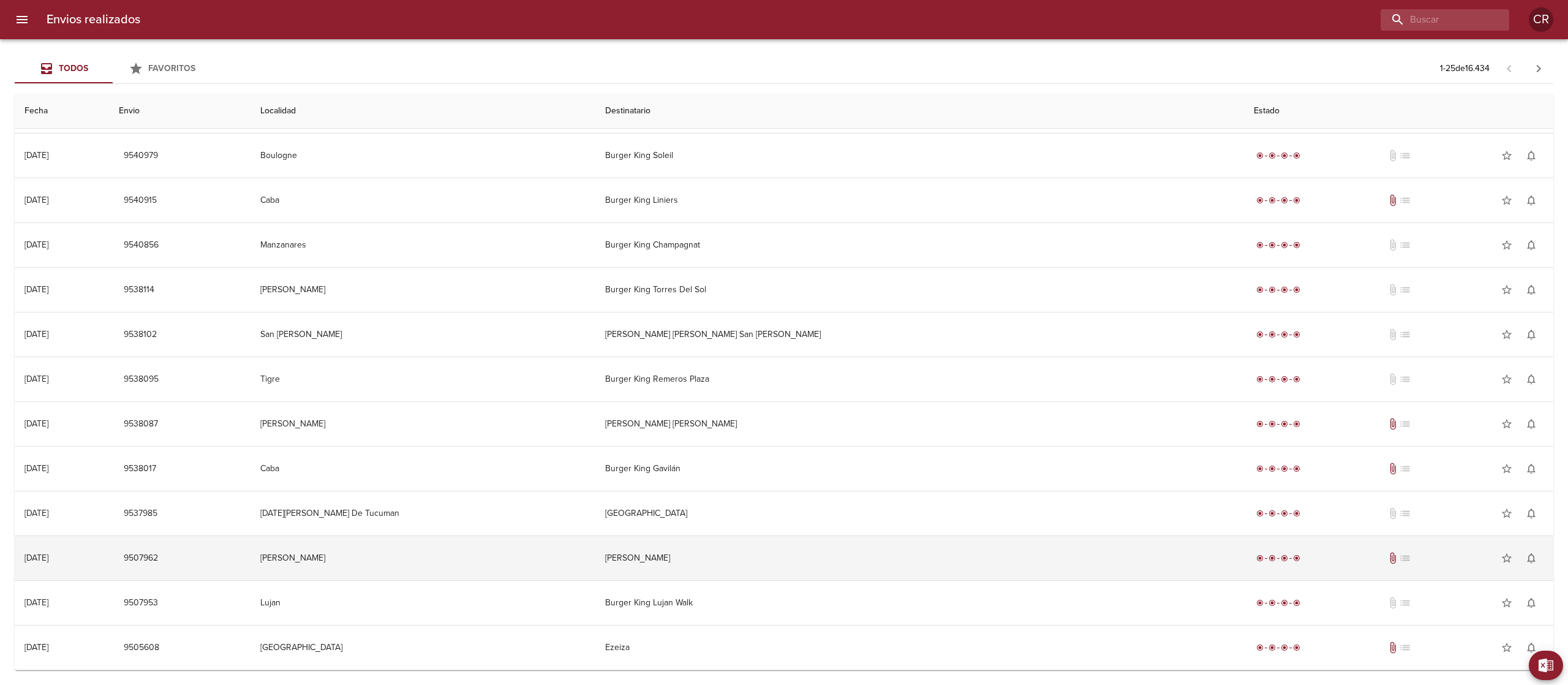
click at [775, 565] on td "[PERSON_NAME]" at bounding box center [920, 558] width 649 height 44
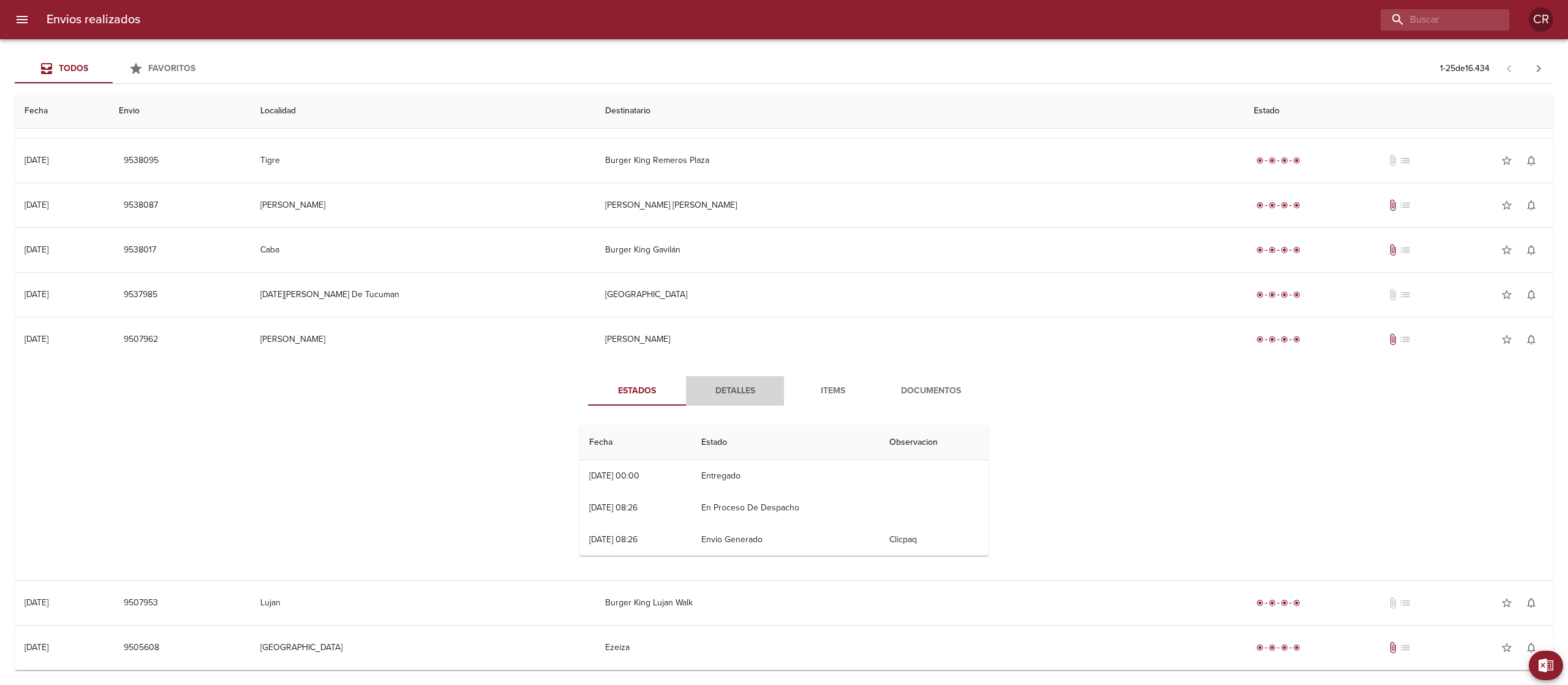
click at [733, 382] on button "Detalles" at bounding box center [734, 391] width 98 height 30
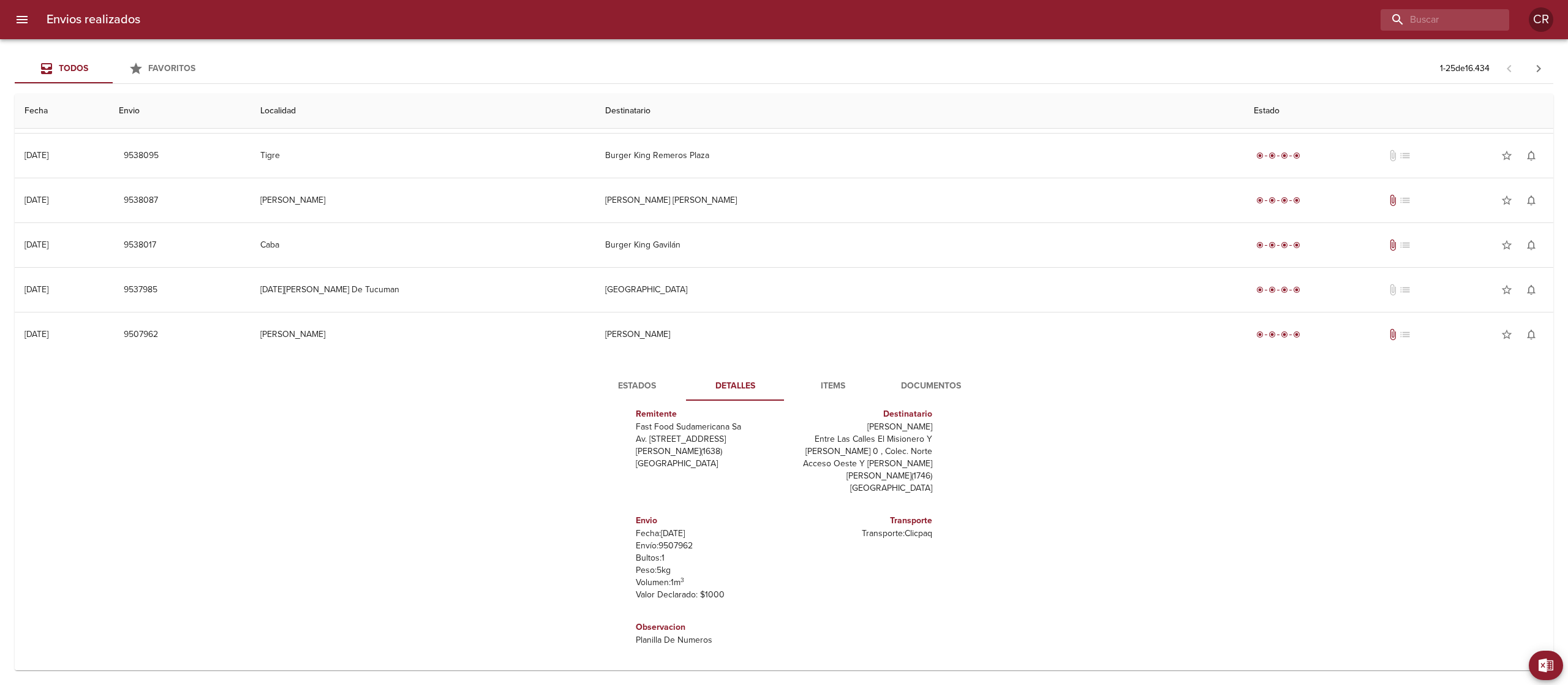
scroll to position [1939, 0]
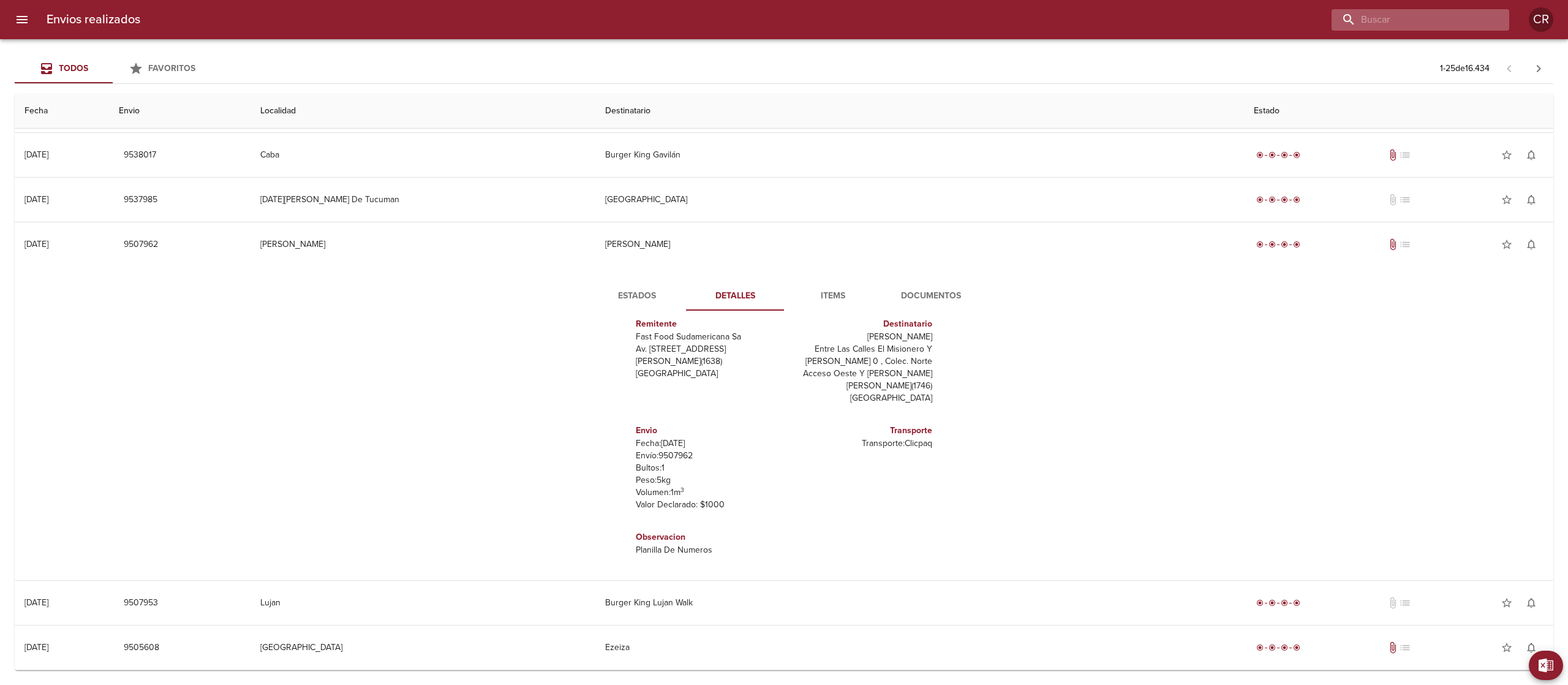
click at [1461, 20] on input "buscar" at bounding box center [1410, 20] width 157 height 21
type input "independencia"
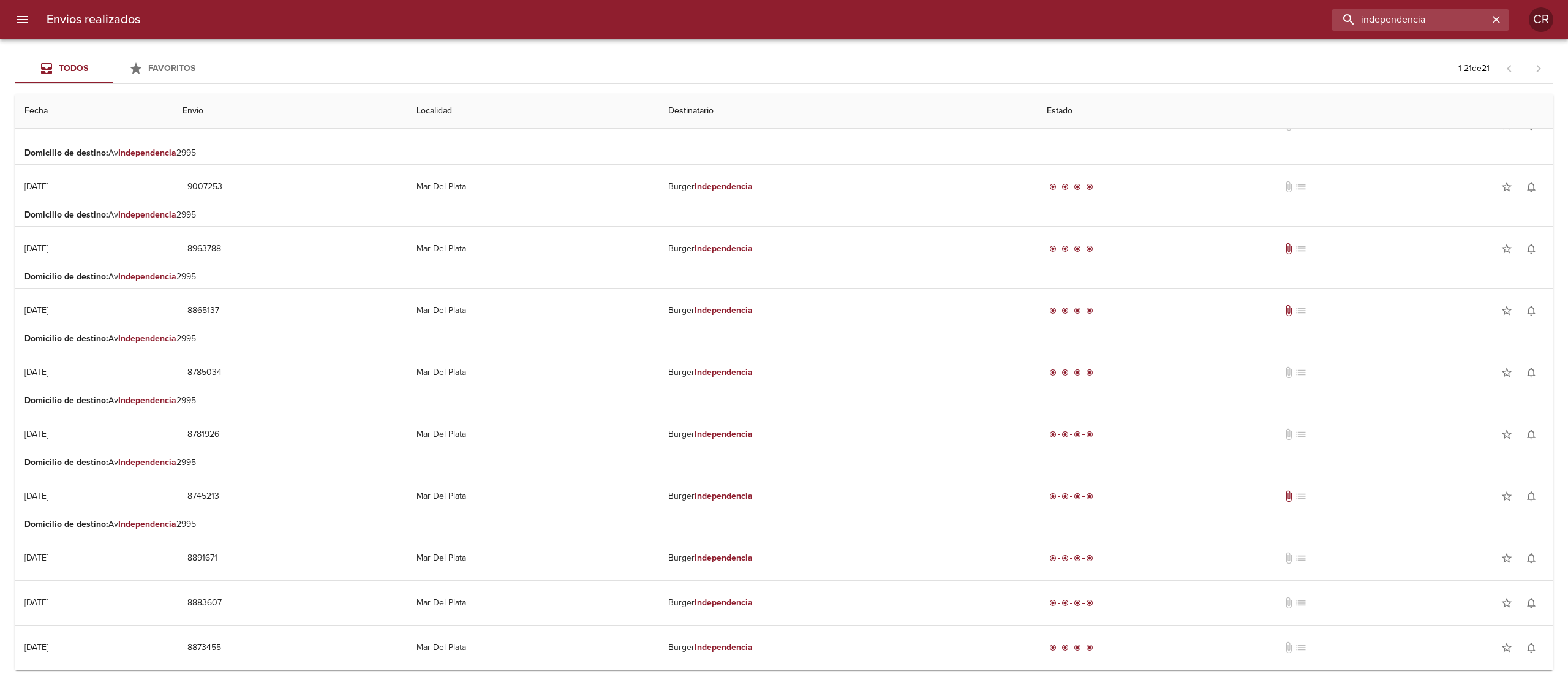
scroll to position [0, 0]
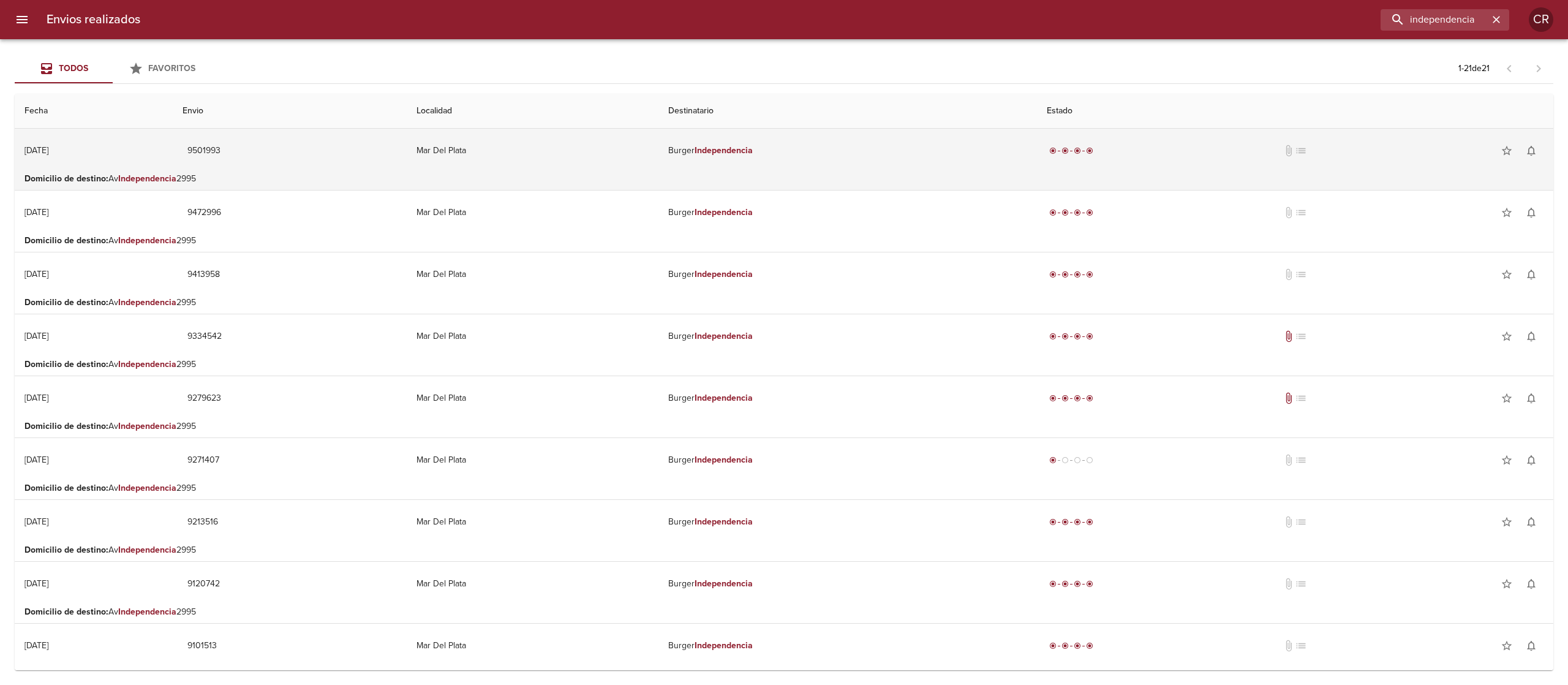
click at [751, 163] on td "[PERSON_NAME] Independencia" at bounding box center [847, 151] width 379 height 44
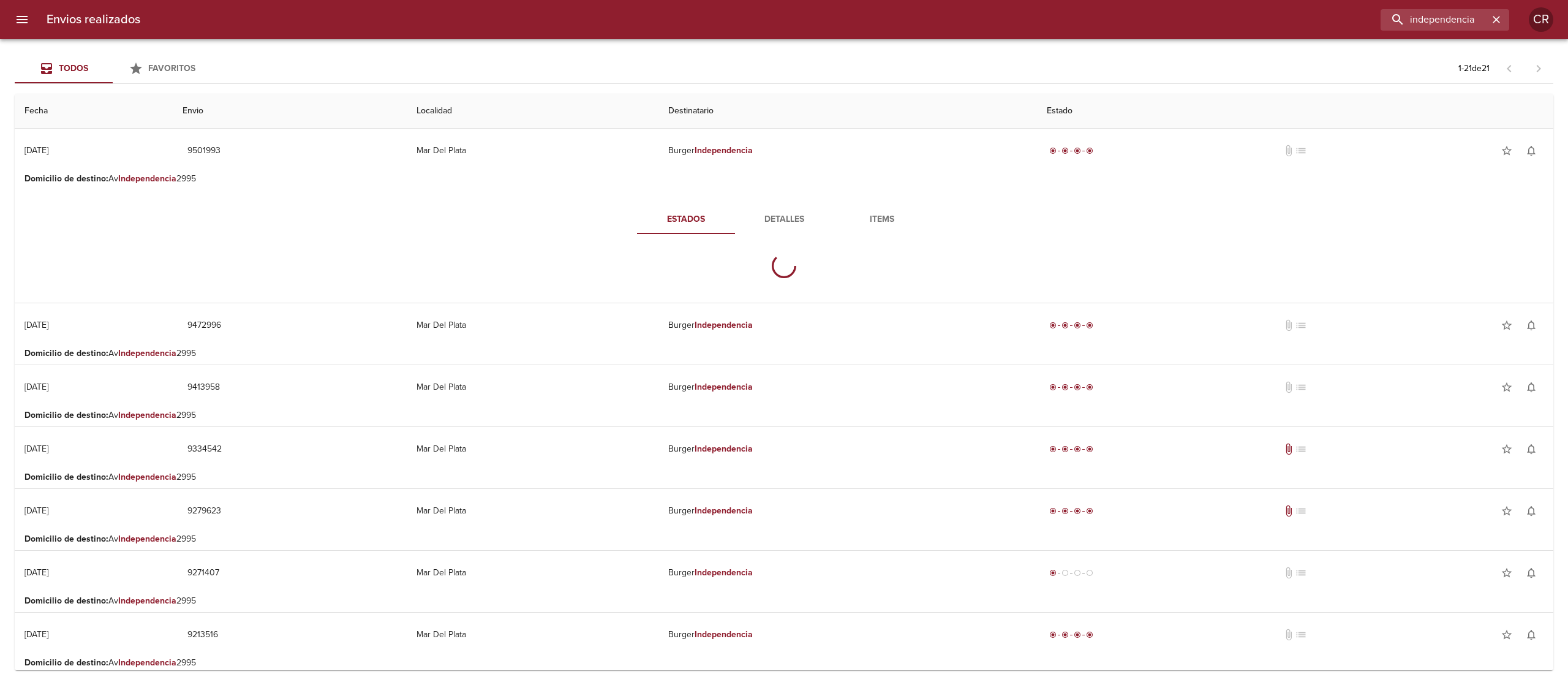
click at [766, 217] on span "Detalles" at bounding box center [784, 220] width 83 height 15
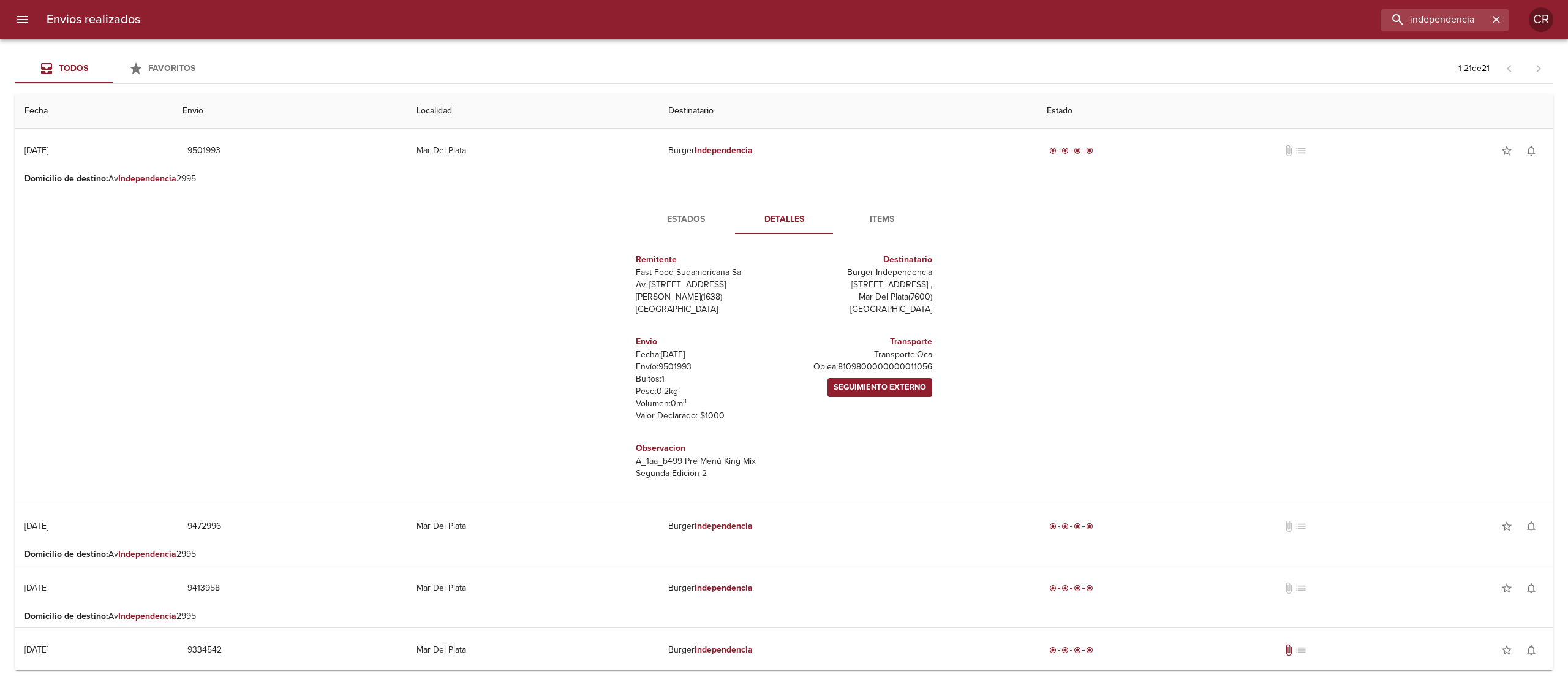
scroll to position [245, 0]
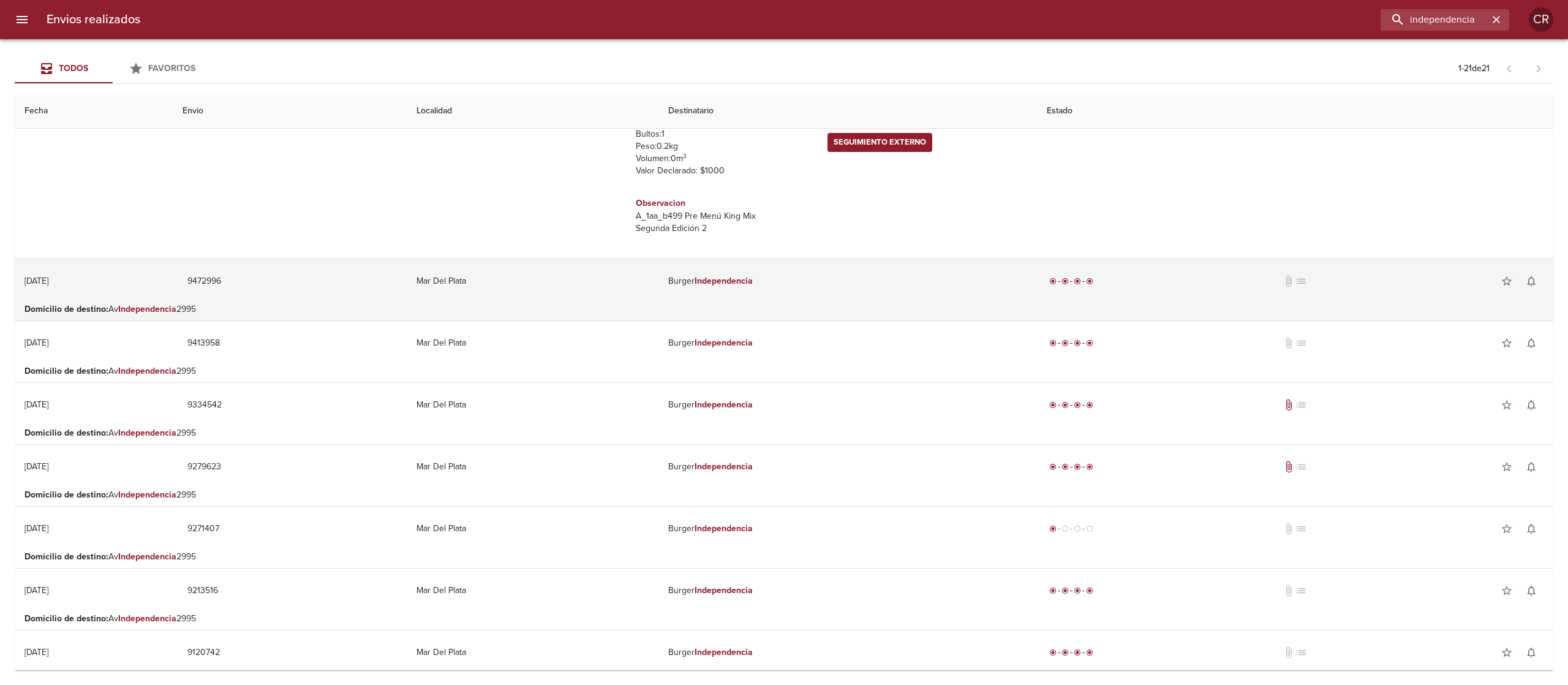
click at [783, 303] on td "[PERSON_NAME] Independencia" at bounding box center [847, 282] width 379 height 44
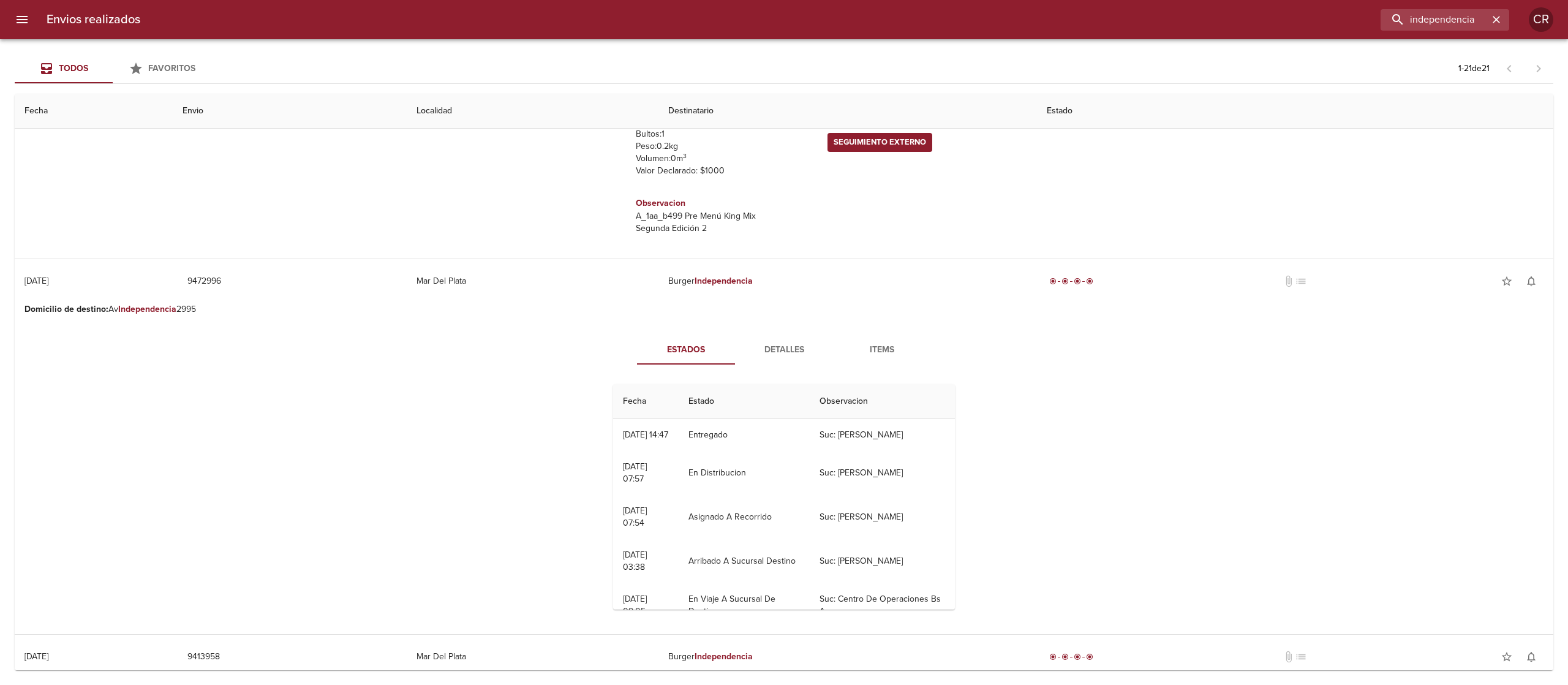
click at [772, 345] on span "Detalles" at bounding box center [784, 350] width 83 height 15
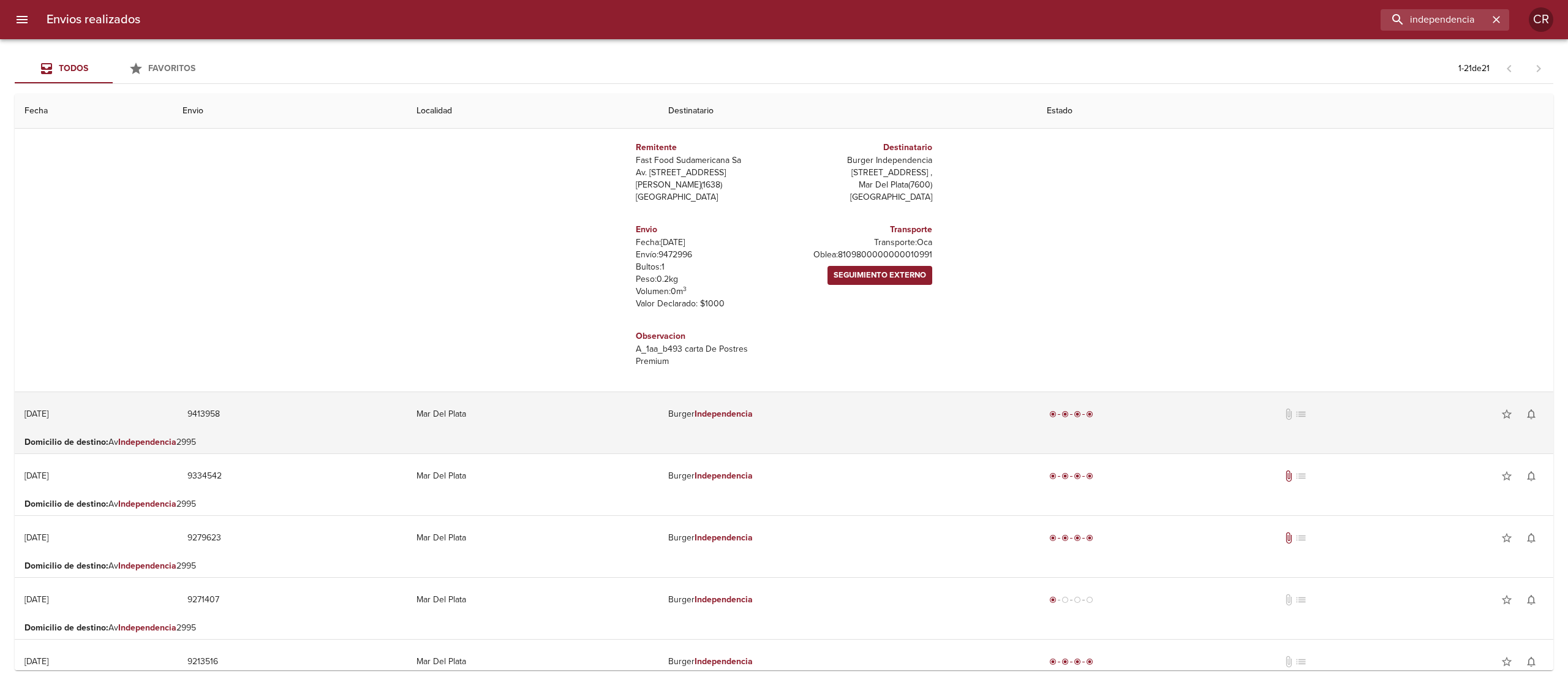
scroll to position [490, 0]
click at [761, 398] on td "[PERSON_NAME] Independencia" at bounding box center [847, 412] width 379 height 44
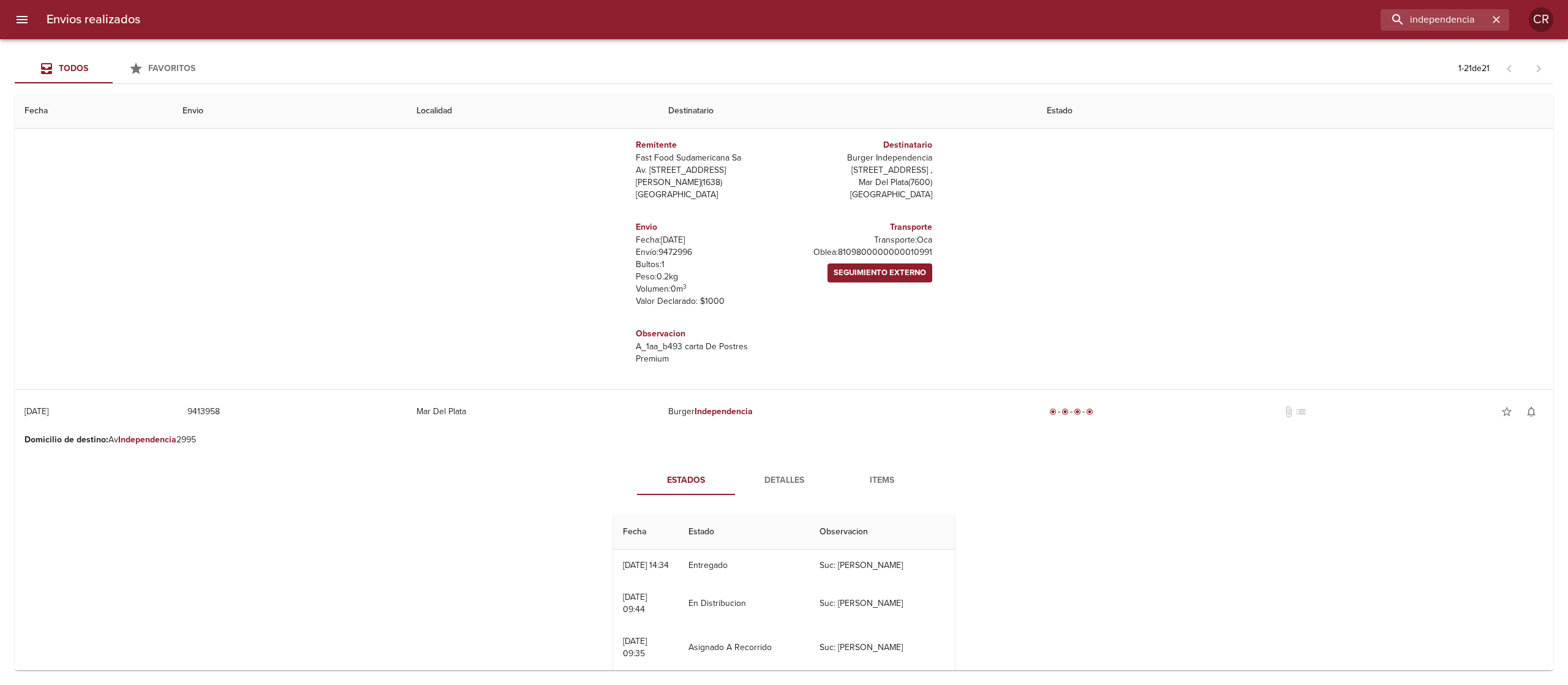
click at [765, 480] on span "Detalles" at bounding box center [784, 481] width 83 height 15
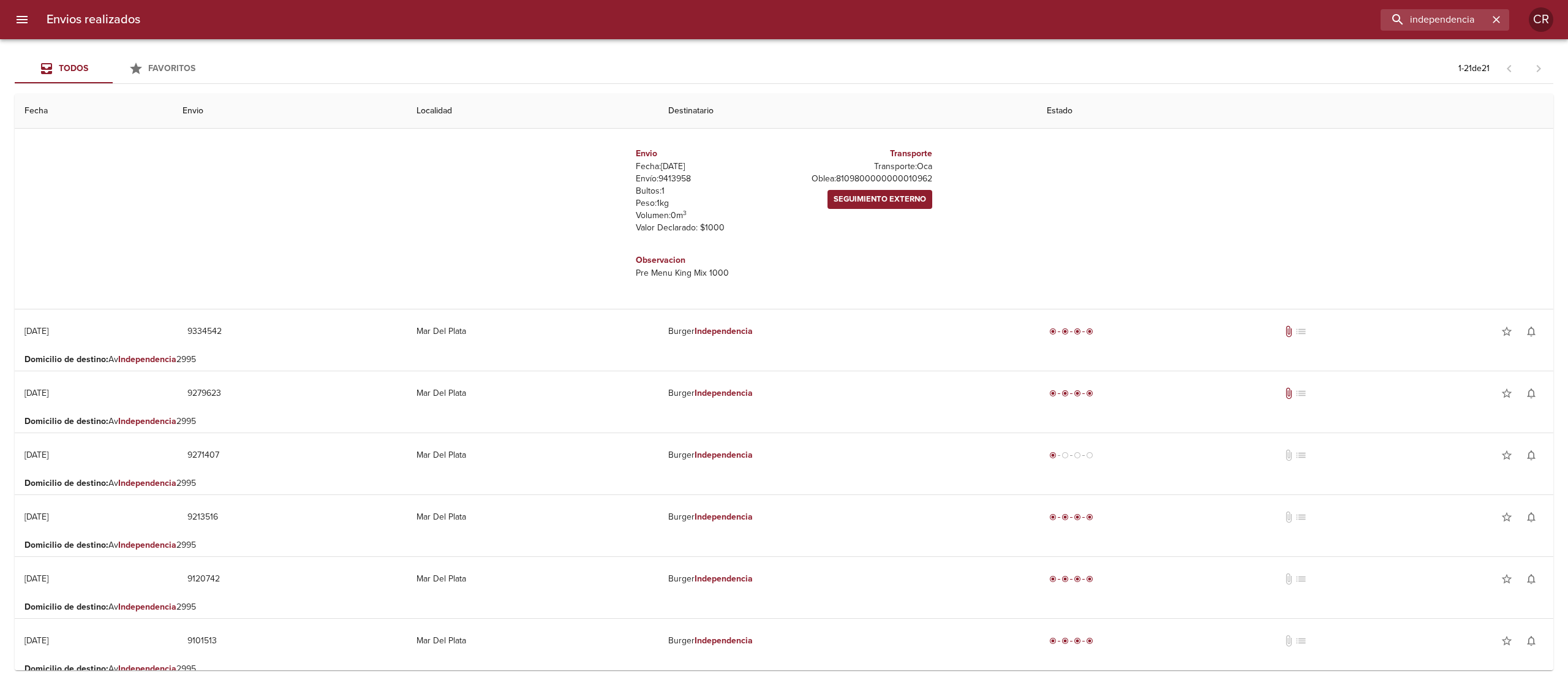
scroll to position [980, 0]
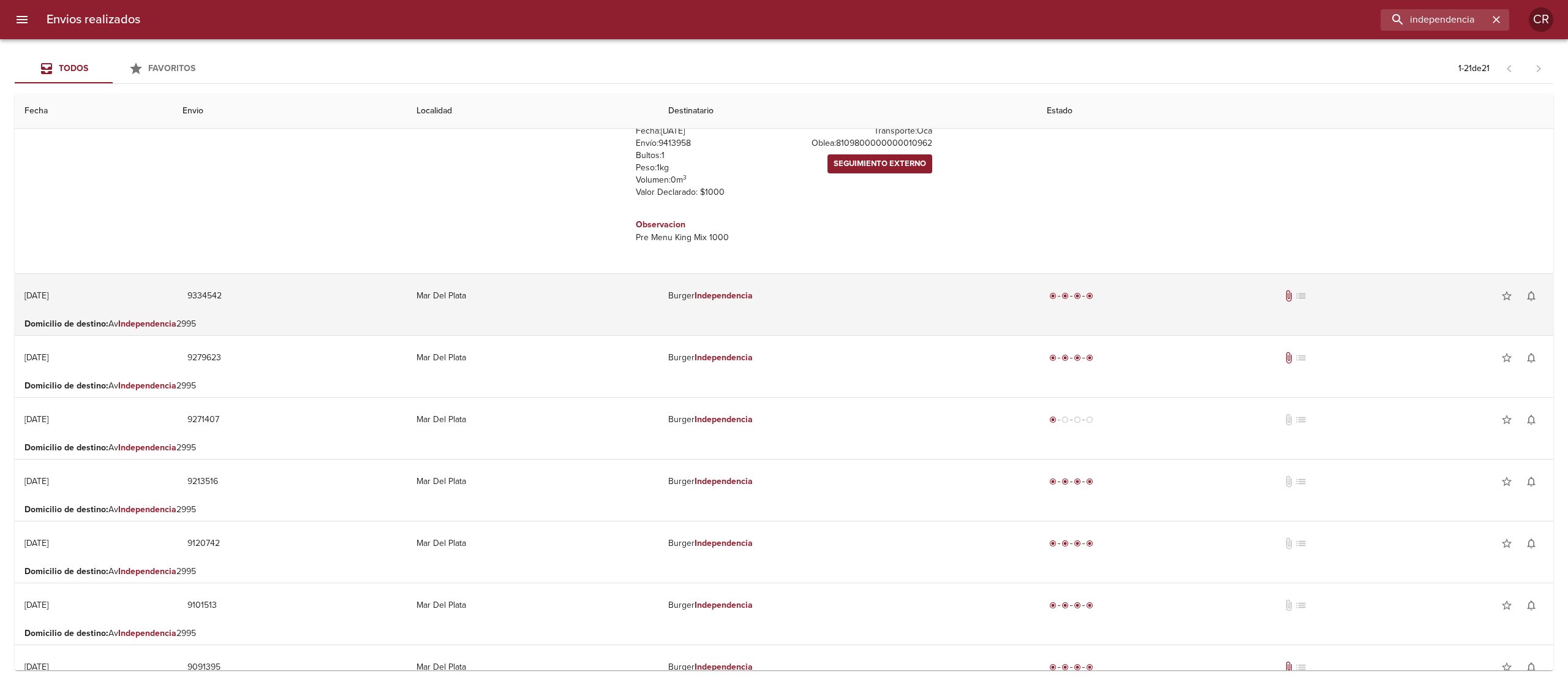
click at [757, 303] on td "[PERSON_NAME] Independencia" at bounding box center [847, 296] width 379 height 44
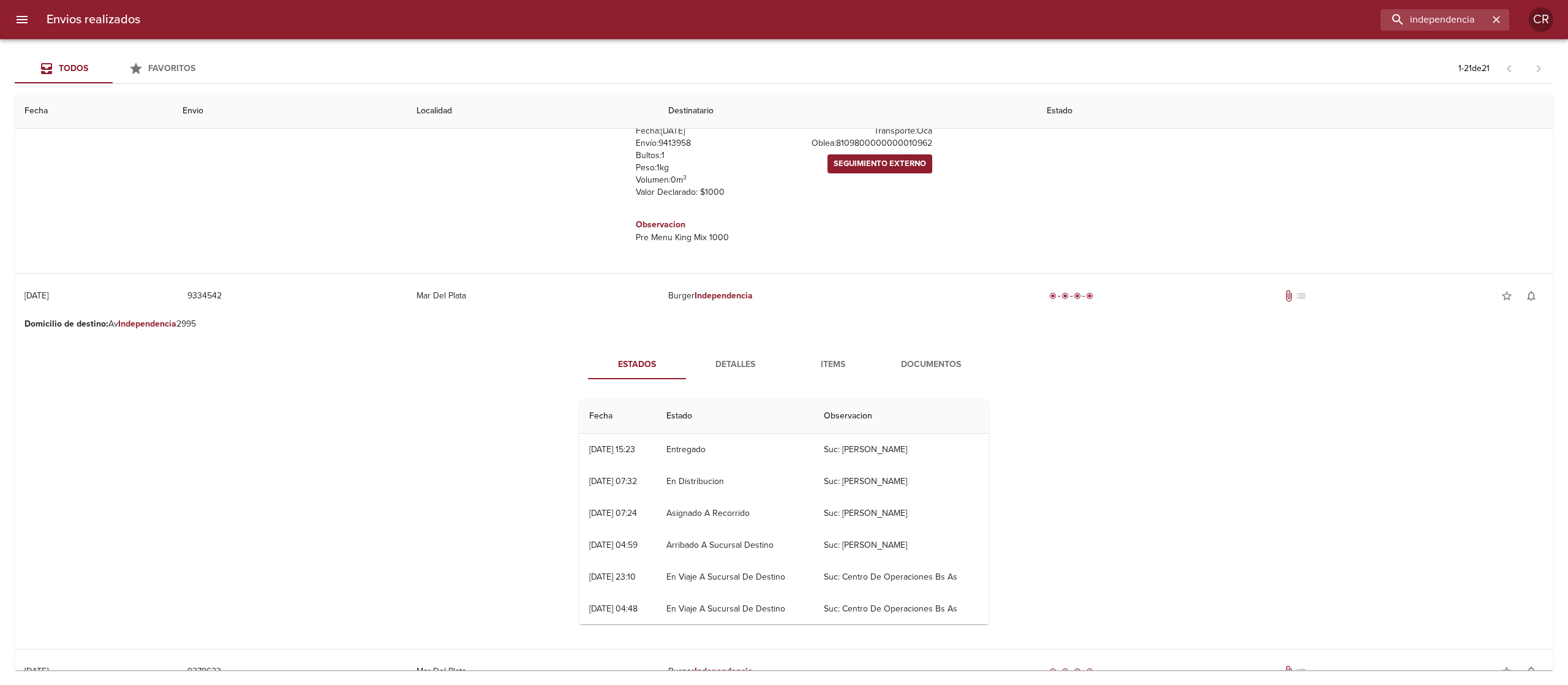
click at [743, 372] on span "Detalles" at bounding box center [735, 365] width 83 height 15
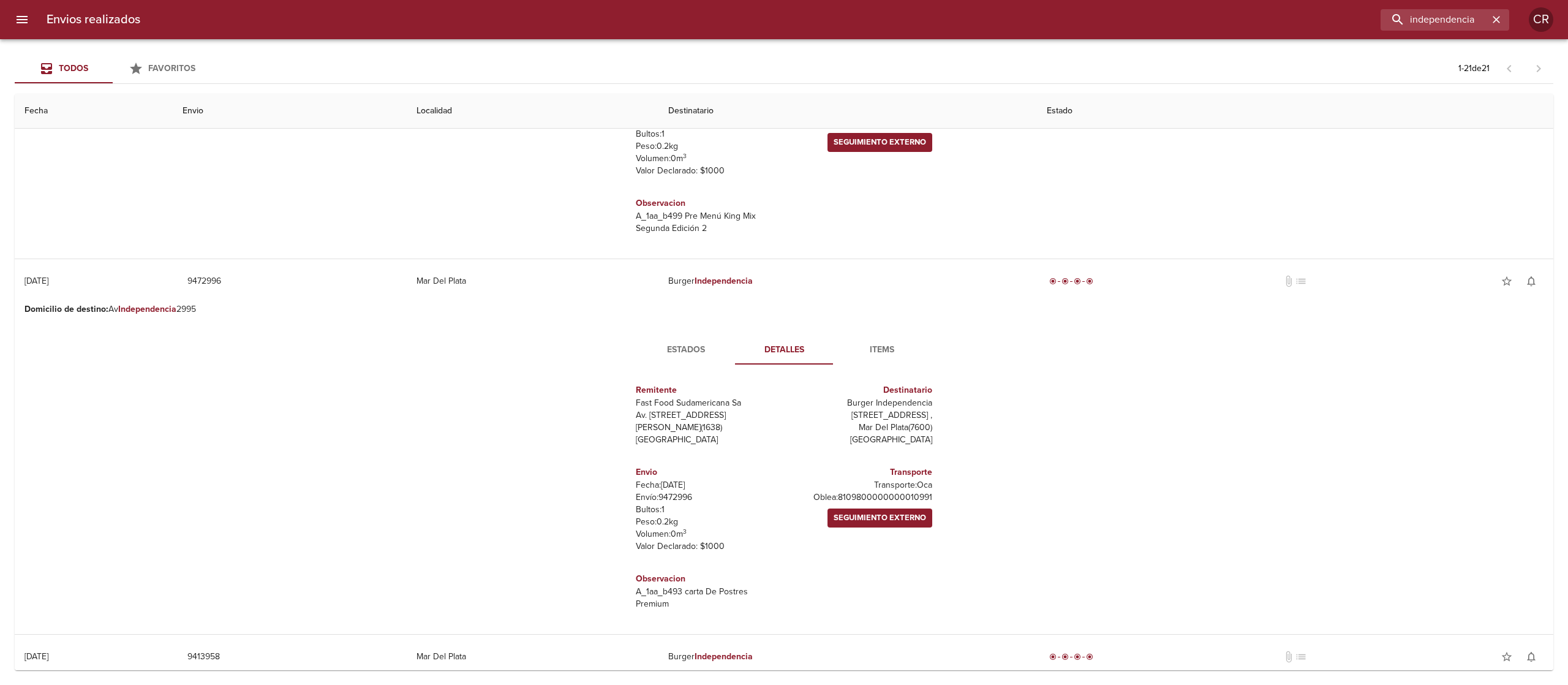
scroll to position [0, 0]
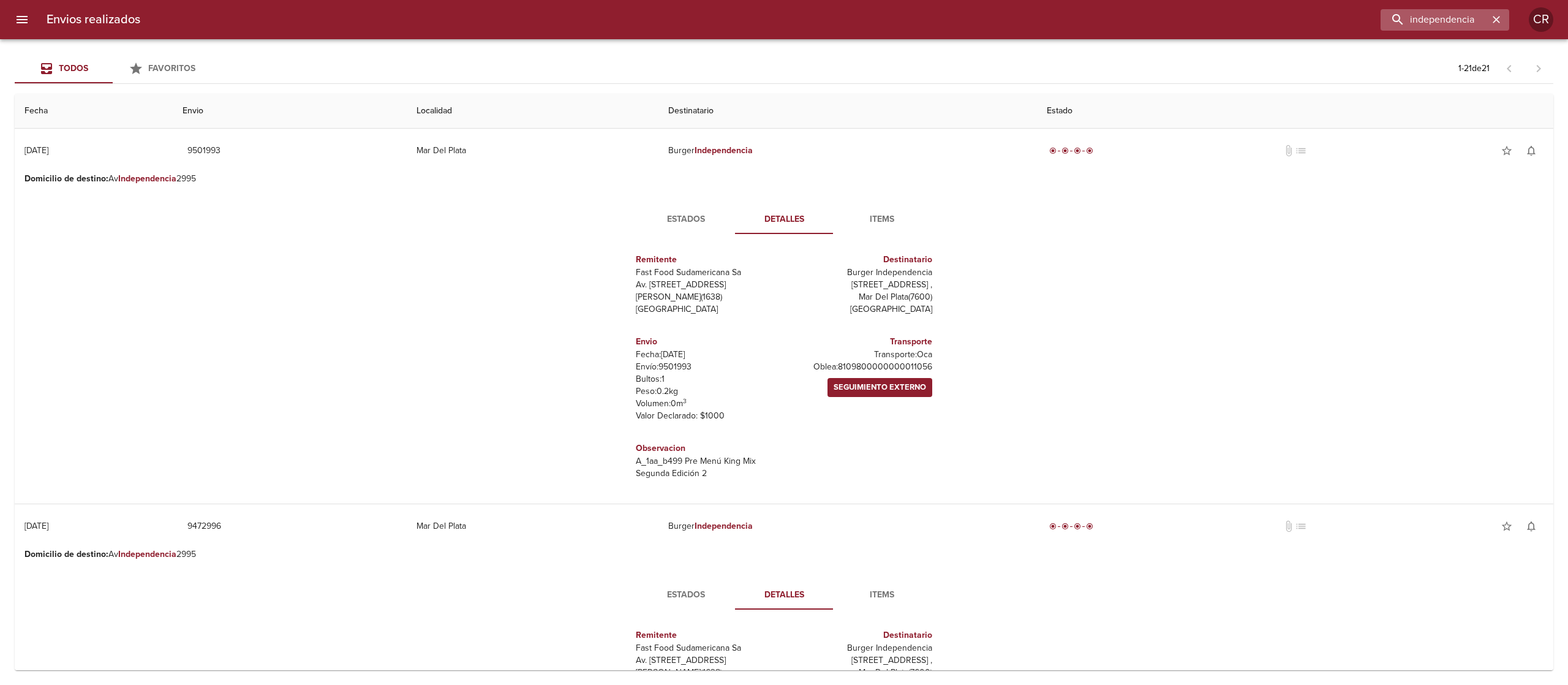
click at [1500, 20] on icon "button" at bounding box center [1497, 20] width 12 height 12
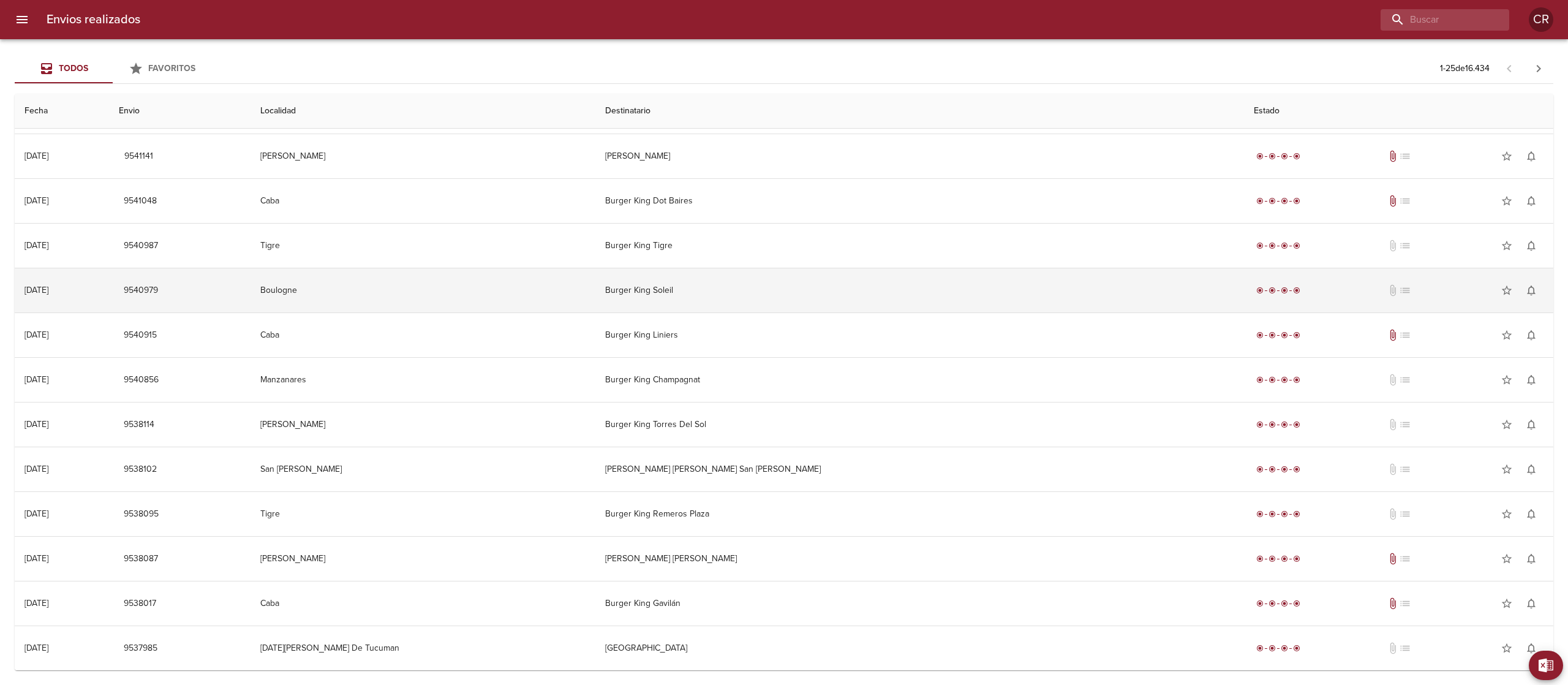
scroll to position [581, 0]
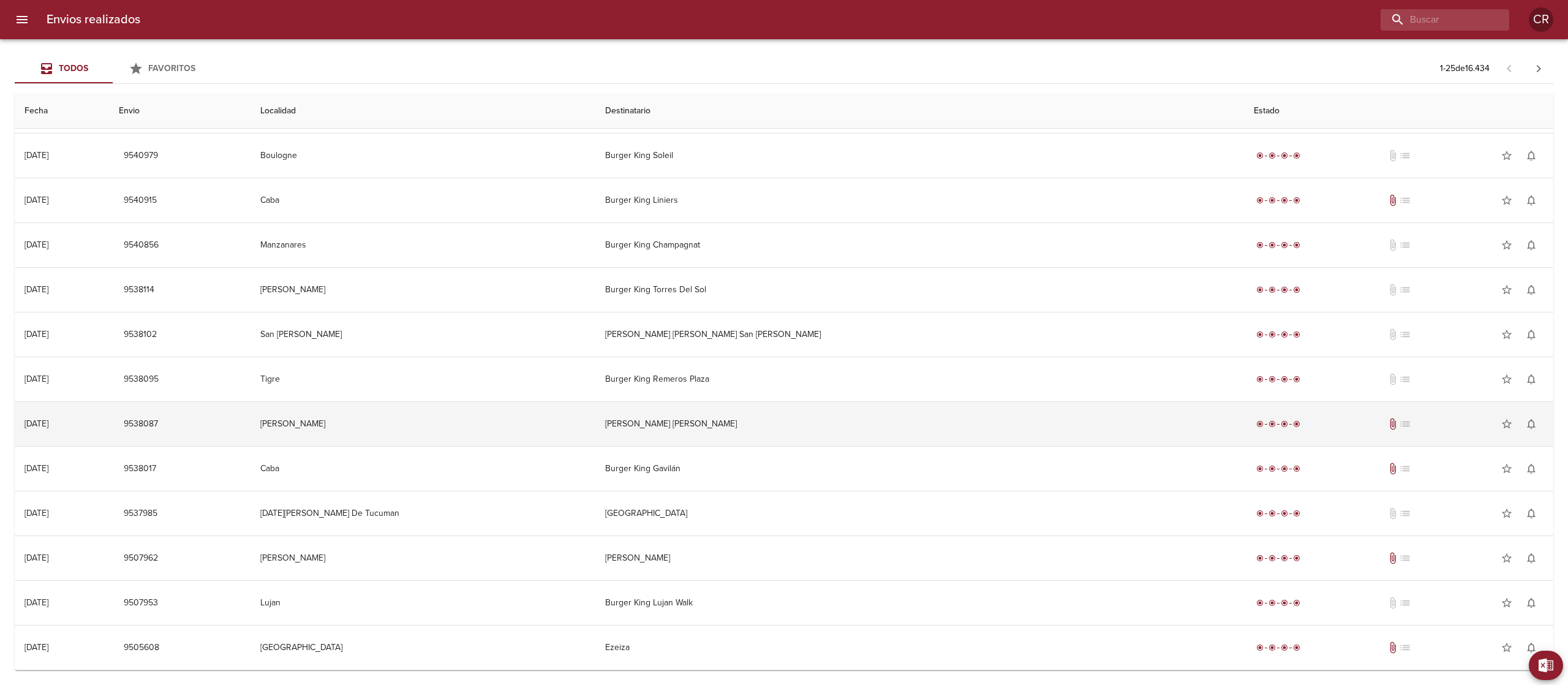
click at [817, 432] on td "[PERSON_NAME] [PERSON_NAME]" at bounding box center [920, 424] width 649 height 44
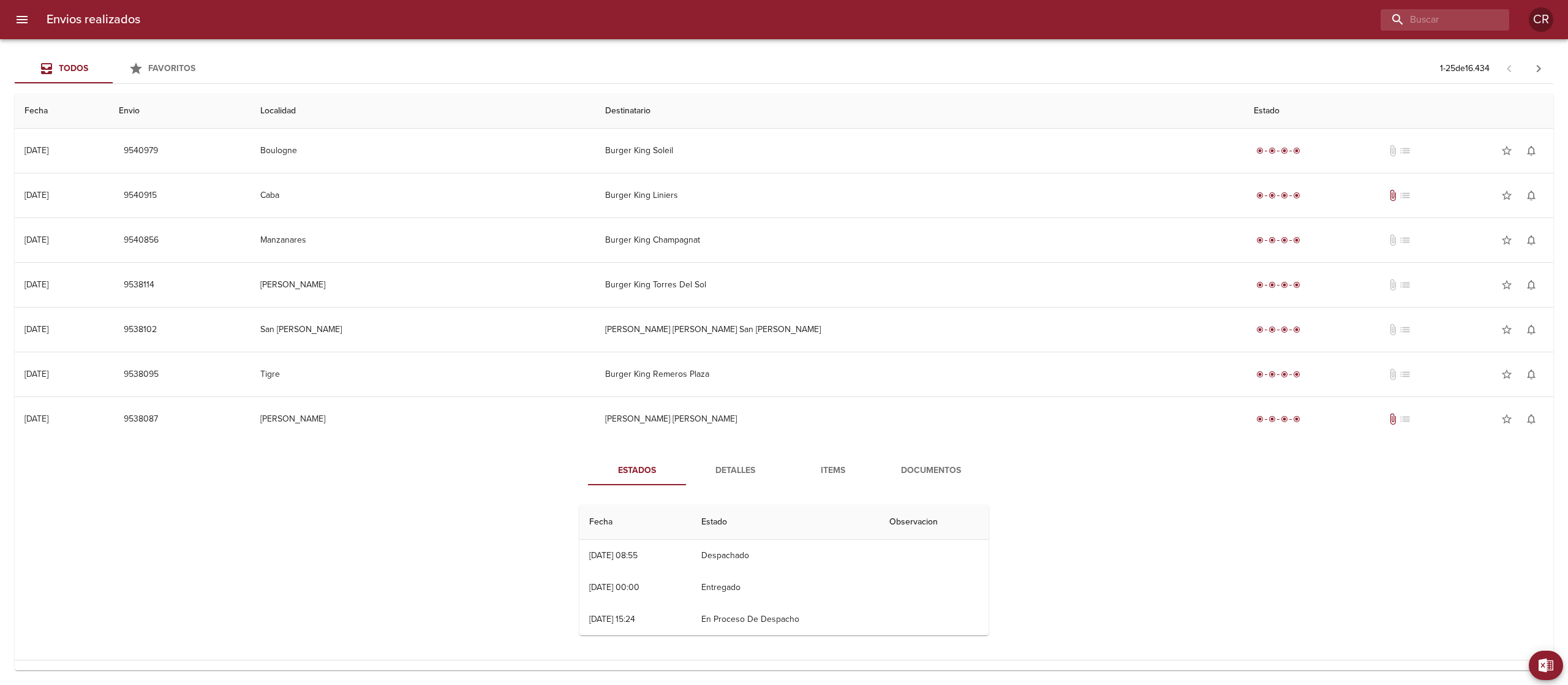
click at [744, 477] on span "Detalles" at bounding box center [735, 471] width 83 height 15
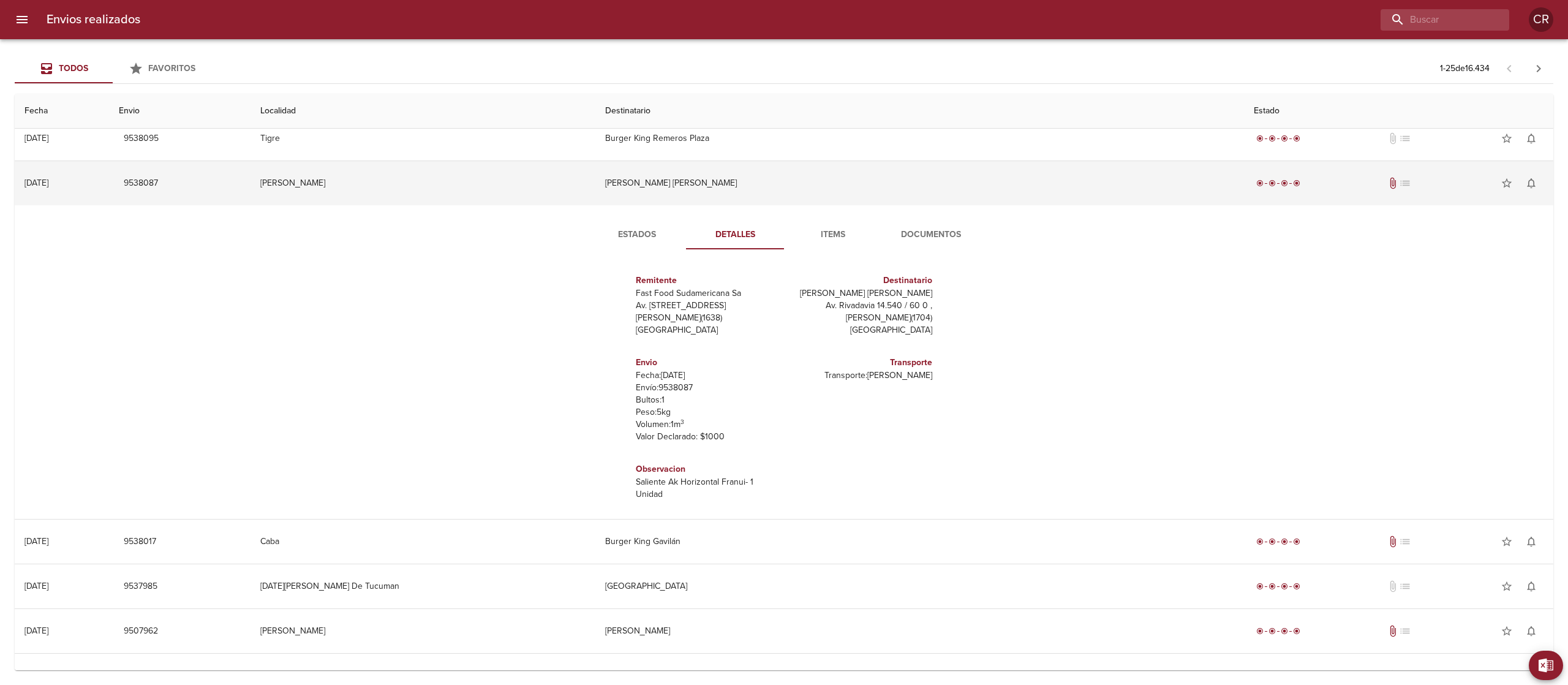
scroll to position [826, 0]
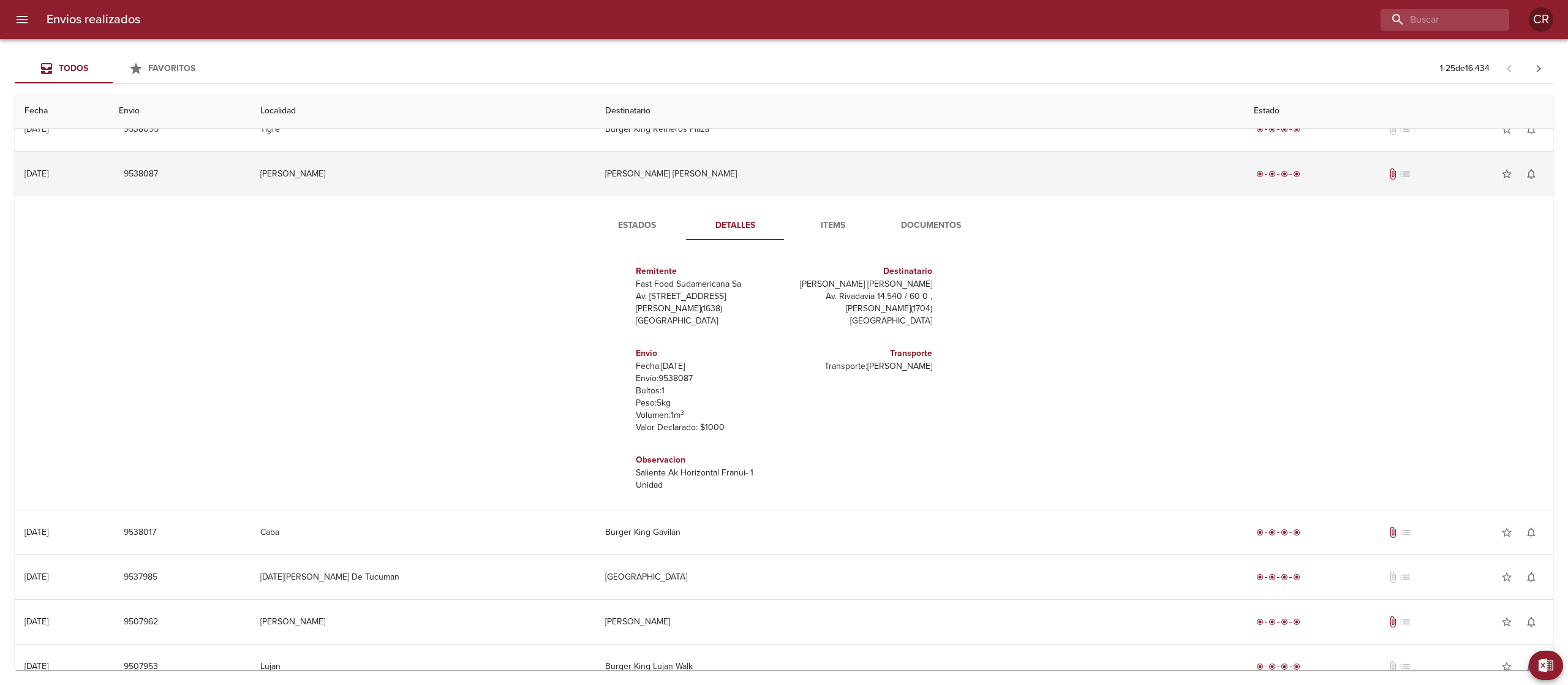
click at [755, 180] on td "[PERSON_NAME] [PERSON_NAME]" at bounding box center [920, 174] width 649 height 44
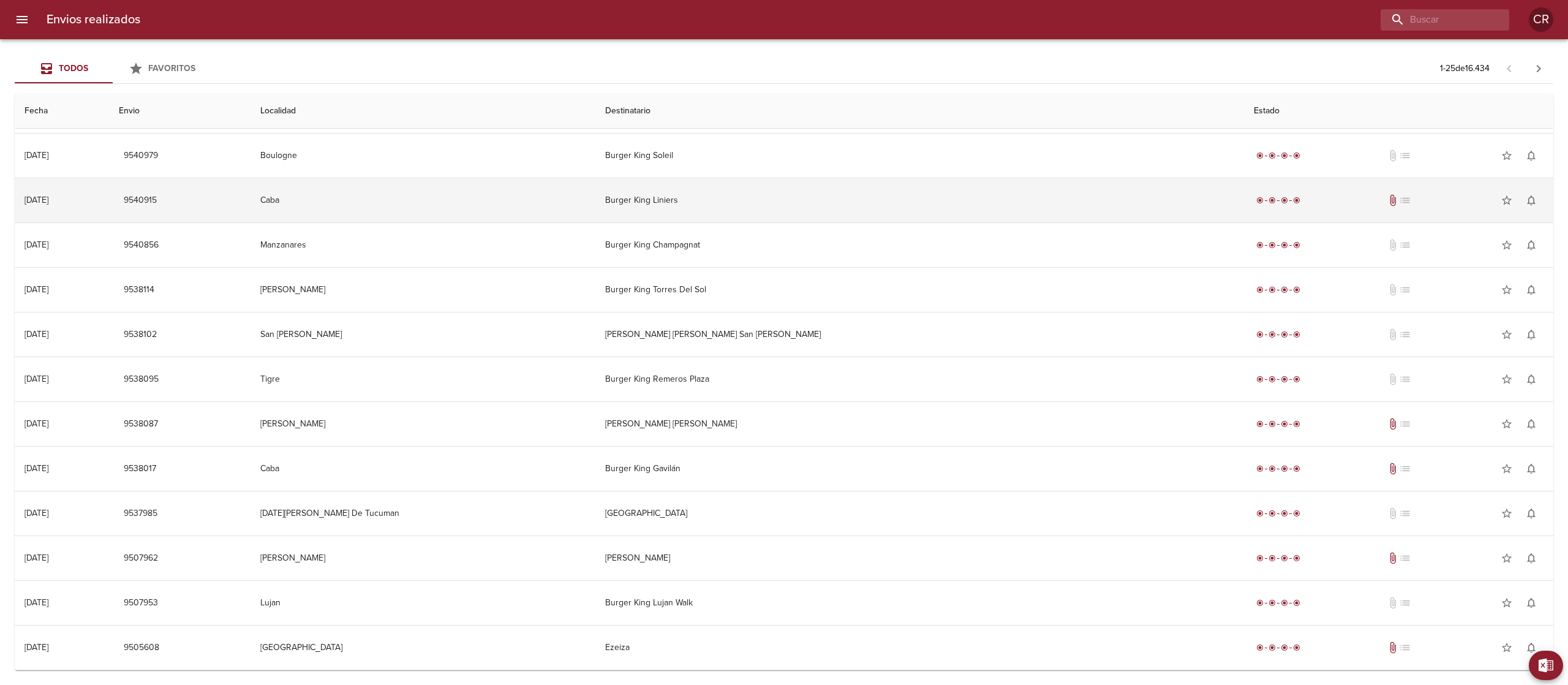
scroll to position [581, 0]
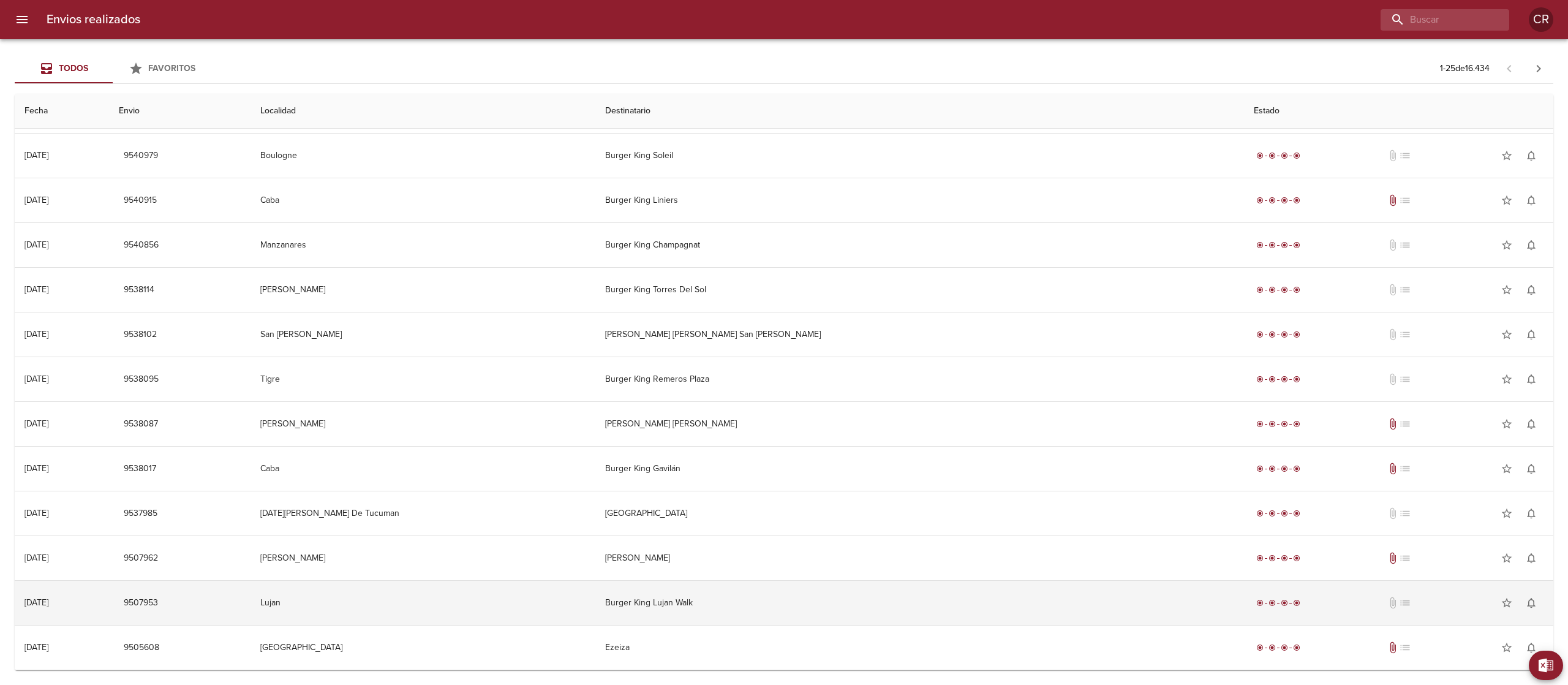
click at [794, 613] on td "Burger King Lujan Walk" at bounding box center [920, 603] width 649 height 44
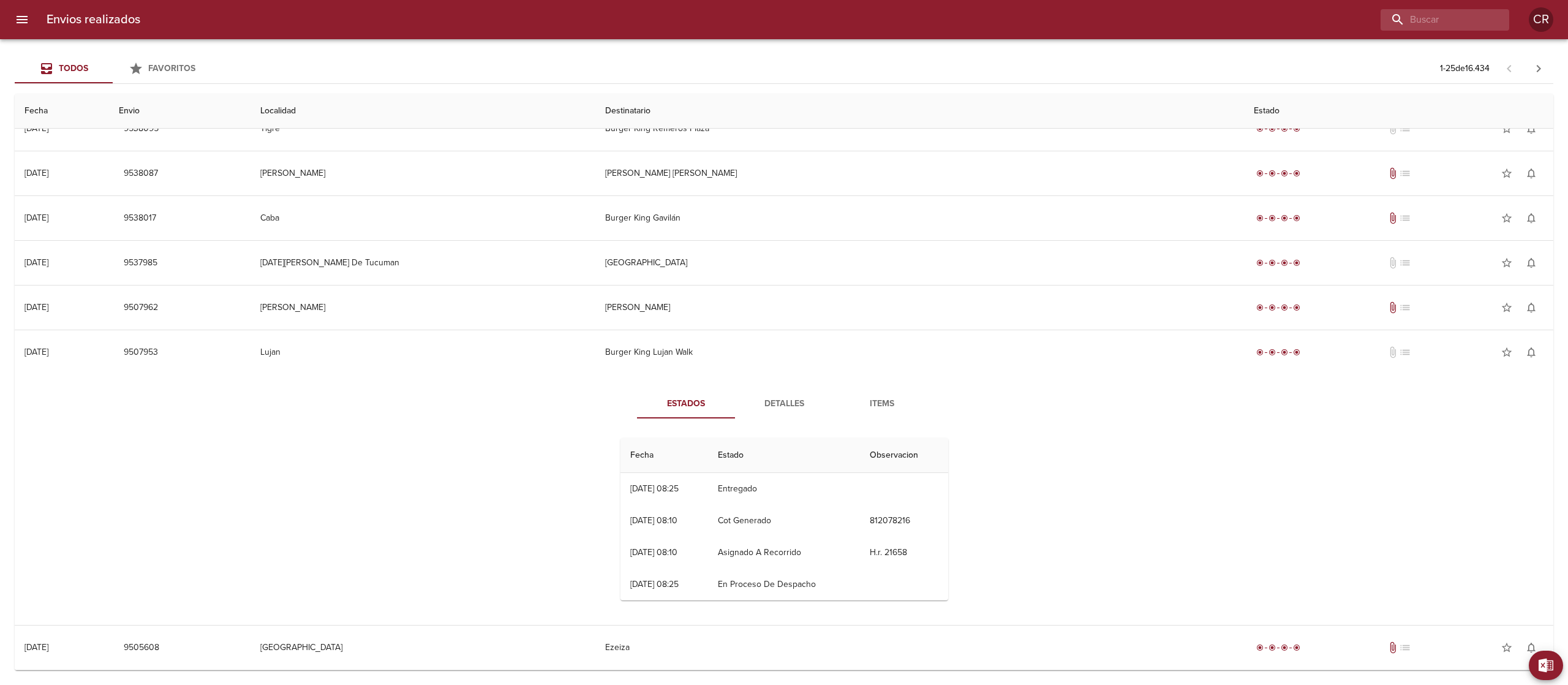
click at [778, 401] on span "Detalles" at bounding box center [784, 404] width 83 height 15
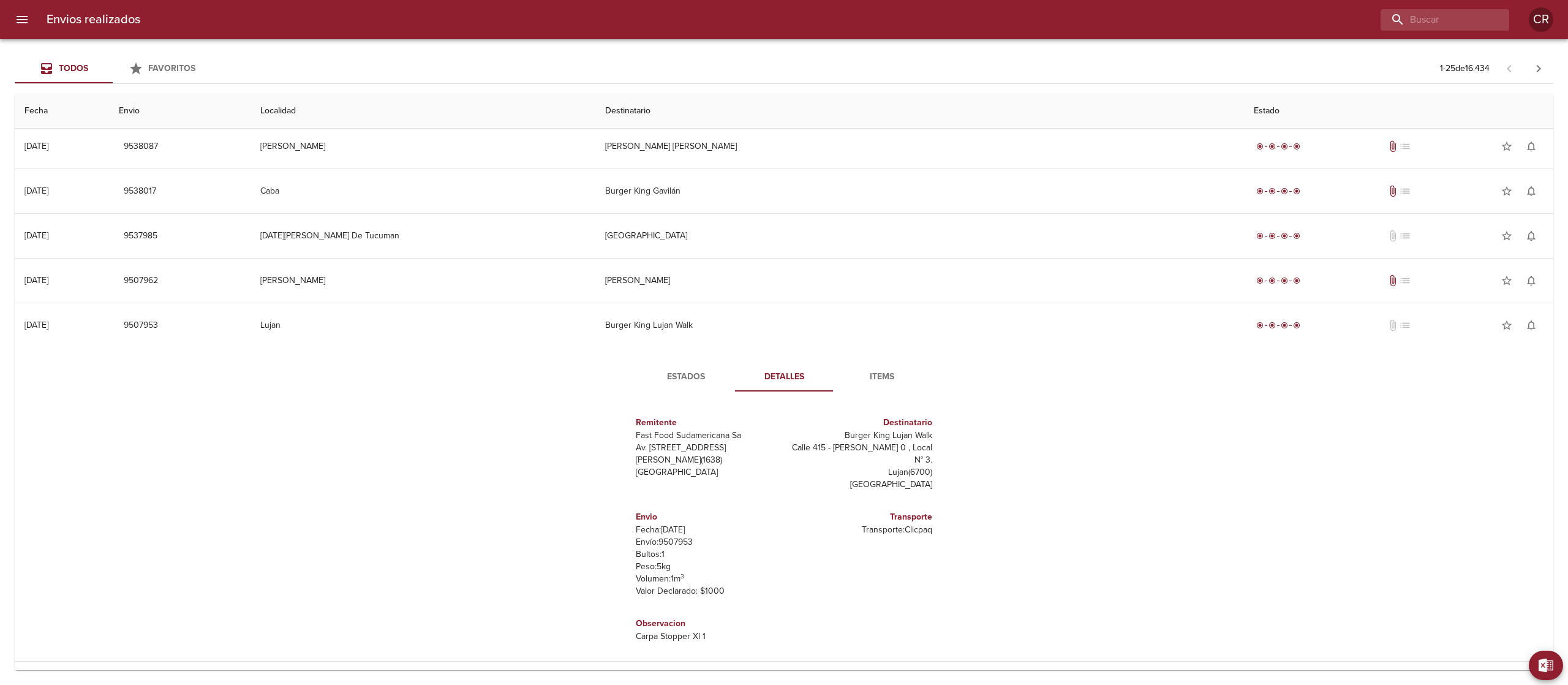
scroll to position [893, 0]
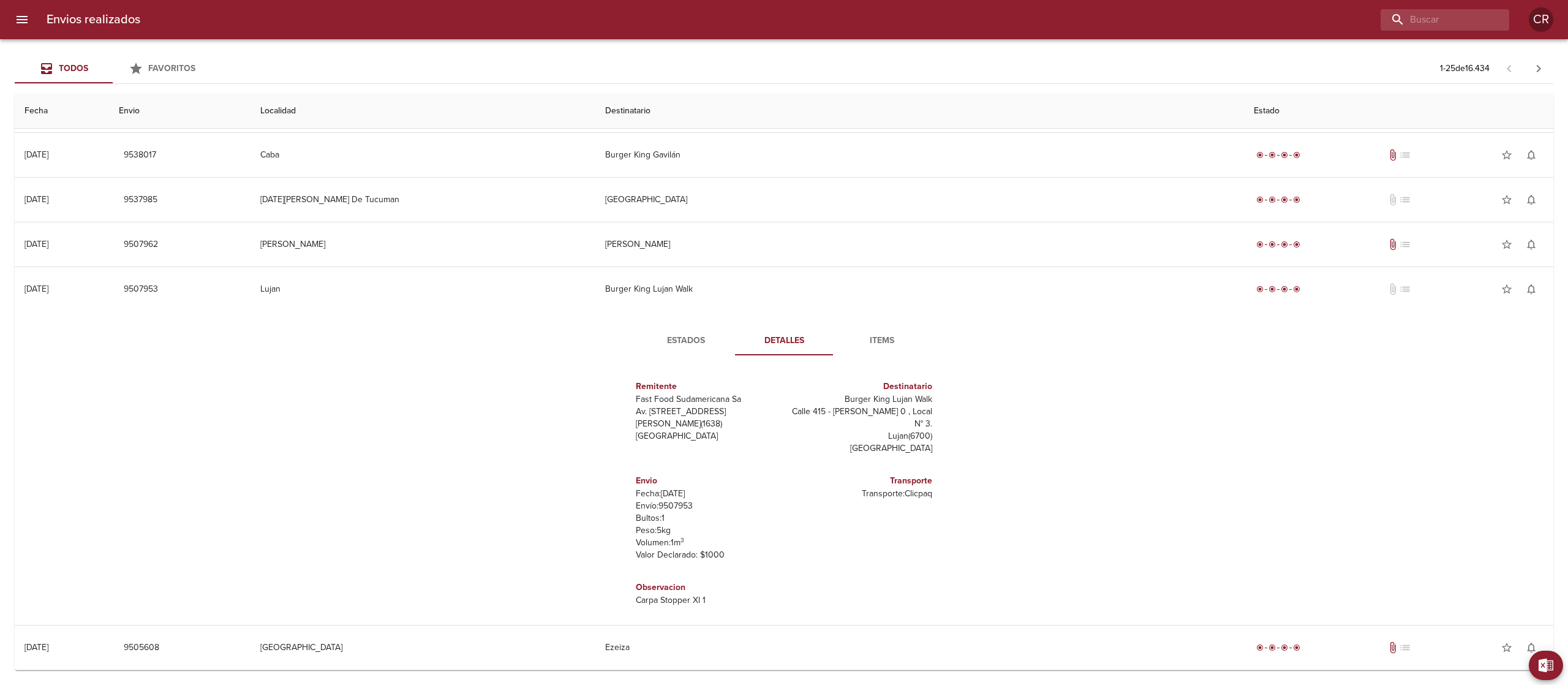
click at [724, 60] on div "Todos Favoritos 1 - 25 de 16.434" at bounding box center [784, 68] width 1539 height 30
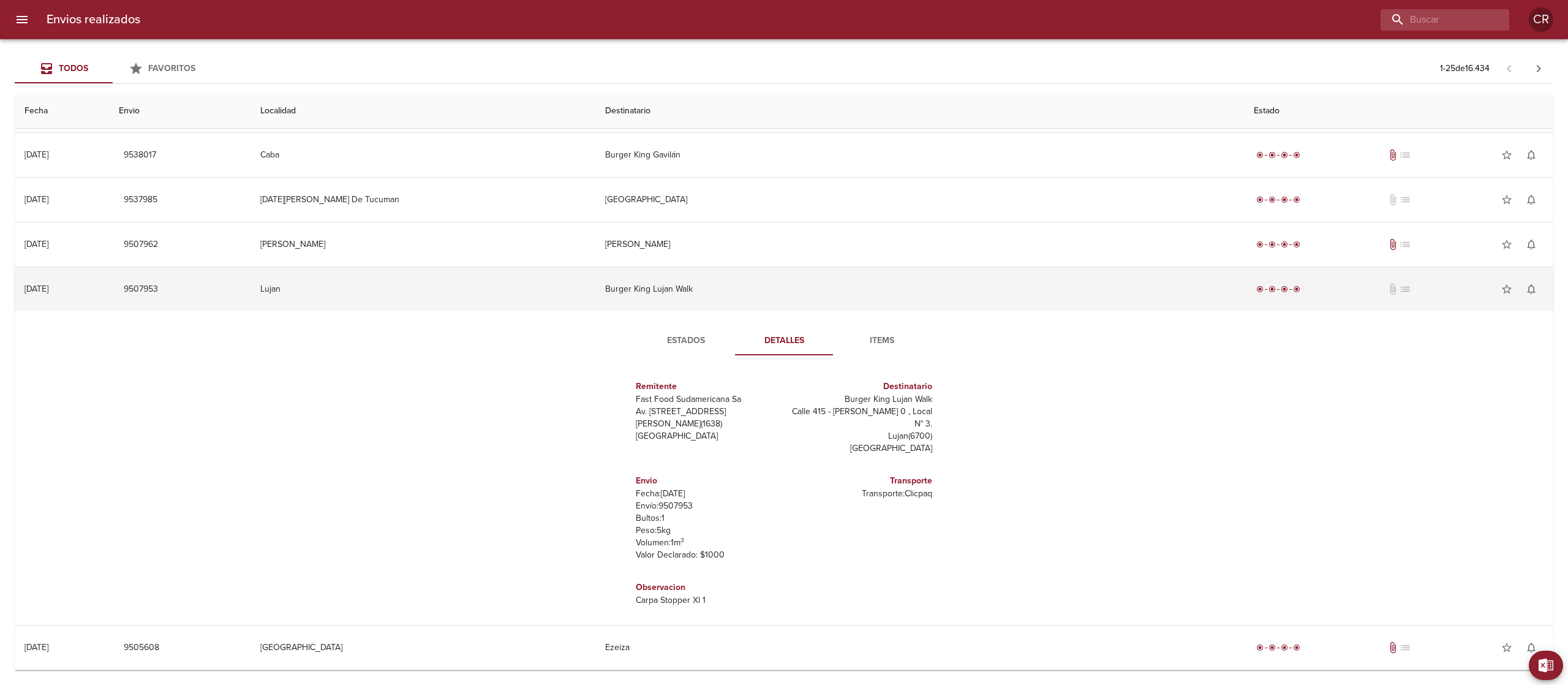
click at [780, 290] on td "Burger King Lujan Walk" at bounding box center [920, 289] width 649 height 44
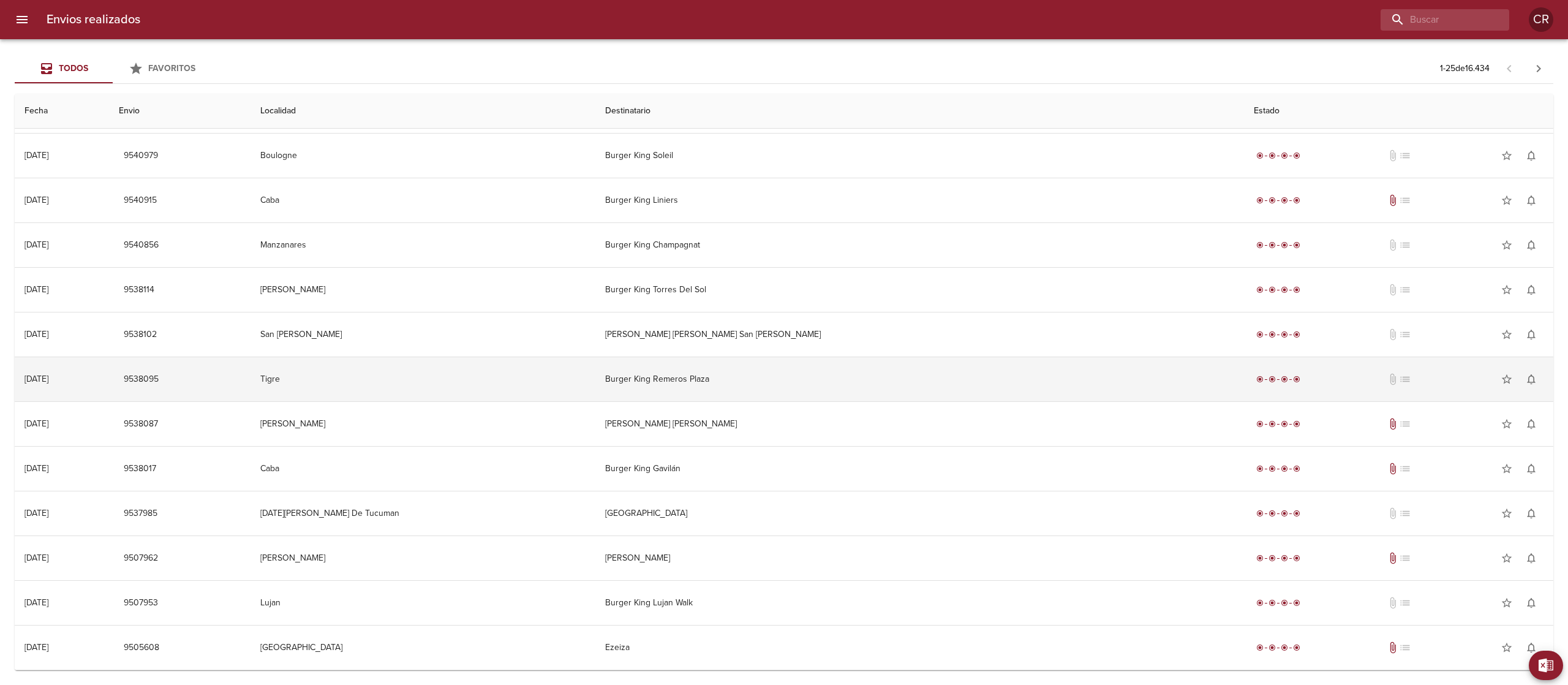
scroll to position [581, 0]
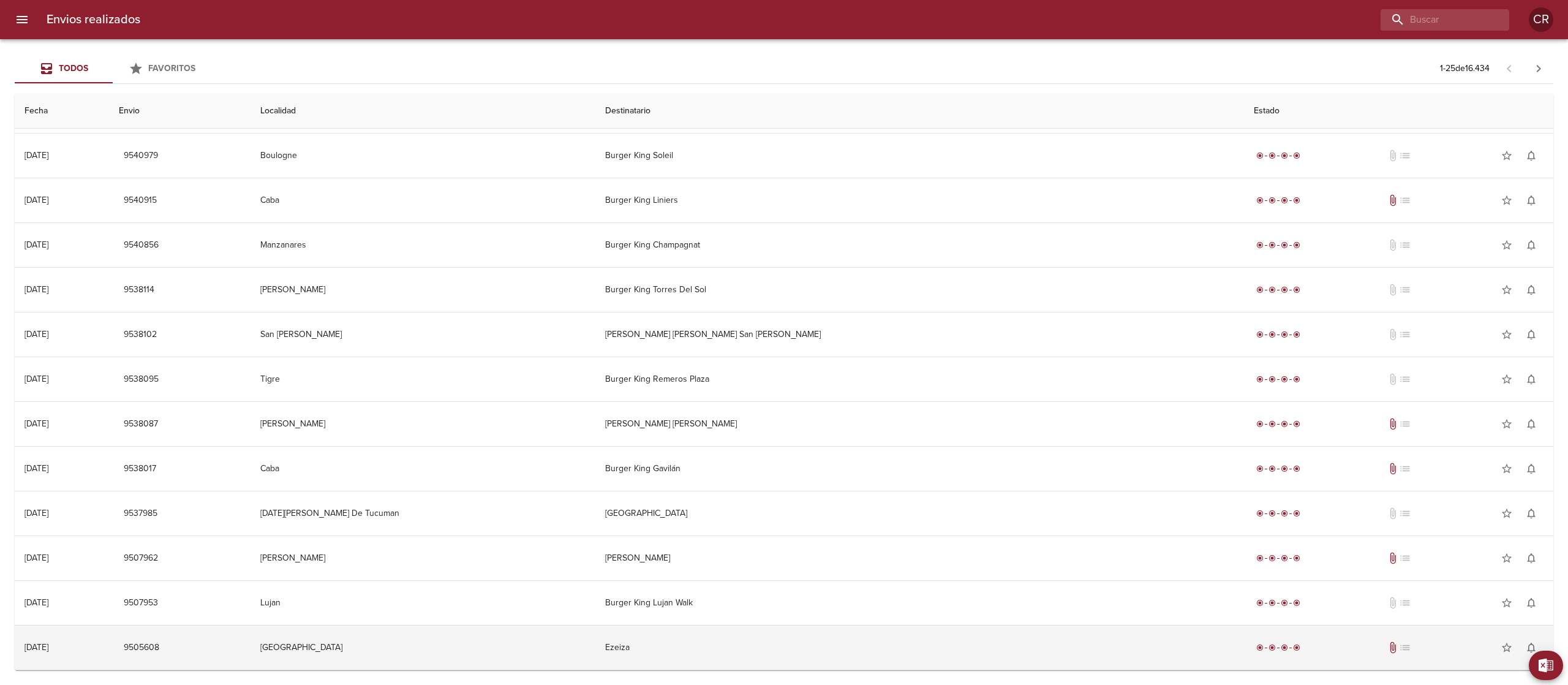
click at [765, 644] on td "Ezeiza" at bounding box center [920, 648] width 649 height 44
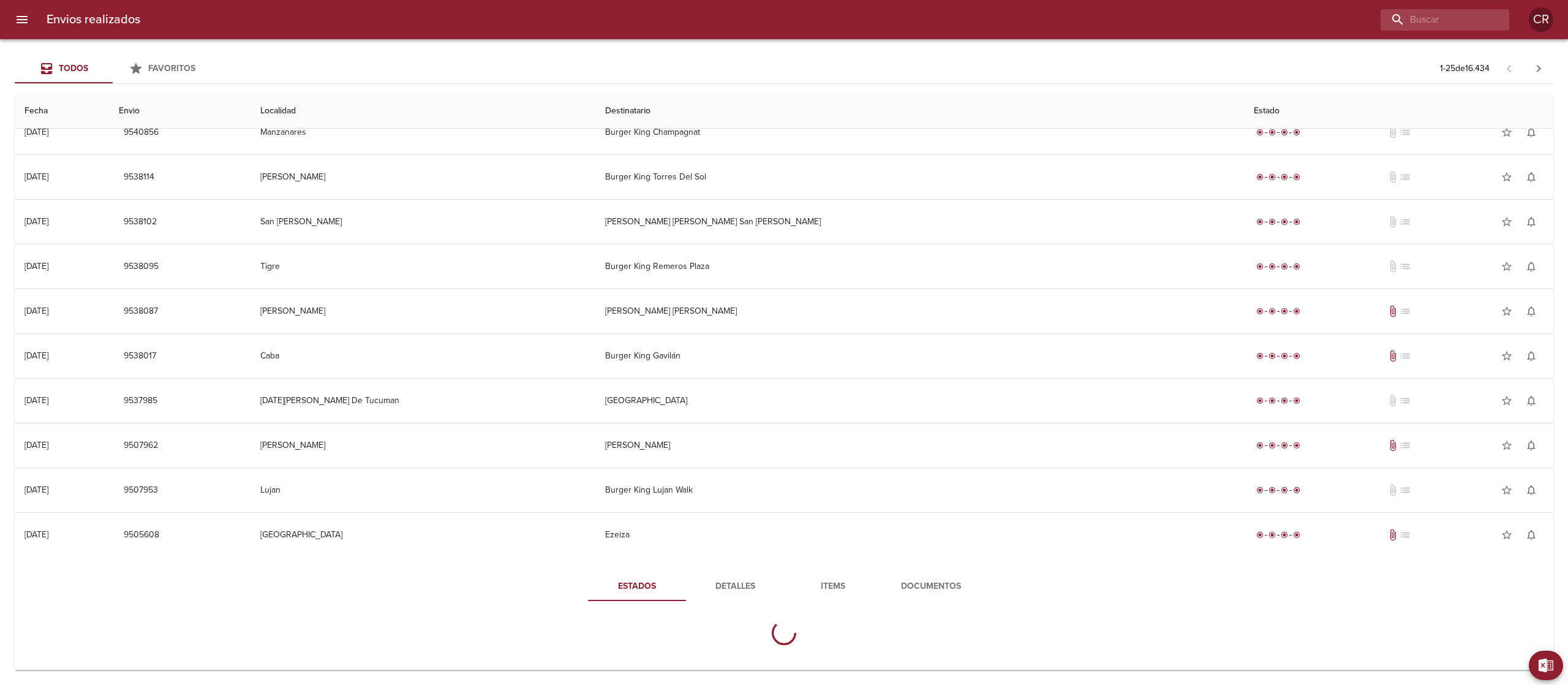
scroll to position [694, 0]
click at [725, 585] on span "Detalles" at bounding box center [735, 586] width 83 height 15
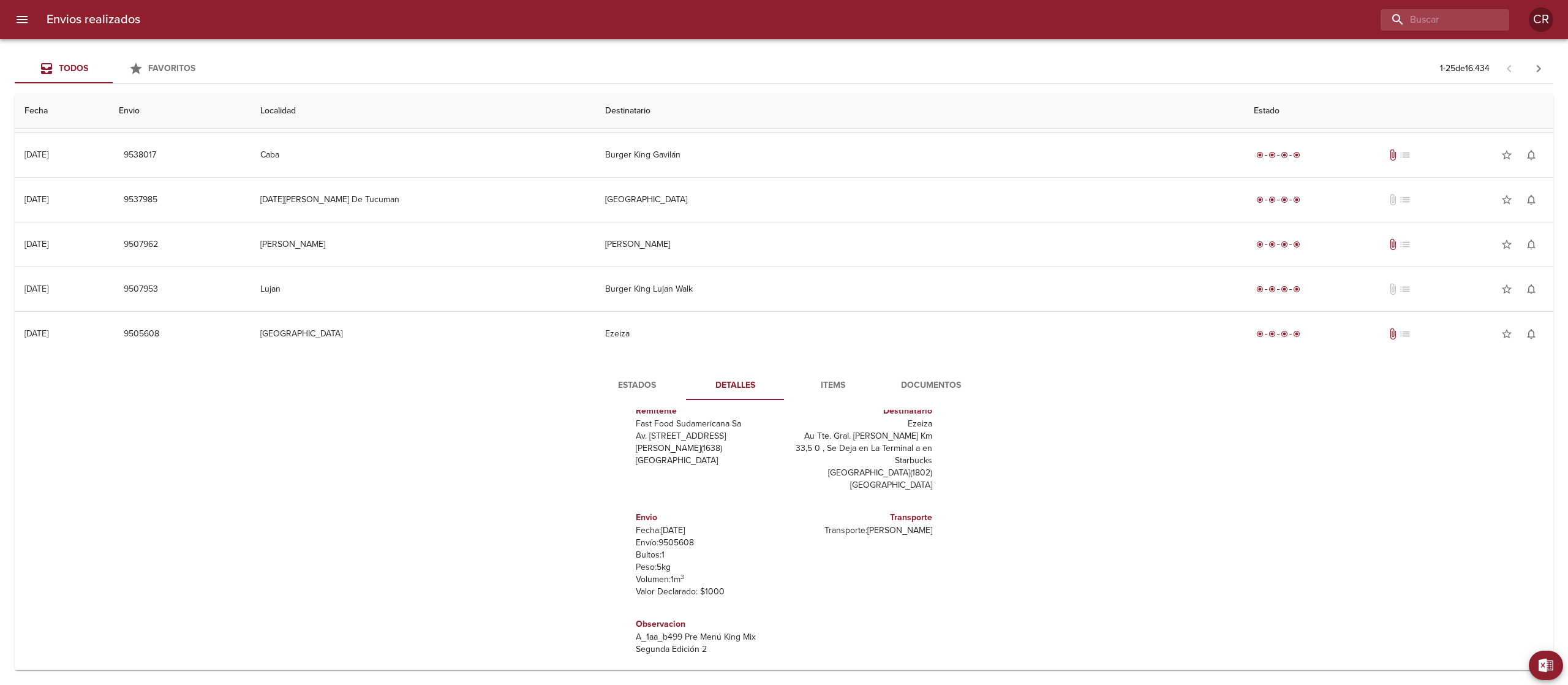
scroll to position [30, 0]
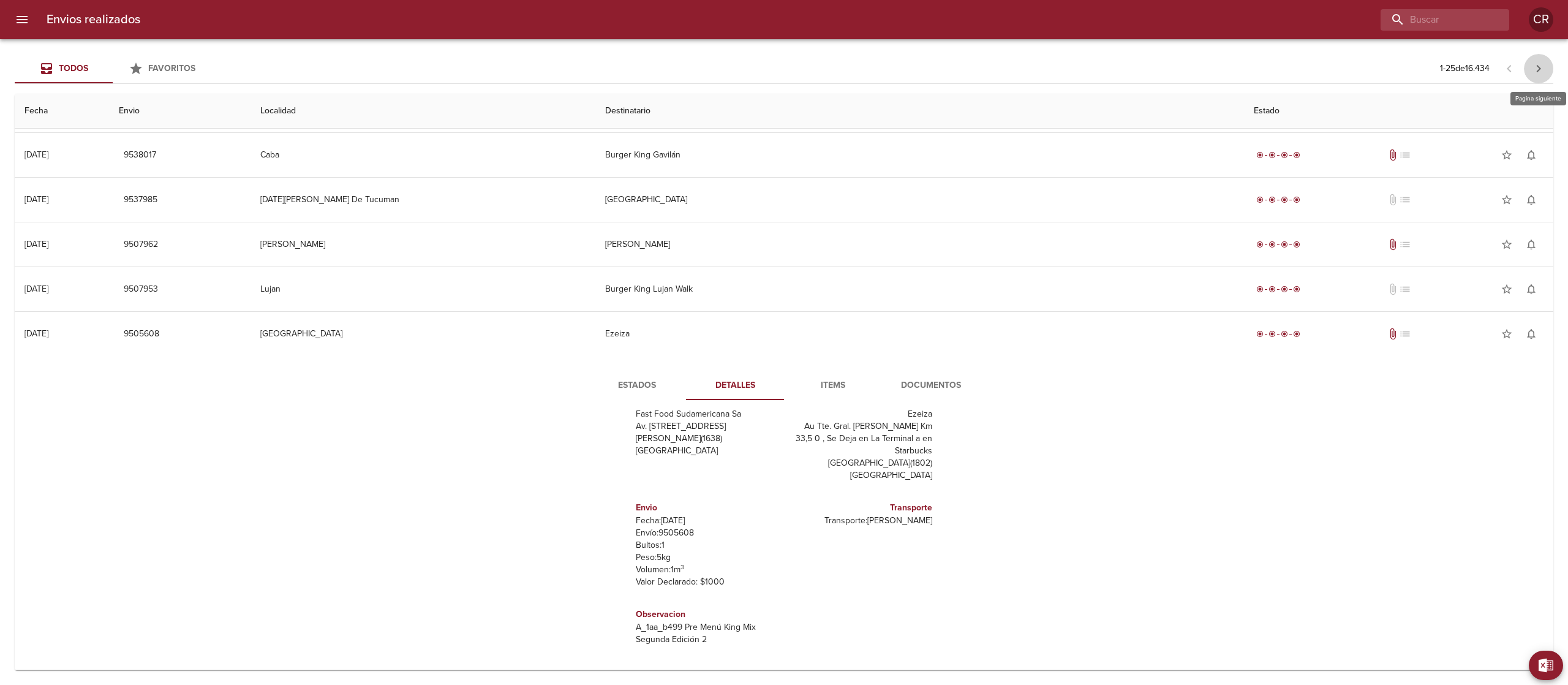
click at [1537, 72] on icon "button" at bounding box center [1538, 68] width 14 height 14
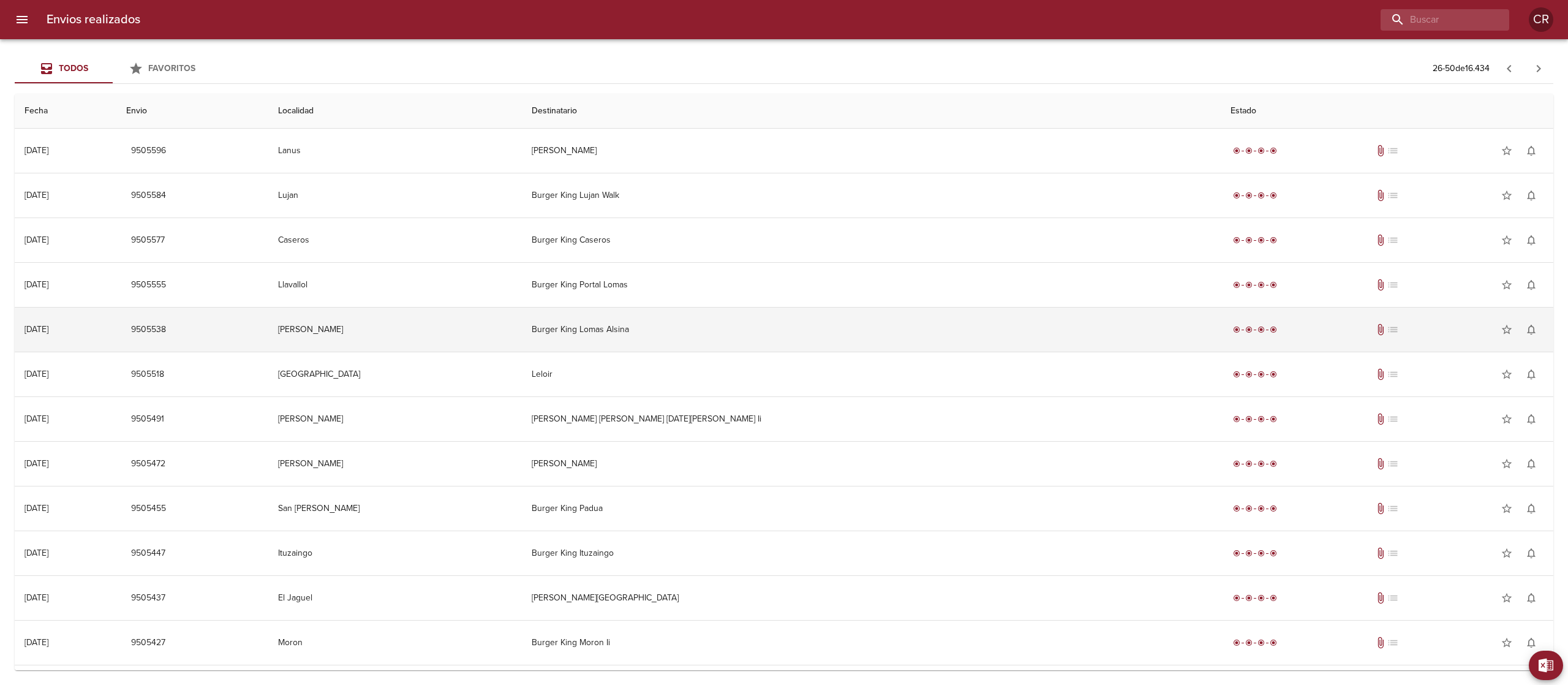
scroll to position [0, 0]
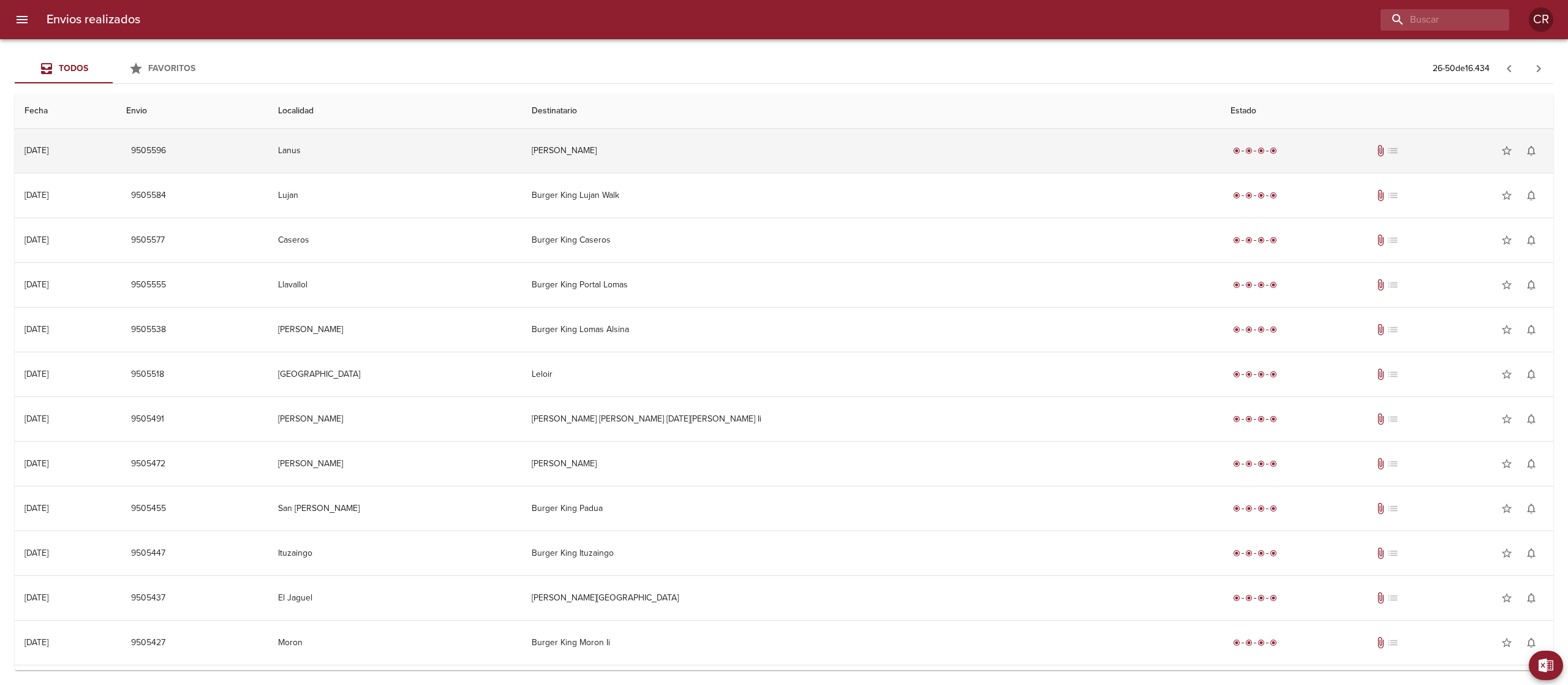
click at [787, 168] on td "[PERSON_NAME]" at bounding box center [871, 151] width 699 height 44
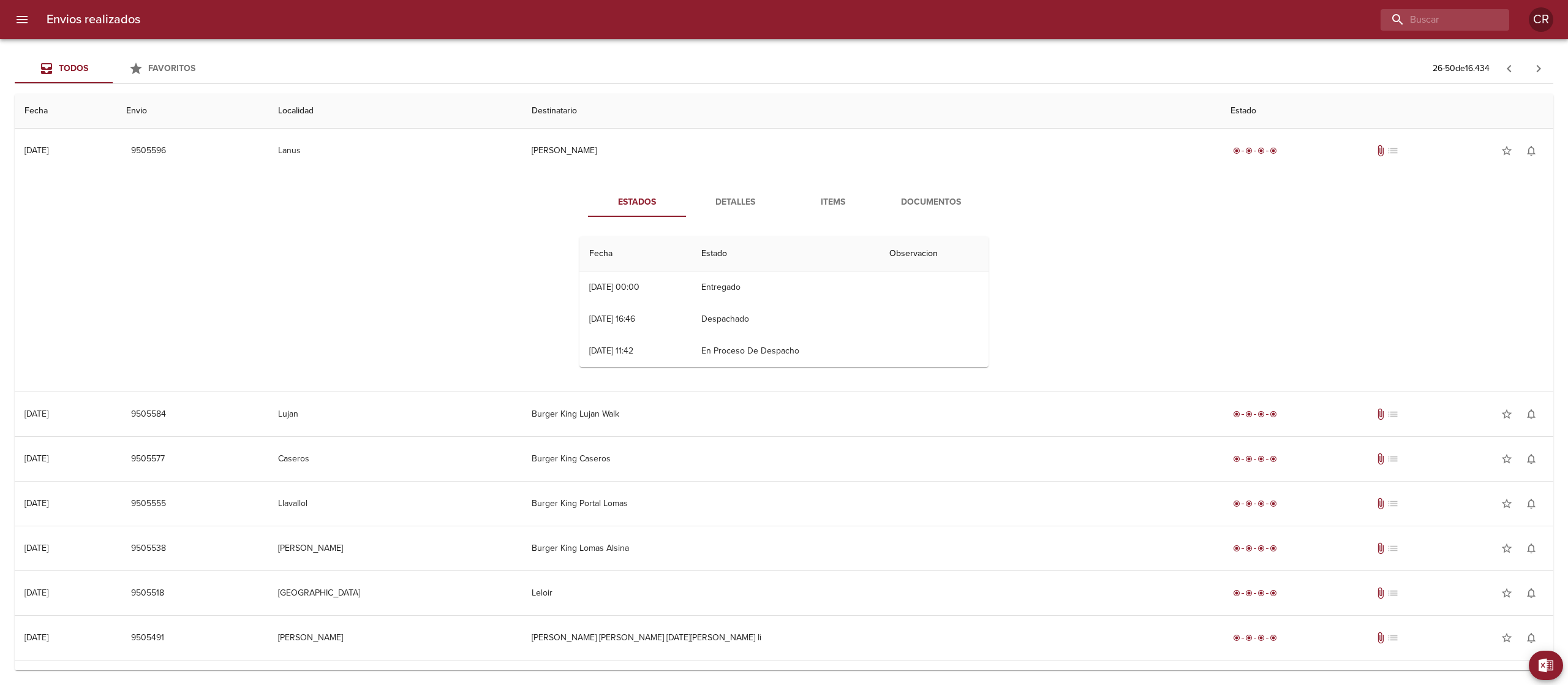
click at [738, 215] on button "Detalles" at bounding box center [734, 202] width 98 height 30
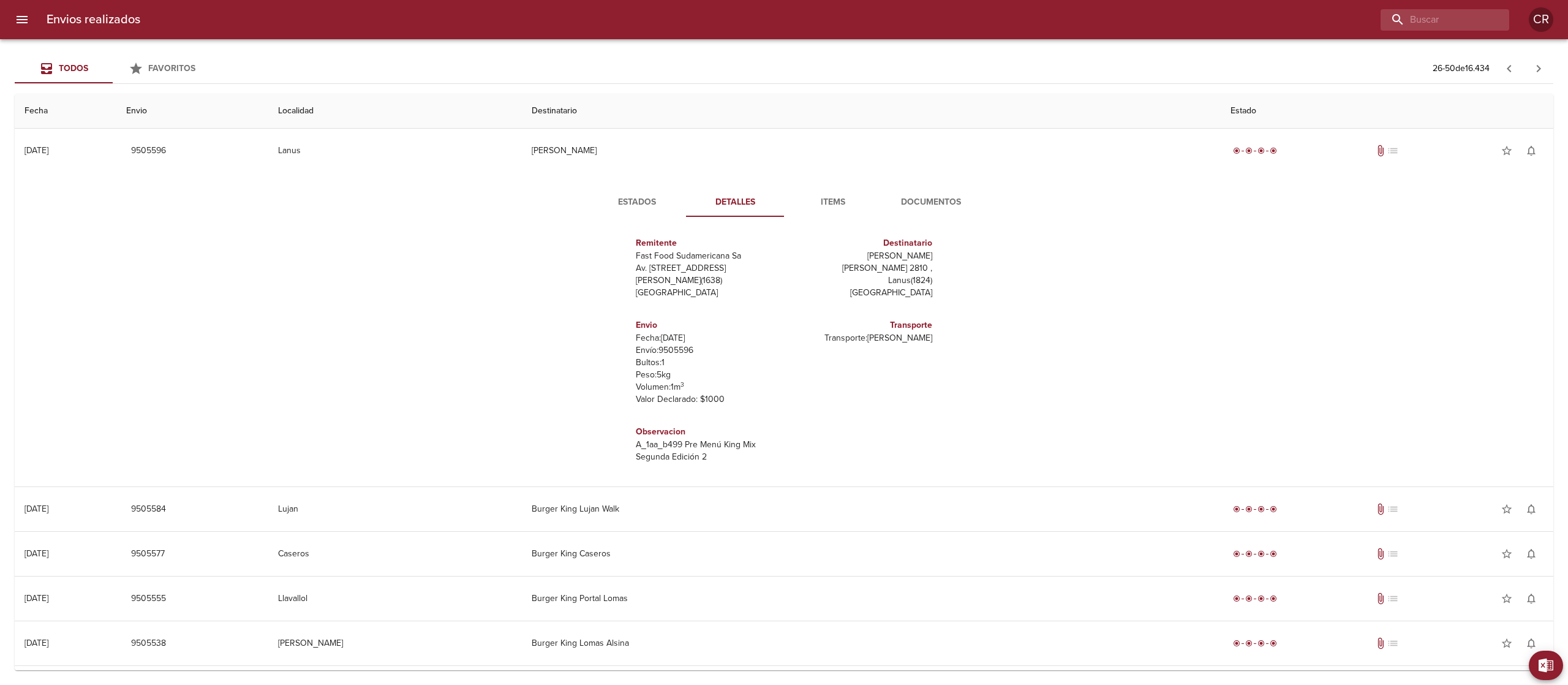
scroll to position [5, 0]
